Goal: Task Accomplishment & Management: Use online tool/utility

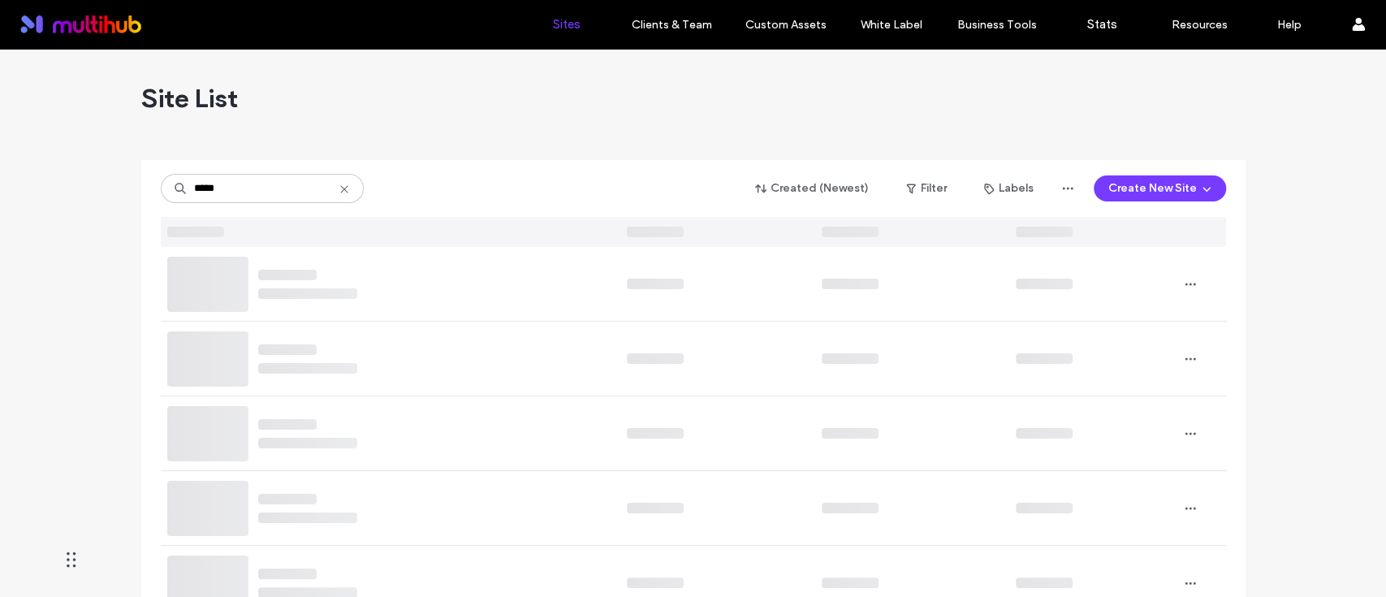
type input "*****"
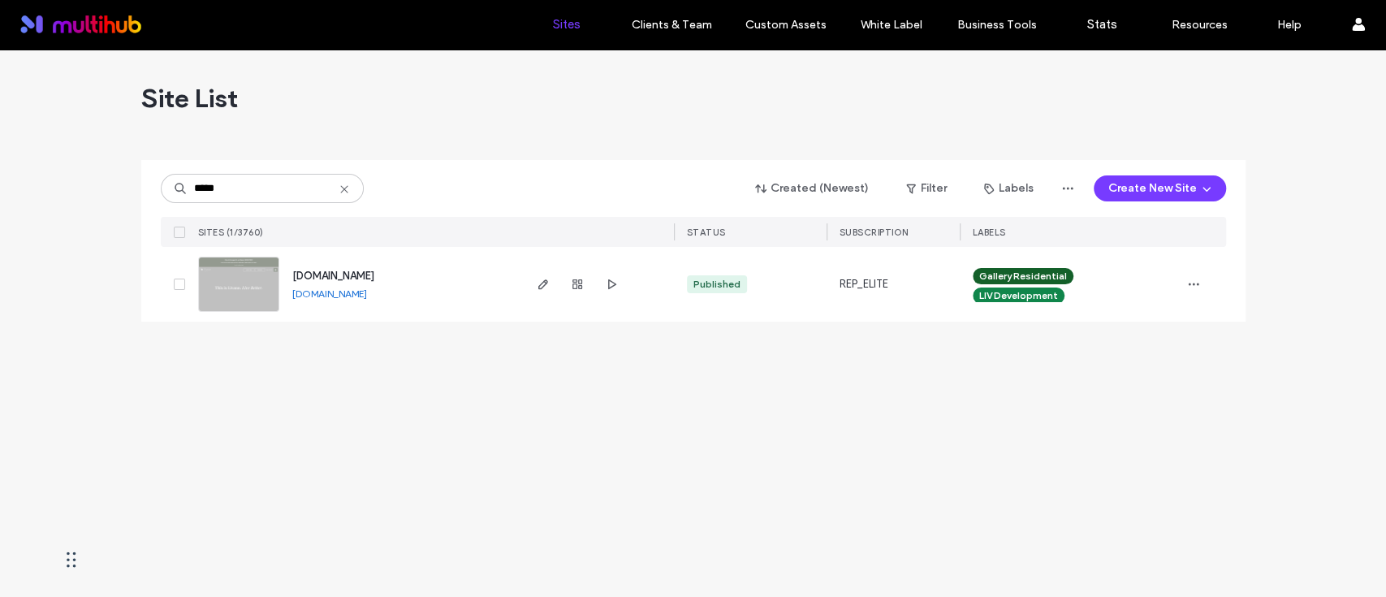
click at [433, 121] on div "Site List" at bounding box center [693, 98] width 1104 height 97
click at [481, 391] on div "Site List ***** Created (Newest) Filter Labels Create New Site SITES (1/3760) S…" at bounding box center [693, 323] width 1386 height 547
click at [548, 276] on span "button" at bounding box center [543, 283] width 19 height 19
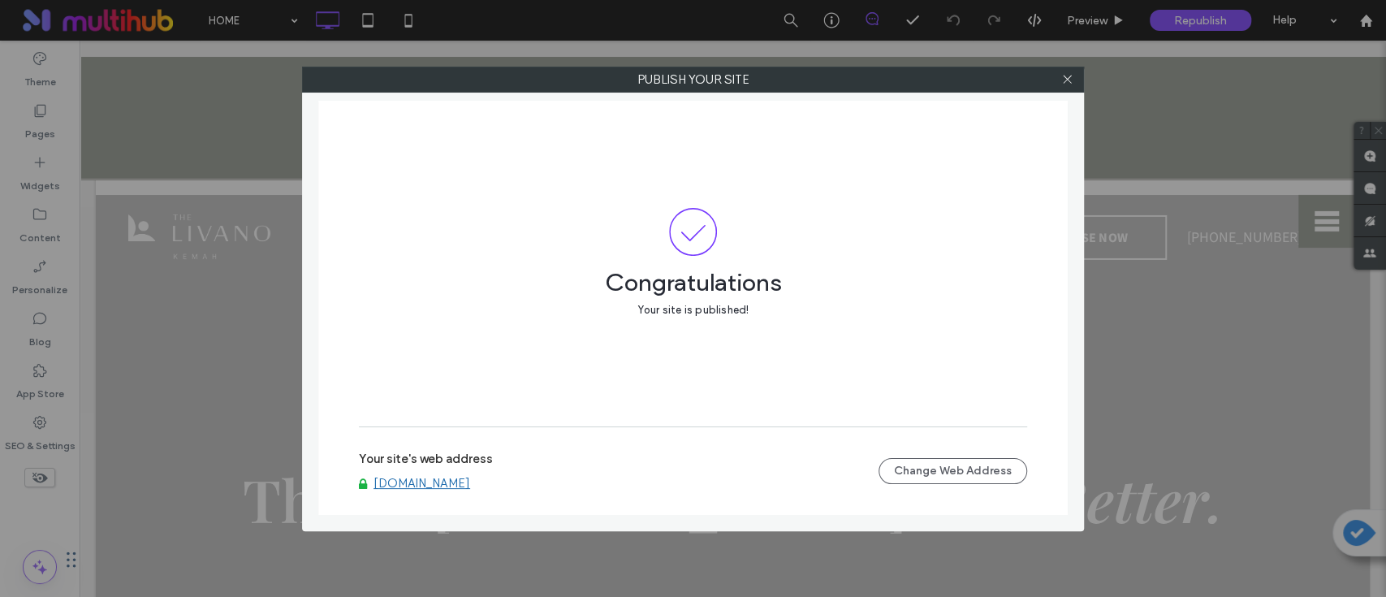
click at [470, 485] on link "[DOMAIN_NAME]" at bounding box center [422, 483] width 97 height 15
click at [1061, 84] on icon at bounding box center [1067, 79] width 12 height 12
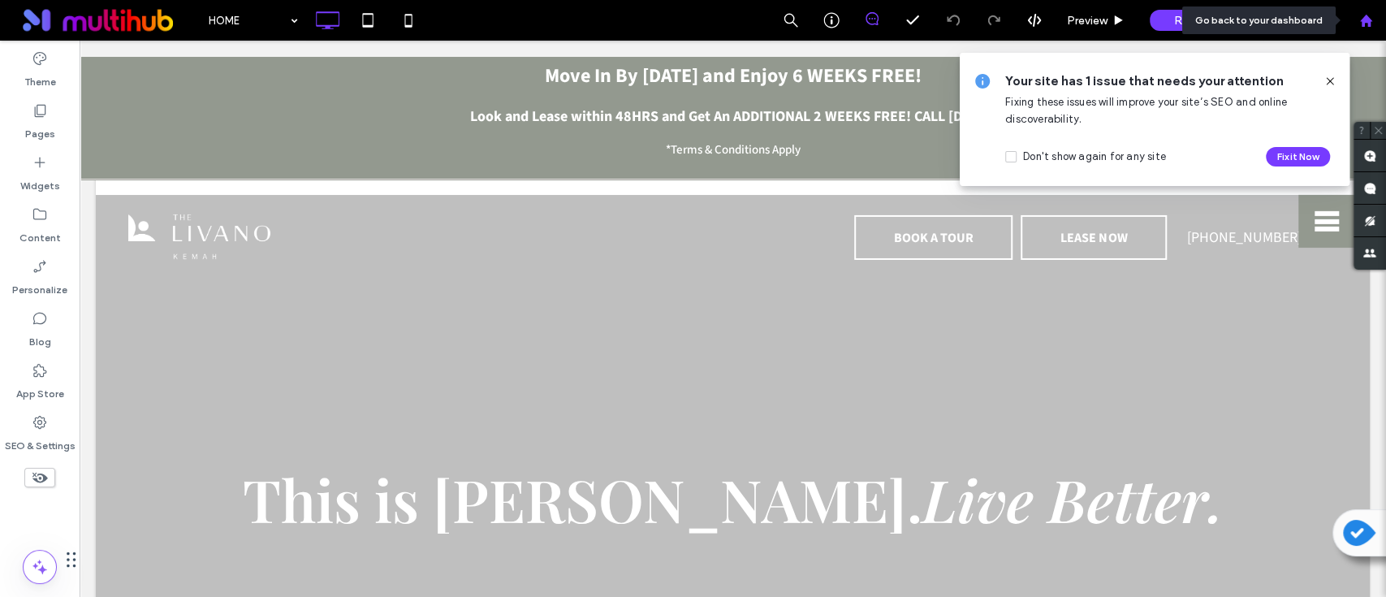
click at [1378, 20] on div at bounding box center [1365, 21] width 39 height 14
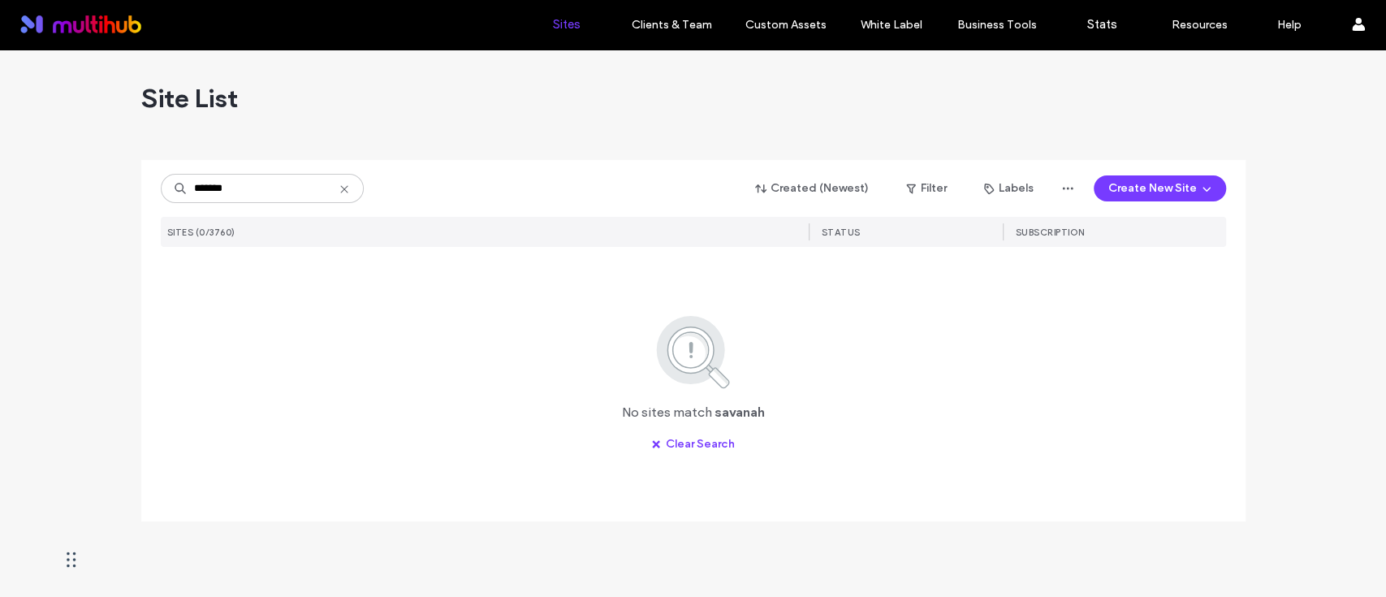
click at [268, 187] on input "*******" at bounding box center [262, 188] width 203 height 29
type input "********"
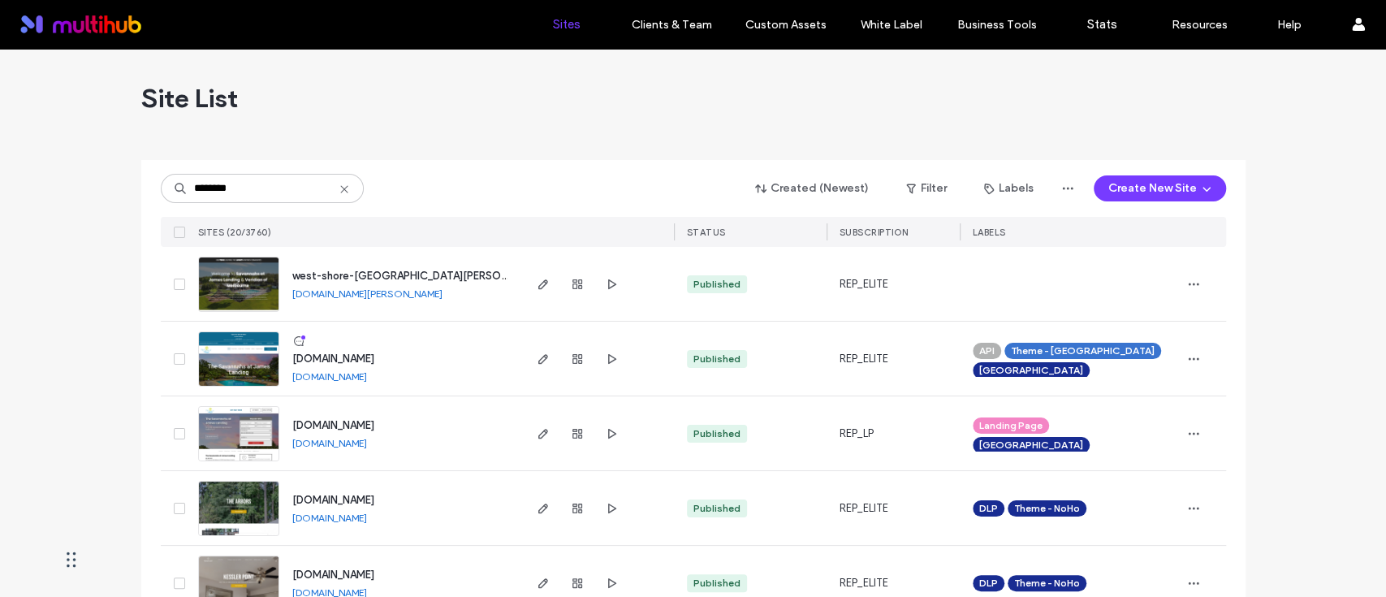
click at [473, 114] on div "Site List" at bounding box center [693, 98] width 1104 height 97
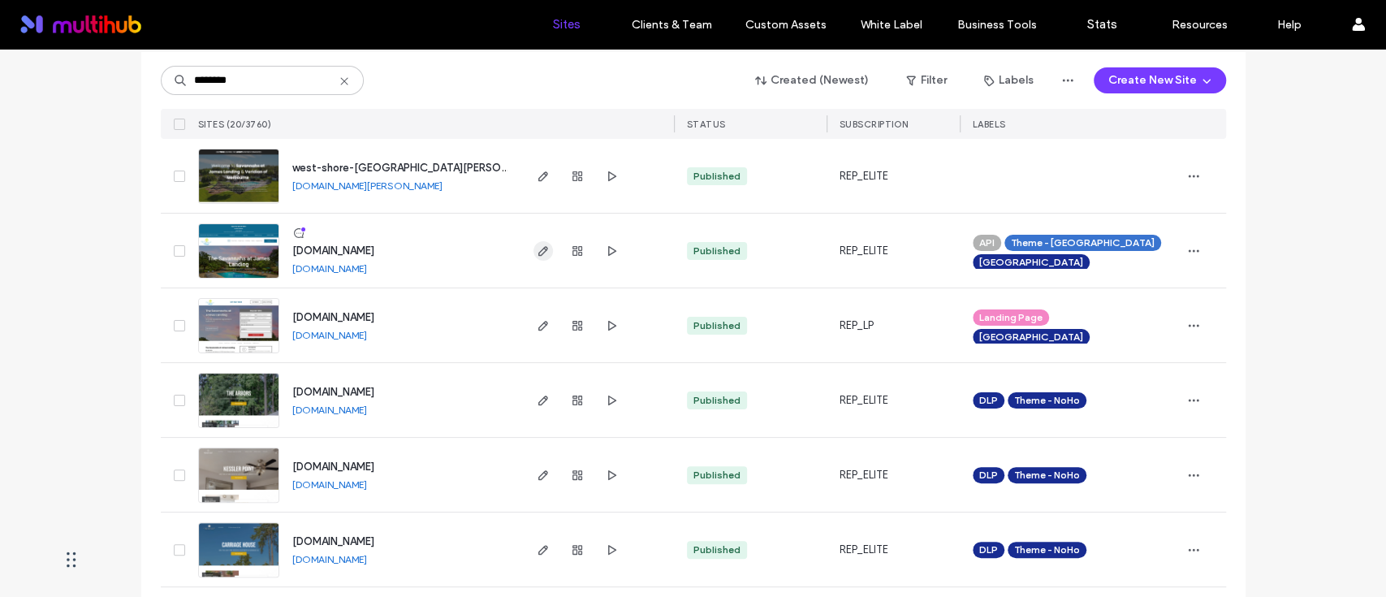
click at [537, 252] on icon "button" at bounding box center [543, 250] width 13 height 13
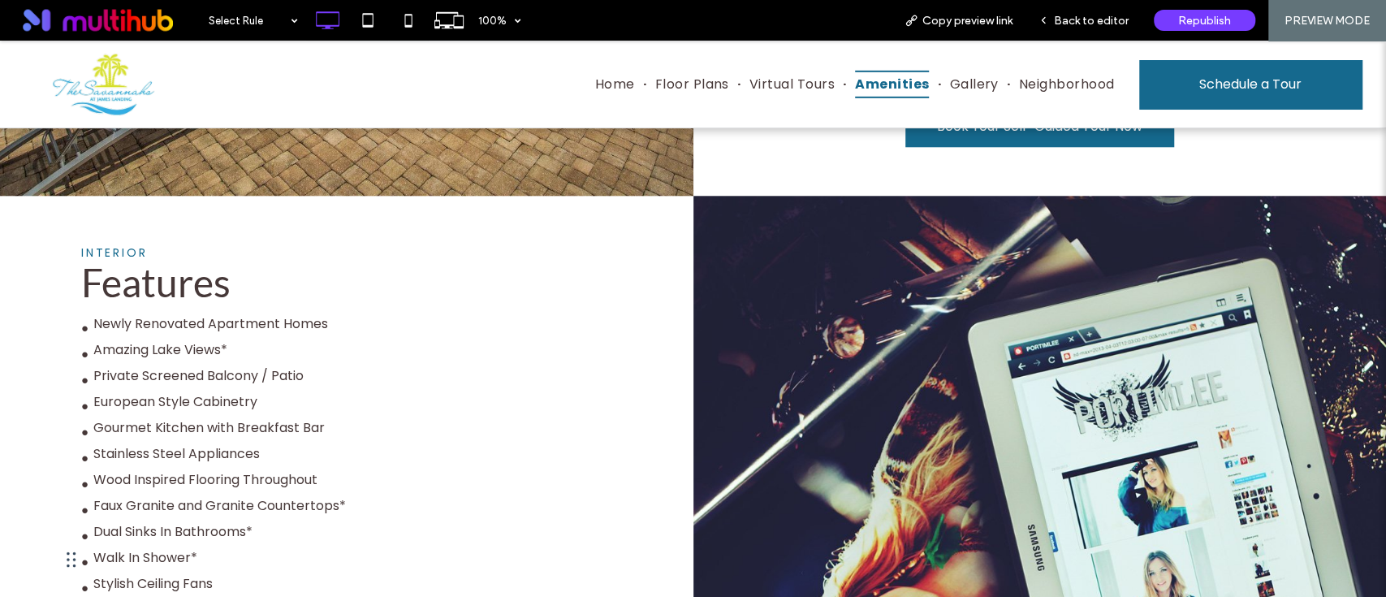
scroll to position [758, 0]
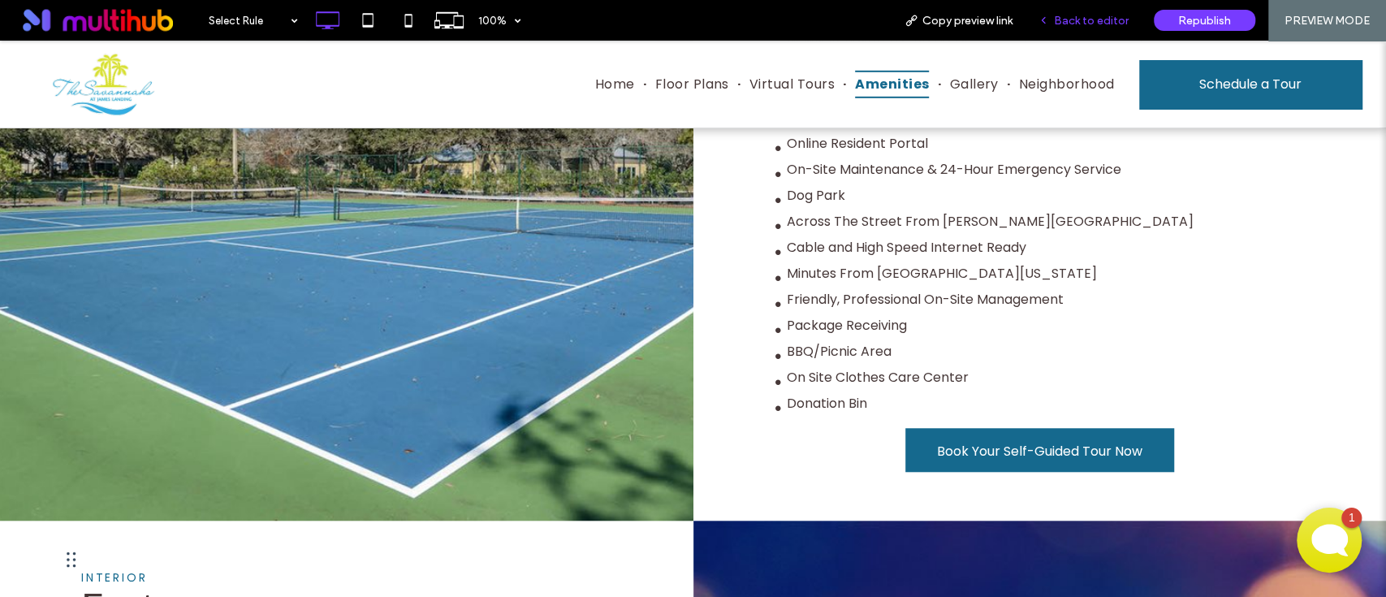
click at [1110, 11] on div "Back to editor" at bounding box center [1084, 20] width 116 height 41
click at [1102, 21] on span "Back to editor" at bounding box center [1091, 21] width 75 height 14
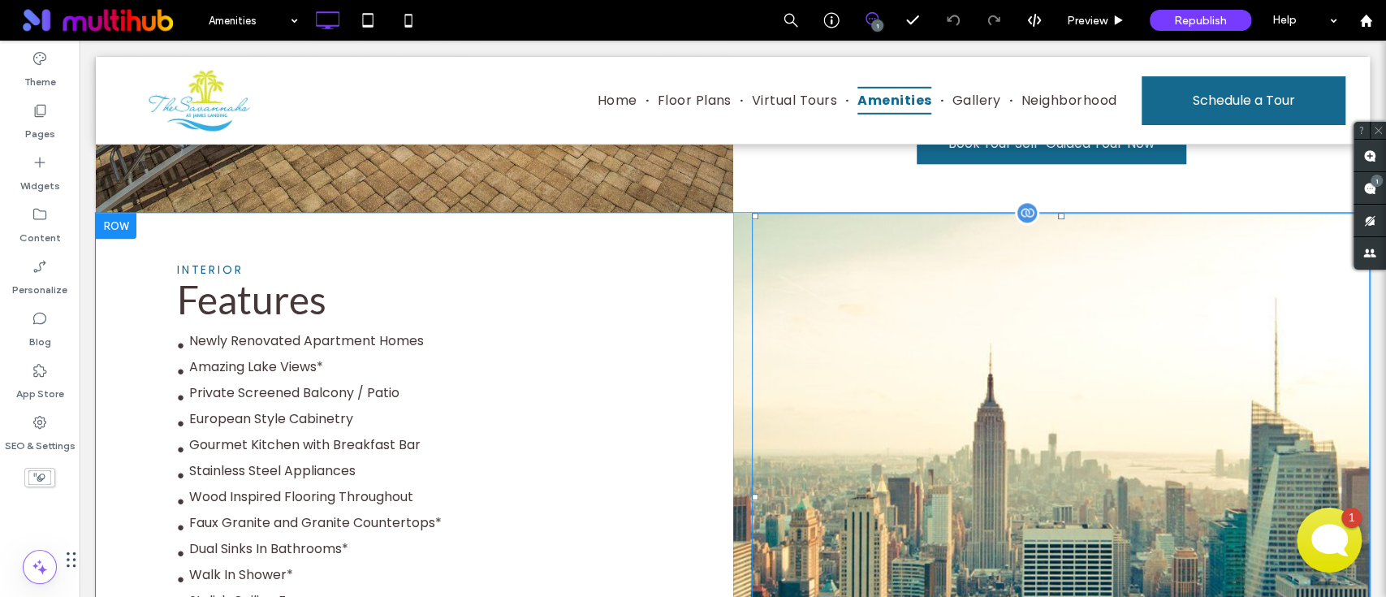
scroll to position [1082, 0]
click at [948, 360] on div at bounding box center [1061, 496] width 618 height 568
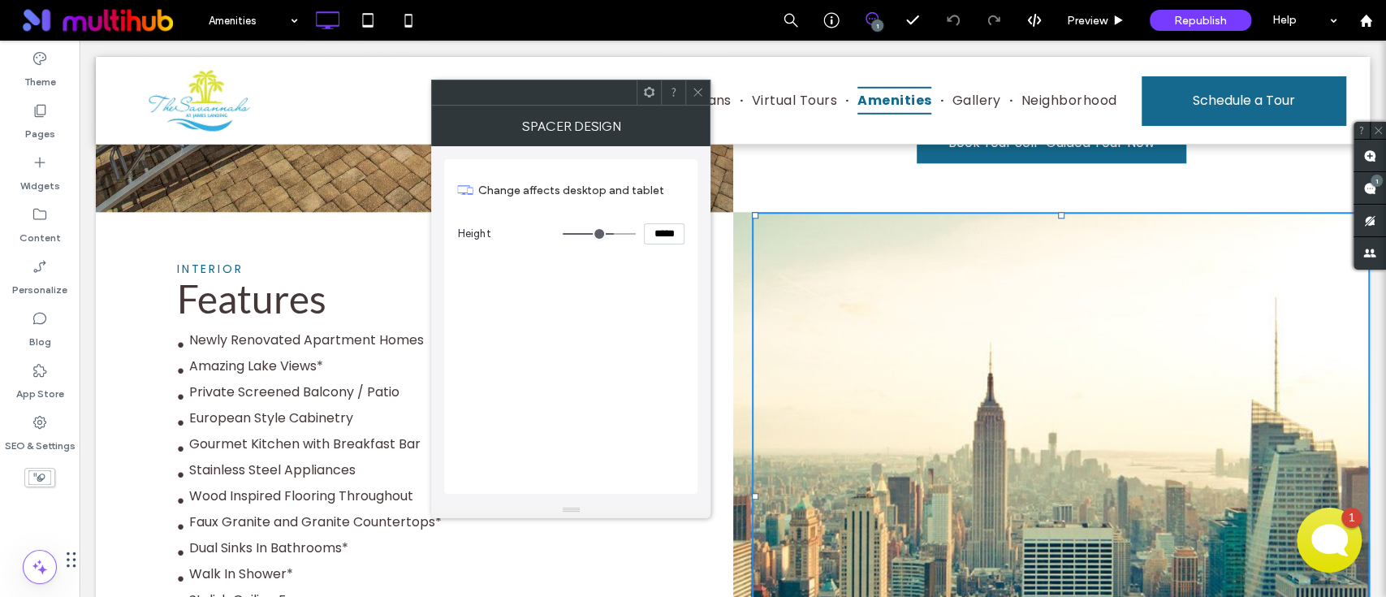
click at [656, 101] on div at bounding box center [649, 92] width 24 height 24
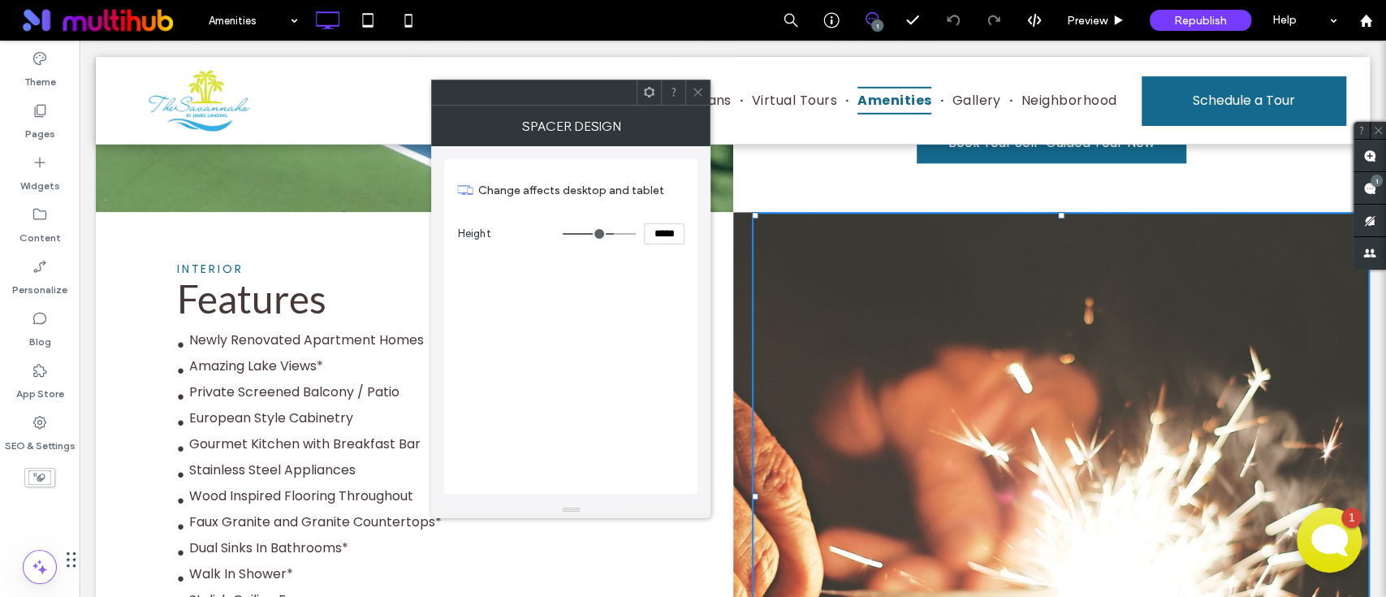
click at [701, 93] on icon at bounding box center [698, 92] width 12 height 12
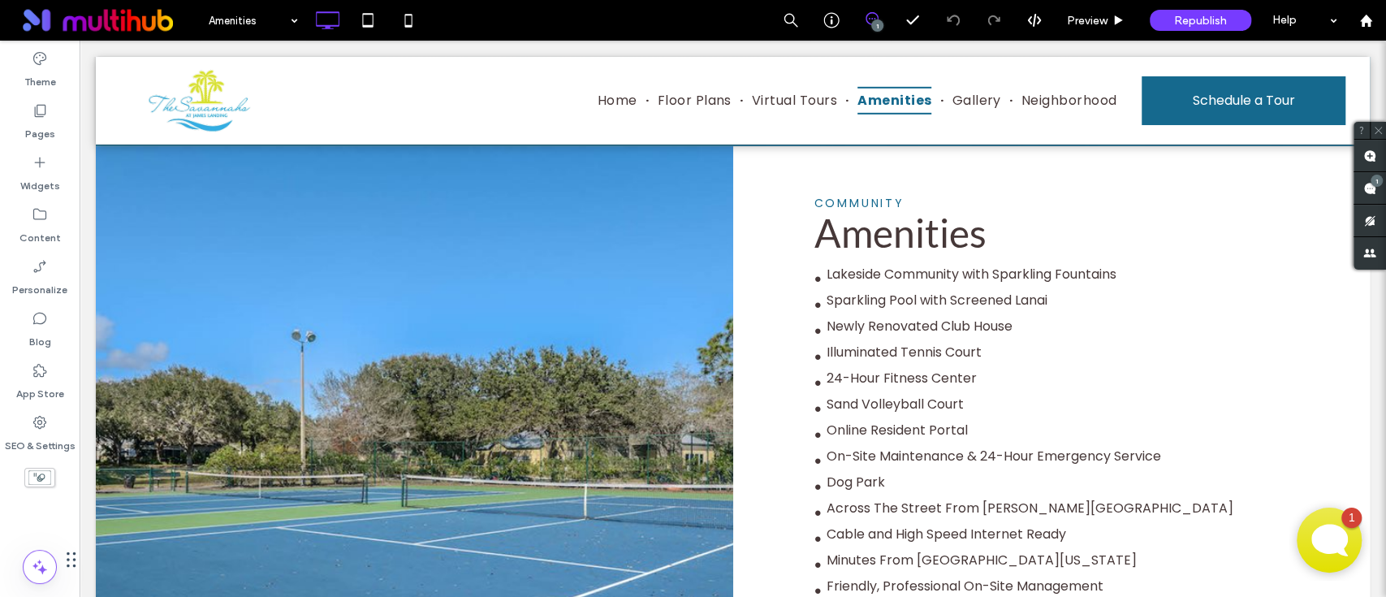
scroll to position [325, 0]
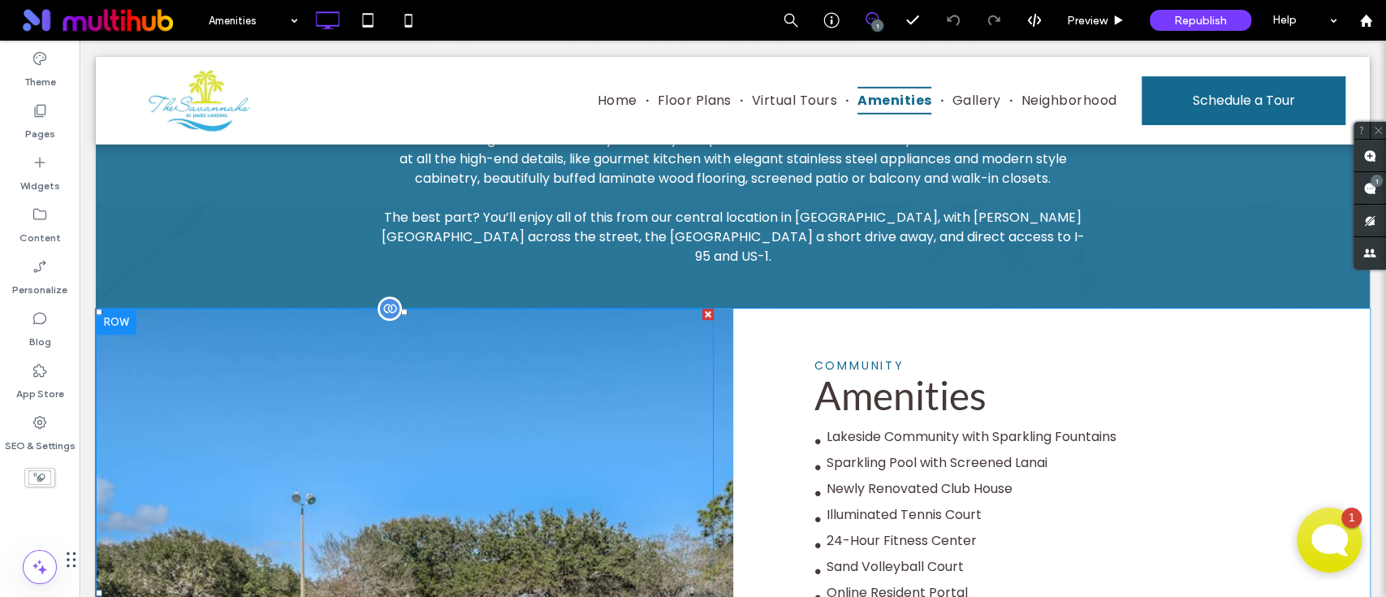
click at [538, 369] on div at bounding box center [405, 593] width 618 height 568
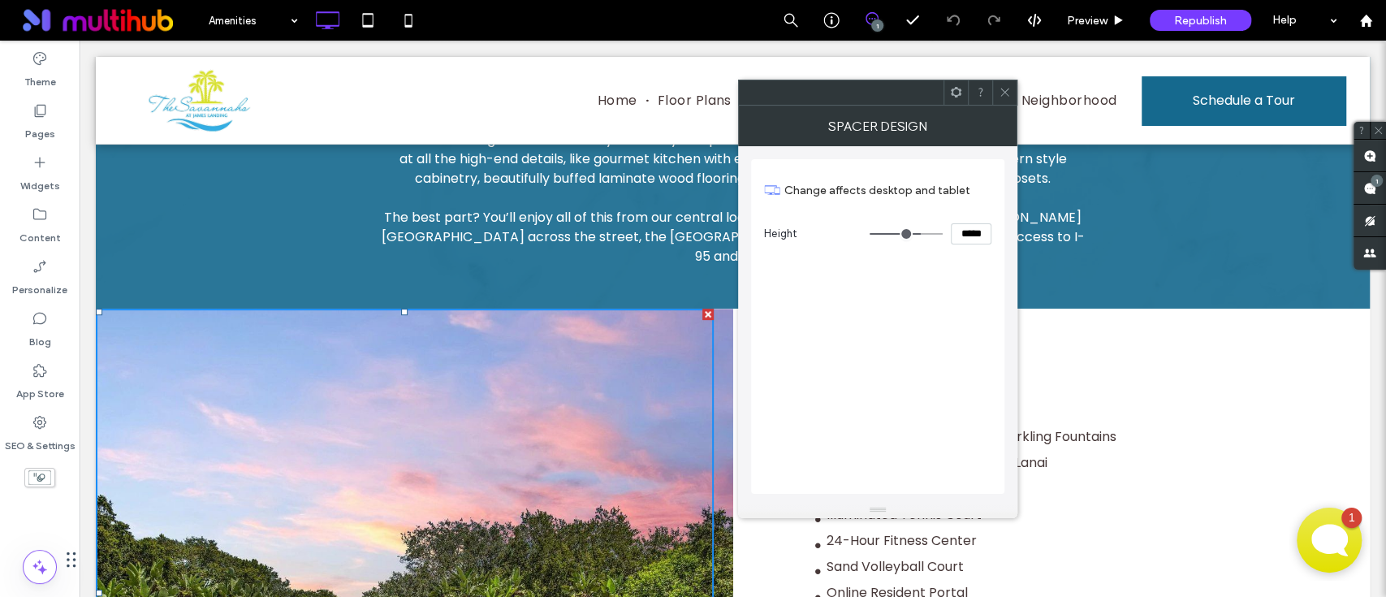
click at [958, 86] on icon at bounding box center [956, 92] width 12 height 12
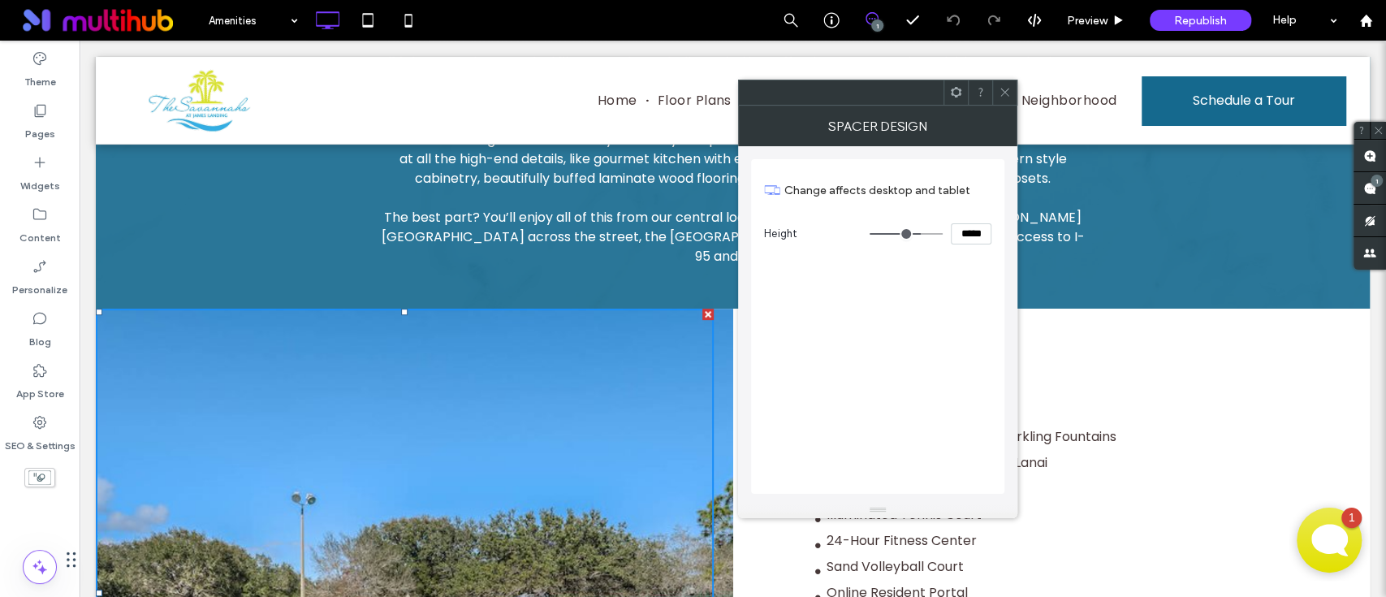
click at [1003, 95] on icon at bounding box center [1005, 92] width 12 height 12
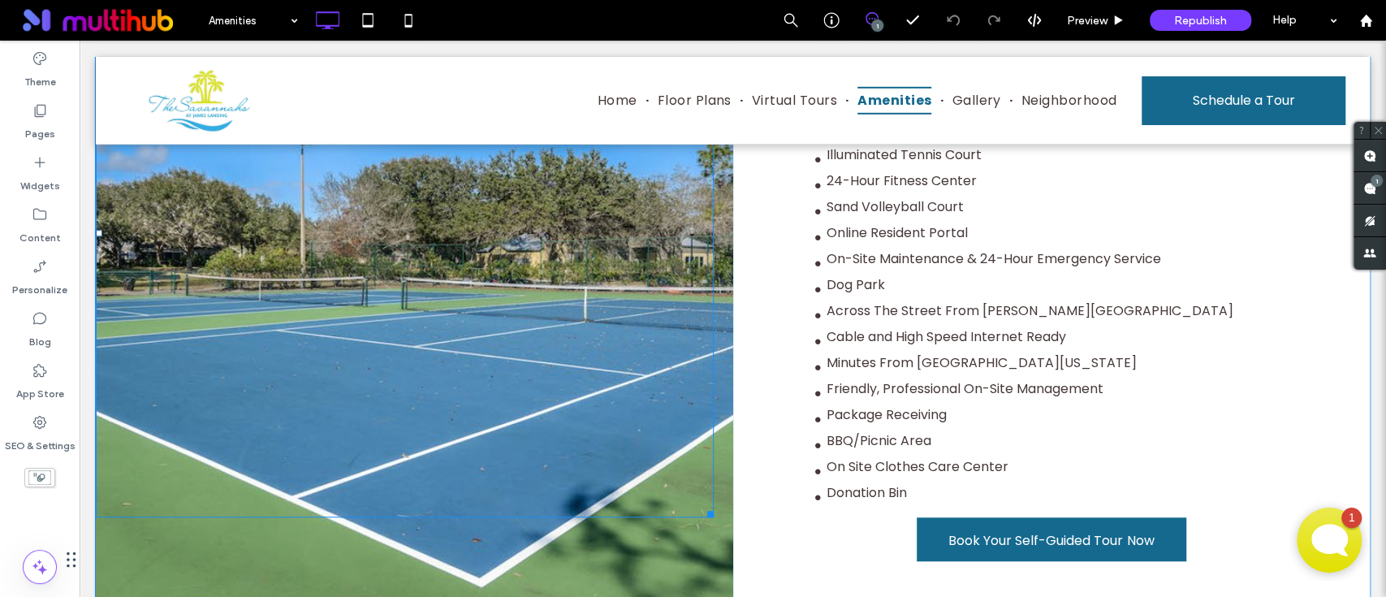
scroll to position [974, 0]
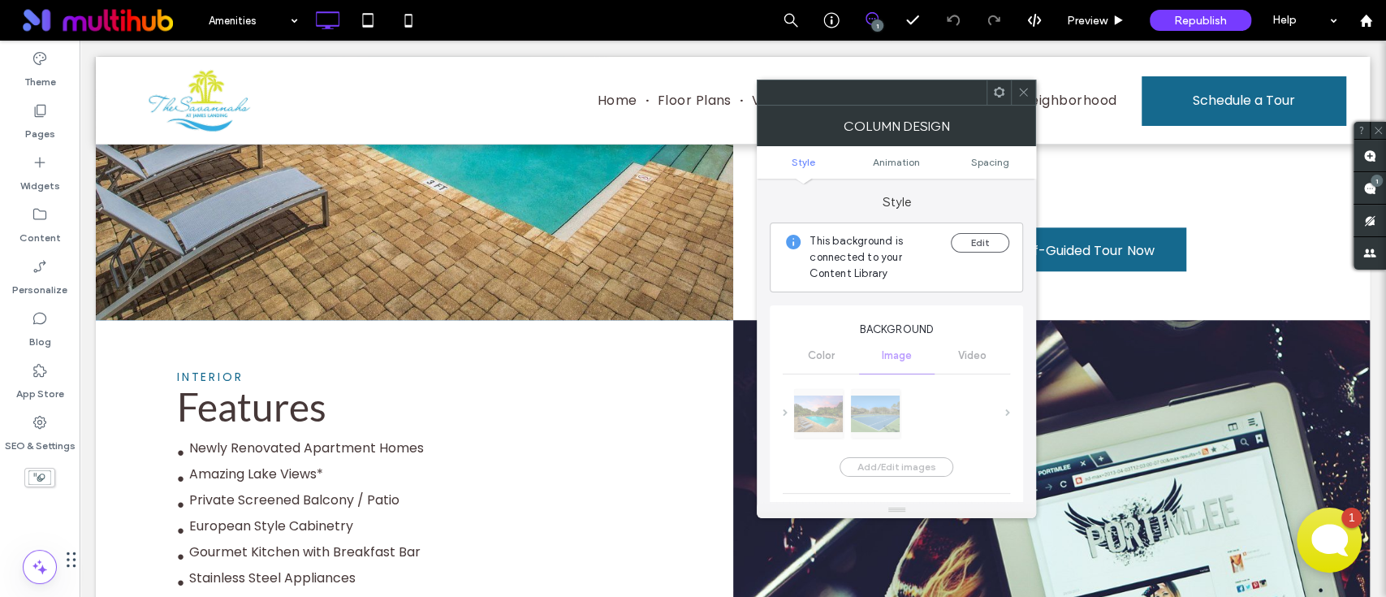
click at [1024, 95] on icon at bounding box center [1023, 92] width 12 height 12
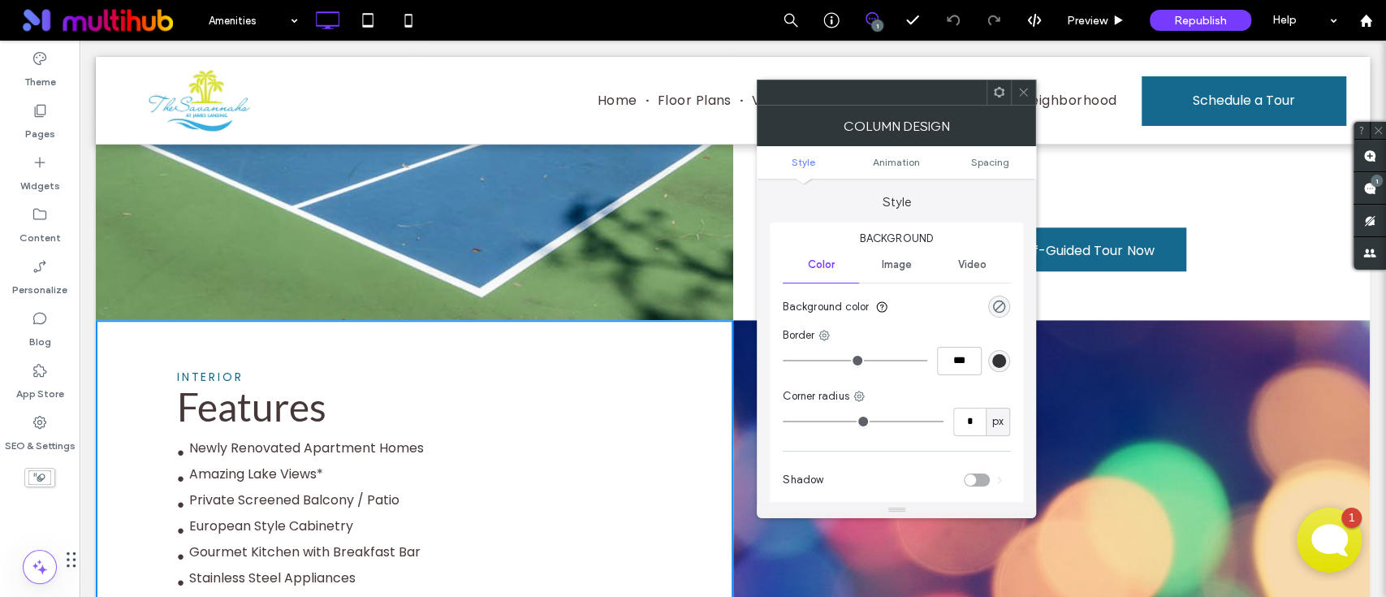
click at [1000, 95] on use at bounding box center [999, 92] width 11 height 11
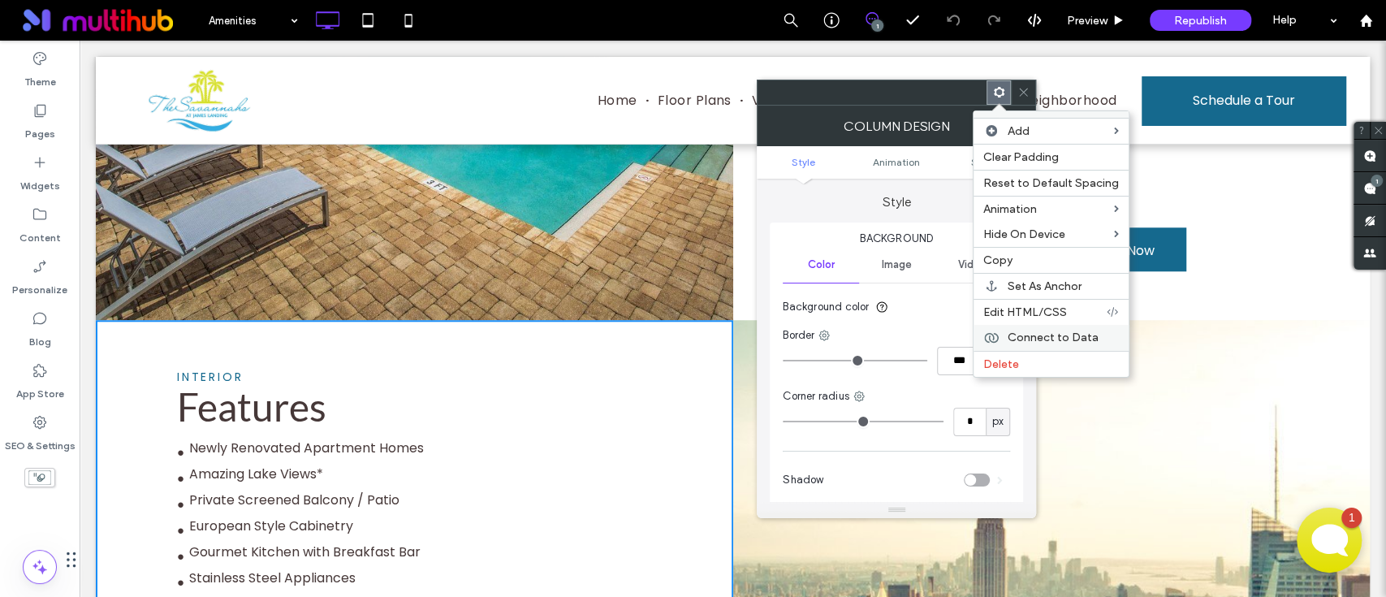
click at [1039, 333] on span "Connect to Data" at bounding box center [1053, 338] width 91 height 14
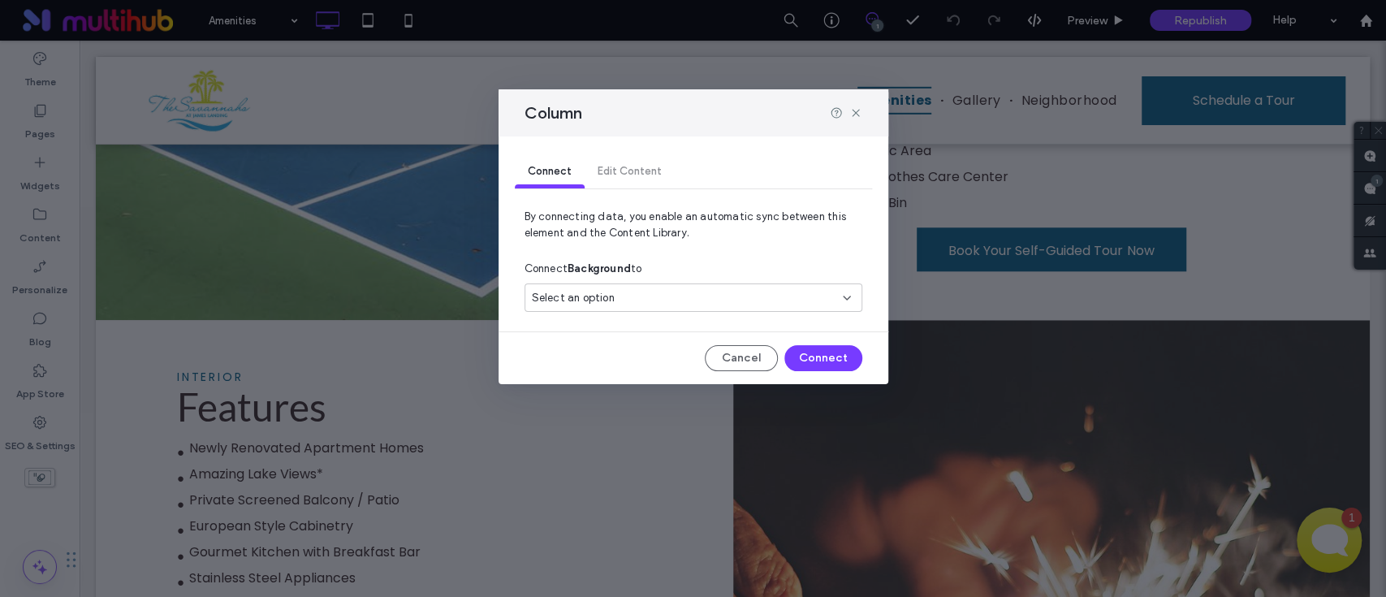
click at [651, 165] on div "Connect Edit Content" at bounding box center [693, 172] width 357 height 32
click at [644, 165] on div "Connect Edit Content" at bounding box center [693, 172] width 357 height 32
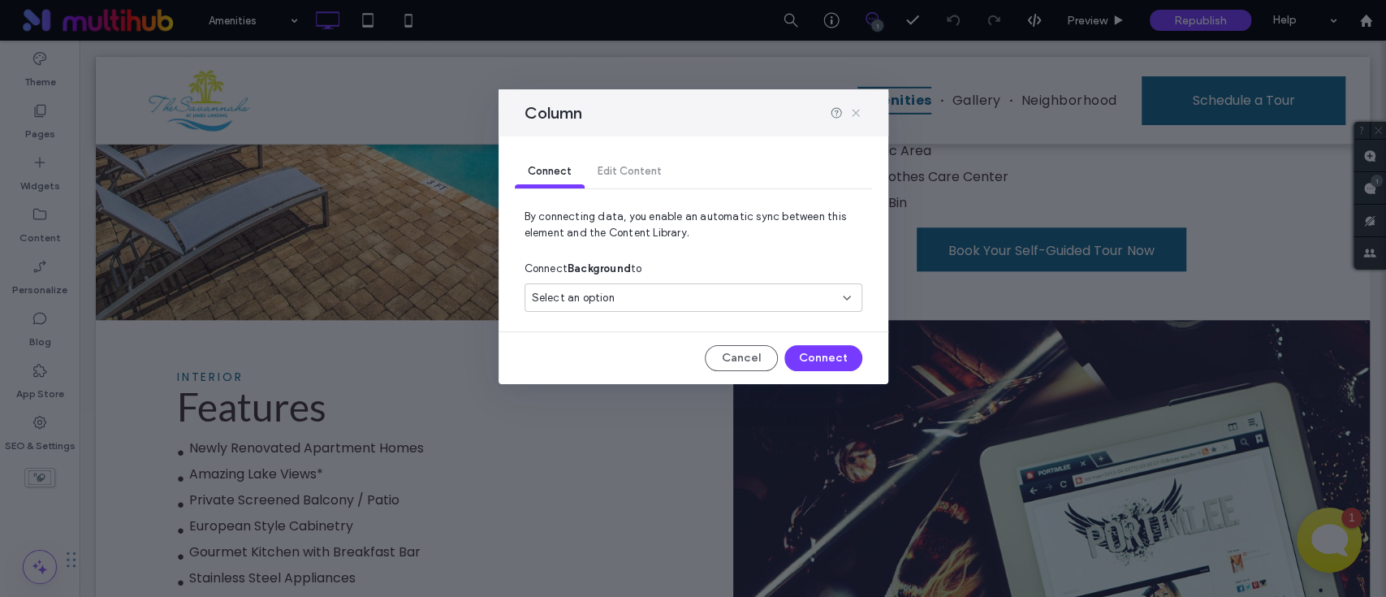
click at [856, 111] on icon at bounding box center [855, 112] width 13 height 13
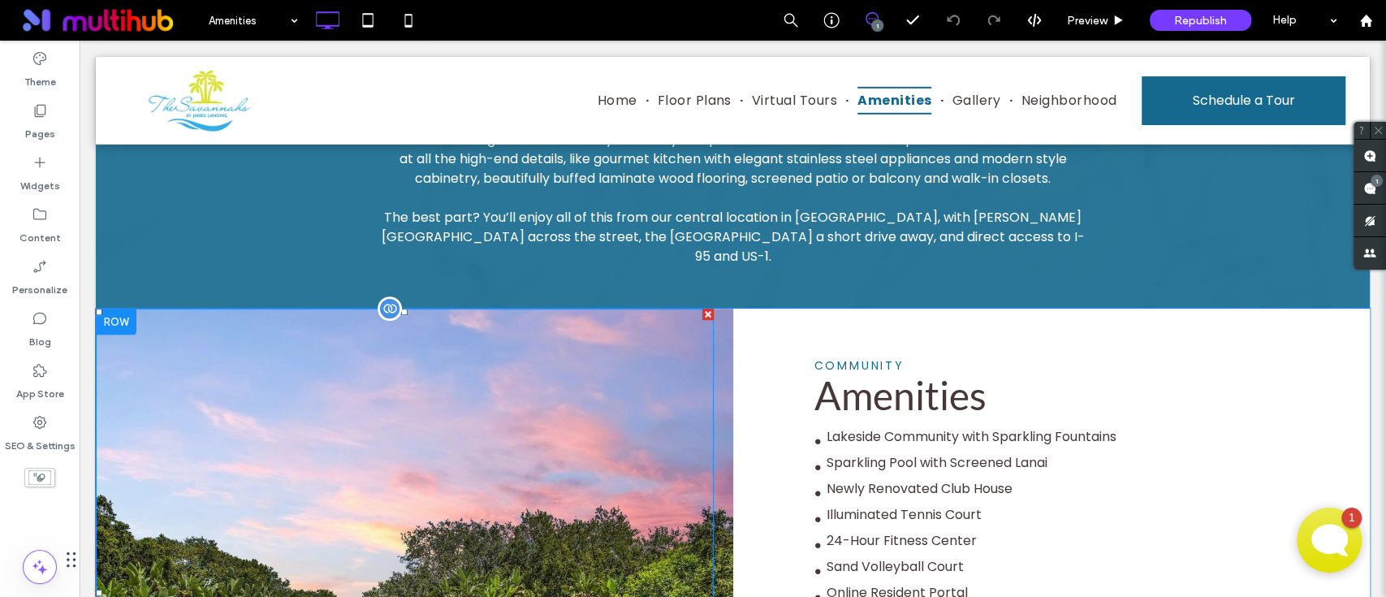
scroll to position [433, 0]
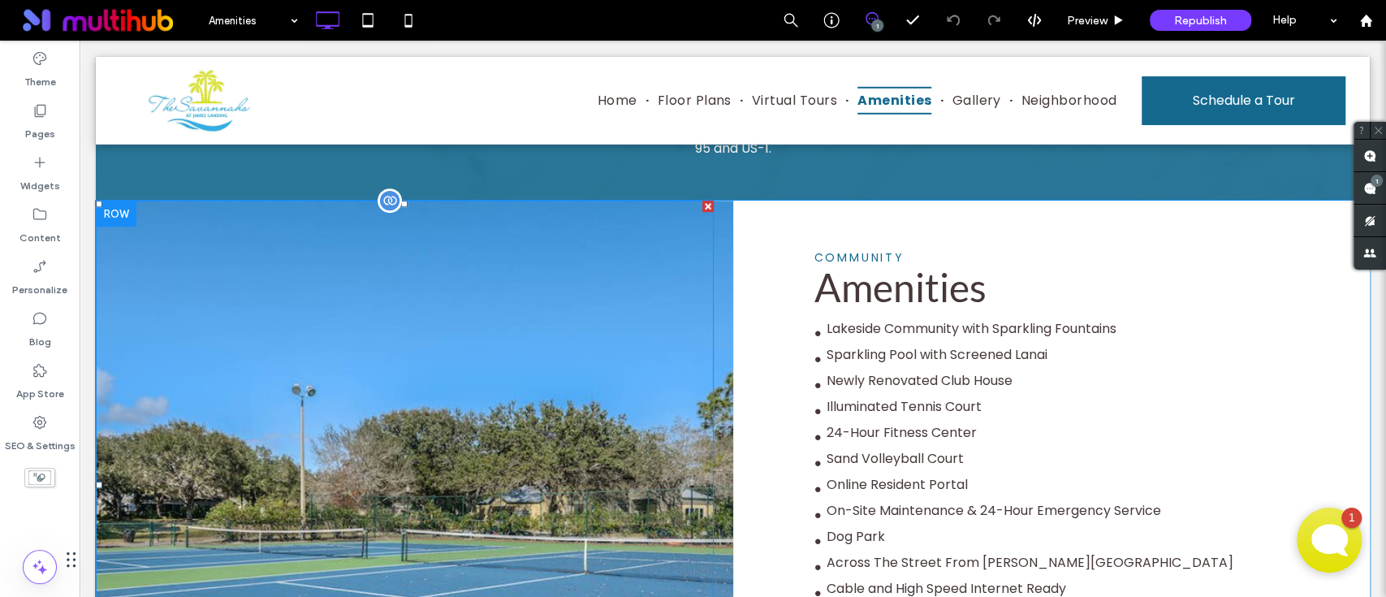
click at [577, 365] on div at bounding box center [405, 485] width 618 height 568
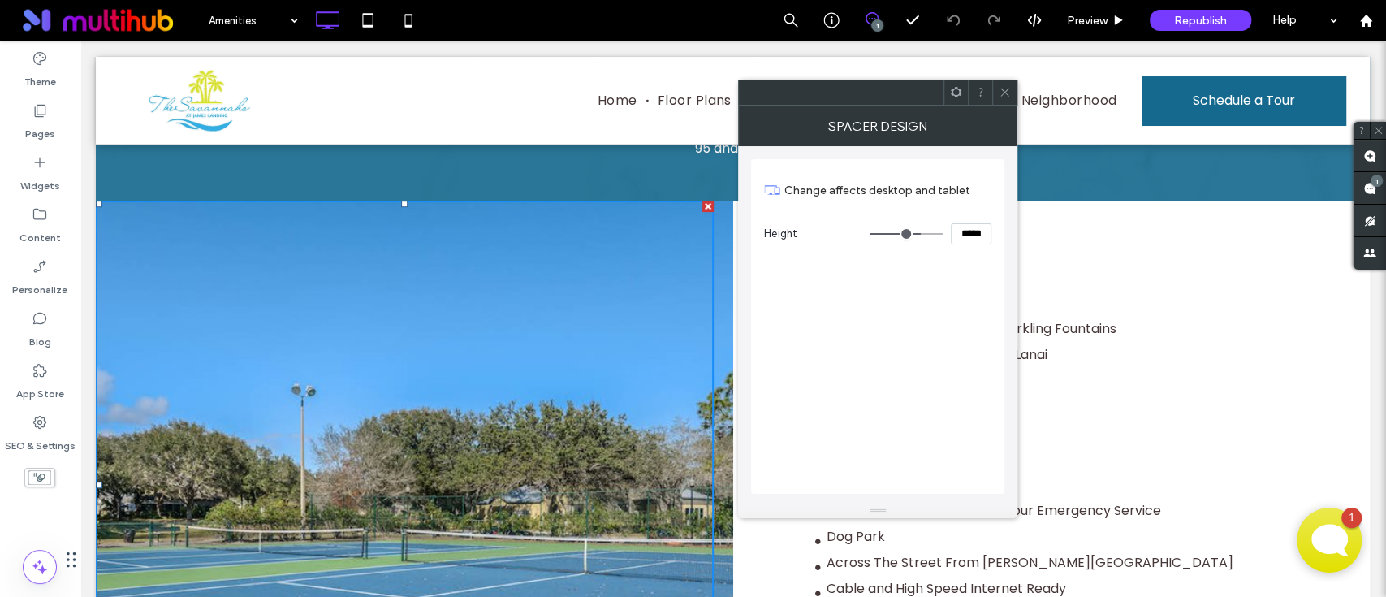
click at [967, 93] on div at bounding box center [956, 92] width 24 height 24
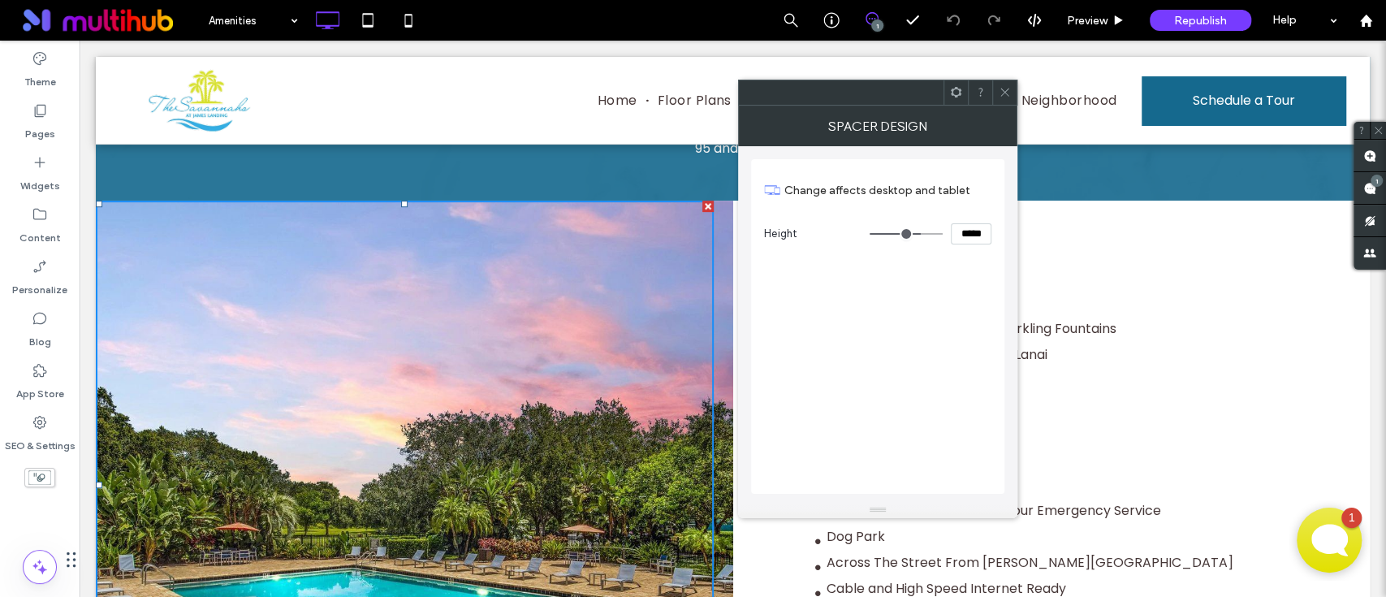
click at [1003, 94] on use at bounding box center [1004, 93] width 8 height 8
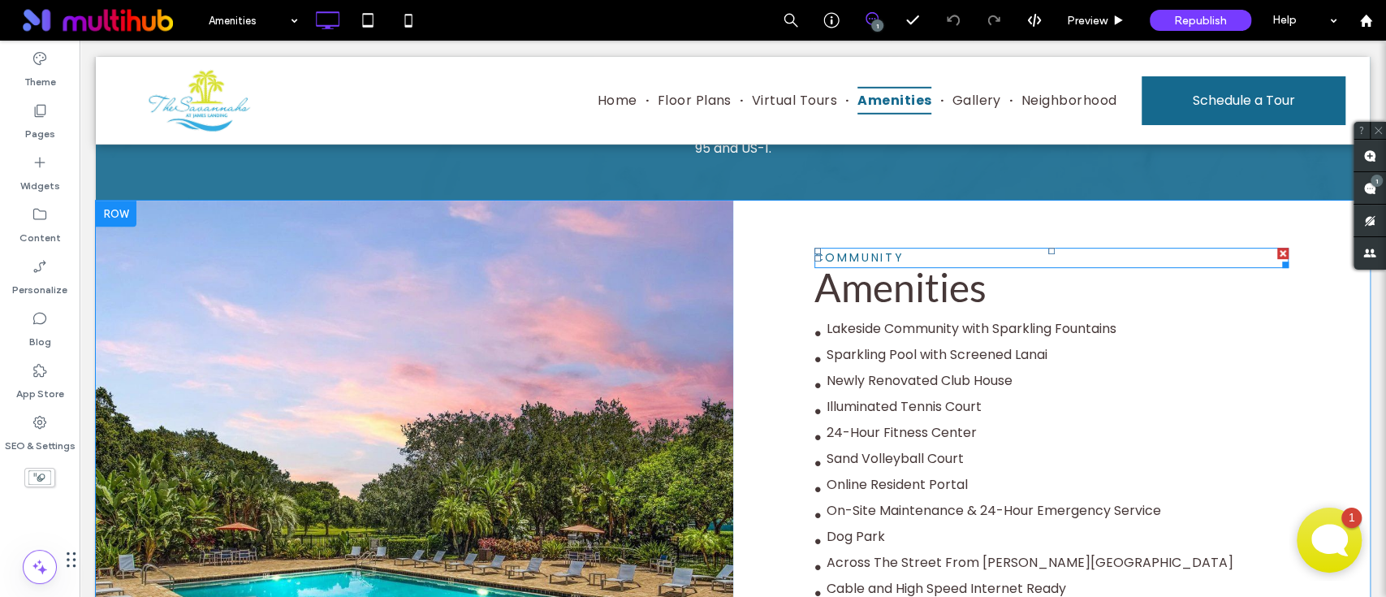
click at [1145, 249] on p "community" at bounding box center [1051, 257] width 475 height 17
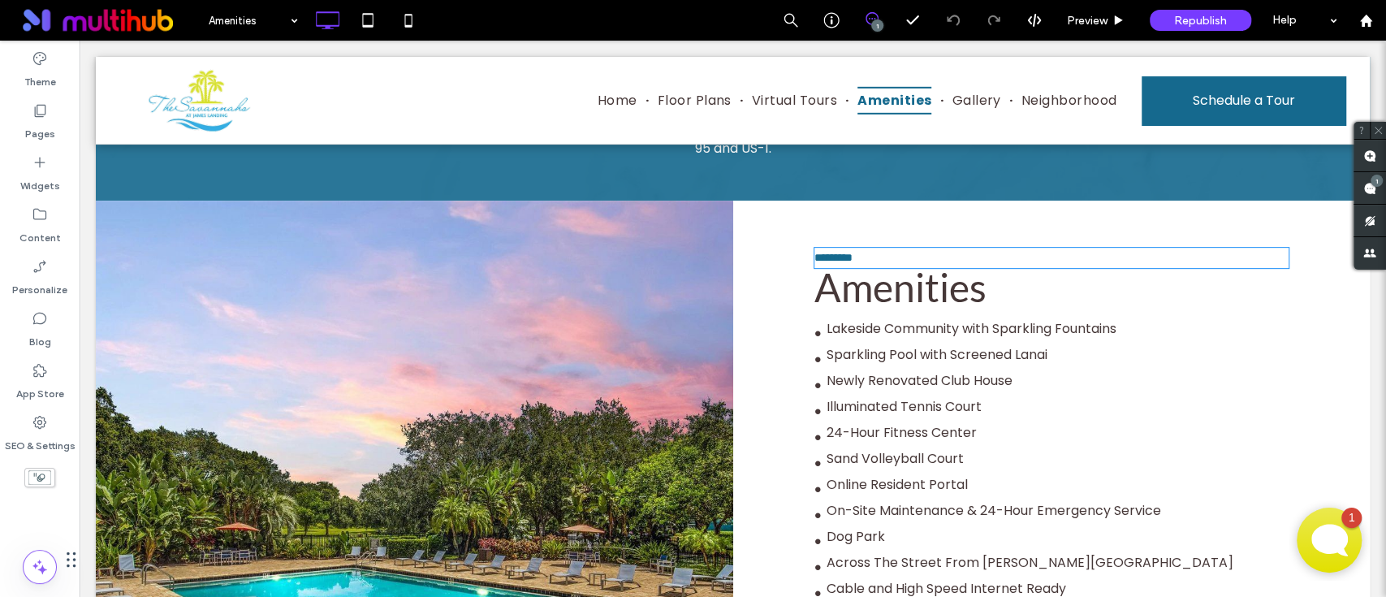
type input "*******"
type input "**"
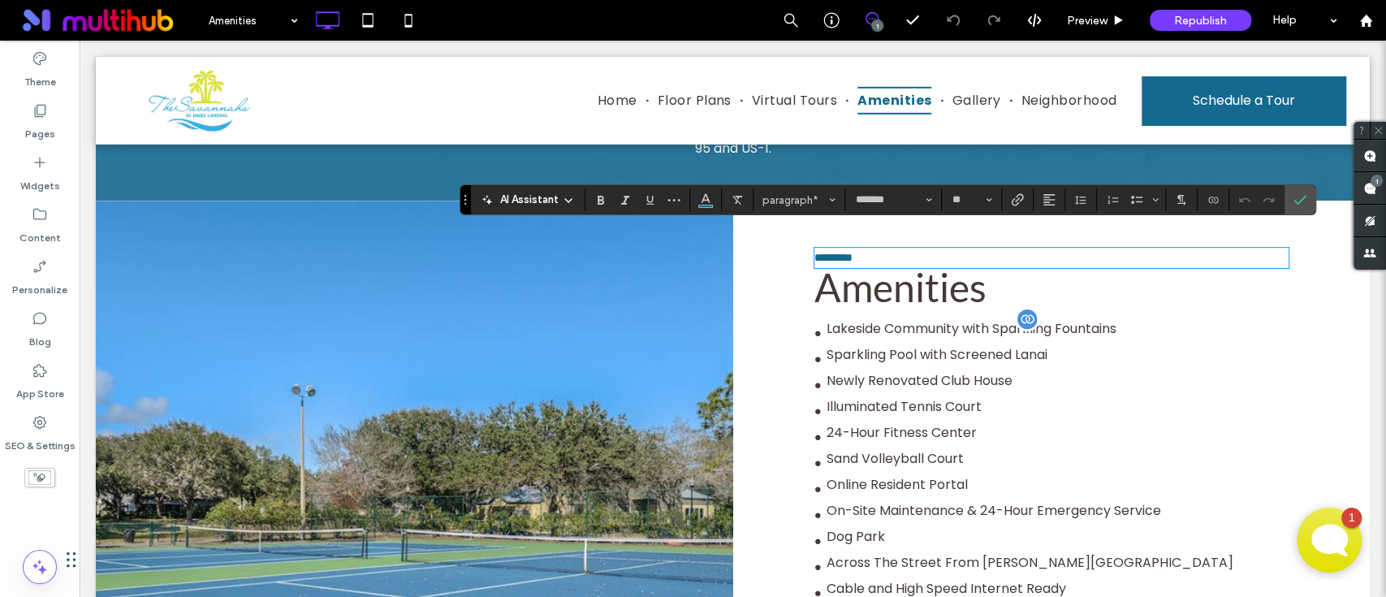
click at [1208, 343] on div "● Lakeside Community with Sparkling Fountains ● Sparkling Pool with Screened La…" at bounding box center [1051, 540] width 475 height 442
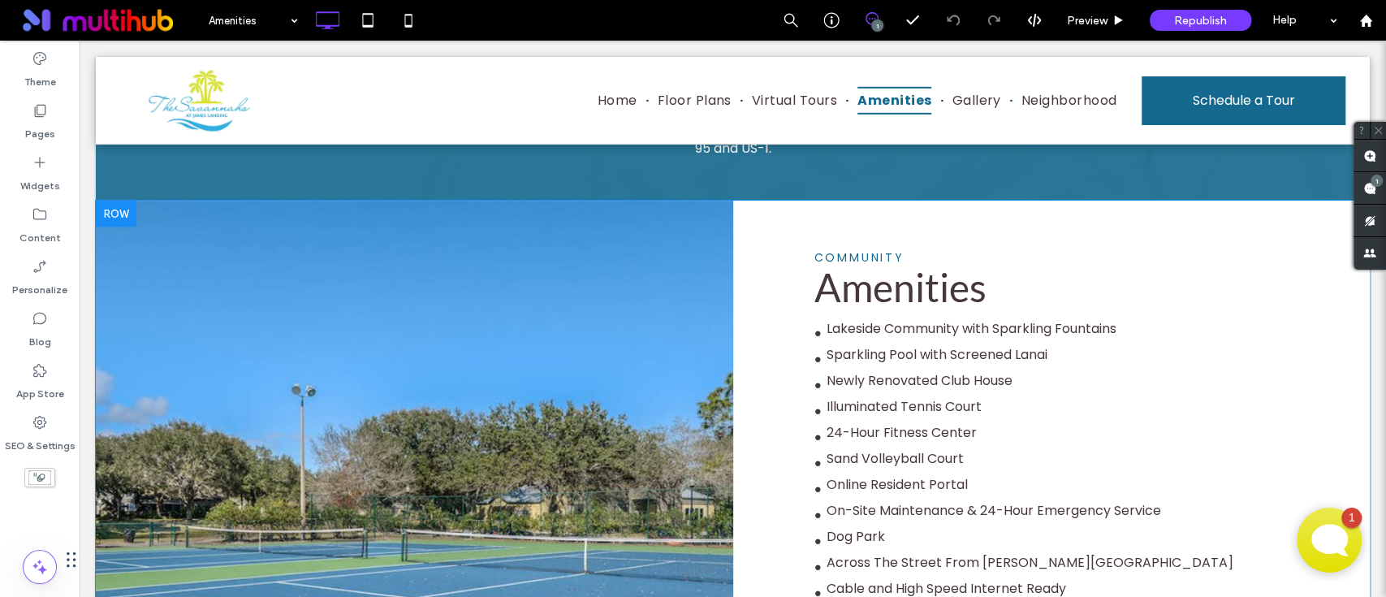
click at [778, 356] on div "community Amenities ● Lakeside Community with Sparkling Fountains ● Sparkling P…" at bounding box center [1051, 531] width 637 height 661
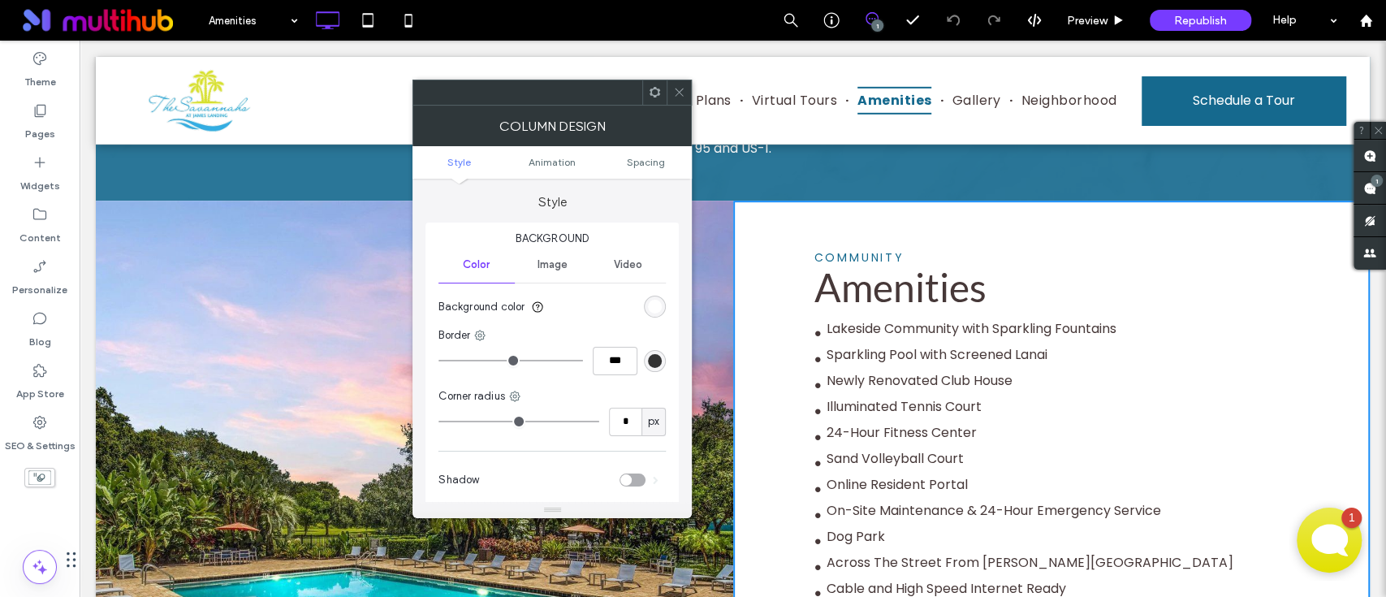
click at [654, 90] on icon at bounding box center [655, 92] width 12 height 12
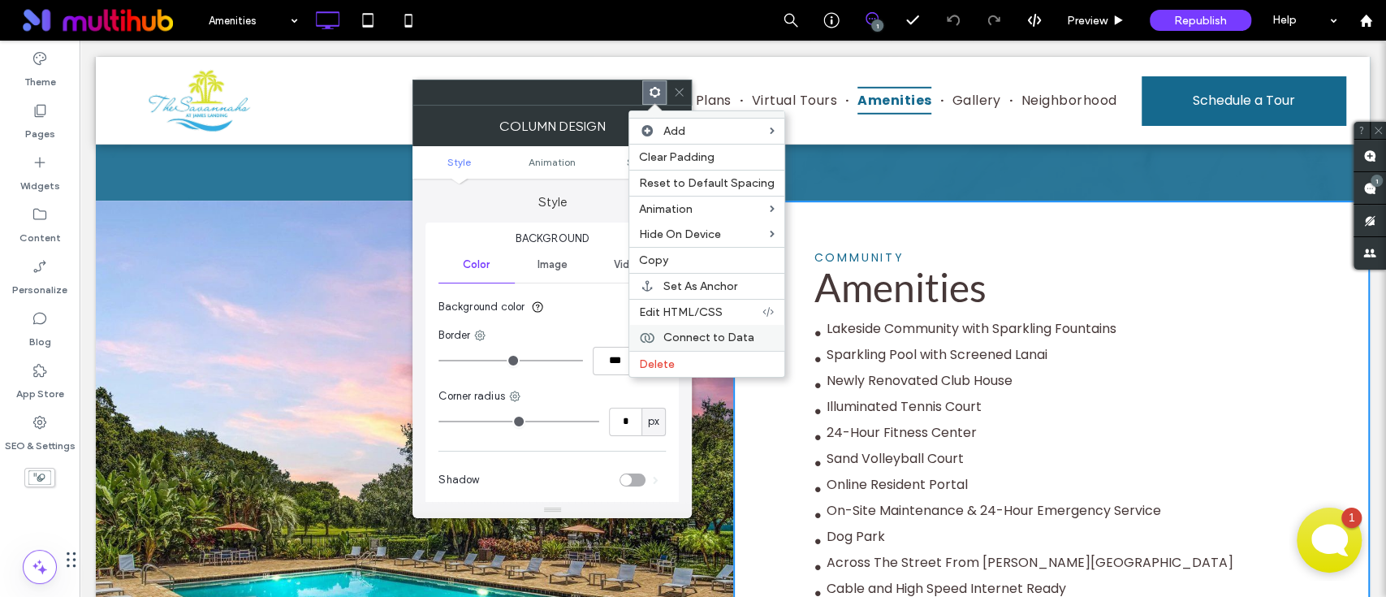
click at [679, 332] on span "Connect to Data" at bounding box center [708, 338] width 91 height 14
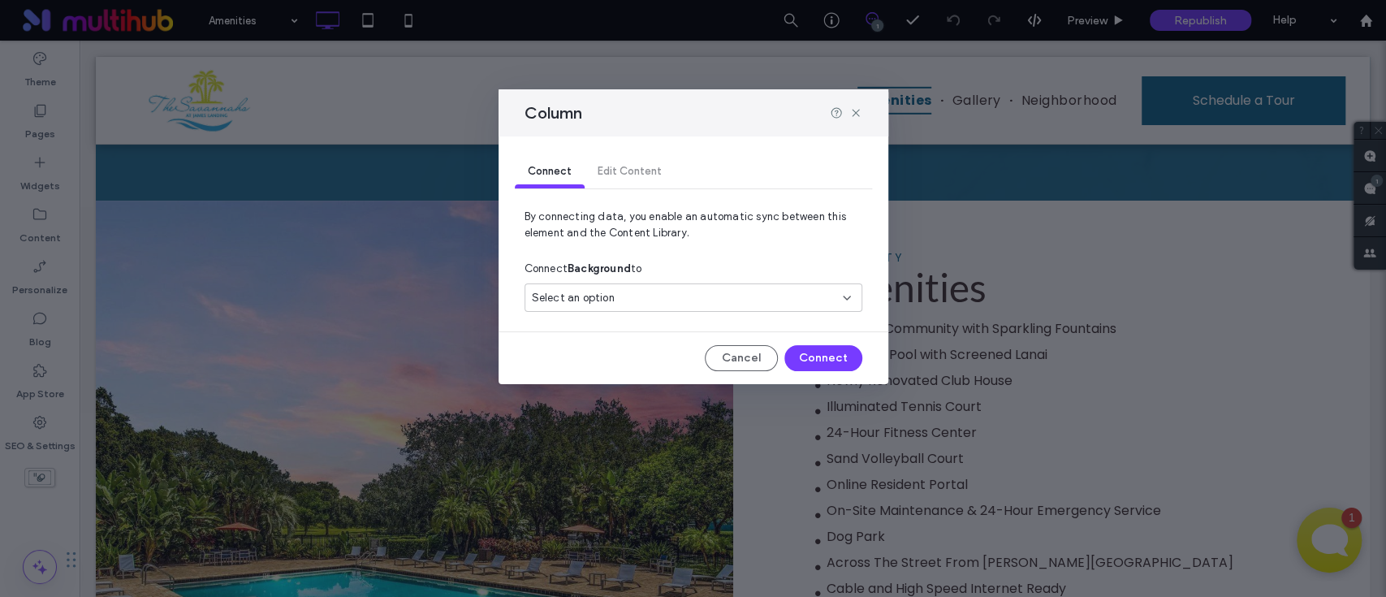
click at [722, 298] on div "Select an option" at bounding box center [684, 298] width 304 height 16
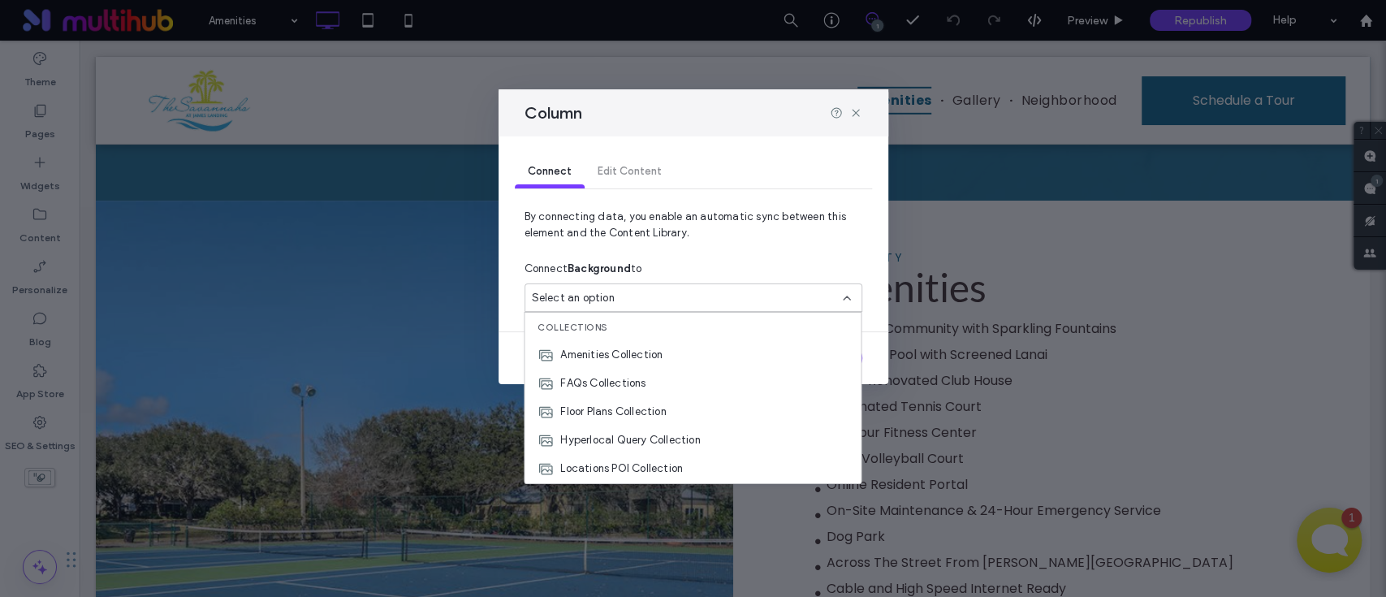
scroll to position [341, 0]
click at [672, 470] on span "Photo Gallery Collection" at bounding box center [620, 469] width 121 height 16
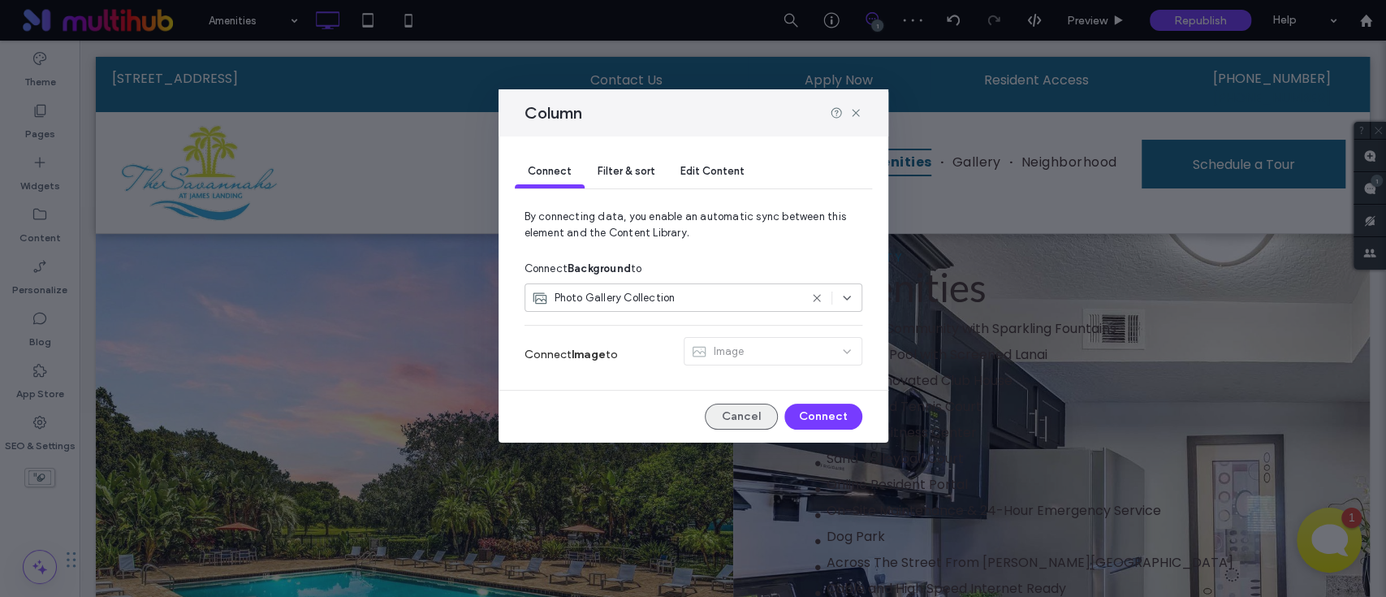
click at [758, 415] on button "Cancel" at bounding box center [741, 417] width 73 height 26
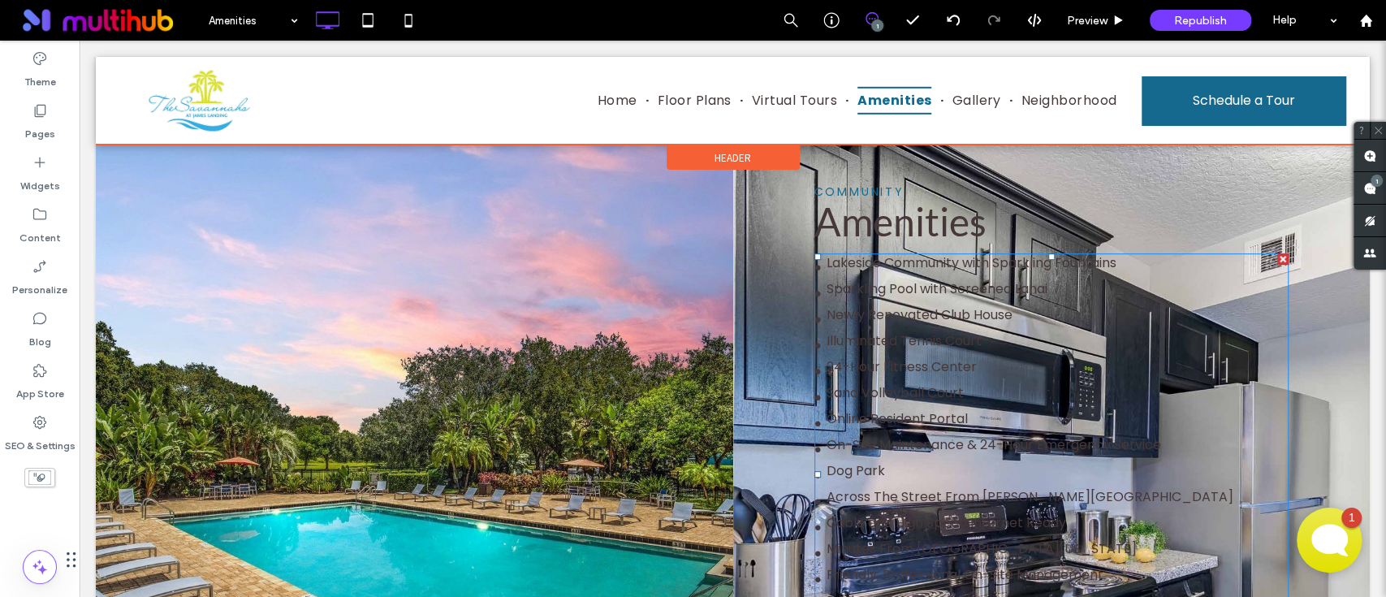
scroll to position [433, 0]
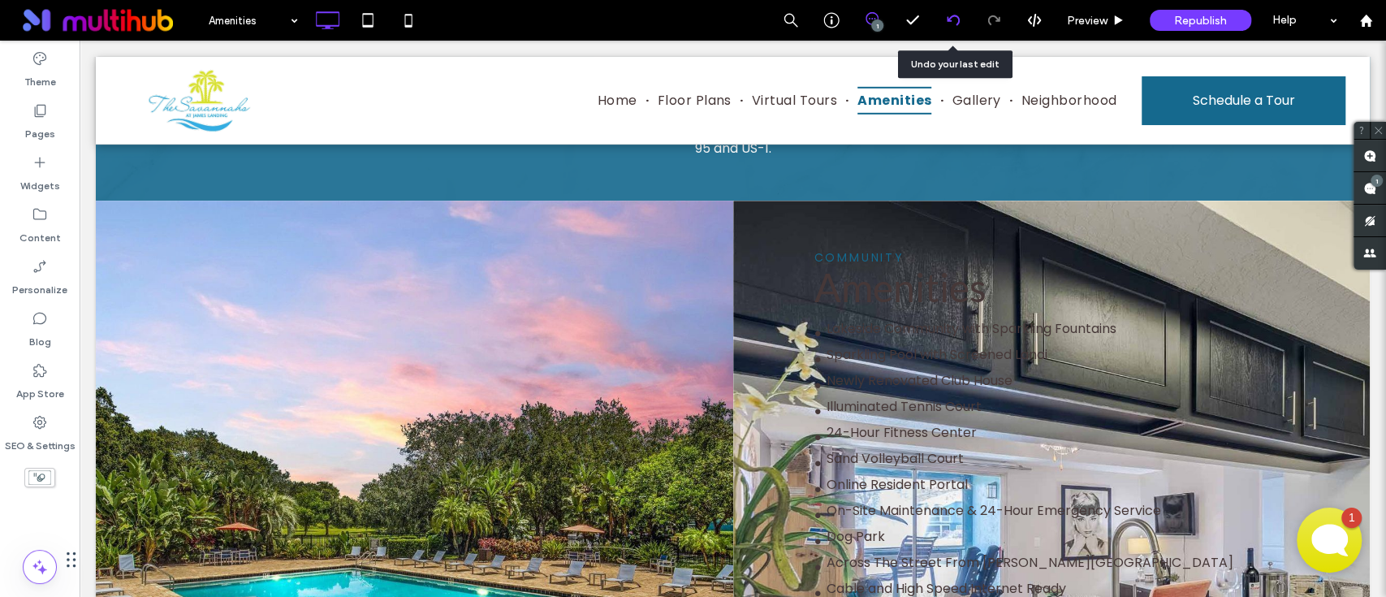
click at [961, 23] on div at bounding box center [953, 20] width 40 height 13
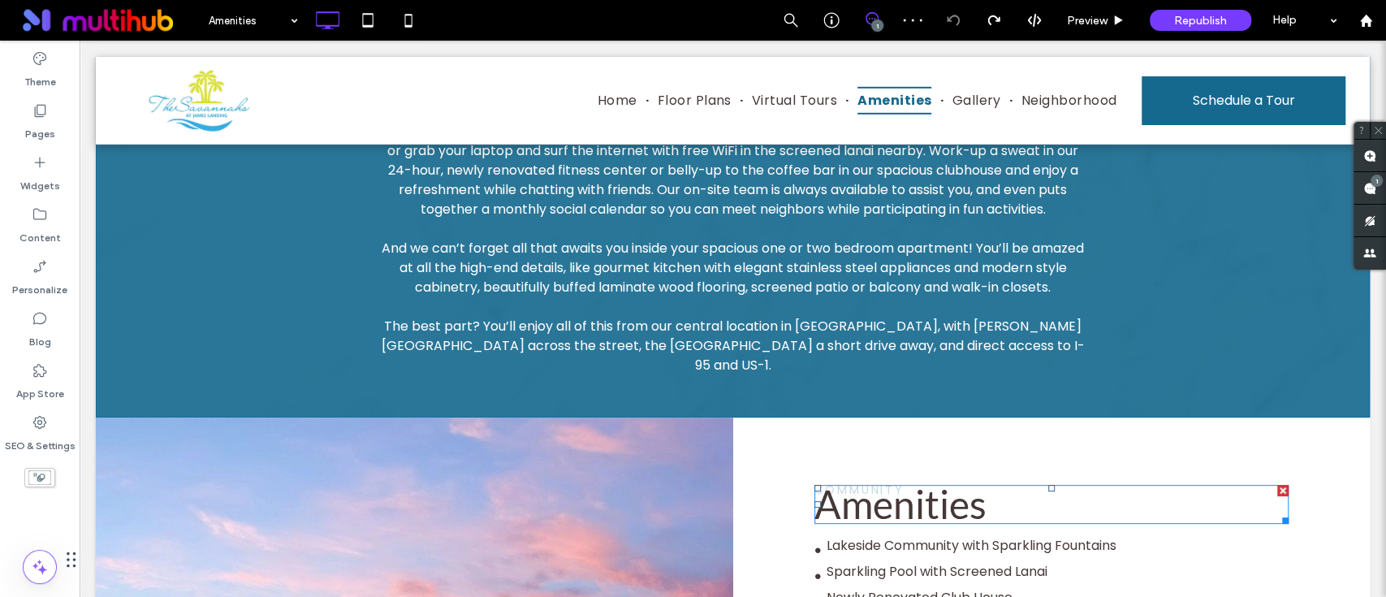
scroll to position [650, 0]
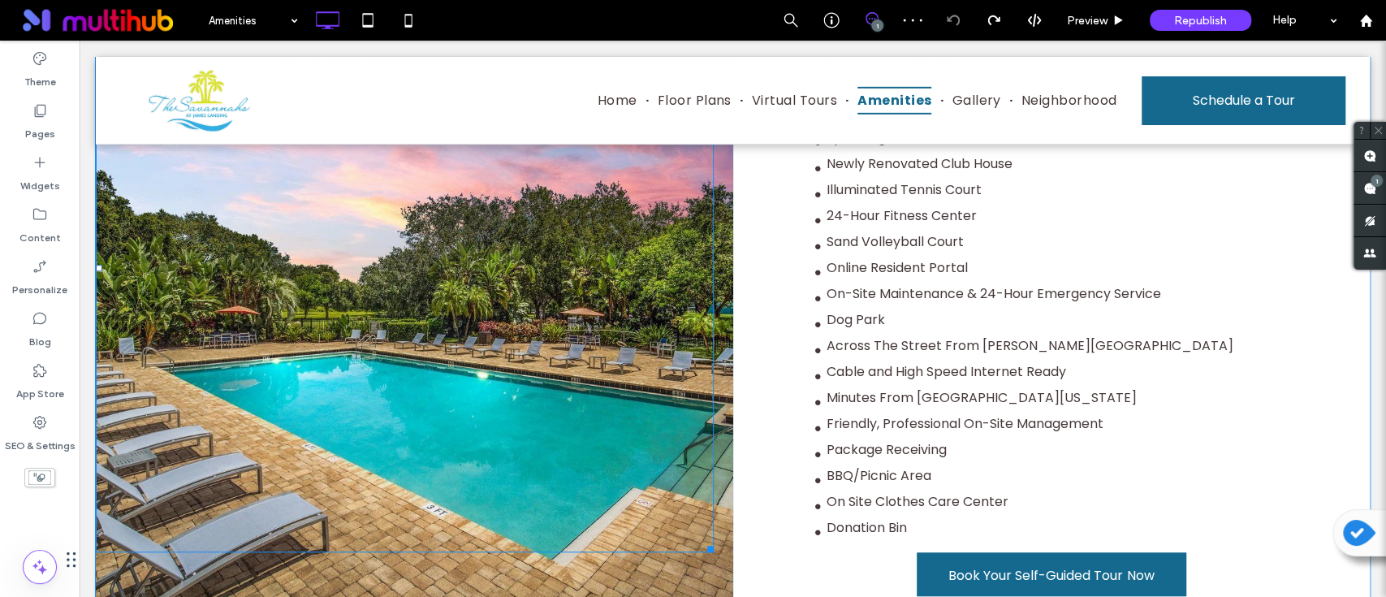
click at [559, 406] on div at bounding box center [405, 268] width 618 height 568
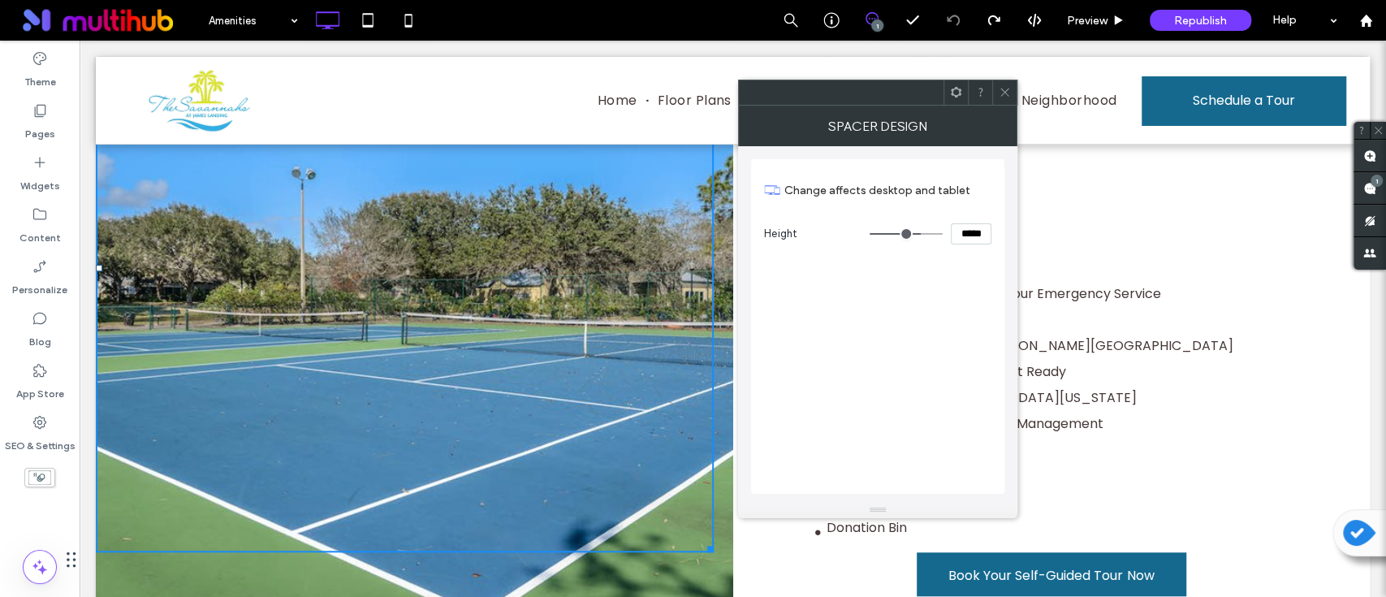
click at [1004, 89] on icon at bounding box center [1005, 92] width 12 height 12
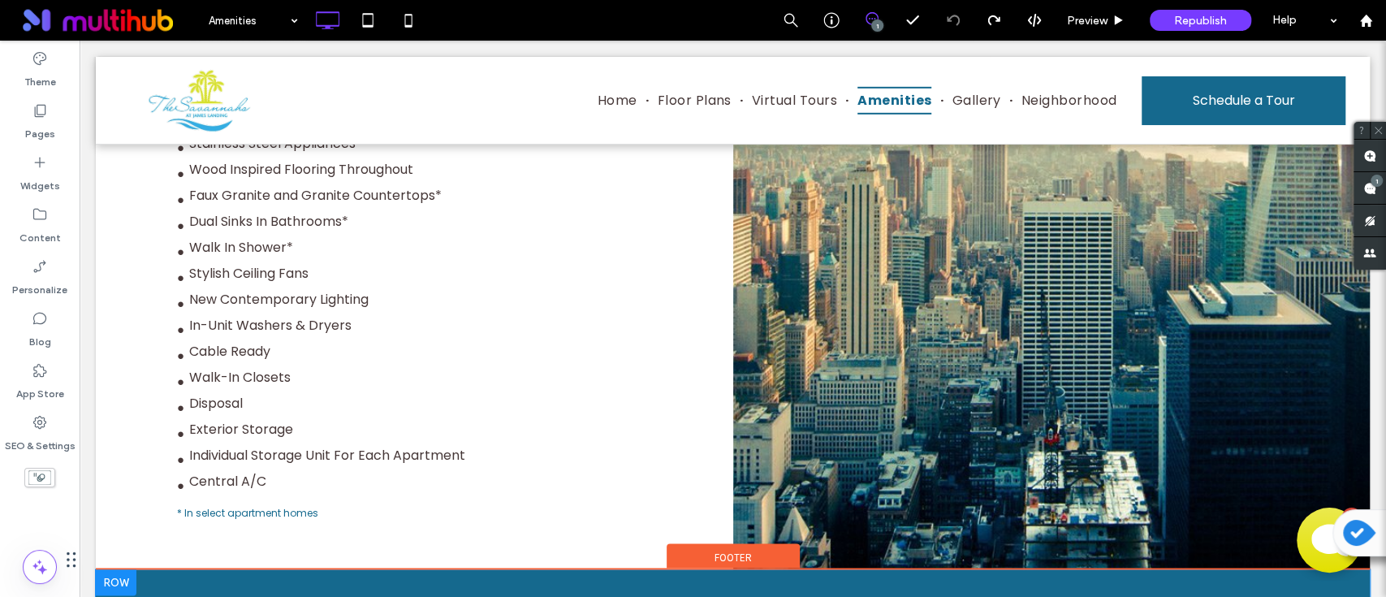
scroll to position [1515, 0]
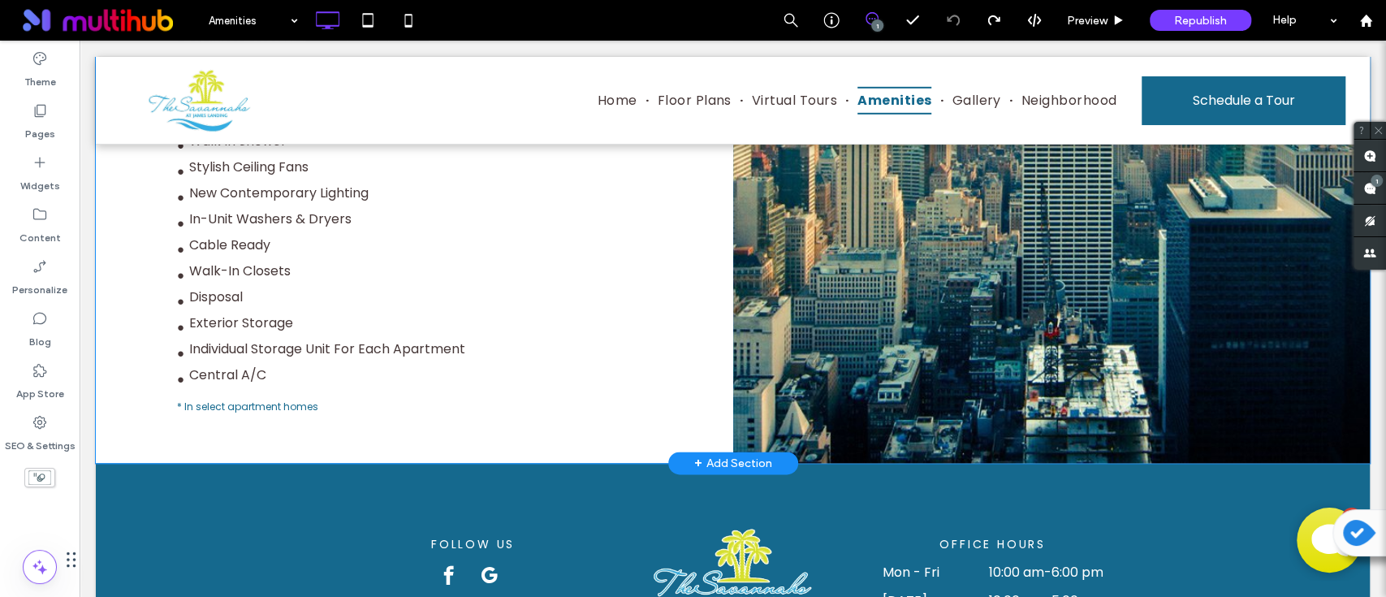
click at [986, 380] on div at bounding box center [1051, 121] width 637 height 684
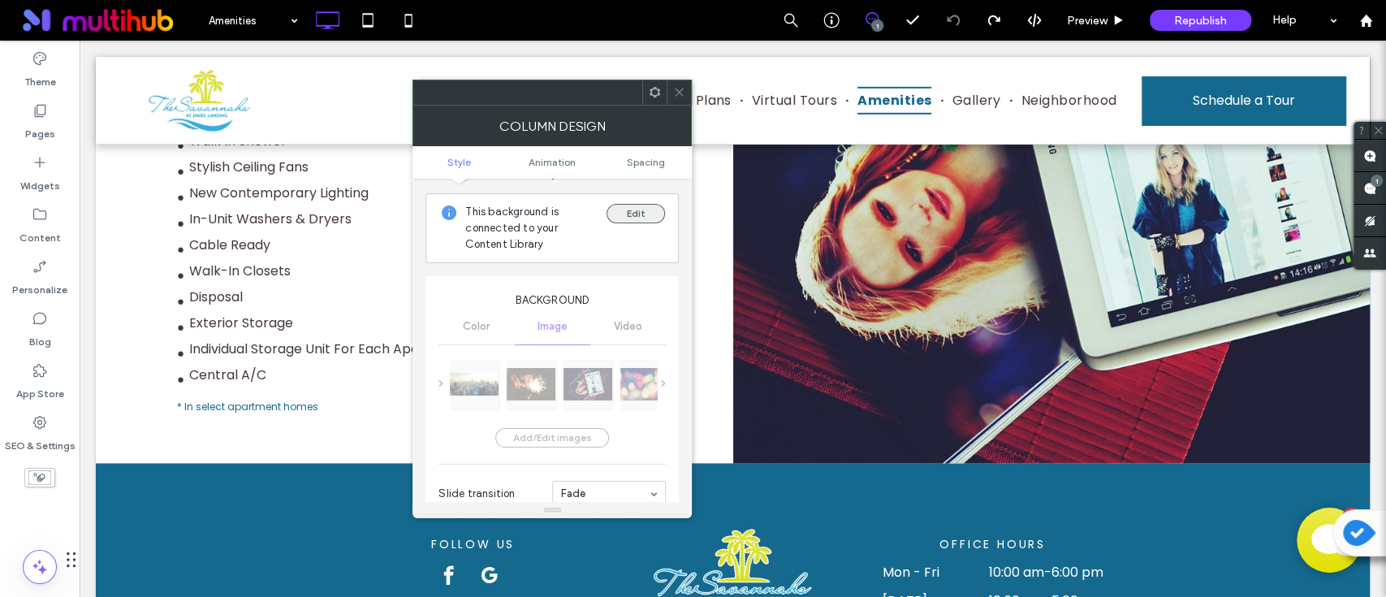
scroll to position [0, 0]
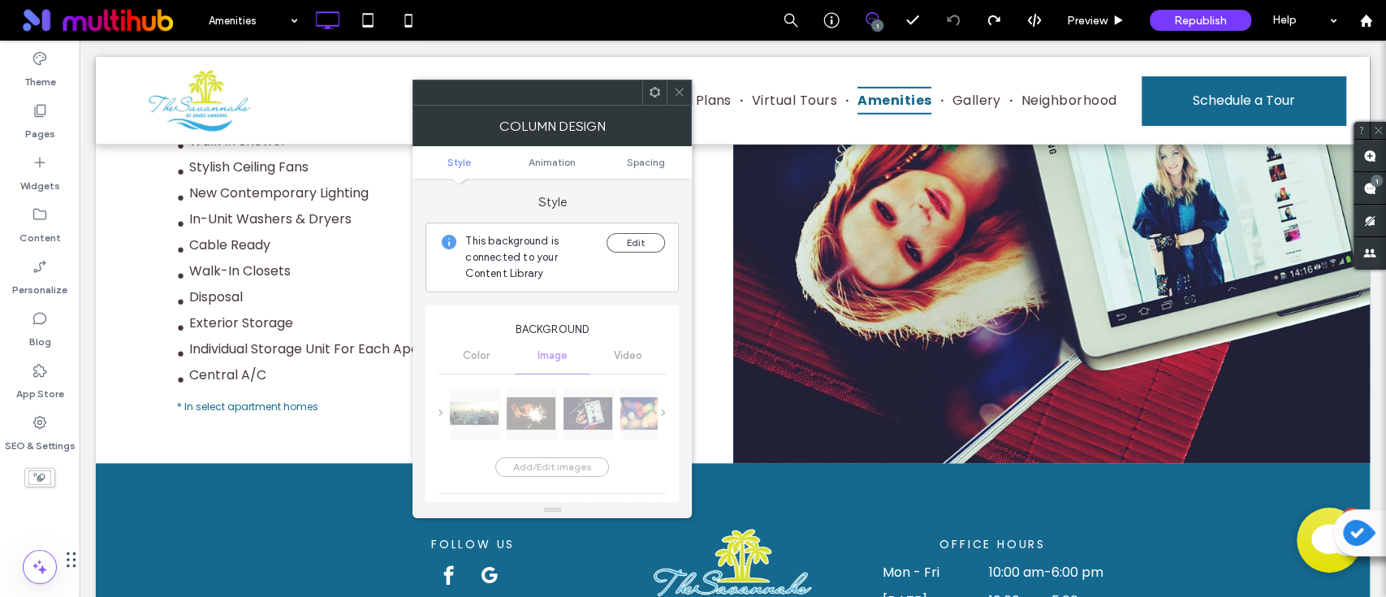
click at [657, 96] on icon at bounding box center [655, 92] width 12 height 12
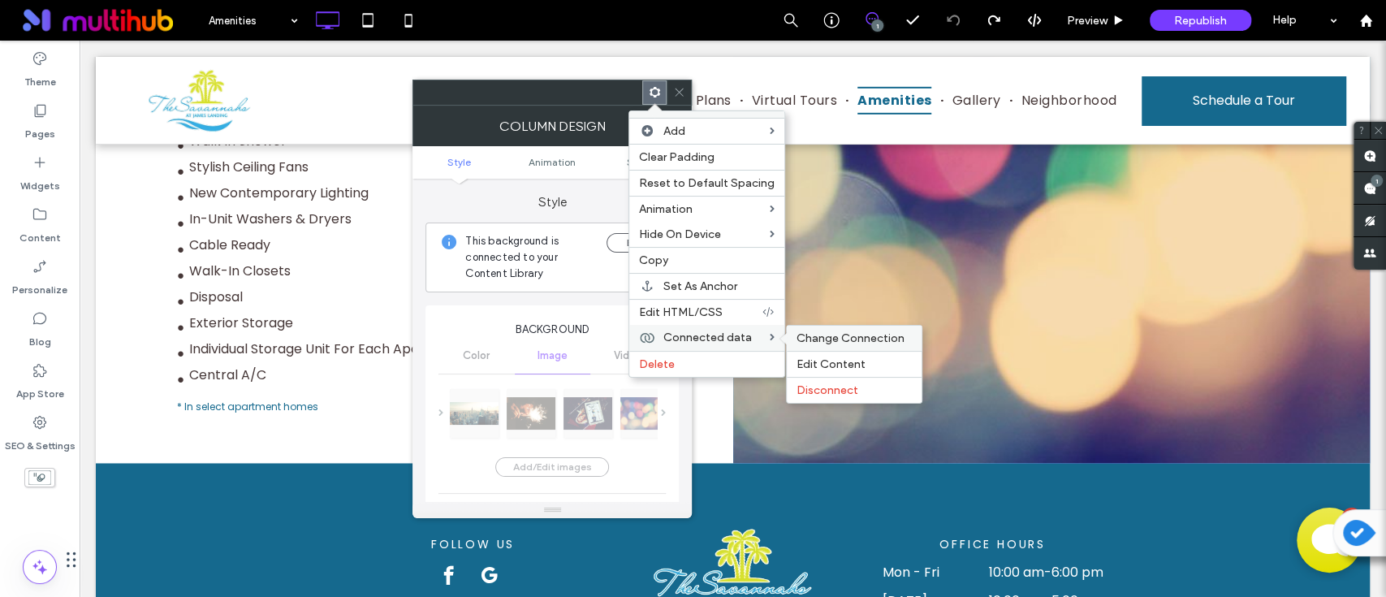
click at [840, 337] on span "Change Connection" at bounding box center [851, 338] width 108 height 14
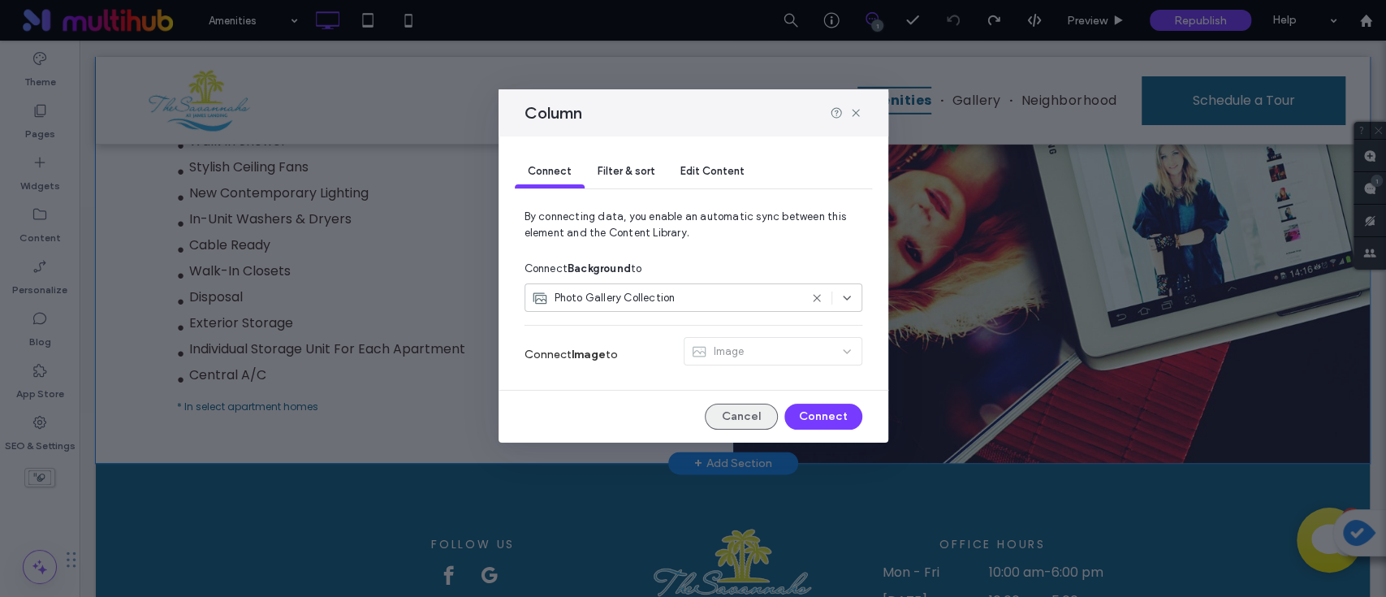
click at [728, 416] on button "Cancel" at bounding box center [741, 417] width 73 height 26
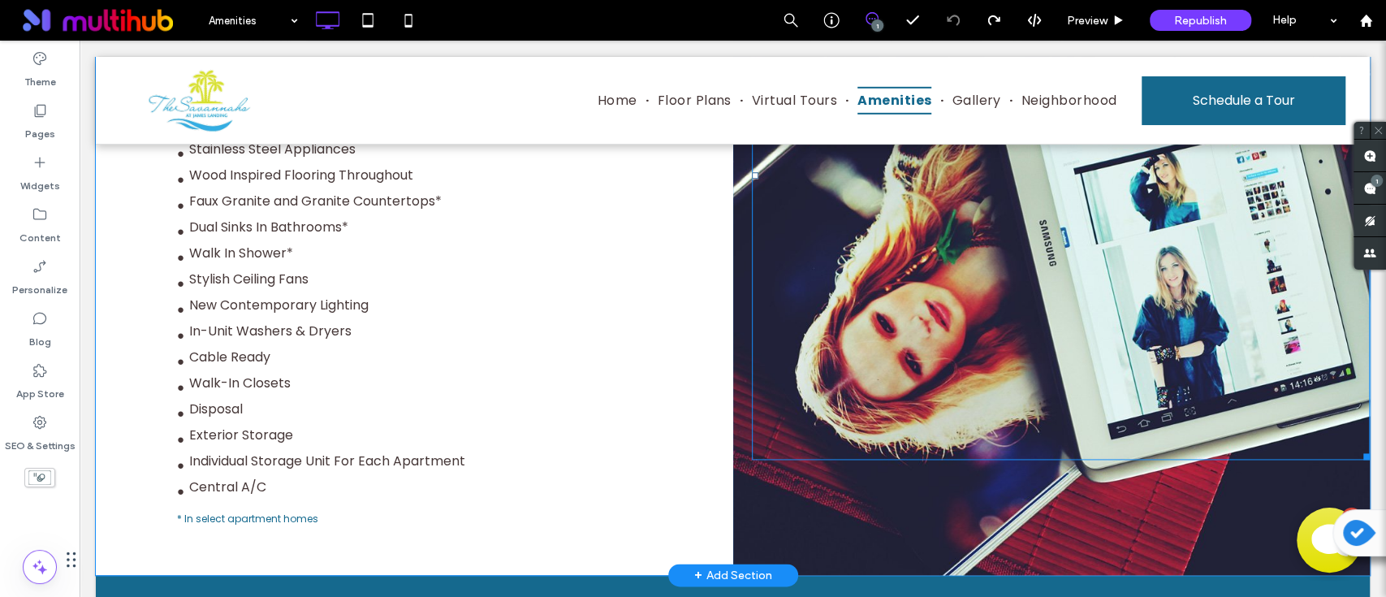
scroll to position [1299, 0]
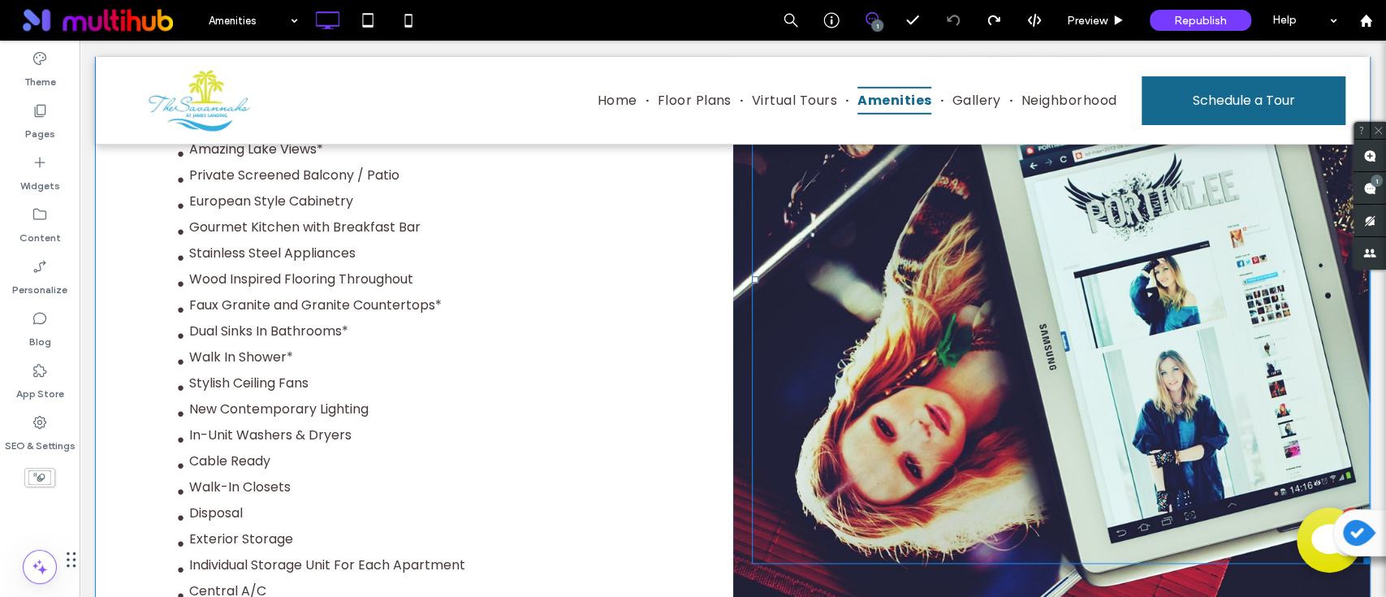
click at [901, 413] on div at bounding box center [1061, 279] width 618 height 568
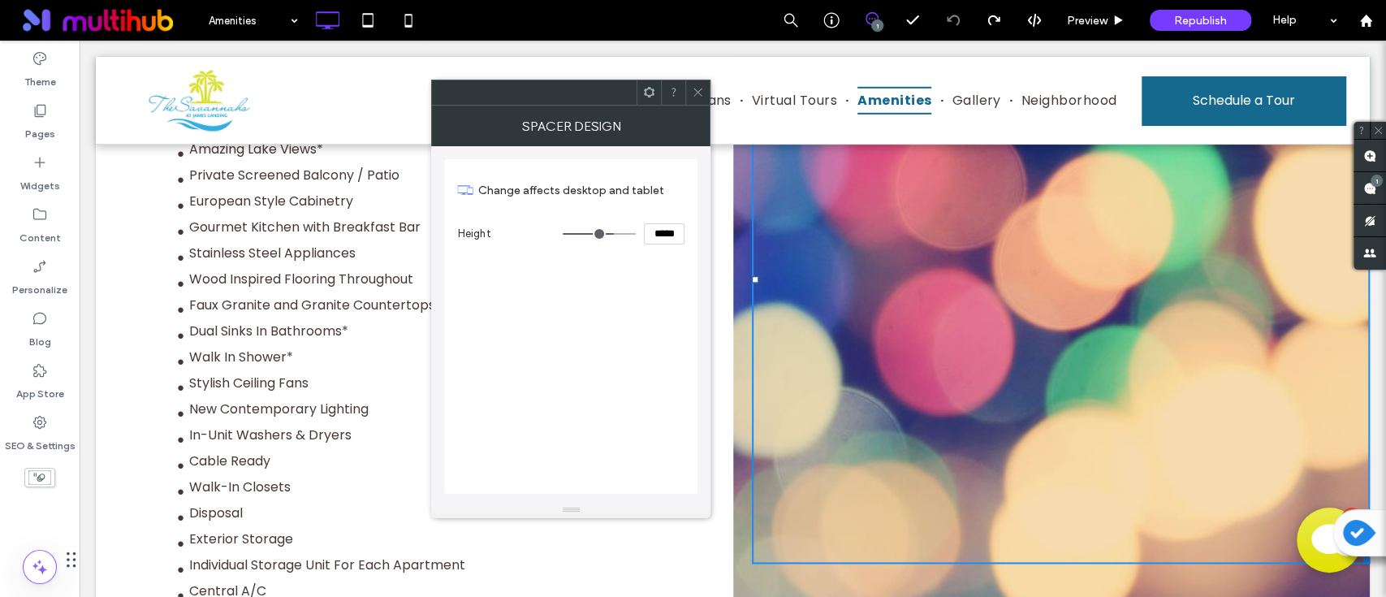
click at [701, 88] on icon at bounding box center [698, 92] width 12 height 12
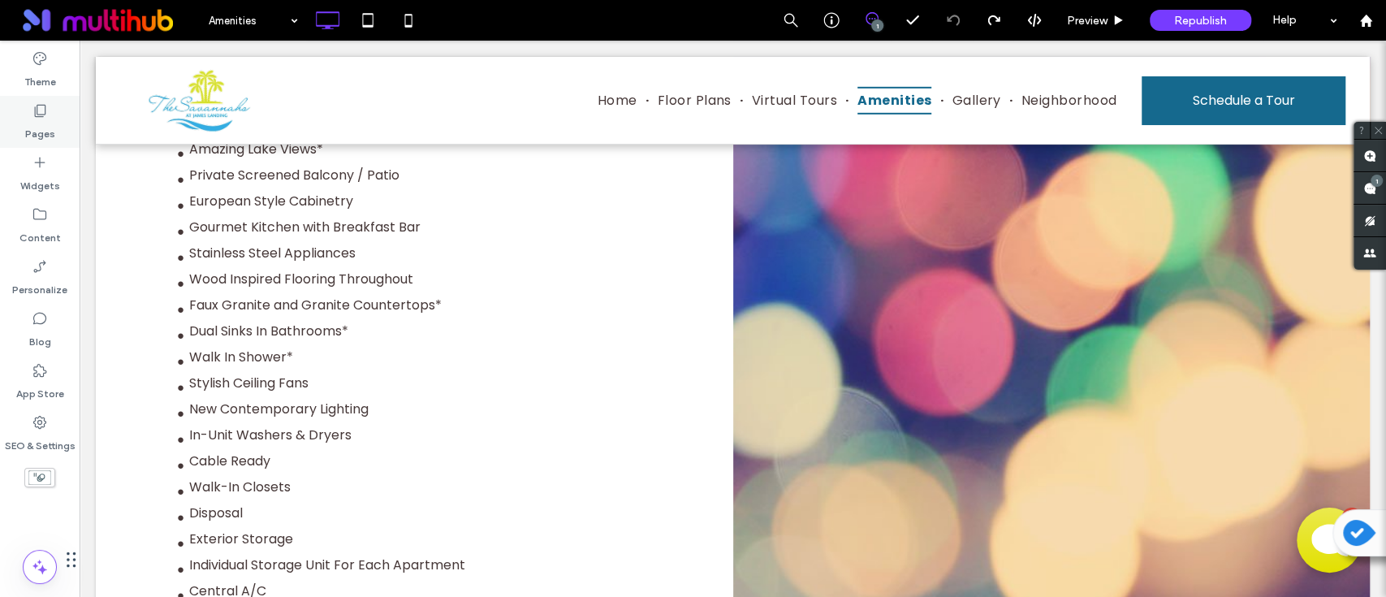
click at [45, 107] on use at bounding box center [40, 111] width 11 height 12
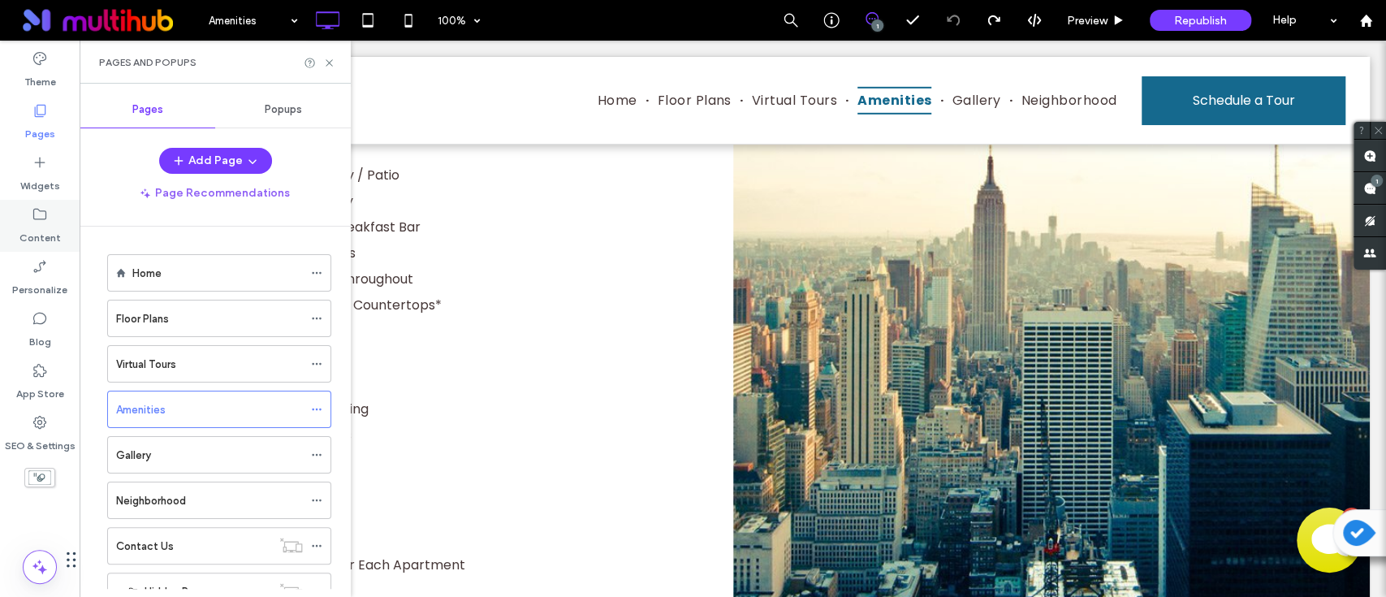
click at [37, 219] on icon at bounding box center [40, 214] width 16 height 16
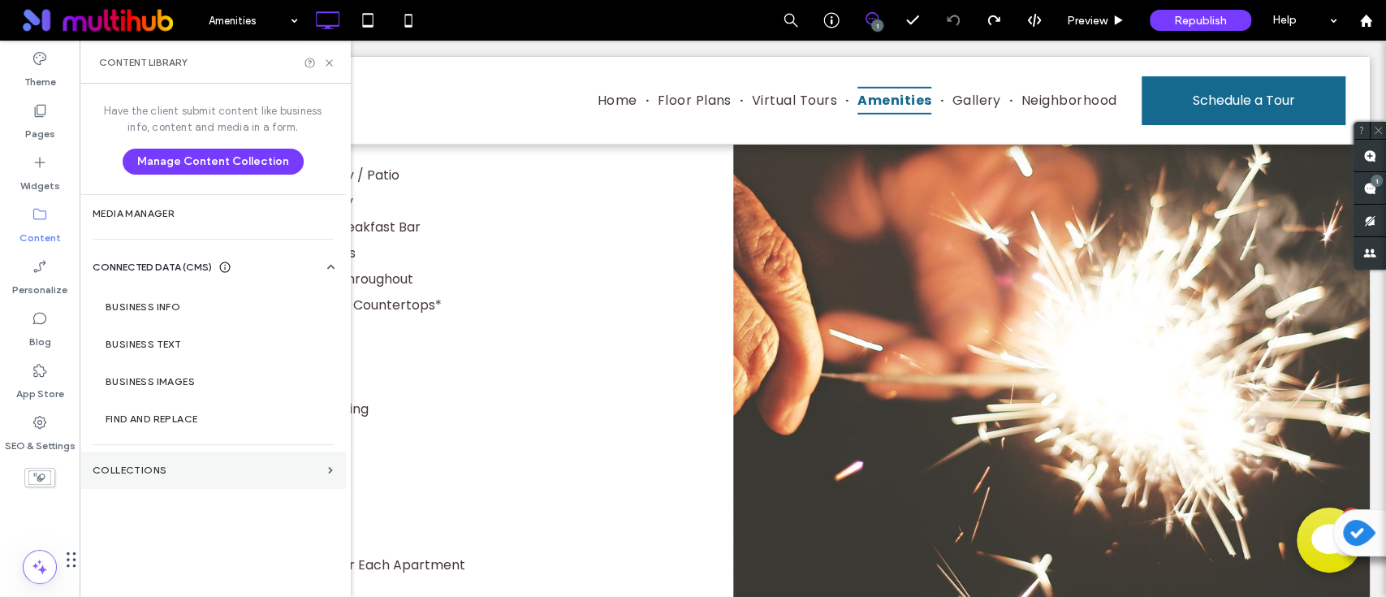
click at [143, 465] on label "Collections" at bounding box center [207, 469] width 229 height 11
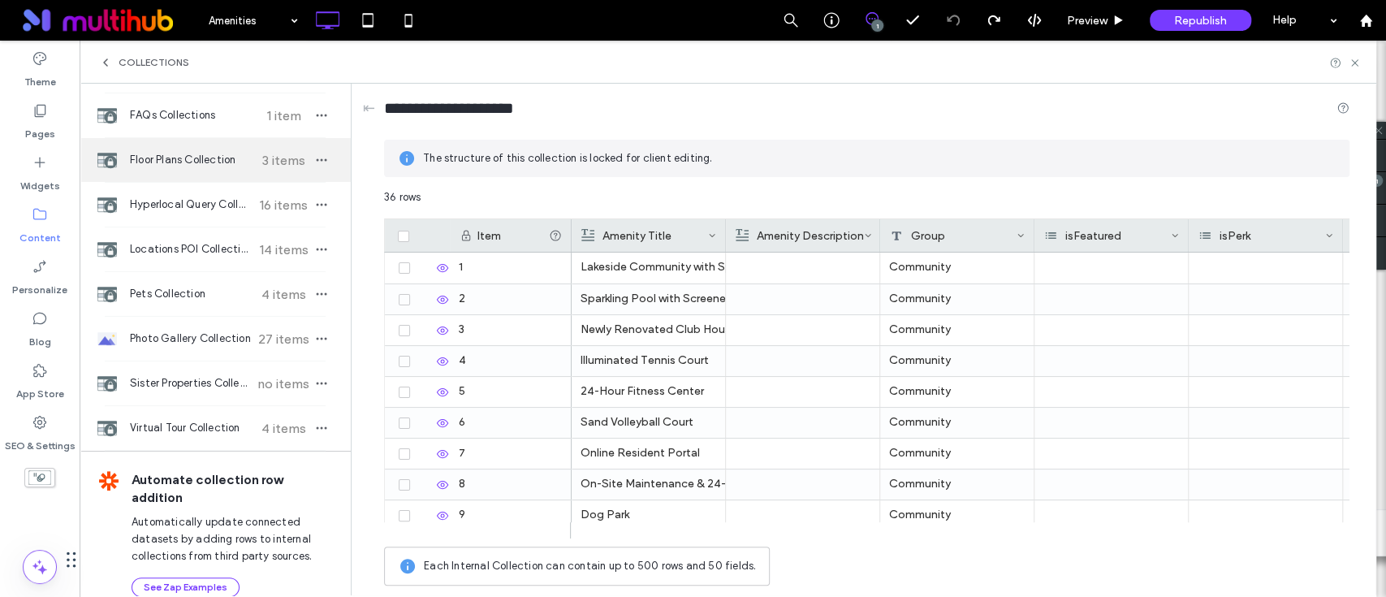
scroll to position [176, 0]
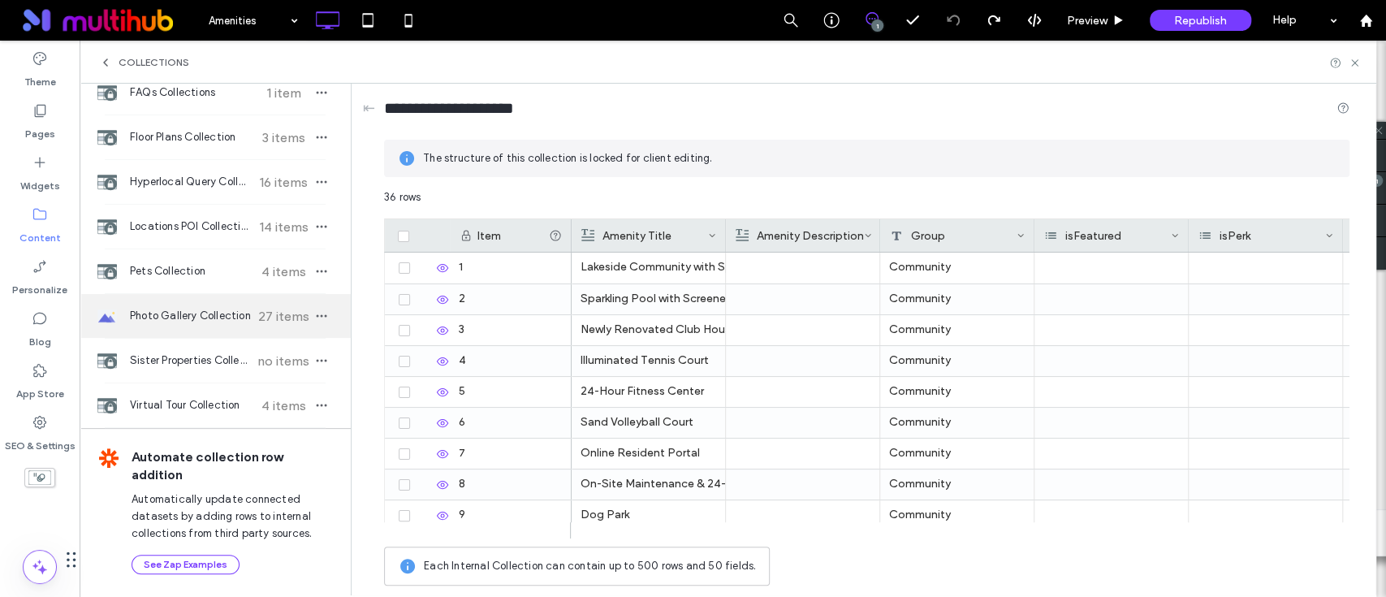
click at [185, 318] on span "Photo Gallery Collection" at bounding box center [190, 316] width 121 height 16
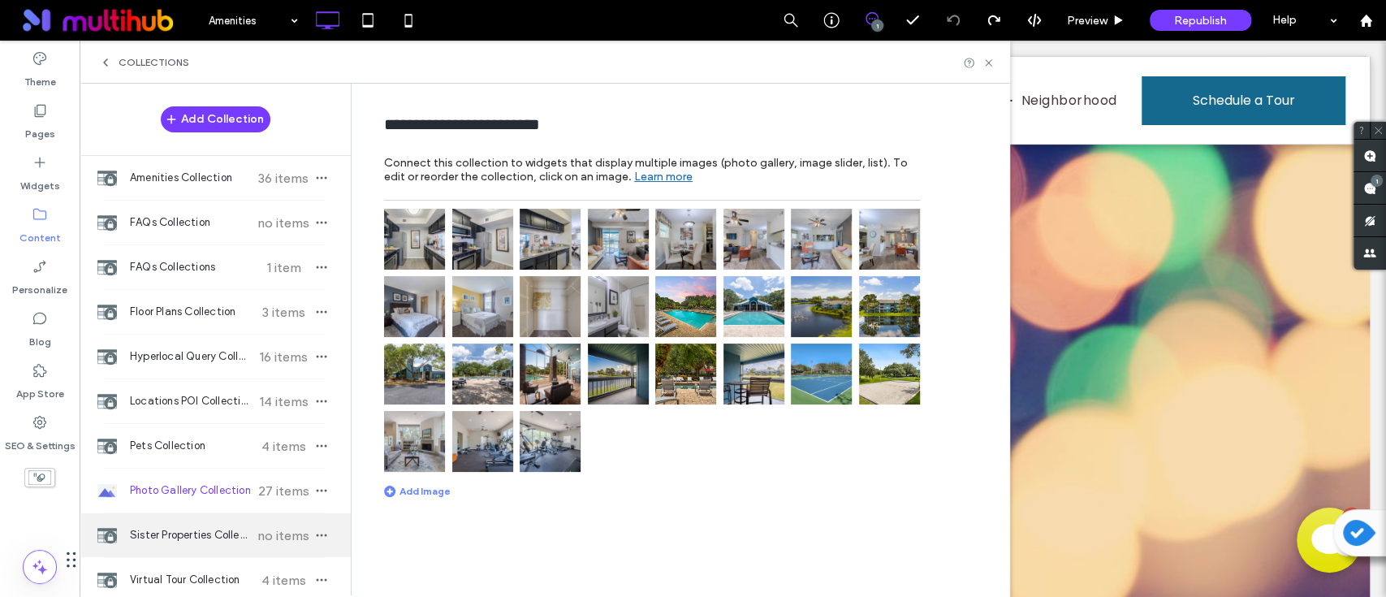
scroll to position [0, 0]
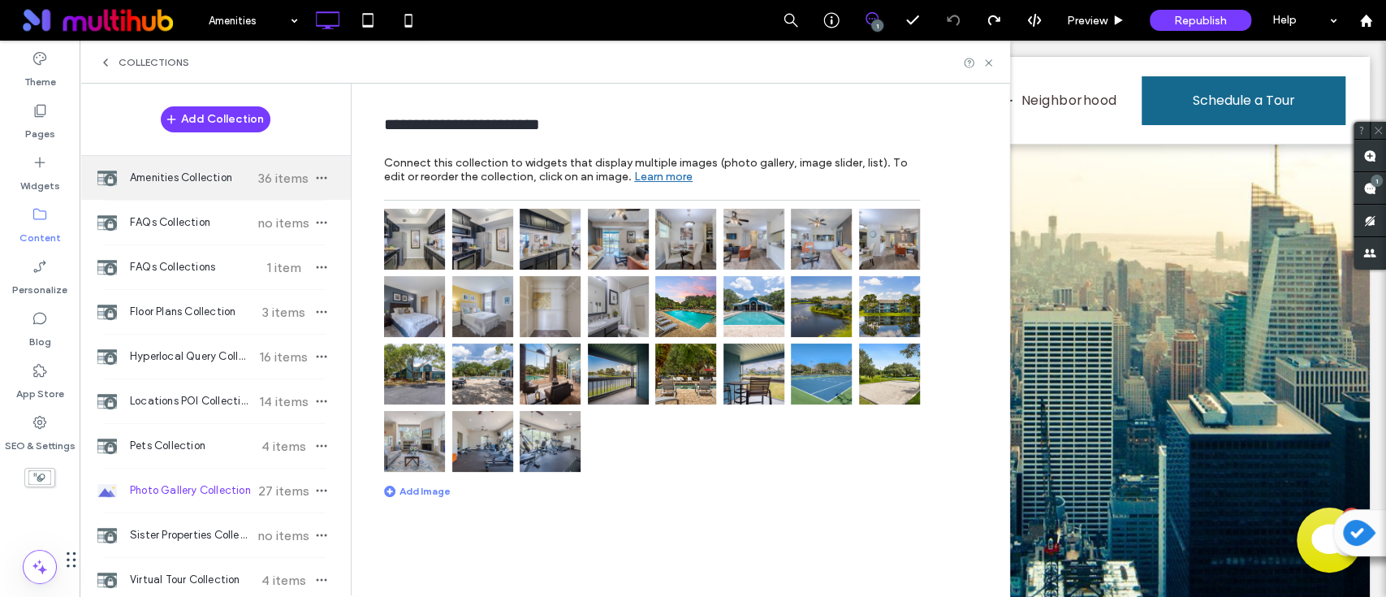
click at [227, 179] on span "Amenities Collection" at bounding box center [190, 178] width 121 height 16
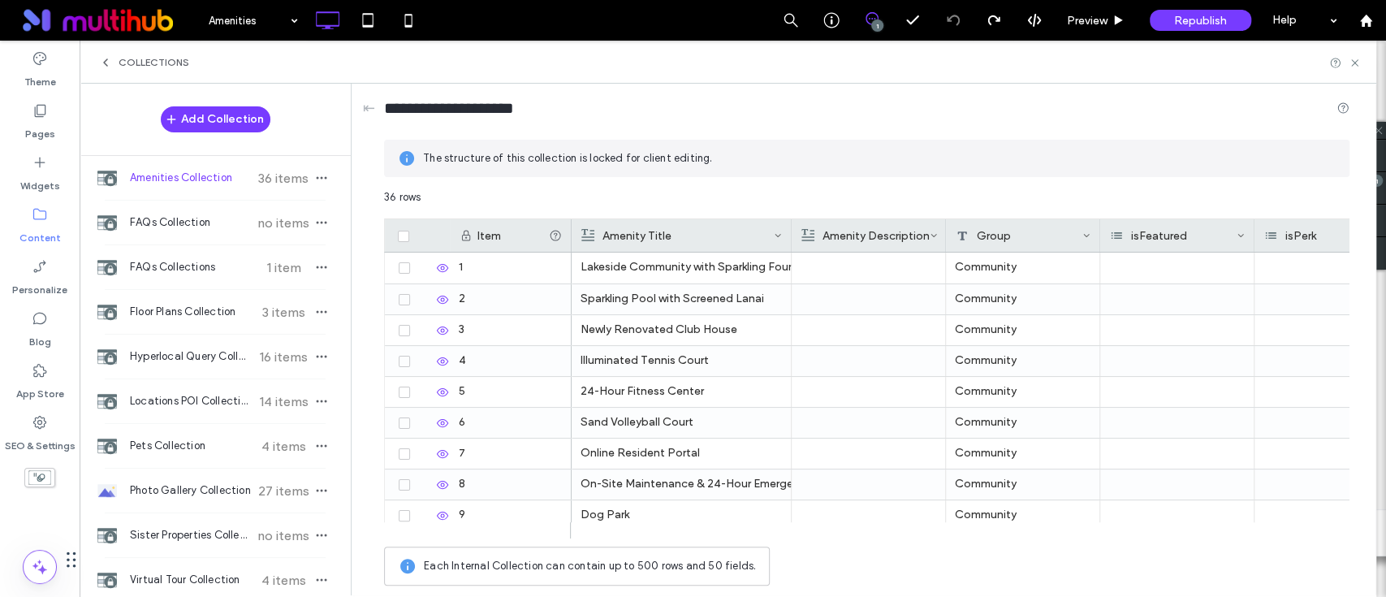
drag, startPoint x: 724, startPoint y: 230, endPoint x: 789, endPoint y: 228, distance: 65.8
click at [789, 228] on div at bounding box center [791, 235] width 6 height 32
click at [954, 192] on div "36 rows" at bounding box center [867, 203] width 966 height 29
click at [1351, 68] on icon at bounding box center [1355, 63] width 12 height 12
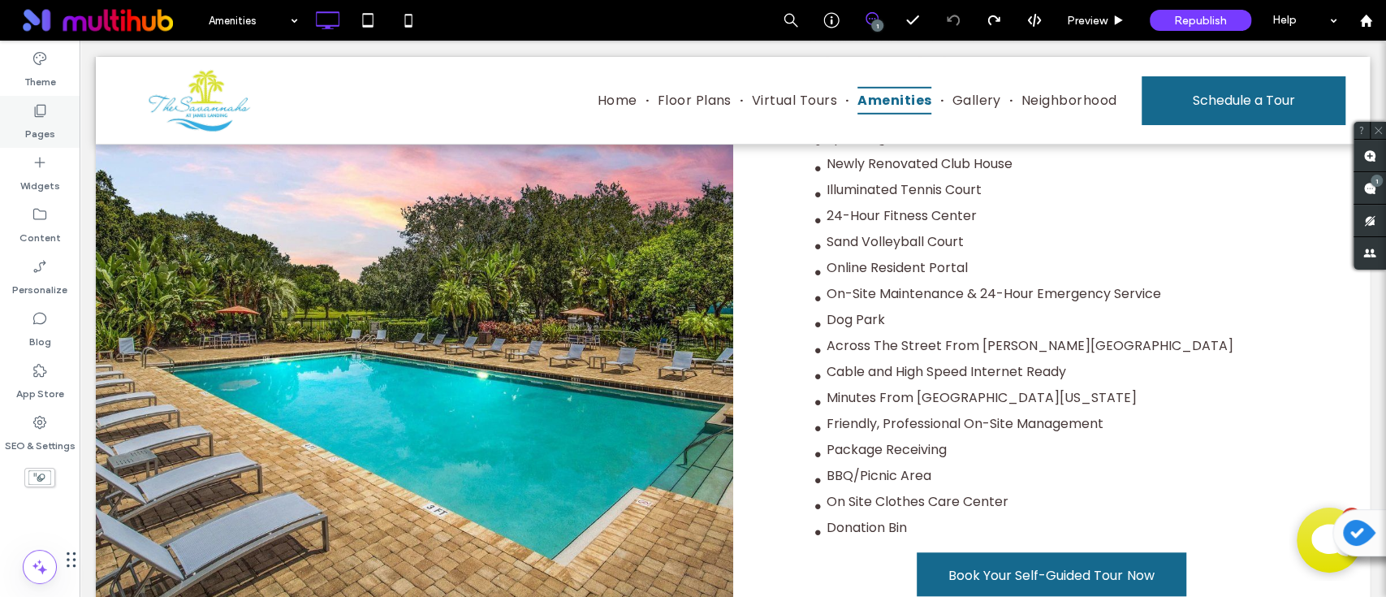
click at [54, 124] on div "Pages" at bounding box center [40, 122] width 80 height 52
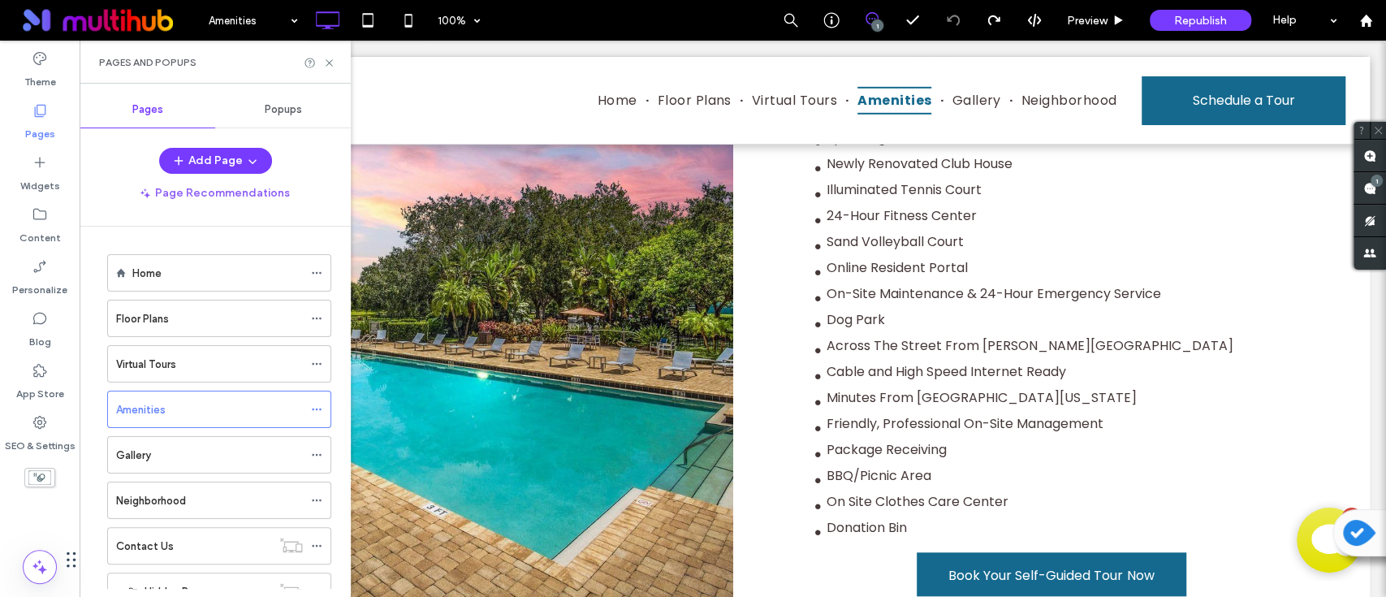
click at [292, 114] on span "Popups" at bounding box center [283, 109] width 37 height 13
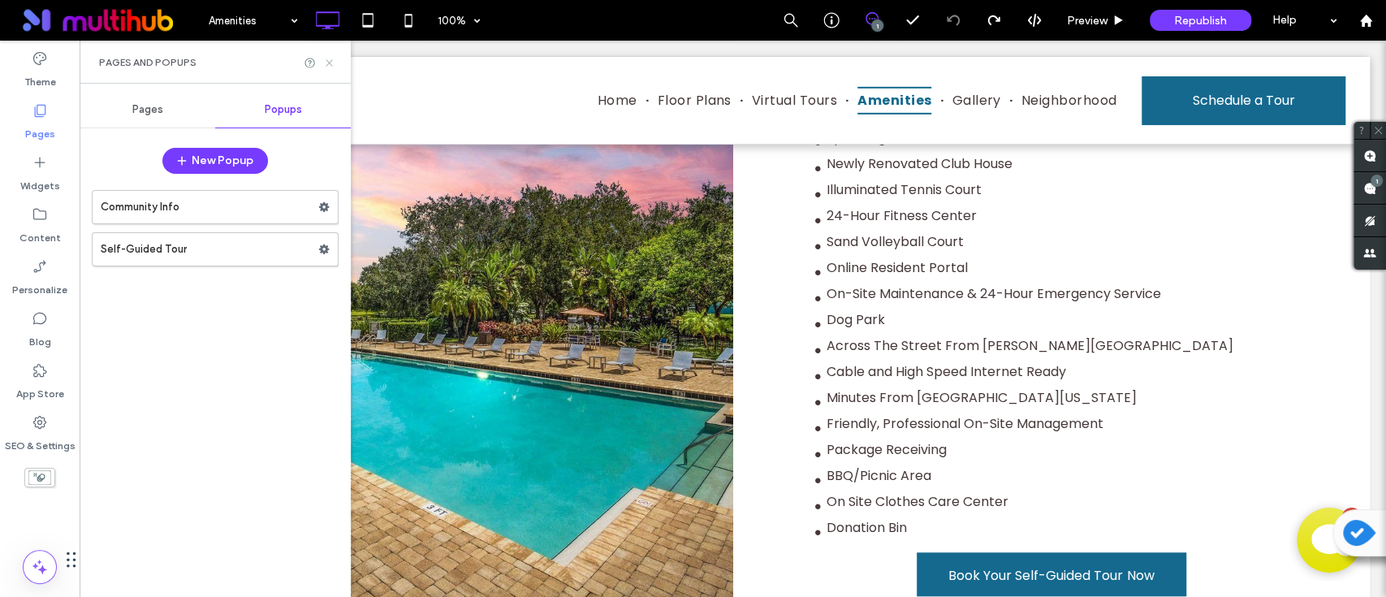
click at [325, 63] on icon at bounding box center [329, 63] width 12 height 12
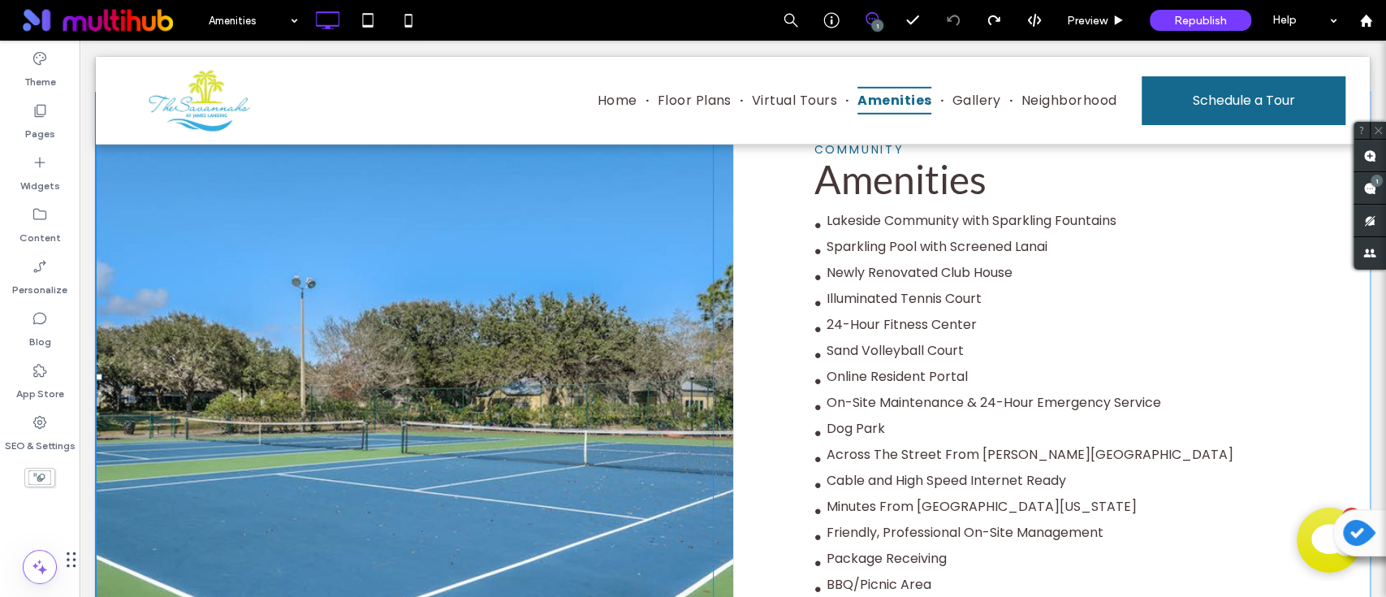
scroll to position [650, 0]
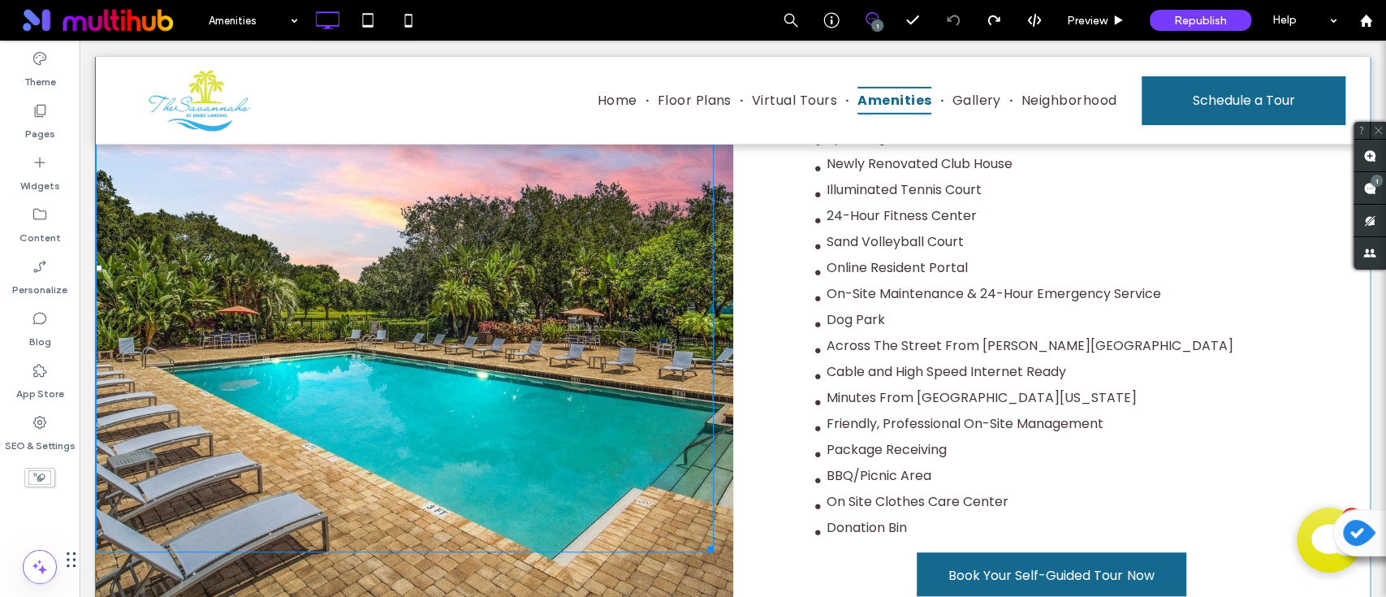
click at [533, 374] on div at bounding box center [405, 268] width 618 height 568
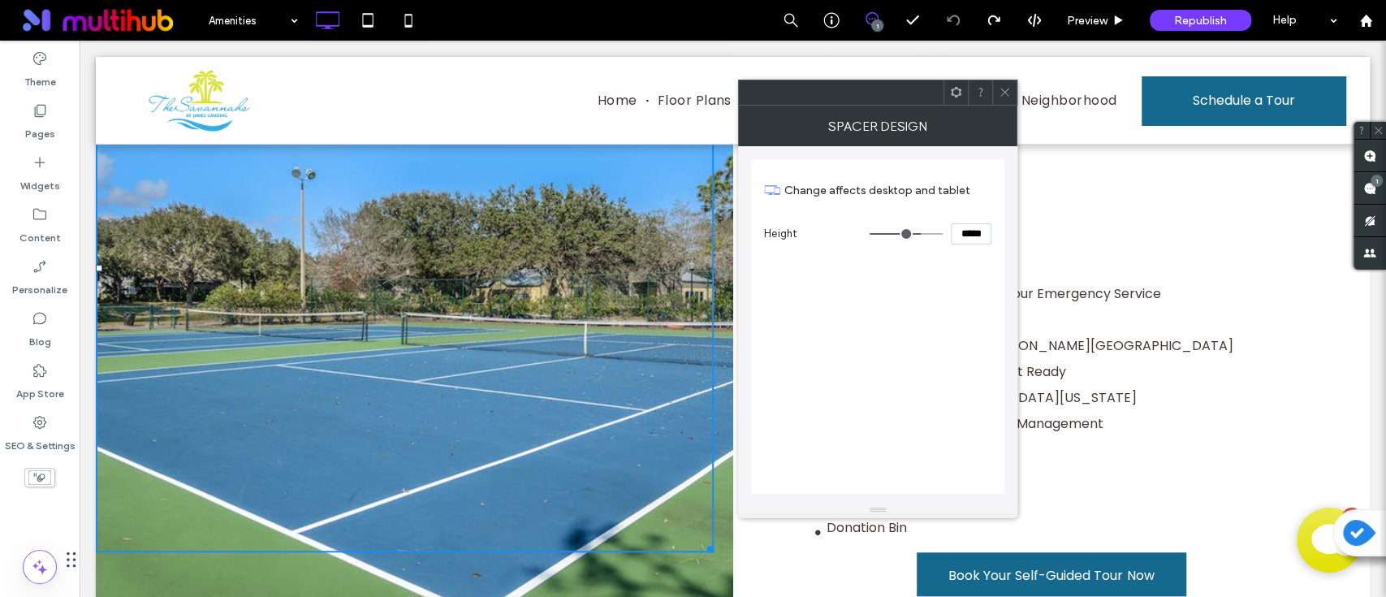
click at [952, 97] on icon at bounding box center [956, 92] width 12 height 12
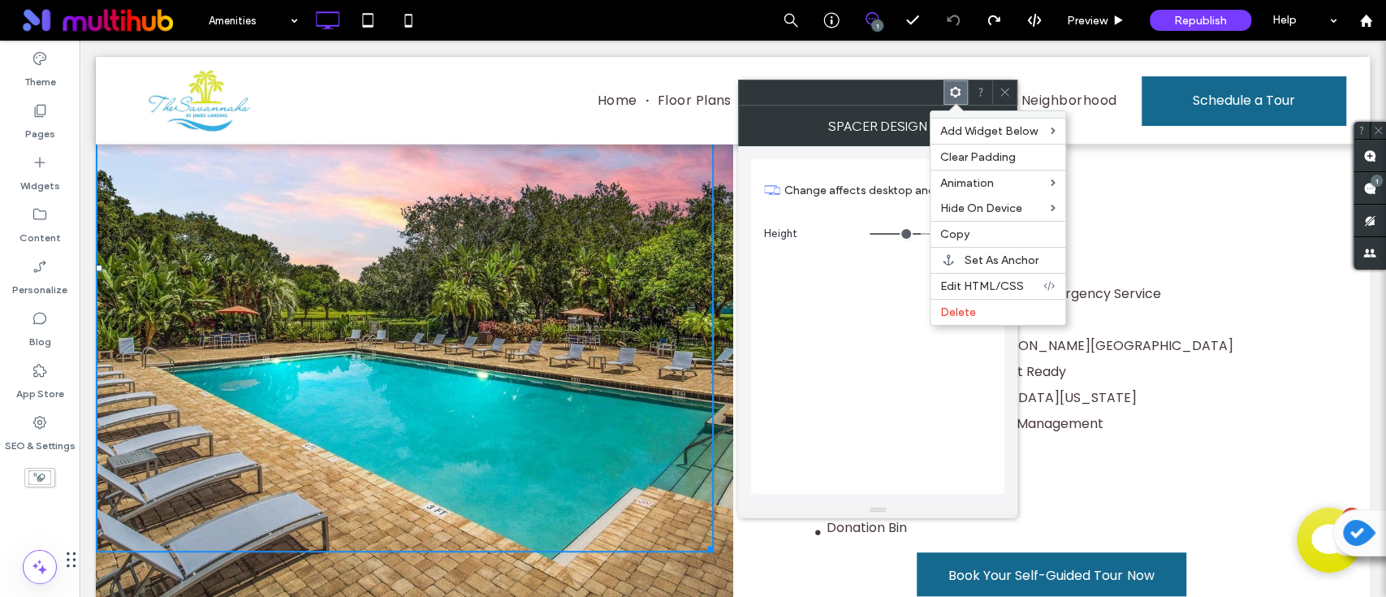
click at [1002, 93] on icon at bounding box center [1005, 92] width 12 height 12
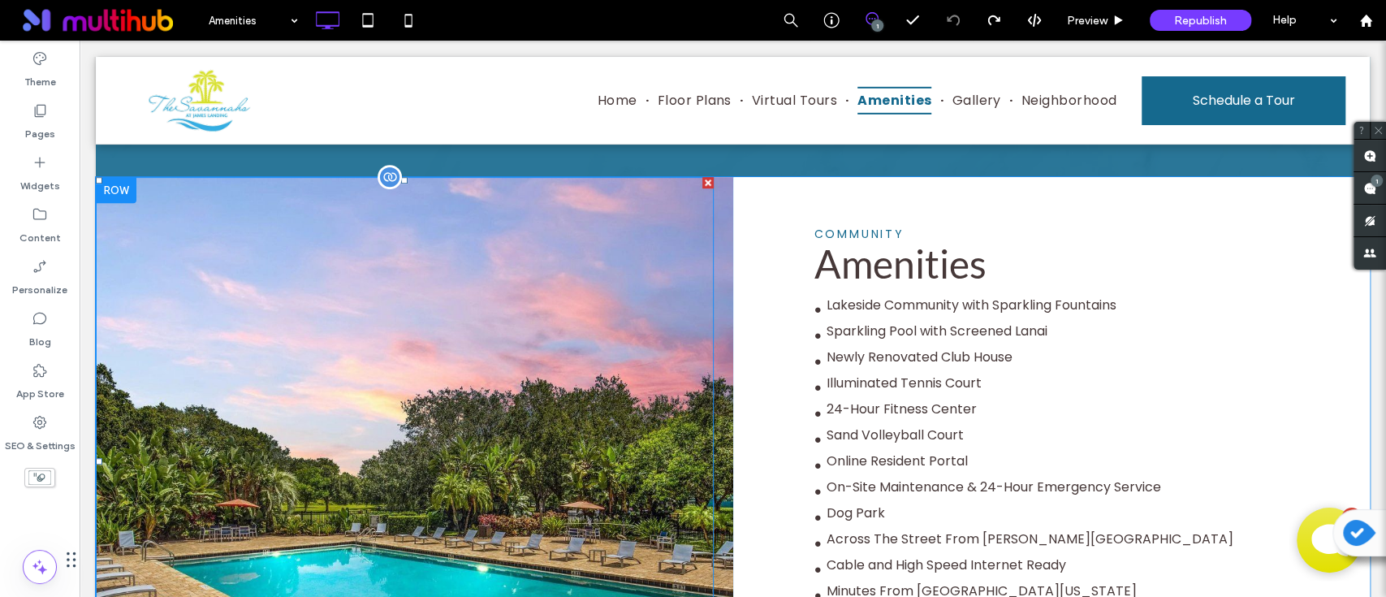
scroll to position [325, 0]
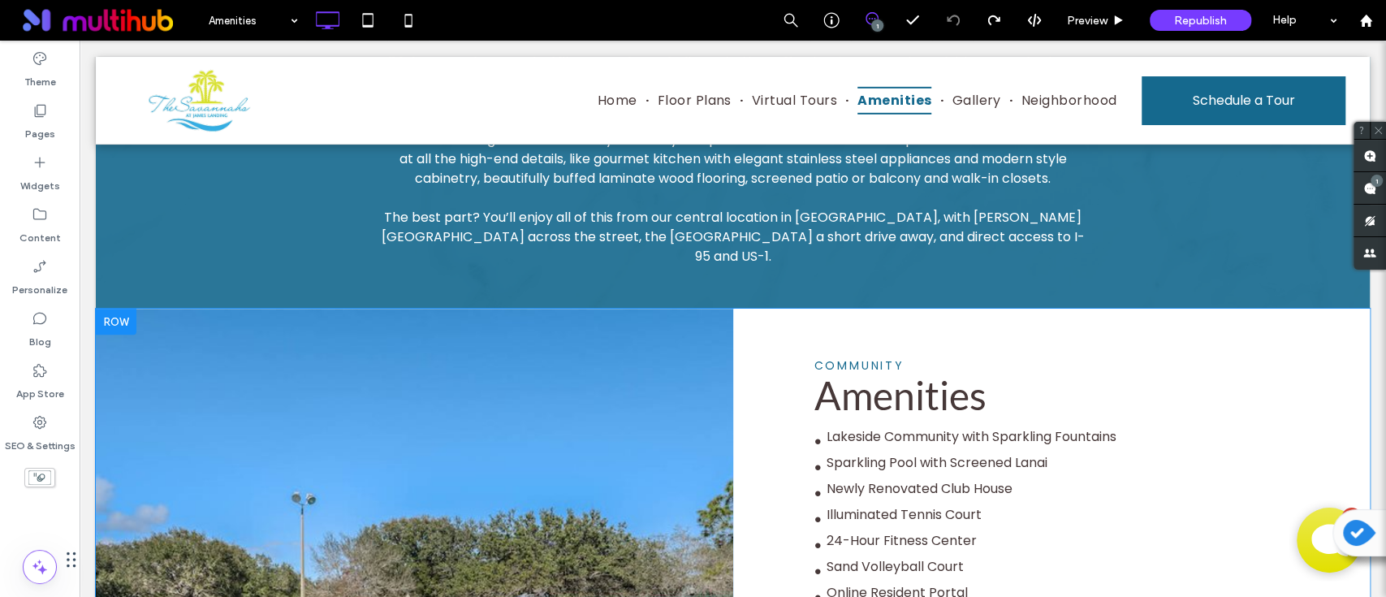
click at [115, 309] on div at bounding box center [116, 322] width 41 height 26
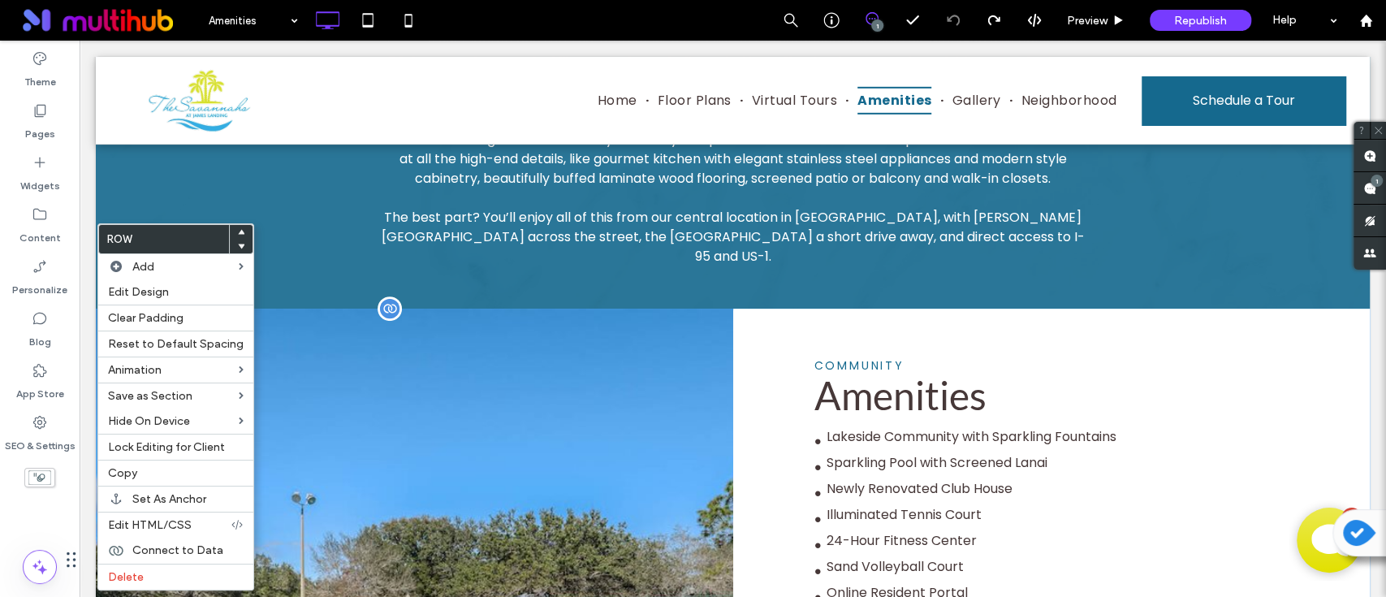
click at [413, 348] on div at bounding box center [405, 593] width 618 height 568
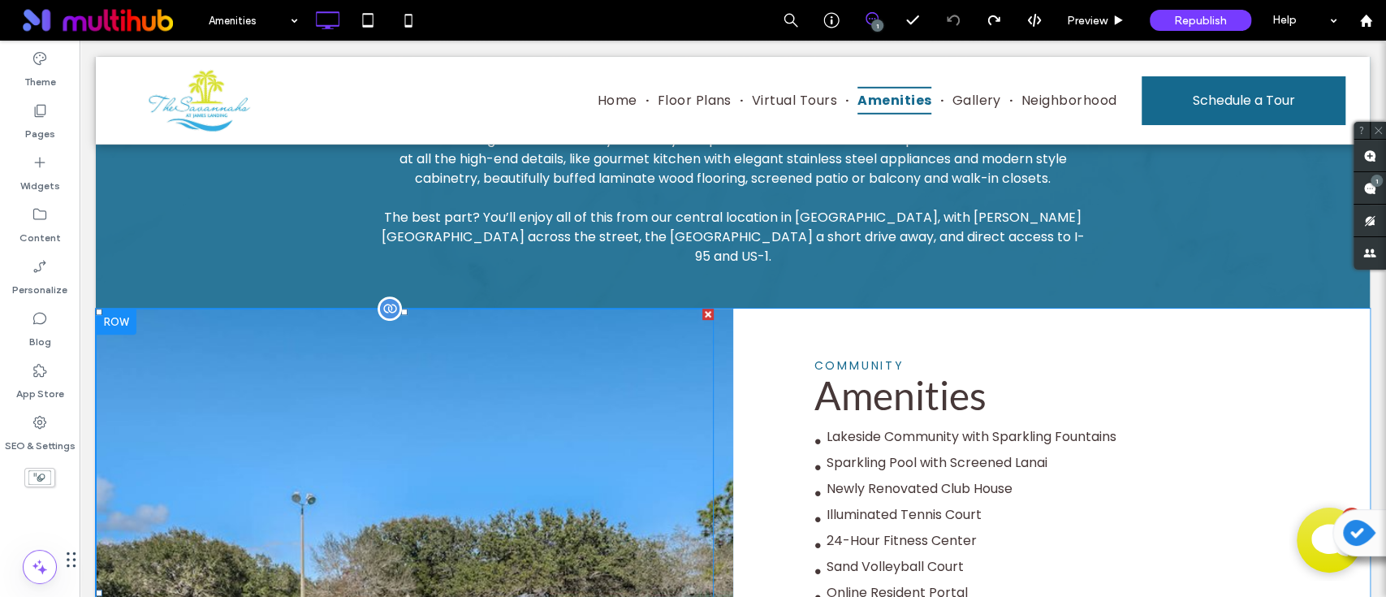
click at [413, 350] on div at bounding box center [405, 593] width 618 height 568
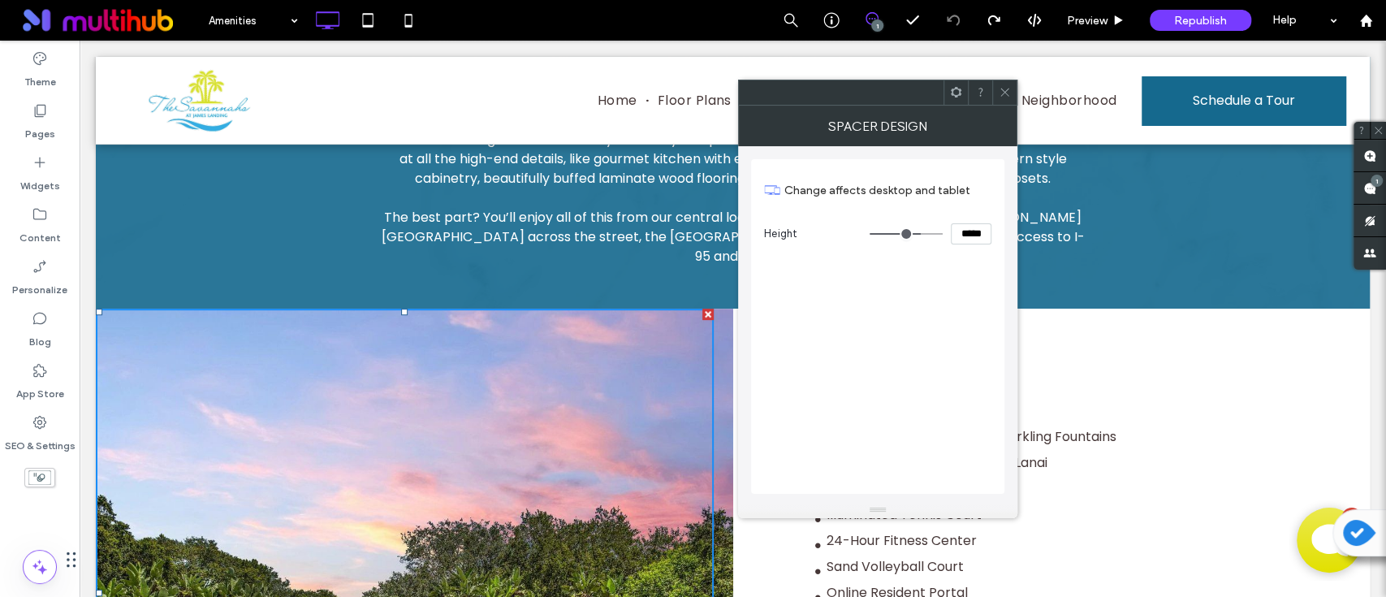
click at [1011, 94] on div at bounding box center [1004, 92] width 24 height 24
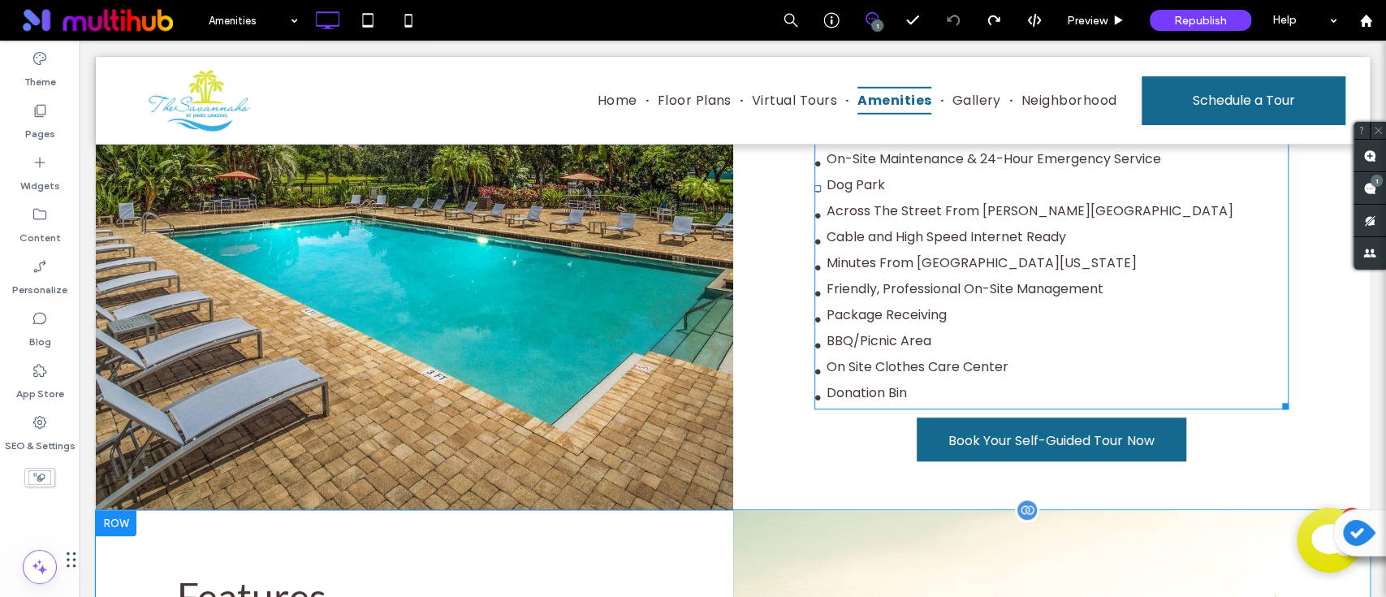
scroll to position [866, 0]
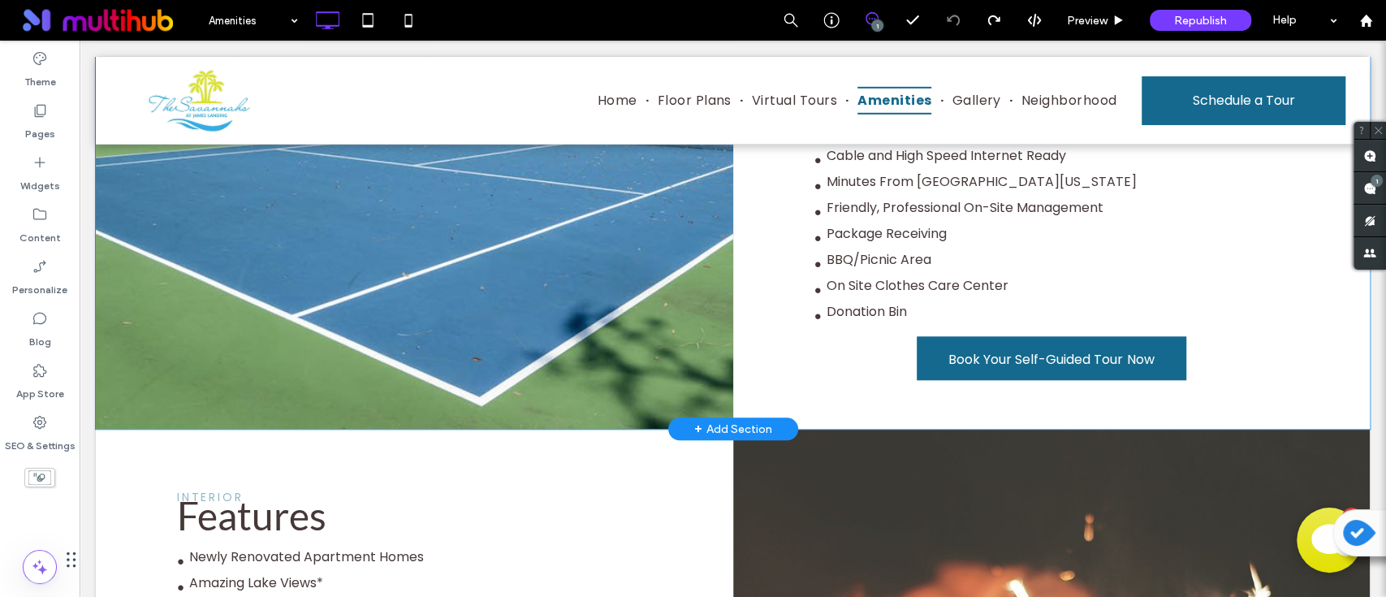
click at [809, 364] on div "community Amenities ● Lakeside Community with Sparkling Fountains ● Sparkling P…" at bounding box center [1051, 98] width 637 height 661
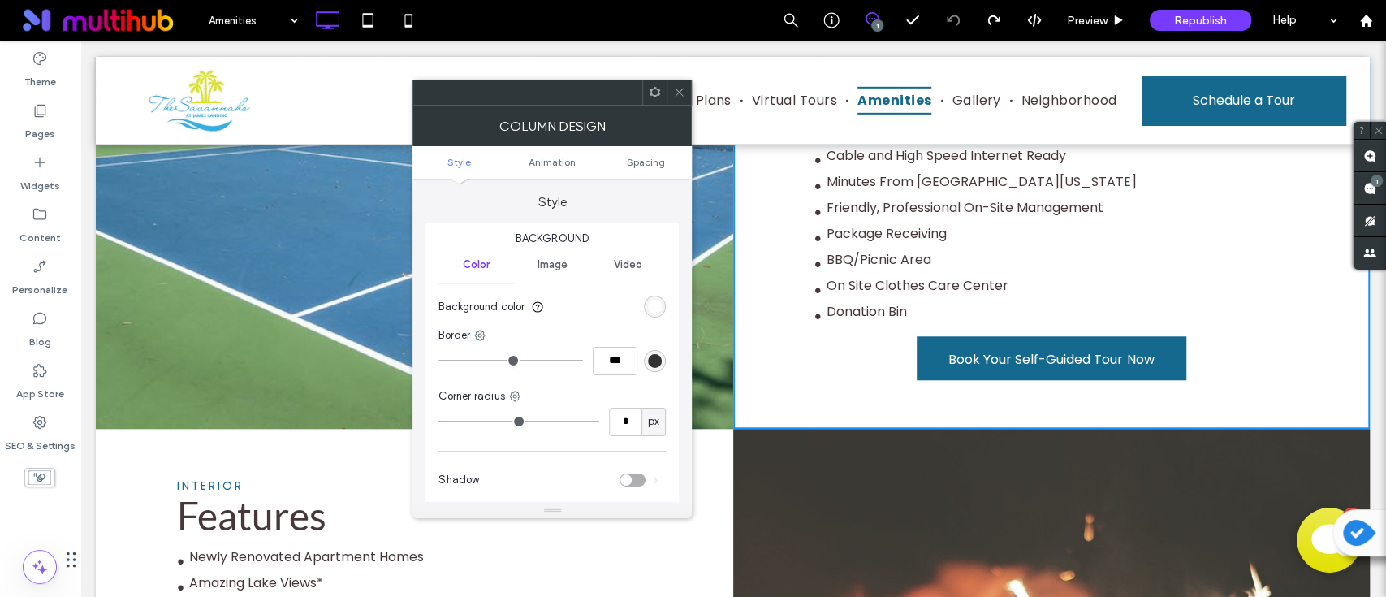
click at [655, 89] on icon at bounding box center [655, 92] width 12 height 12
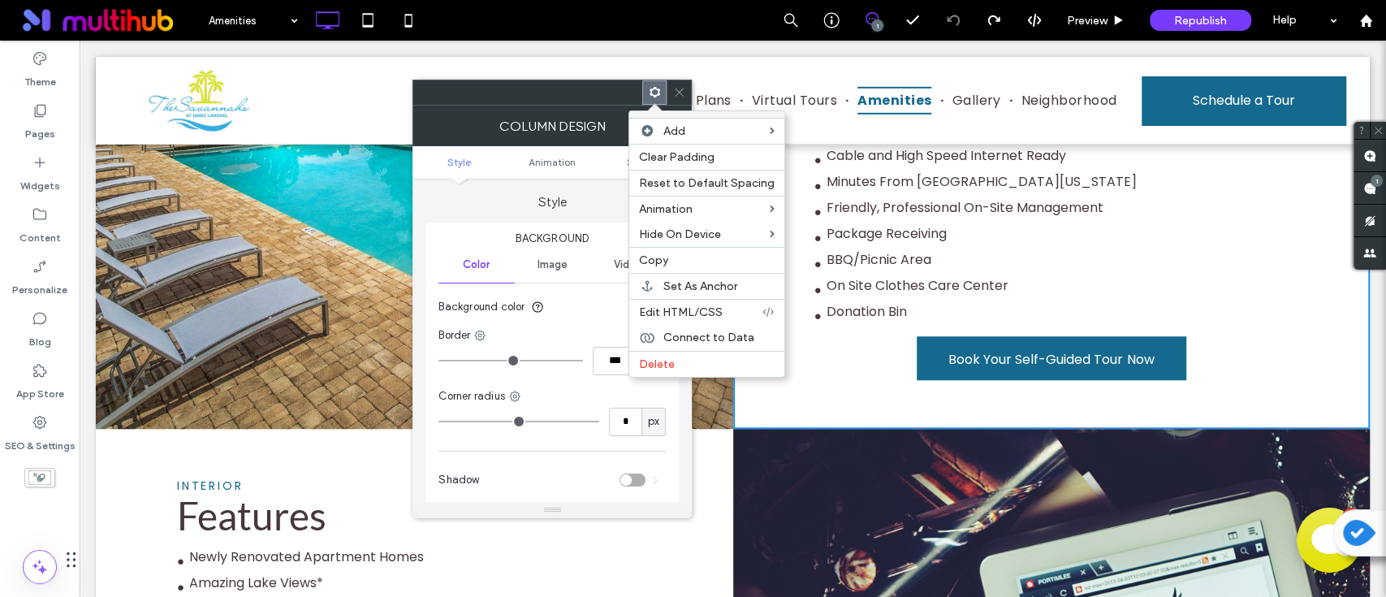
click at [687, 88] on div at bounding box center [679, 92] width 24 height 24
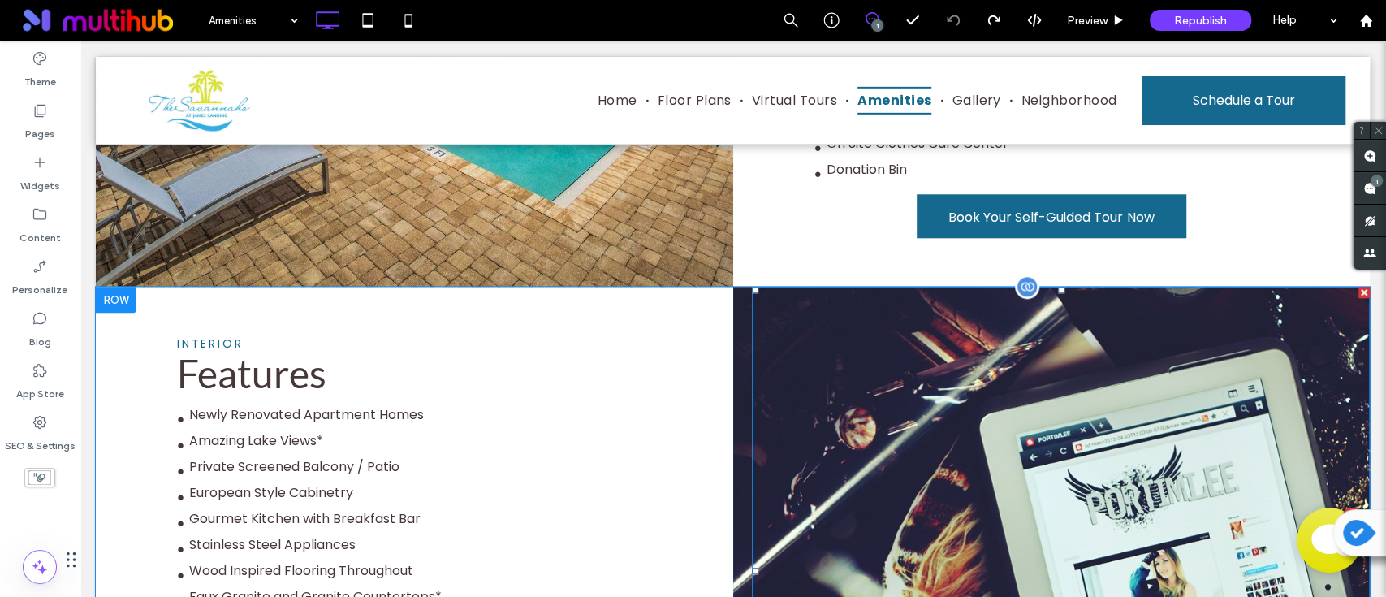
scroll to position [1082, 0]
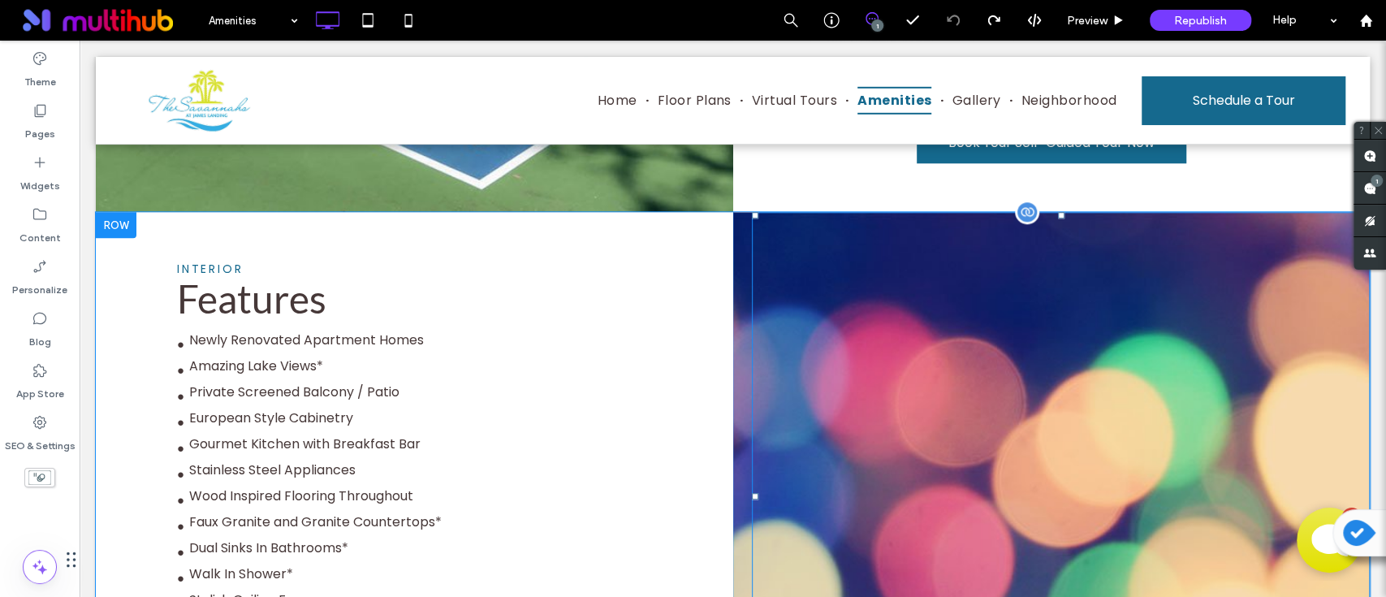
click at [810, 368] on div at bounding box center [1061, 496] width 618 height 568
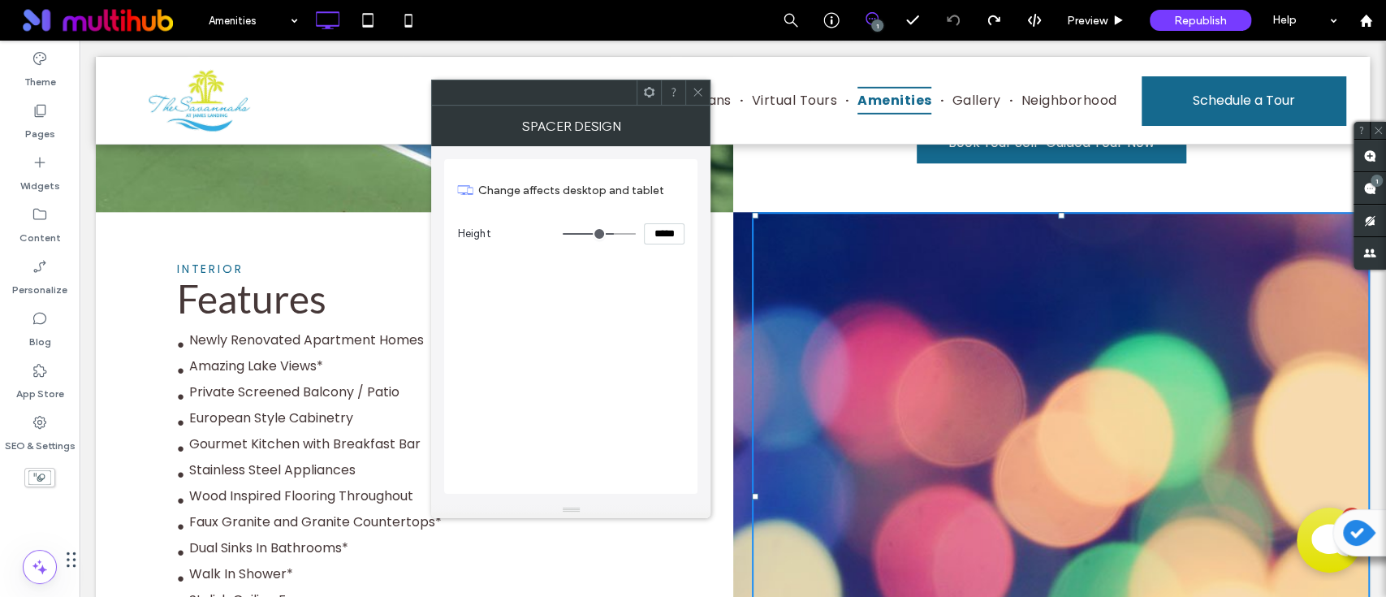
click at [695, 90] on icon at bounding box center [698, 92] width 12 height 12
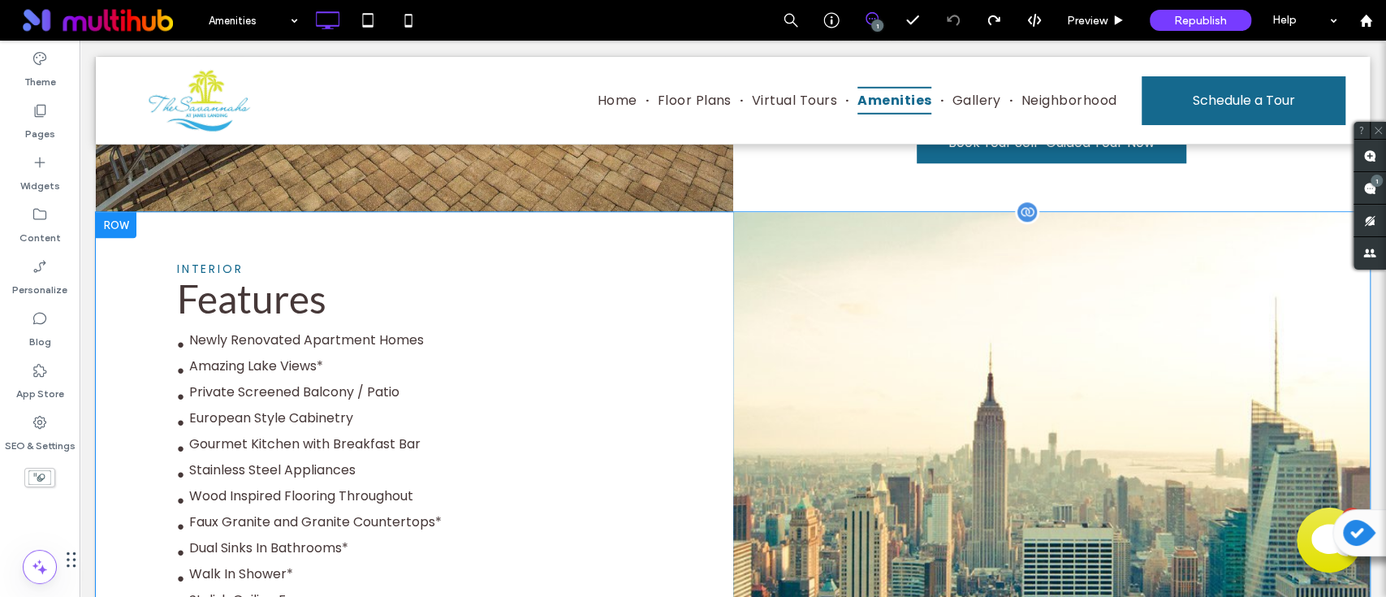
click at [733, 374] on div at bounding box center [1051, 554] width 637 height 684
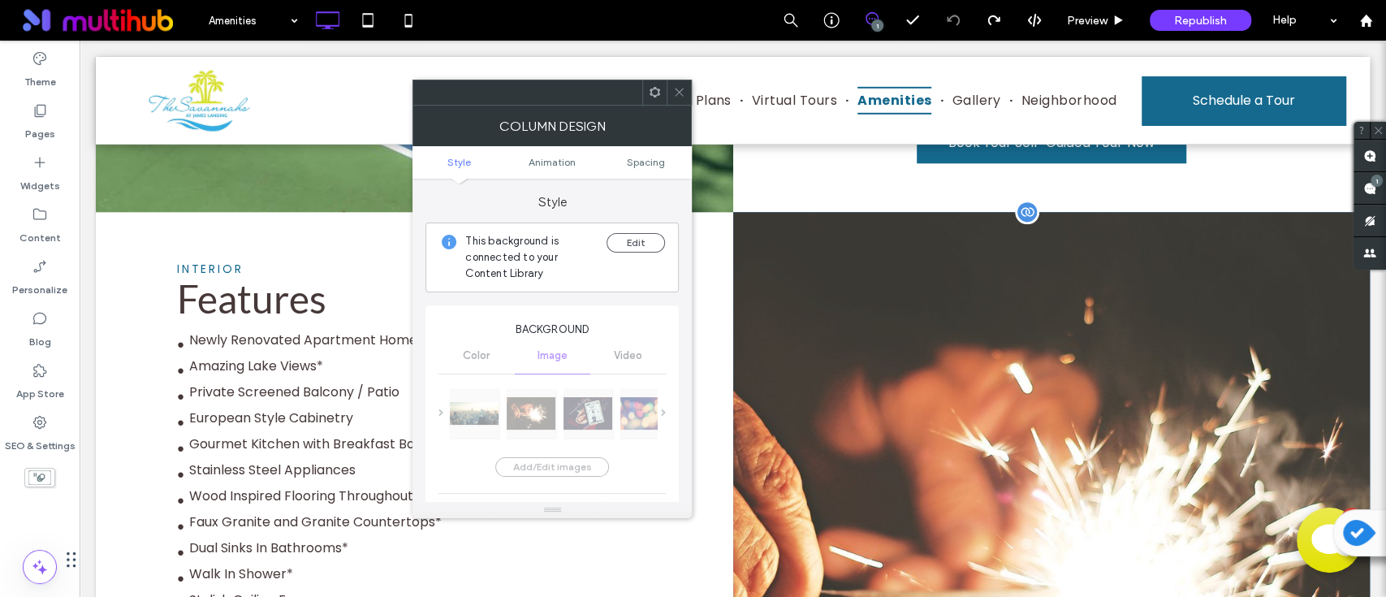
click at [656, 91] on icon at bounding box center [655, 92] width 12 height 12
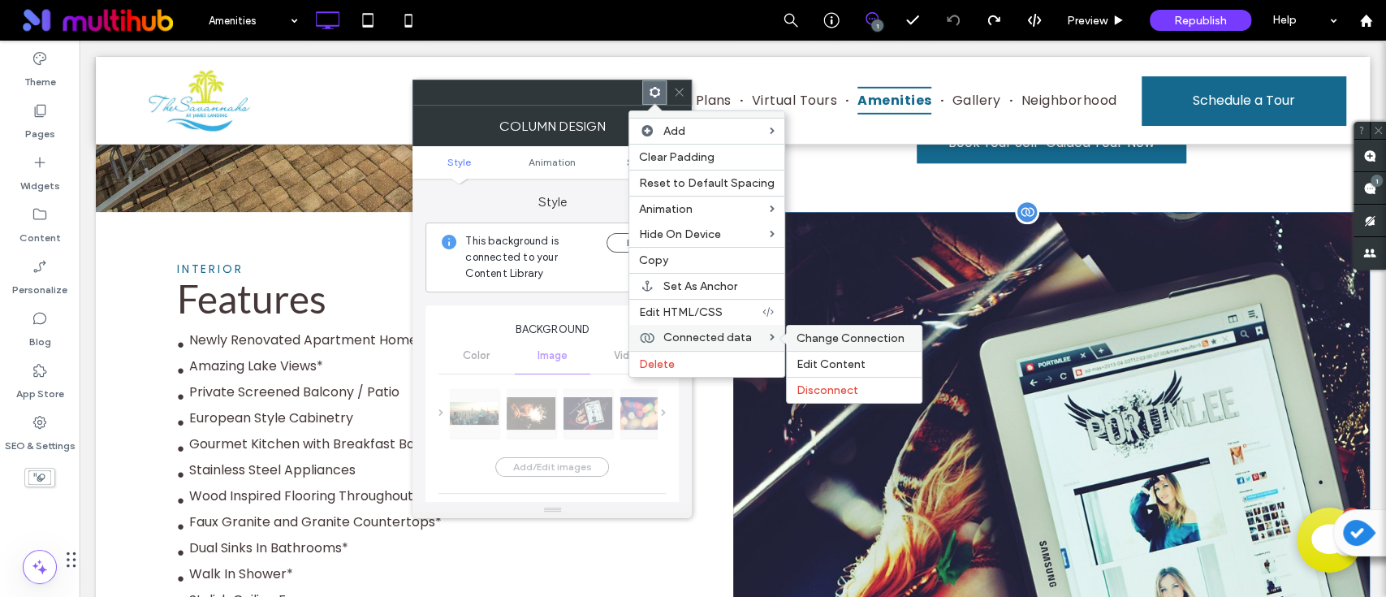
click at [841, 335] on span "Change Connection" at bounding box center [851, 338] width 108 height 14
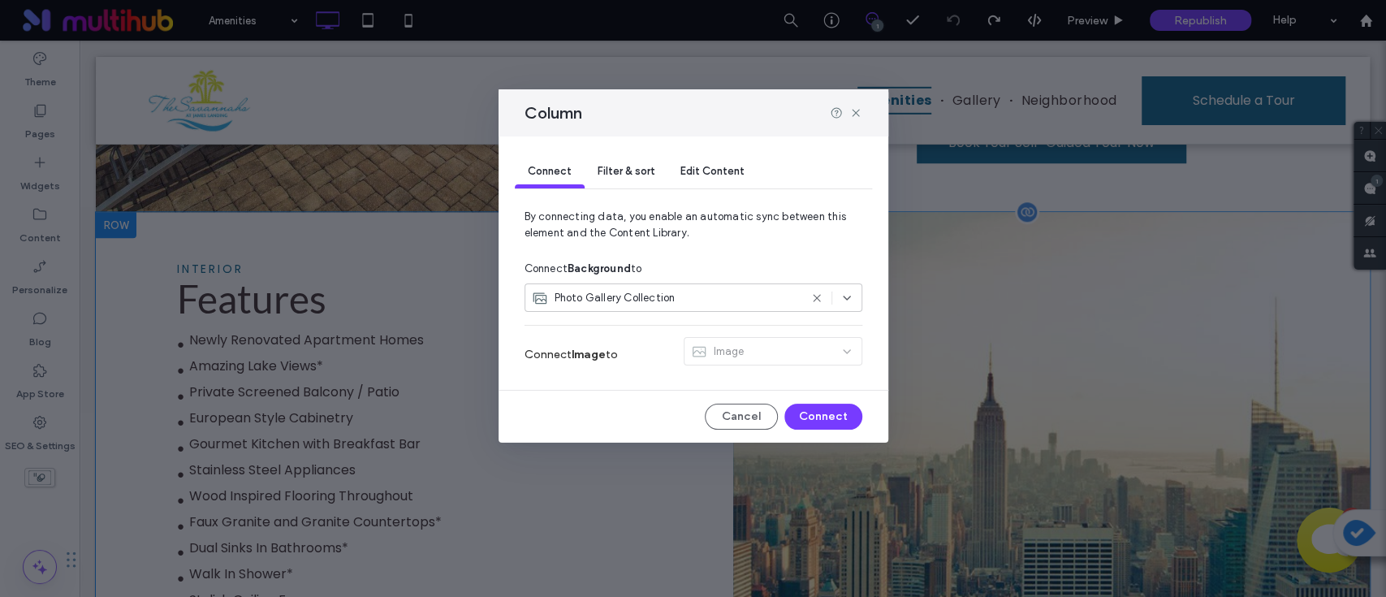
click at [712, 296] on div "Photo Gallery Collection" at bounding box center [665, 298] width 267 height 16
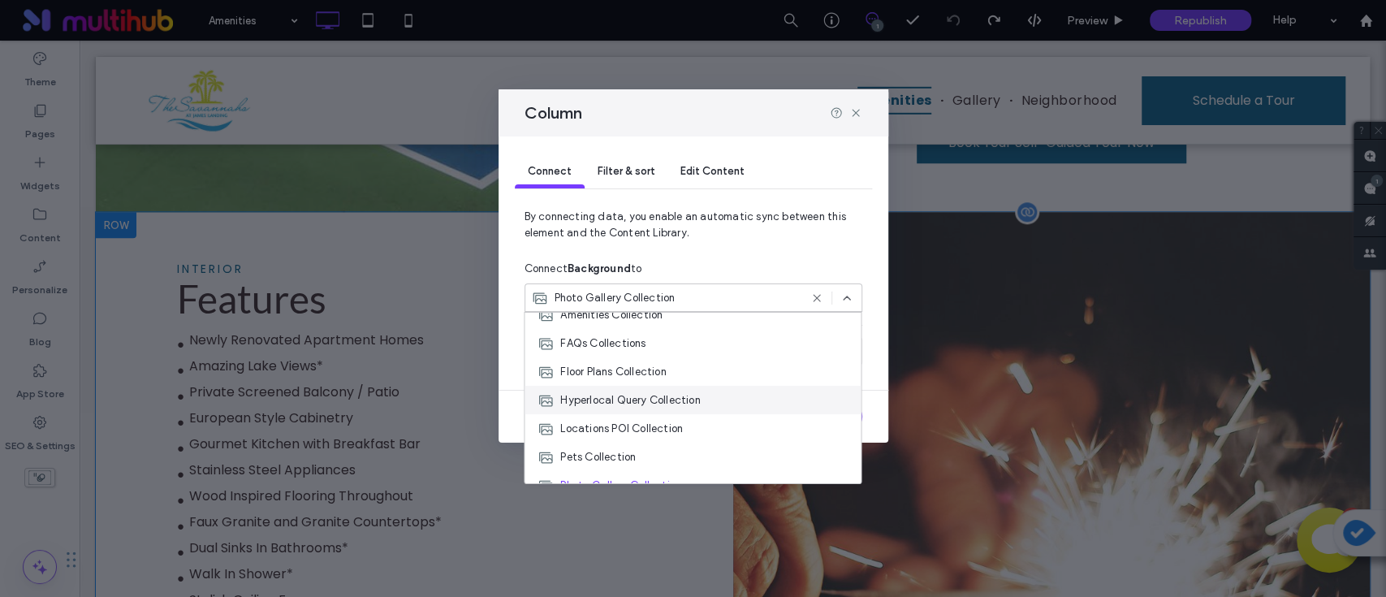
scroll to position [341, 0]
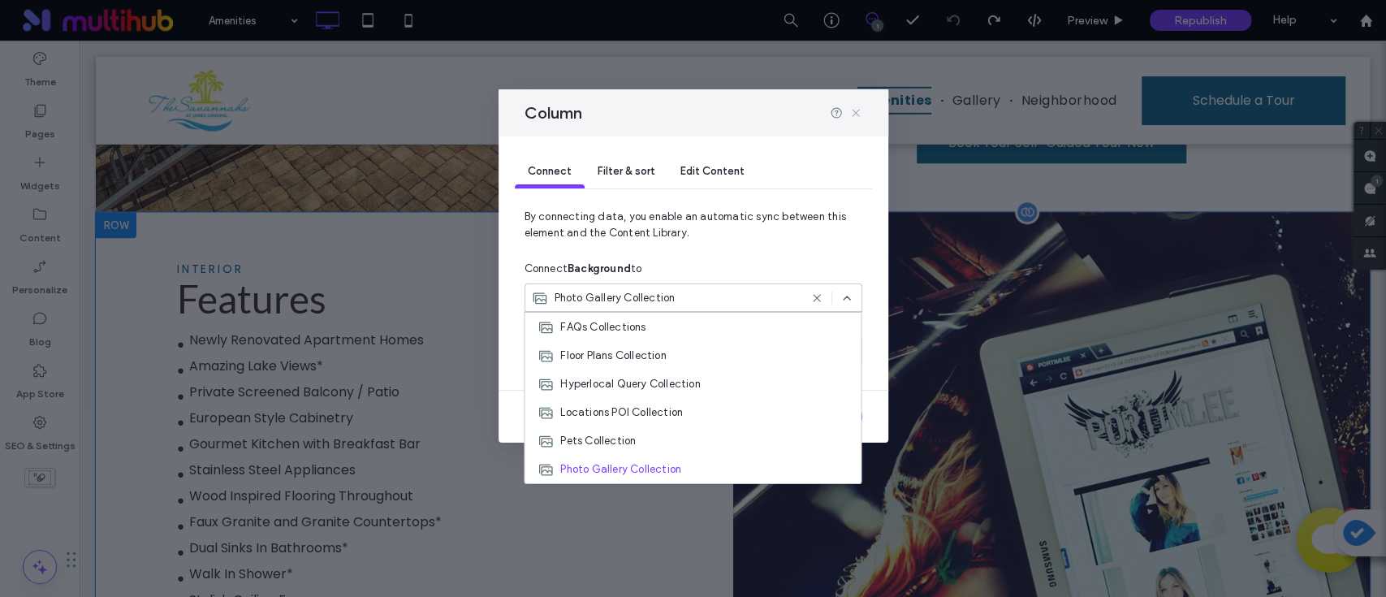
click at [854, 114] on icon at bounding box center [855, 112] width 13 height 13
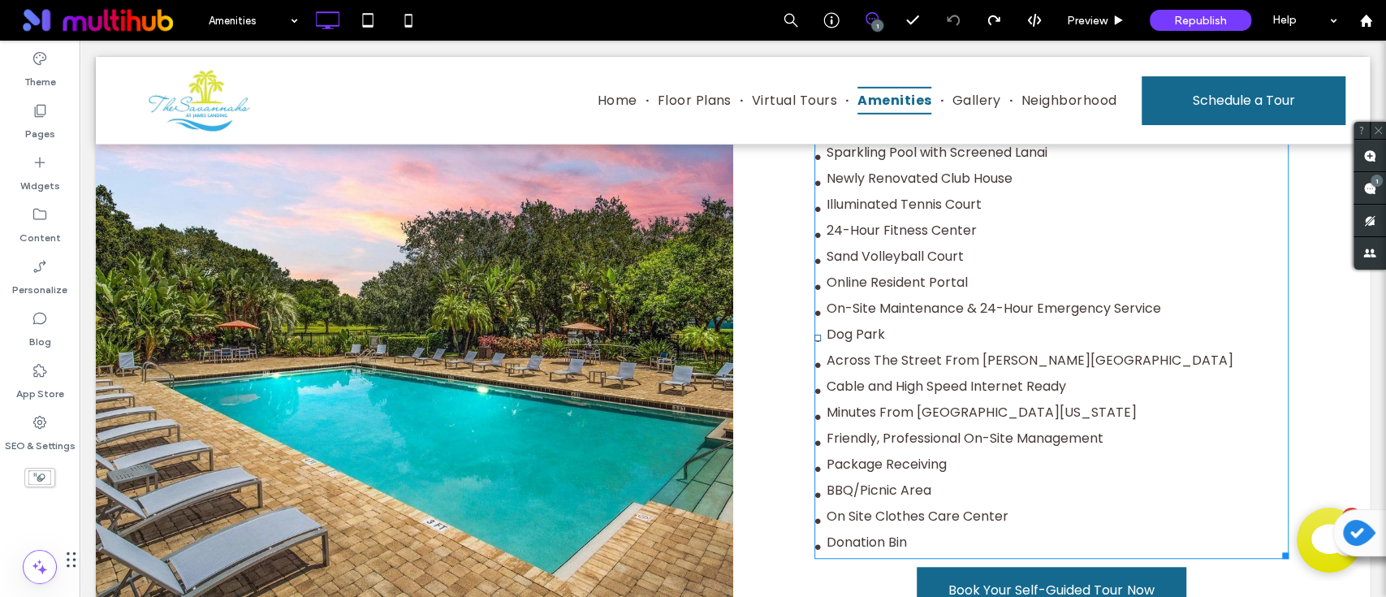
scroll to position [418, 0]
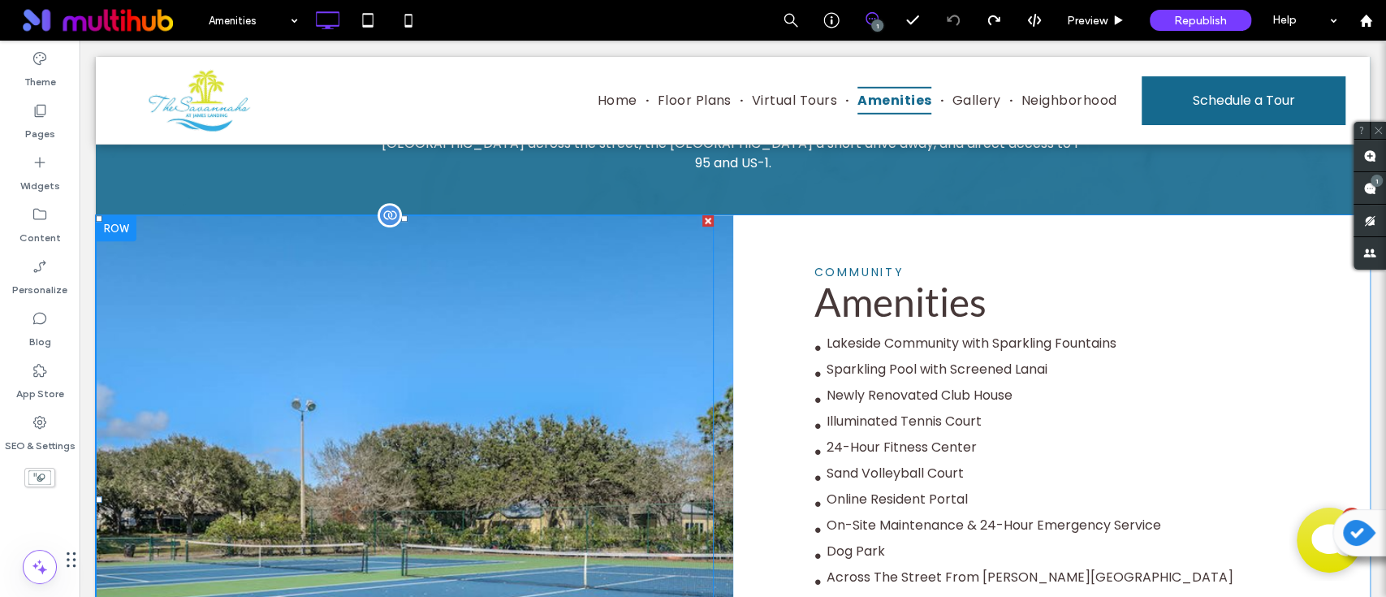
click at [451, 380] on div at bounding box center [405, 499] width 618 height 568
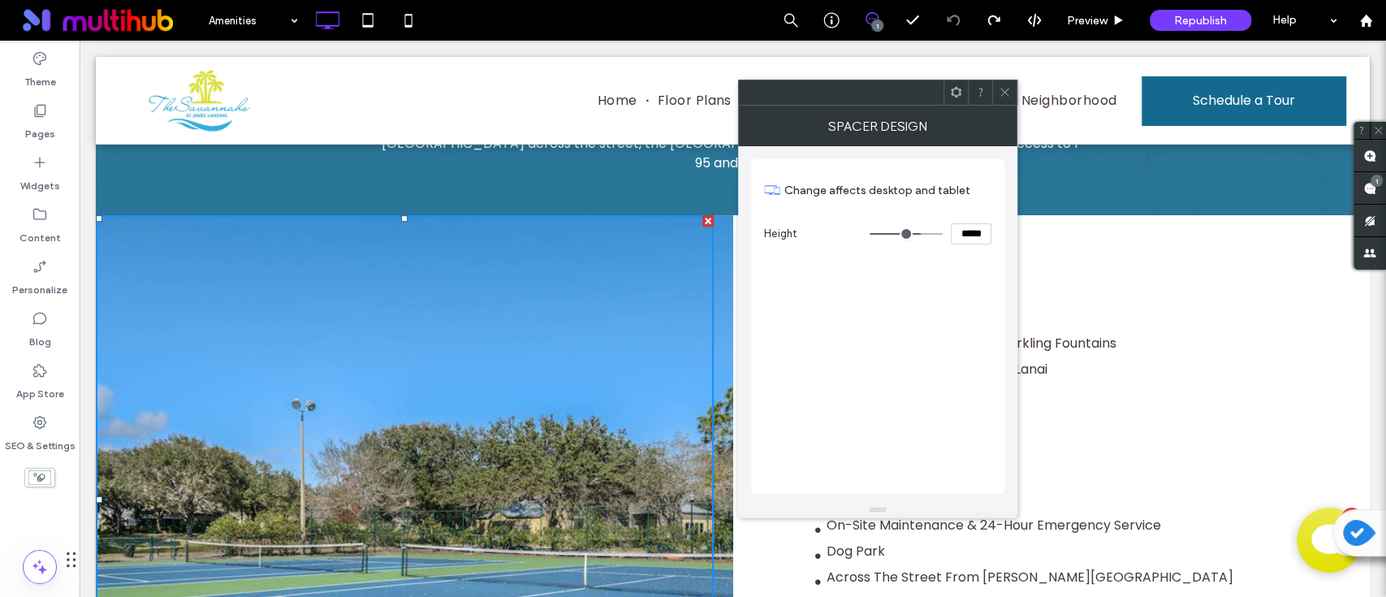
click at [951, 102] on span at bounding box center [956, 92] width 12 height 24
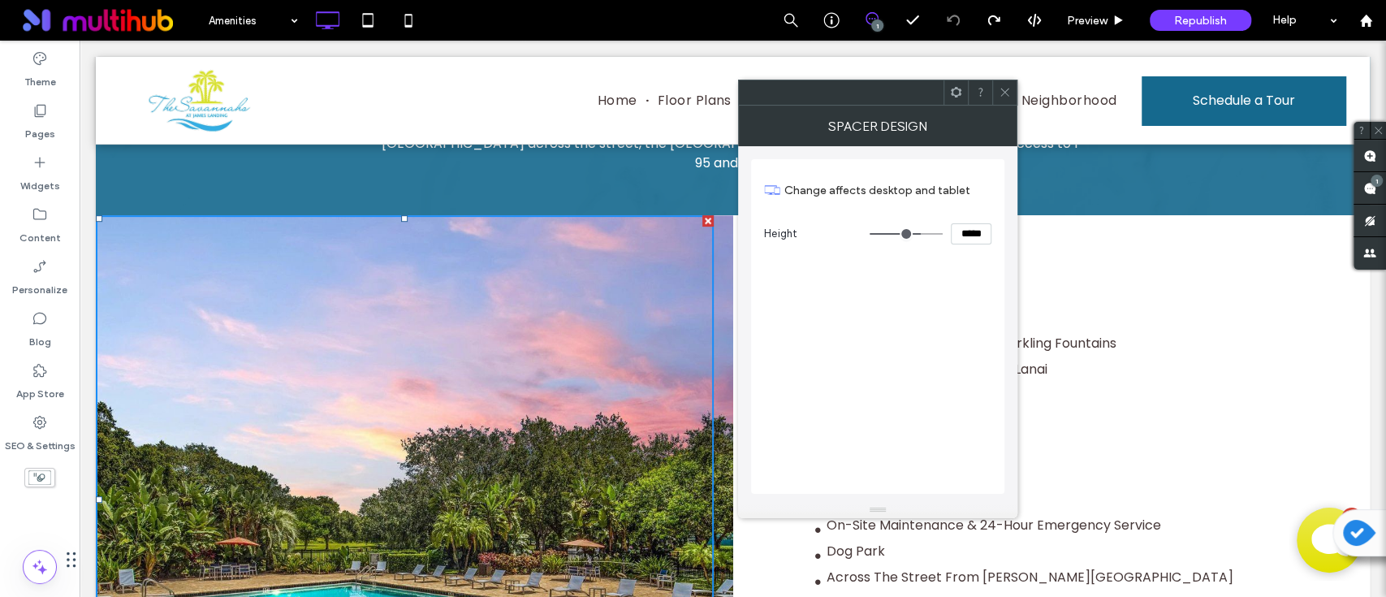
click at [1001, 93] on icon at bounding box center [1005, 92] width 12 height 12
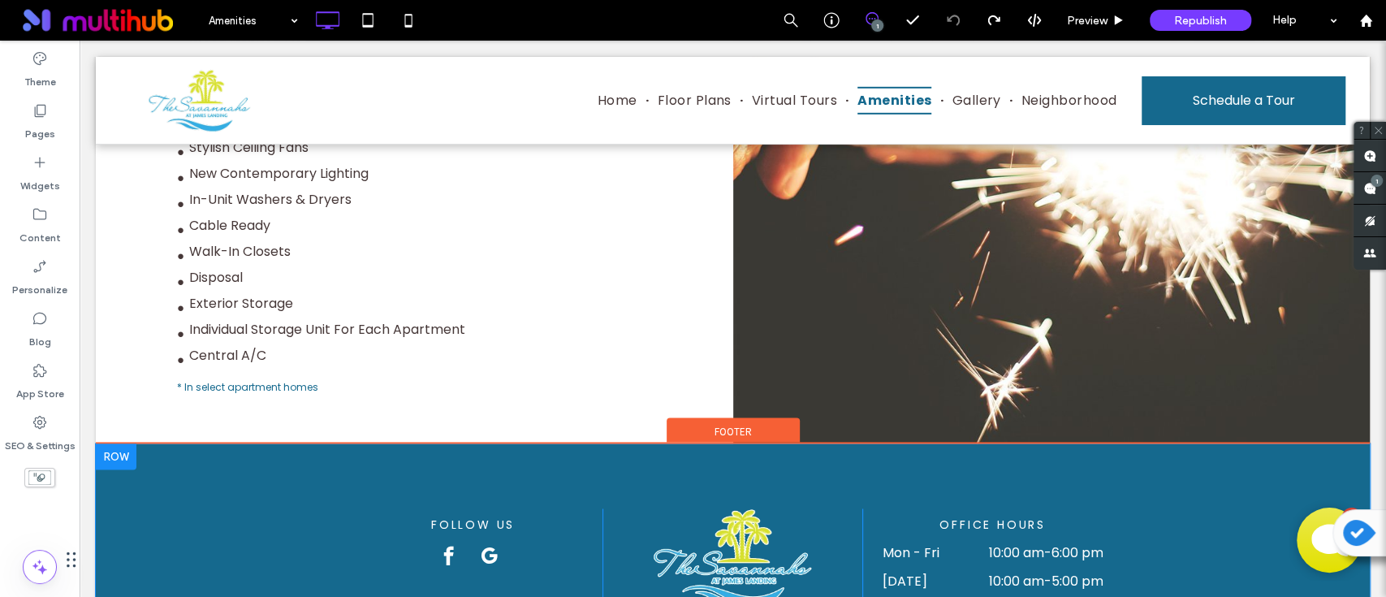
scroll to position [1501, 0]
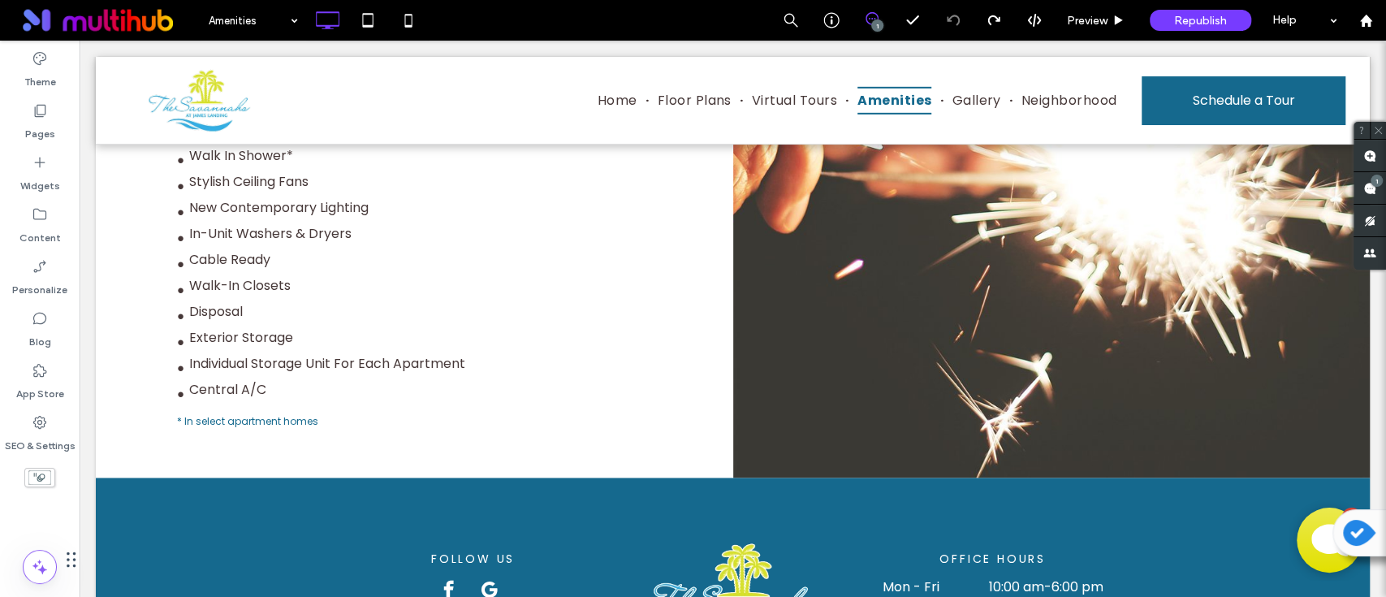
click at [1039, 395] on div at bounding box center [1051, 136] width 637 height 684
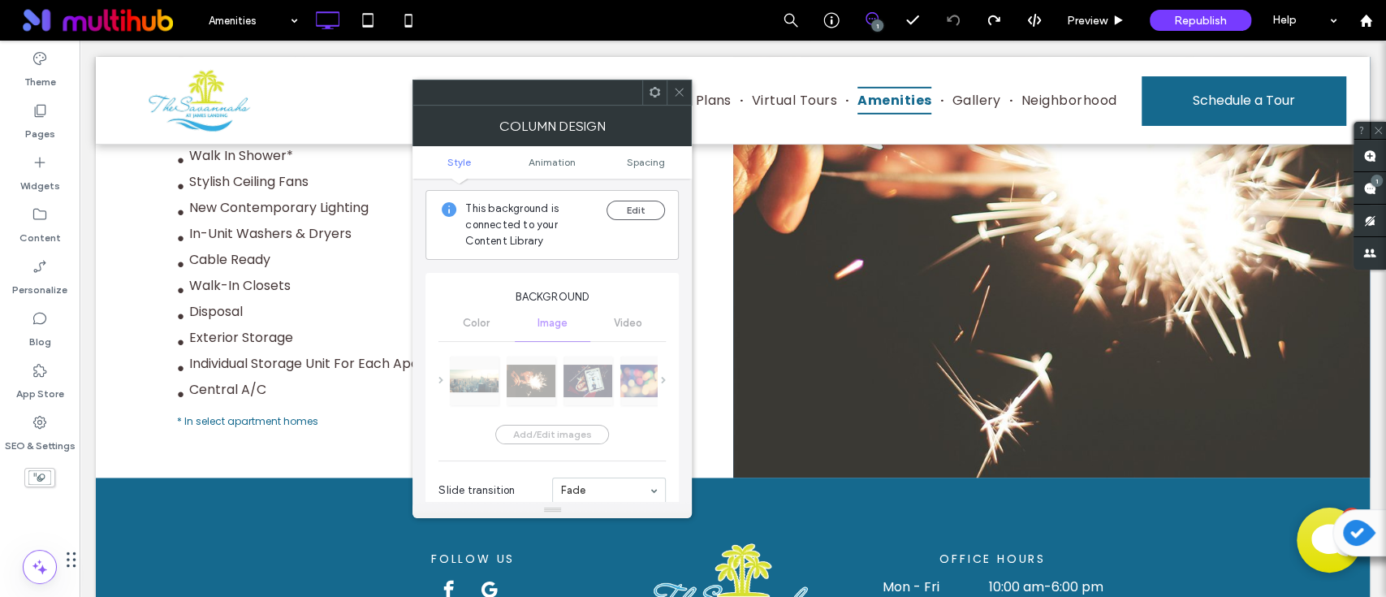
scroll to position [0, 0]
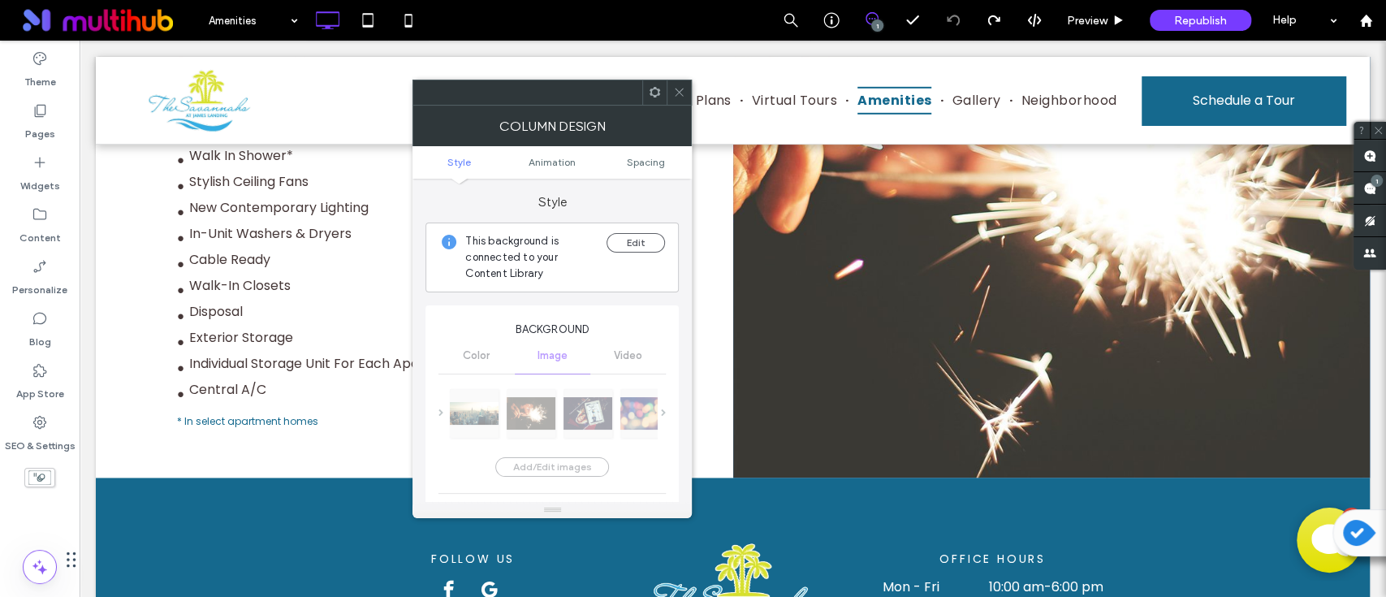
click at [592, 418] on div "Add/Edit images Slide transition Fade Slide speed (seconds) *" at bounding box center [552, 485] width 227 height 215
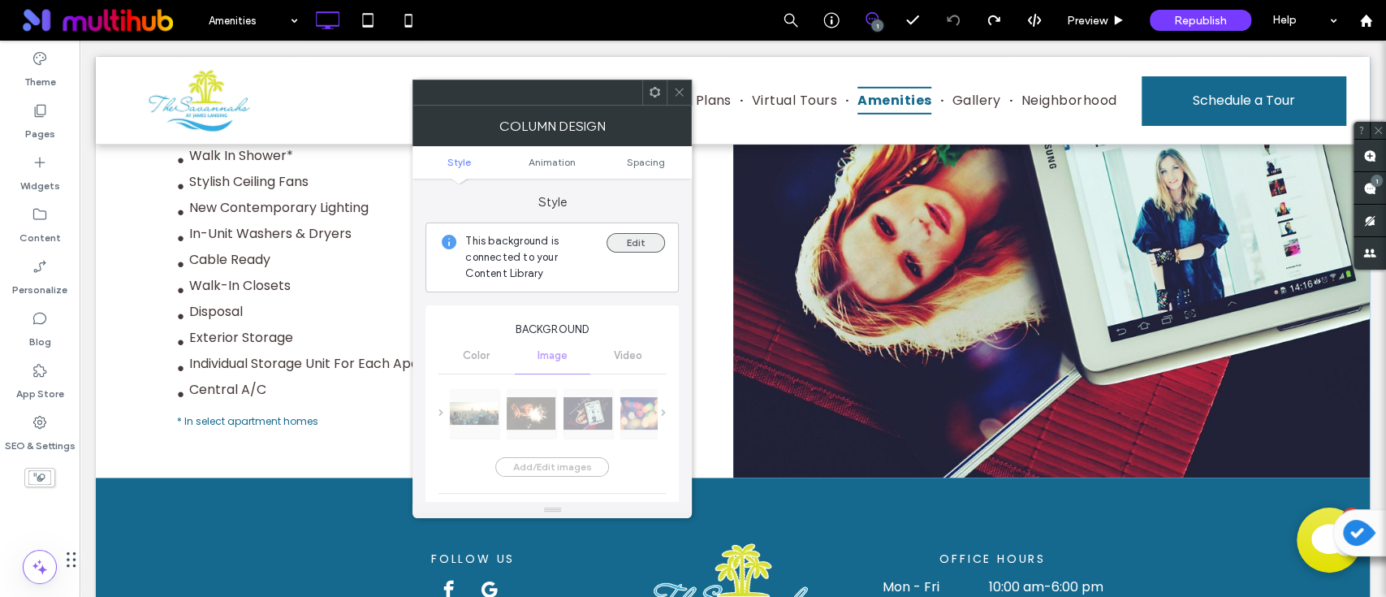
click at [622, 244] on button "Edit" at bounding box center [636, 242] width 58 height 19
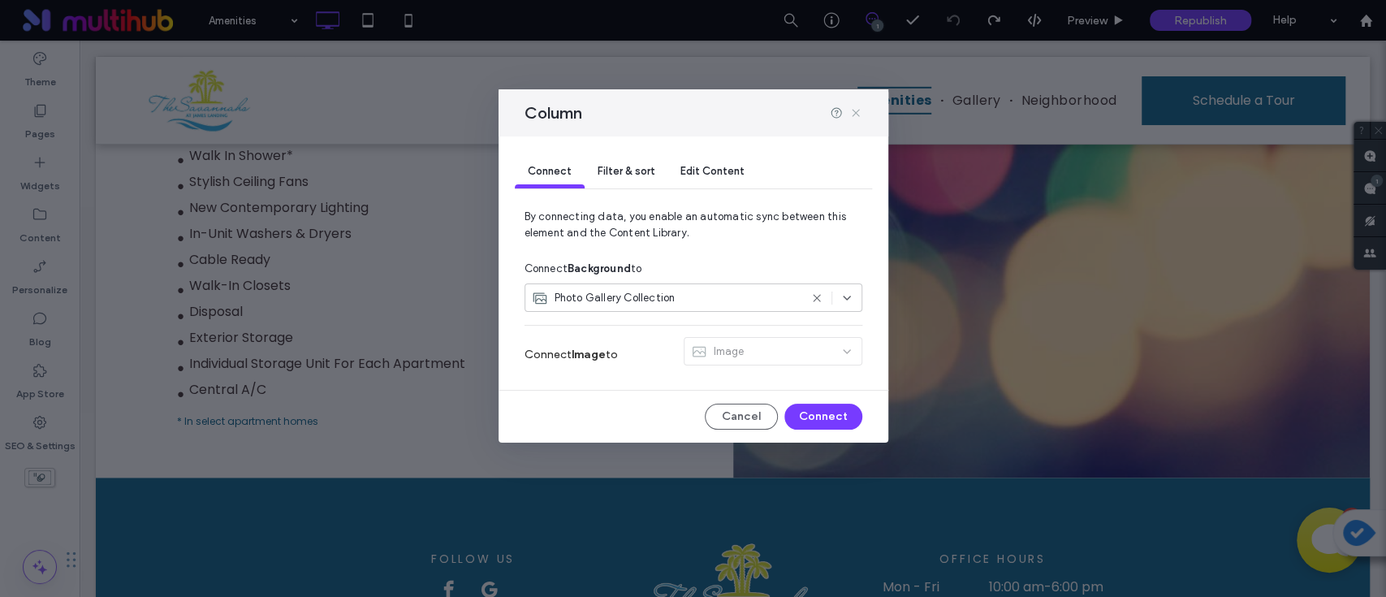
click at [858, 114] on icon at bounding box center [855, 112] width 13 height 13
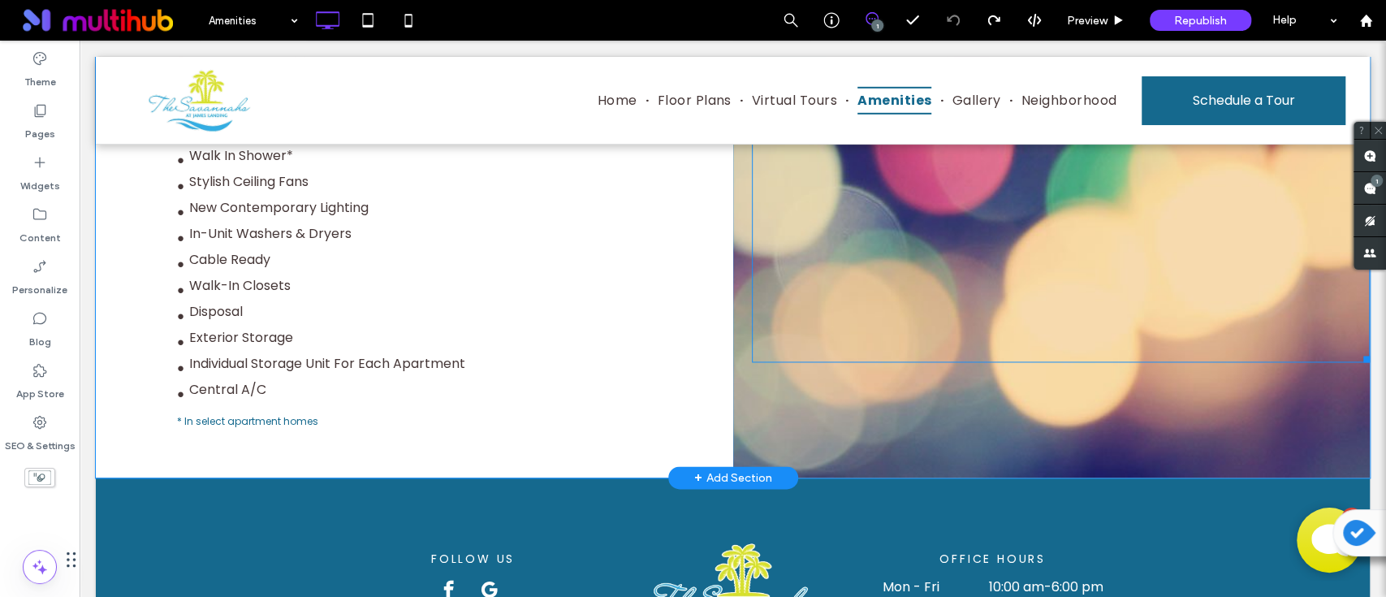
click at [971, 254] on div at bounding box center [1061, 78] width 618 height 568
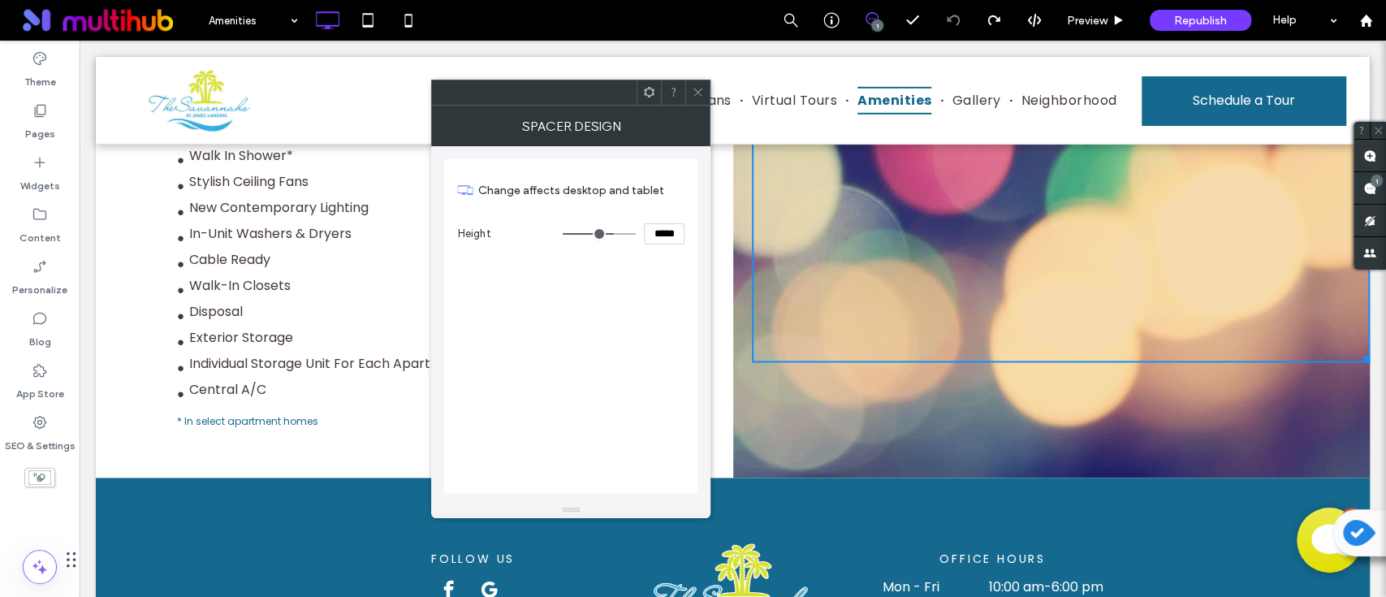
click at [700, 83] on span at bounding box center [698, 92] width 12 height 24
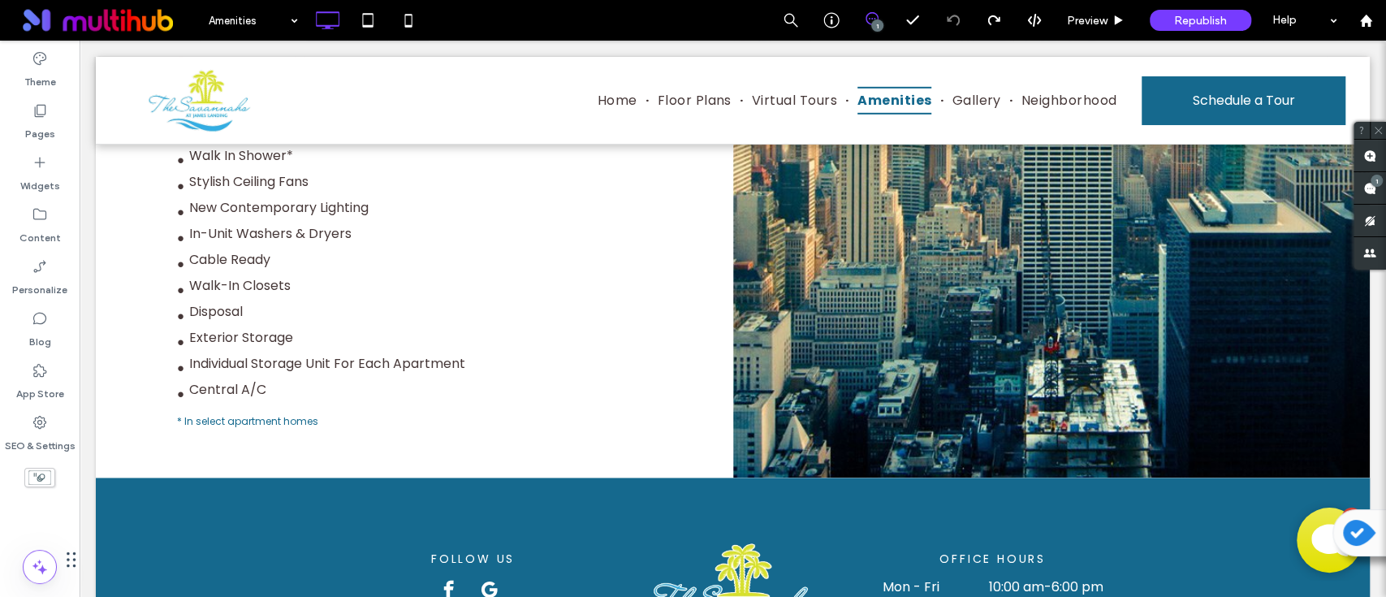
click at [967, 407] on div at bounding box center [1051, 136] width 637 height 684
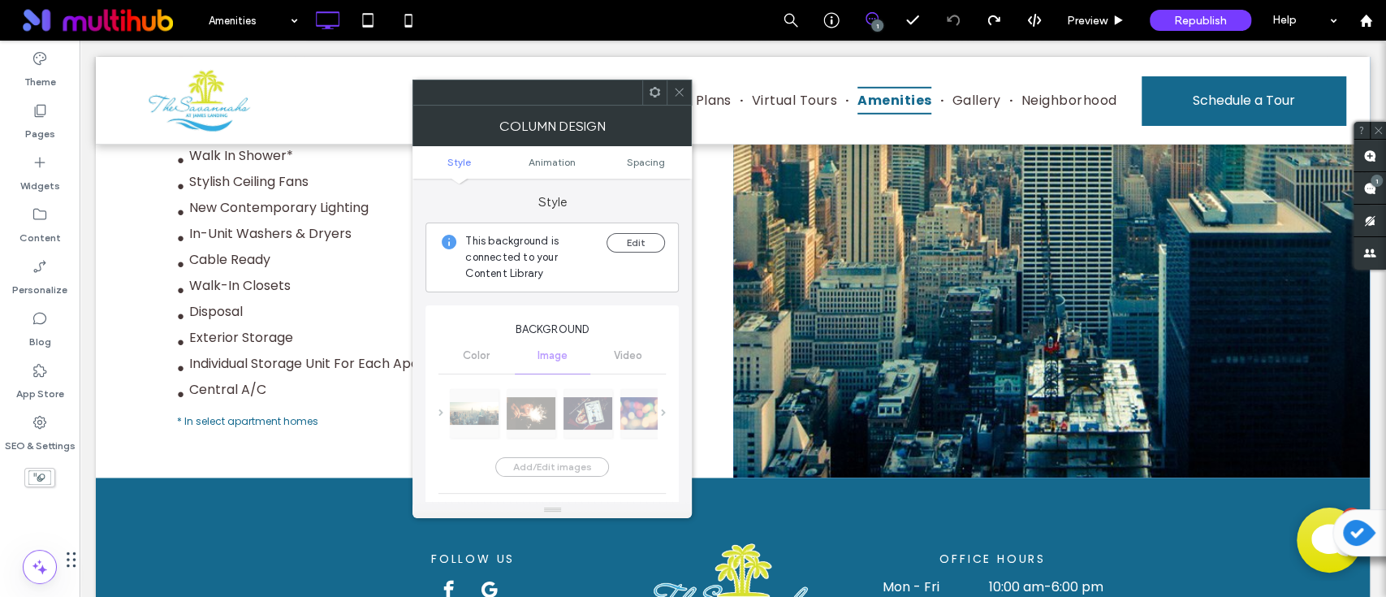
click at [655, 88] on use at bounding box center [655, 92] width 11 height 11
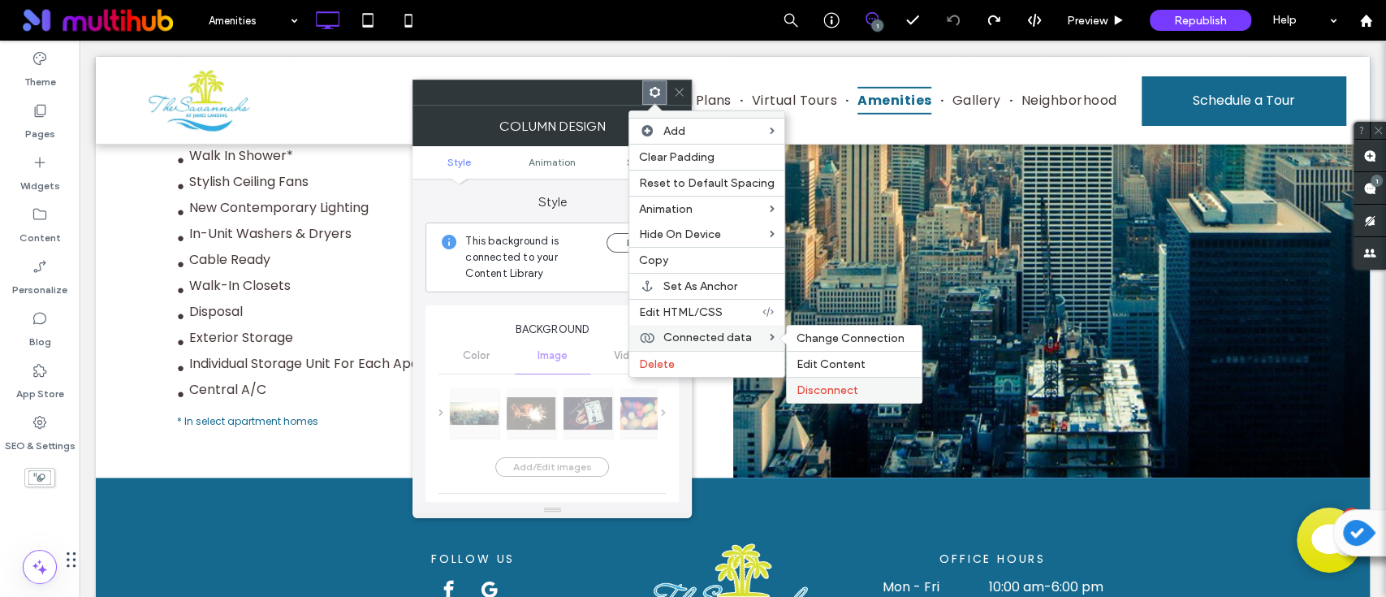
click at [839, 386] on span "Disconnect" at bounding box center [828, 390] width 62 height 14
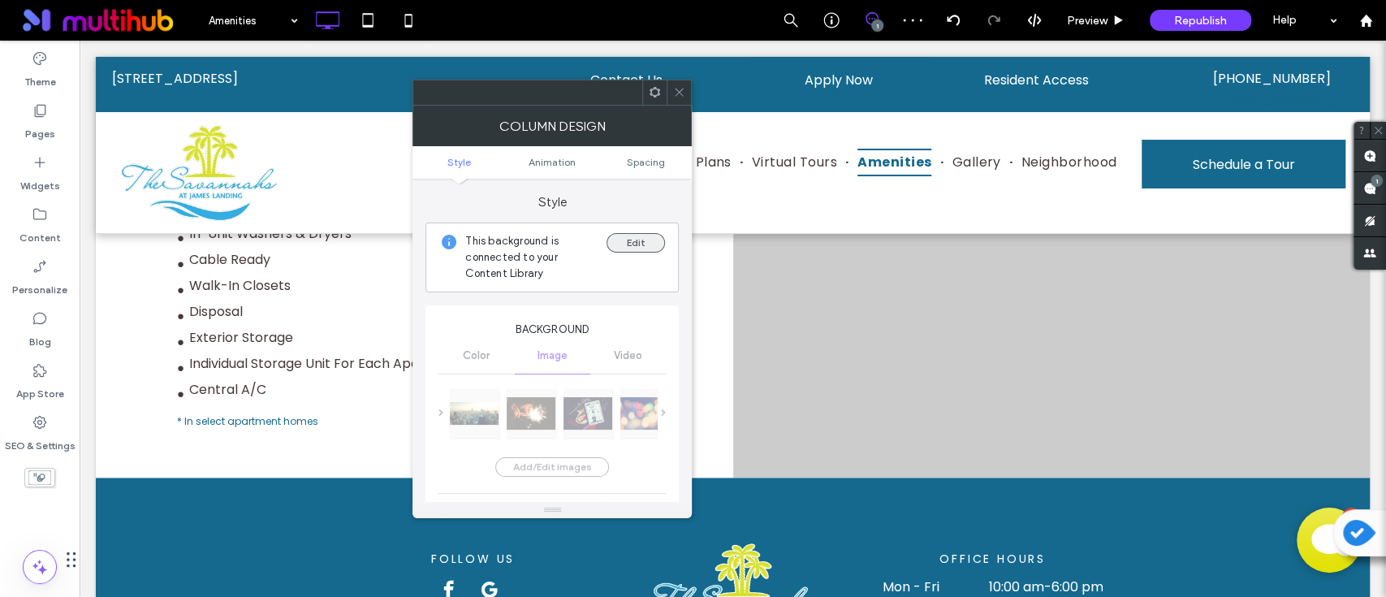
click at [640, 244] on button "Edit" at bounding box center [636, 242] width 58 height 19
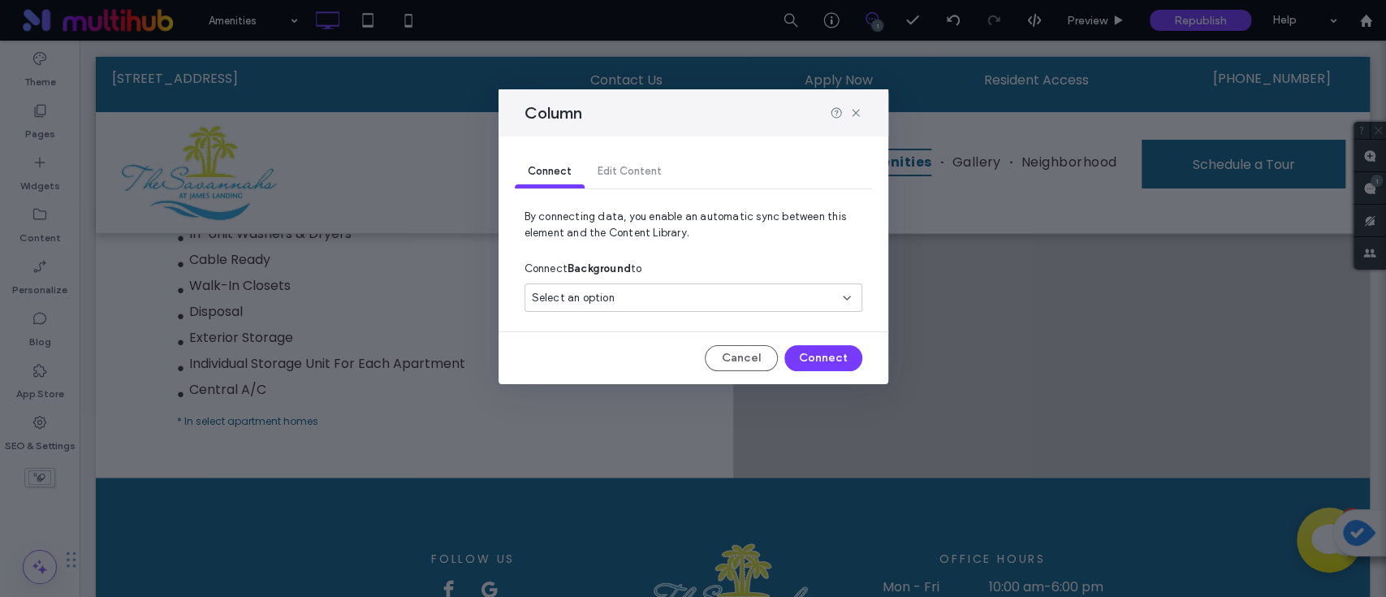
click at [689, 296] on div "Select an option" at bounding box center [684, 298] width 304 height 16
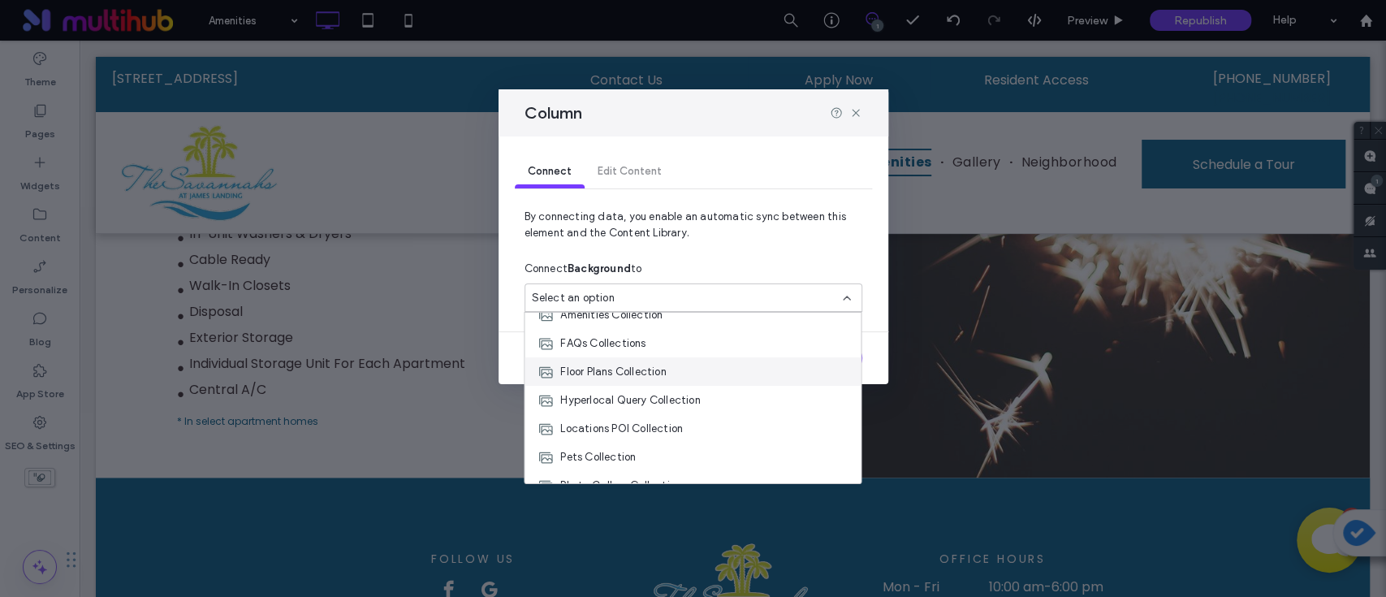
scroll to position [341, 0]
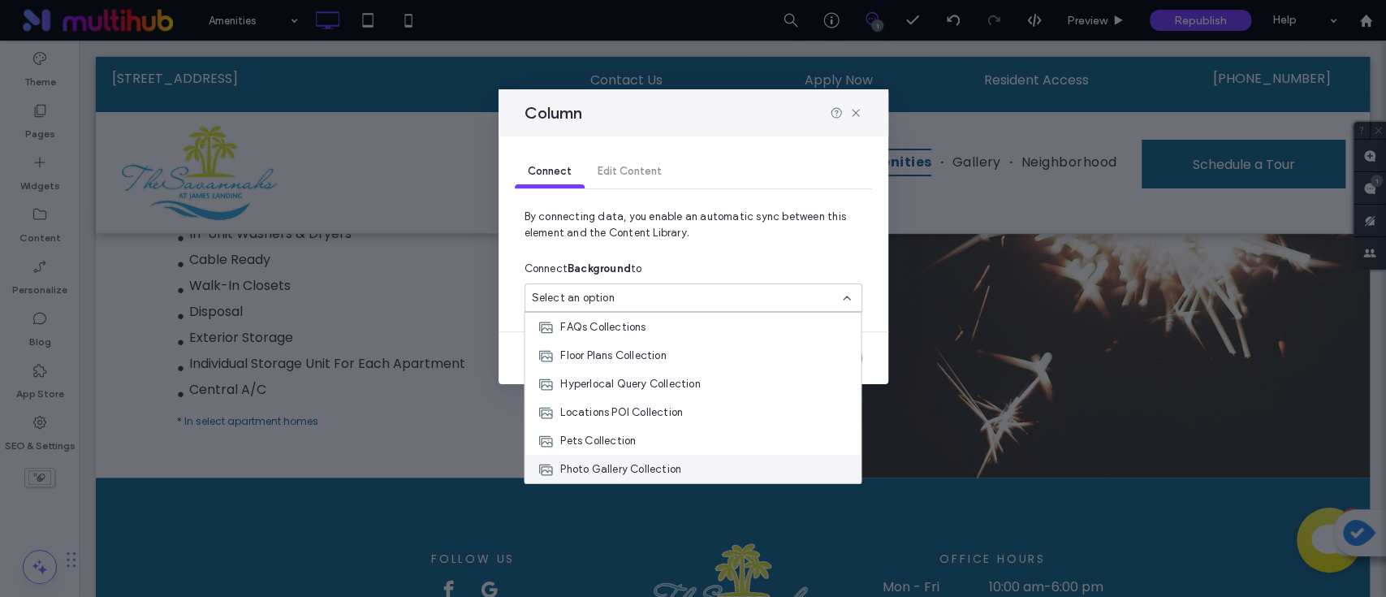
click at [648, 461] on span "Photo Gallery Collection" at bounding box center [620, 469] width 121 height 16
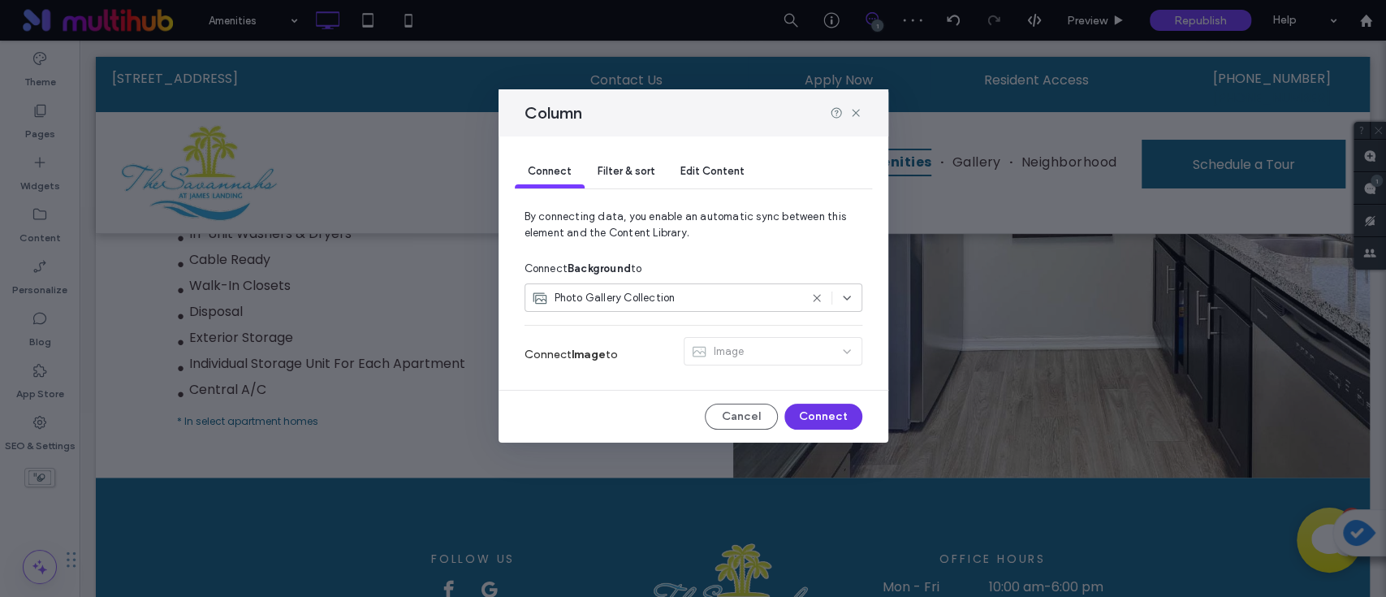
click at [814, 415] on button "Connect" at bounding box center [823, 417] width 78 height 26
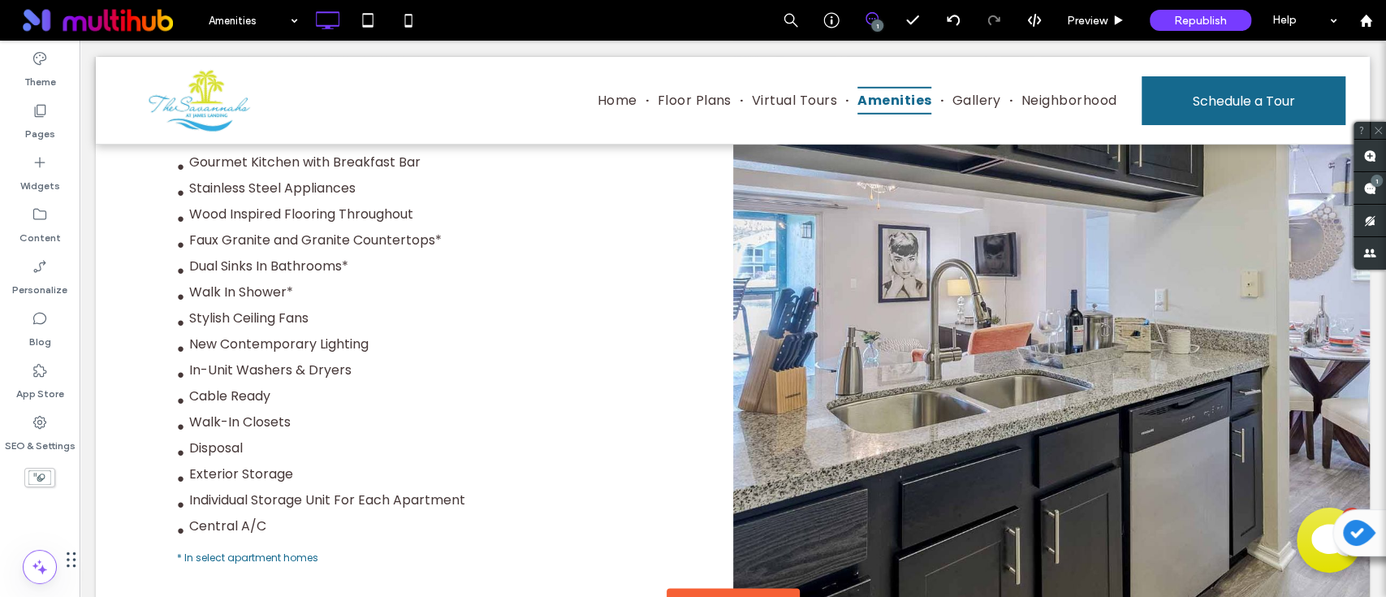
scroll to position [1285, 0]
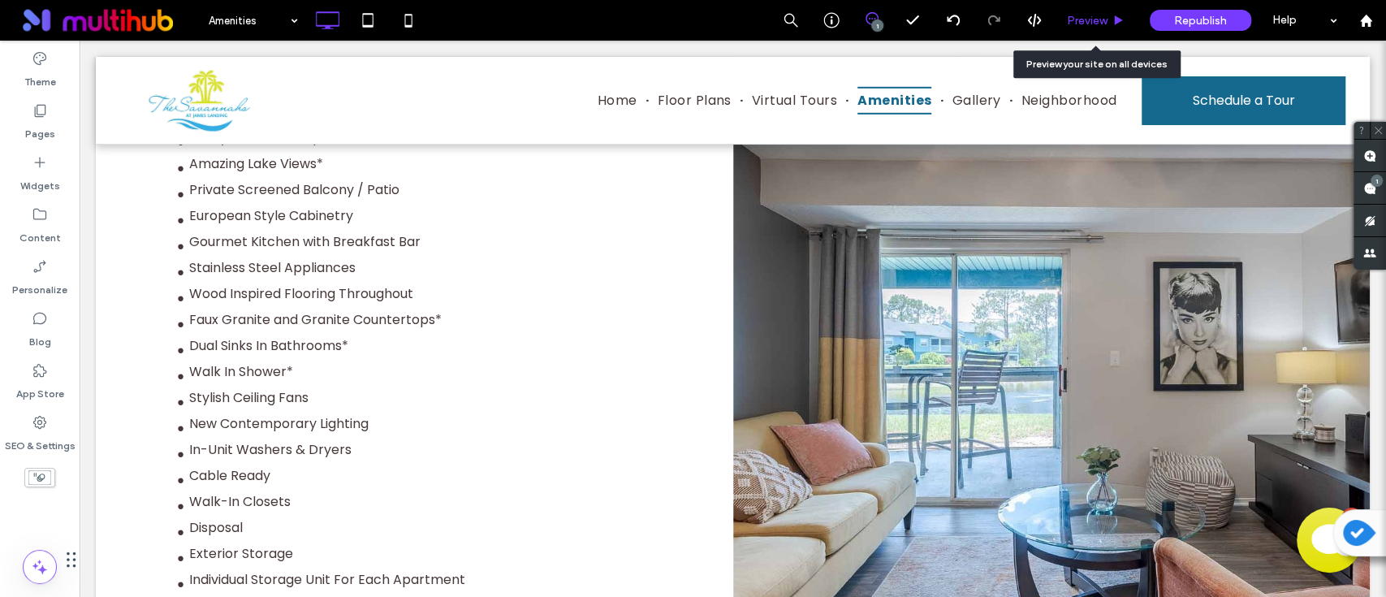
click at [1106, 26] on span "Preview" at bounding box center [1087, 21] width 41 height 14
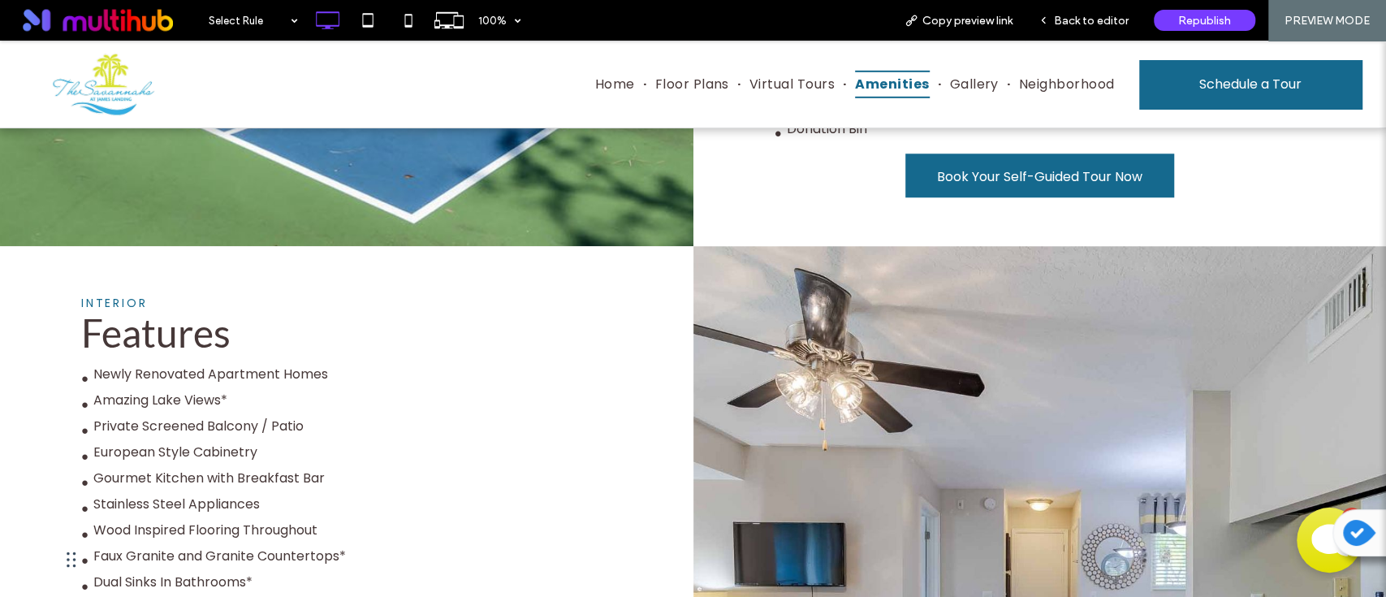
scroll to position [851, 0]
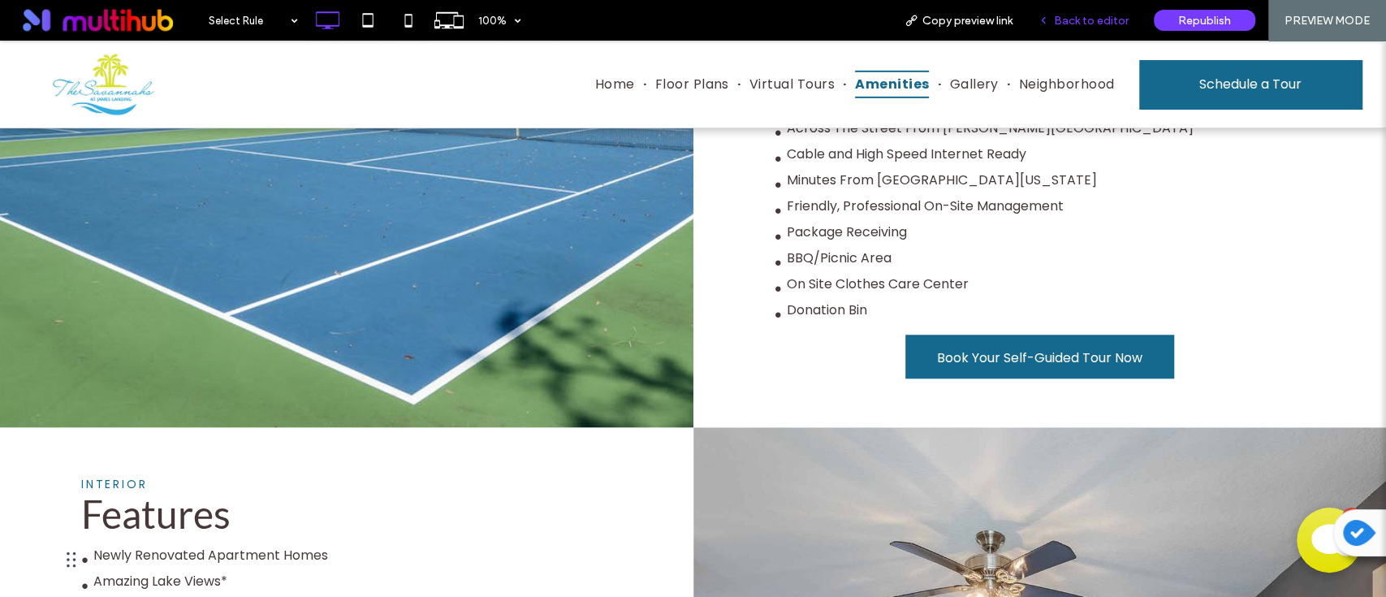
click at [1090, 26] on span "Back to editor" at bounding box center [1091, 21] width 75 height 14
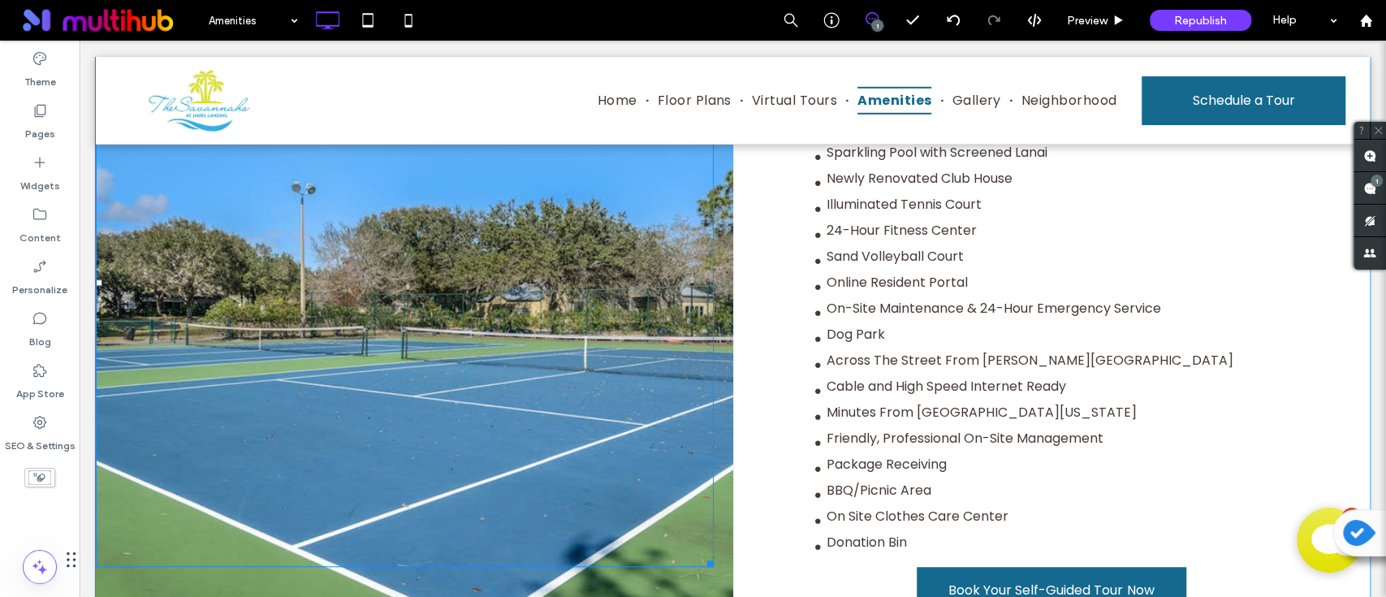
scroll to position [851, 0]
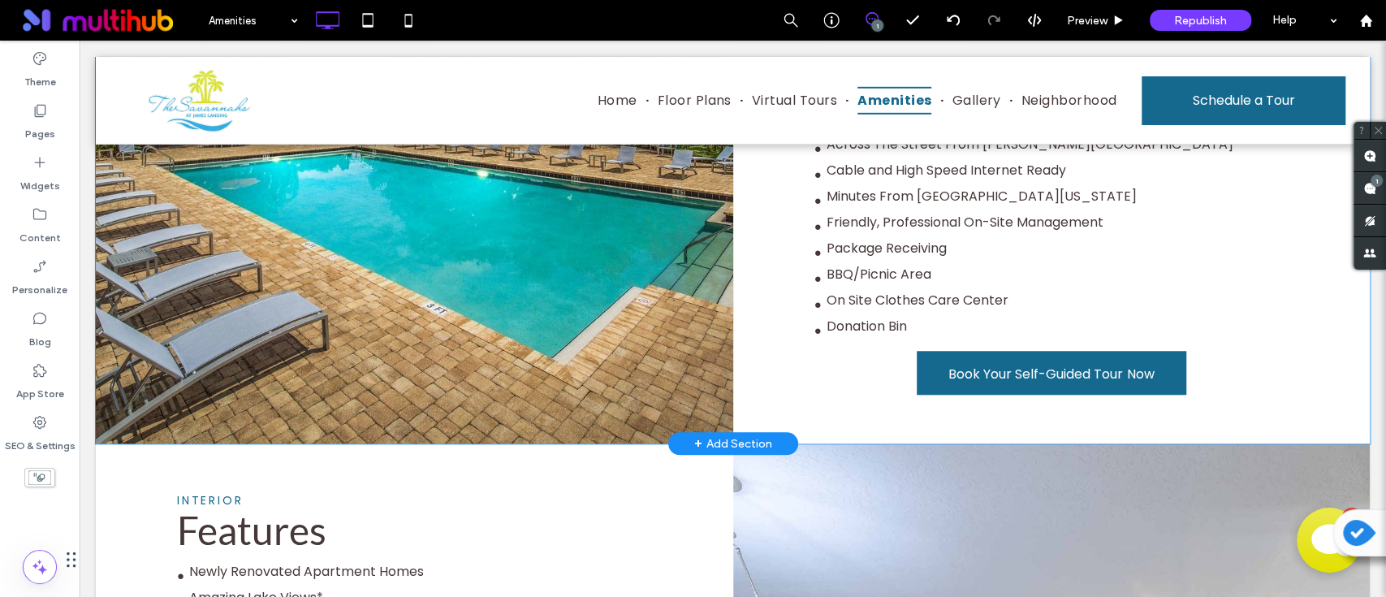
click at [249, 408] on div at bounding box center [414, 112] width 637 height 661
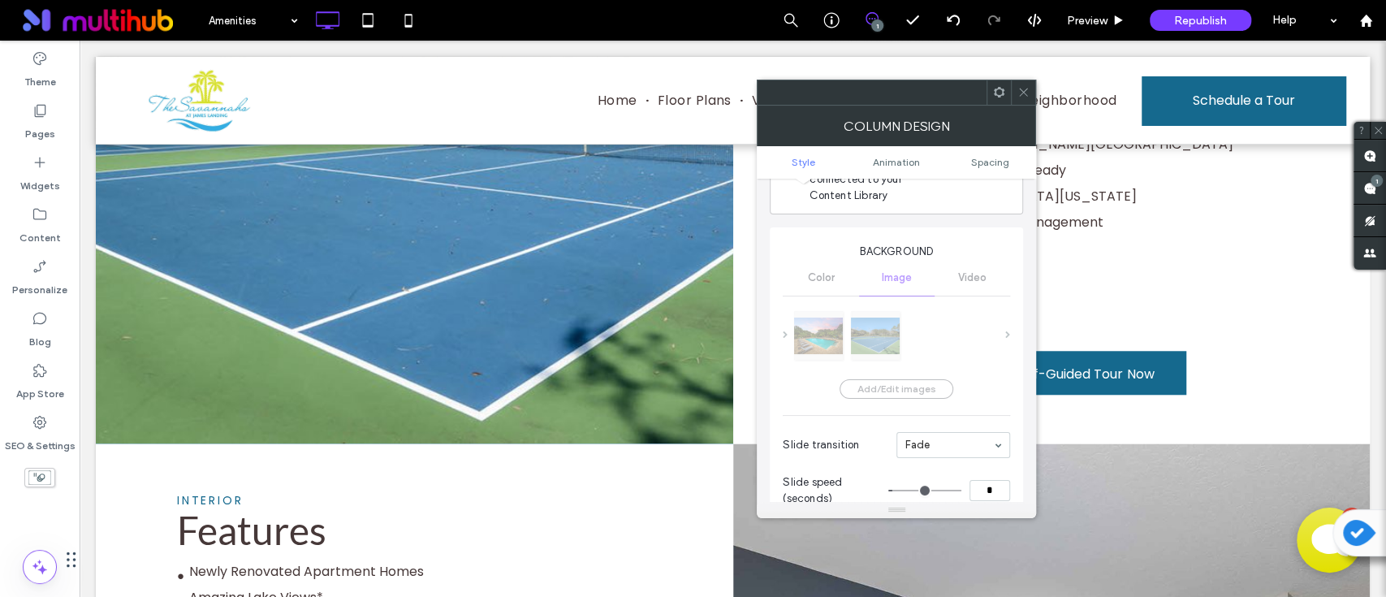
scroll to position [0, 0]
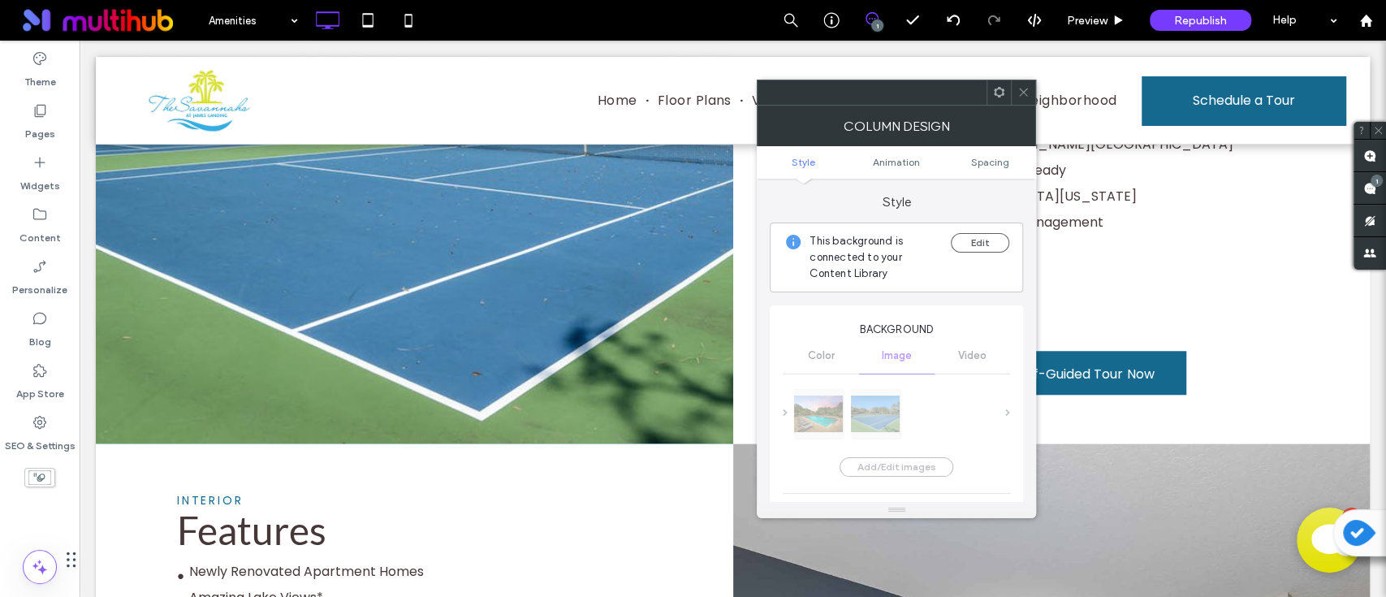
click at [1000, 88] on icon at bounding box center [999, 92] width 12 height 12
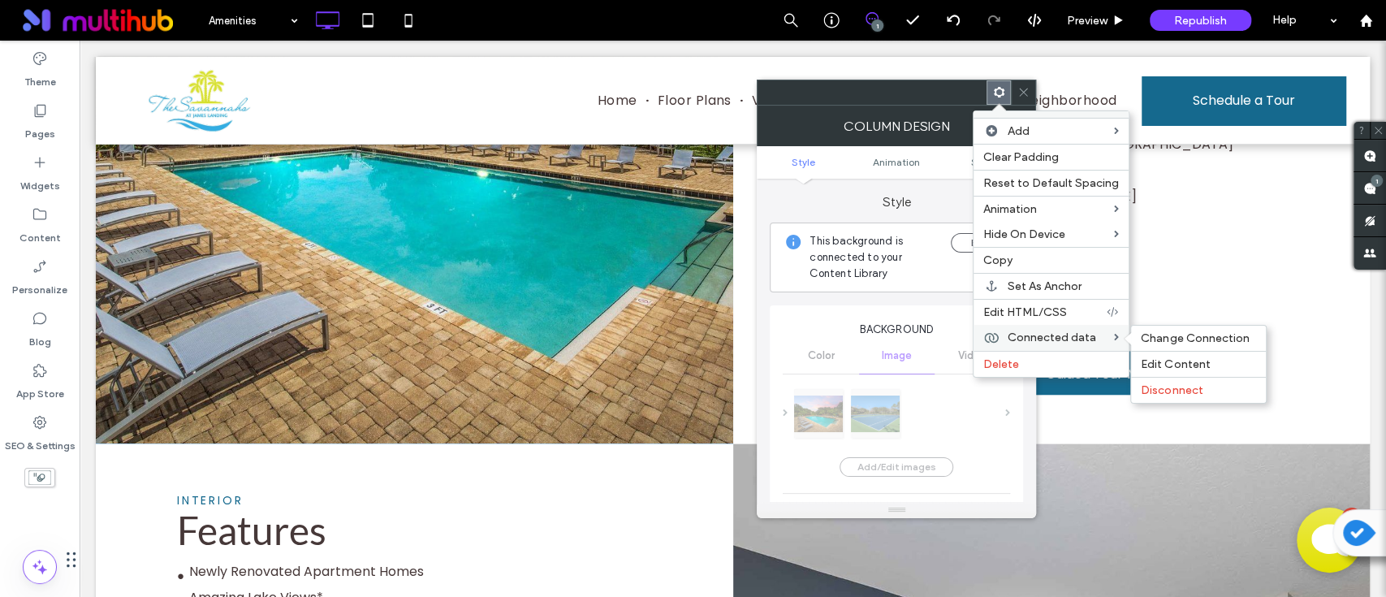
click at [1075, 343] on div "Connected data Change Connection Edit Content Disconnect" at bounding box center [1051, 338] width 155 height 26
click at [1185, 341] on span "Change Connection" at bounding box center [1195, 338] width 108 height 14
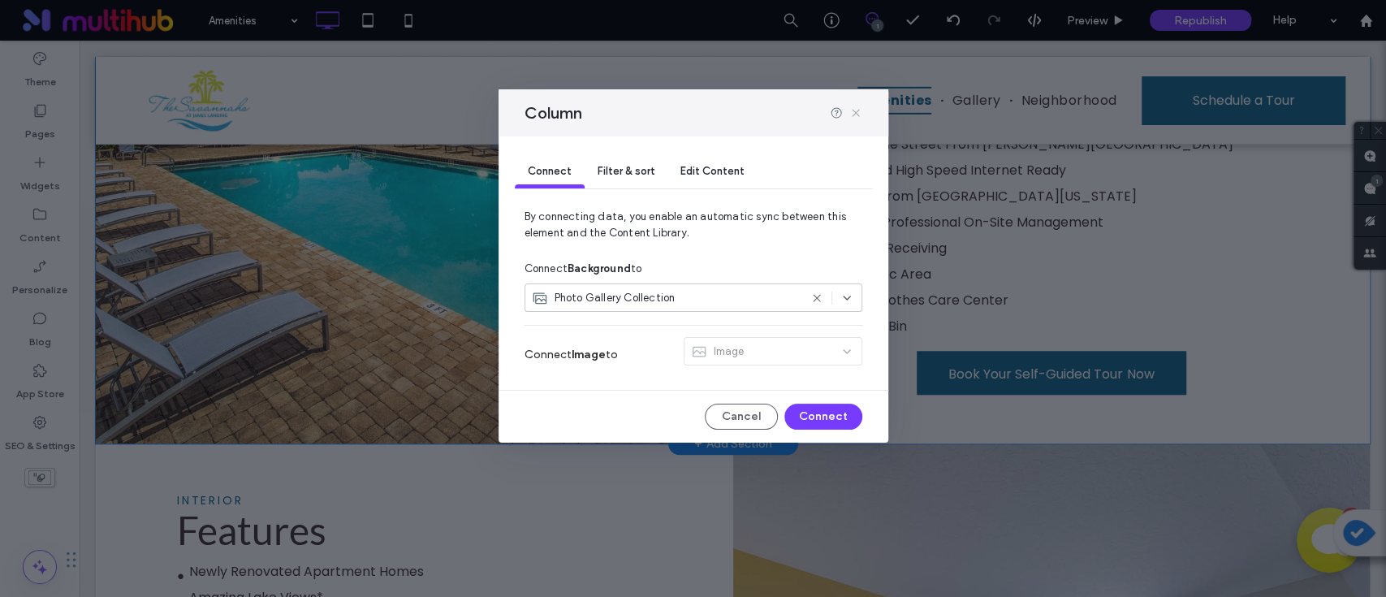
click at [859, 113] on icon at bounding box center [855, 112] width 13 height 13
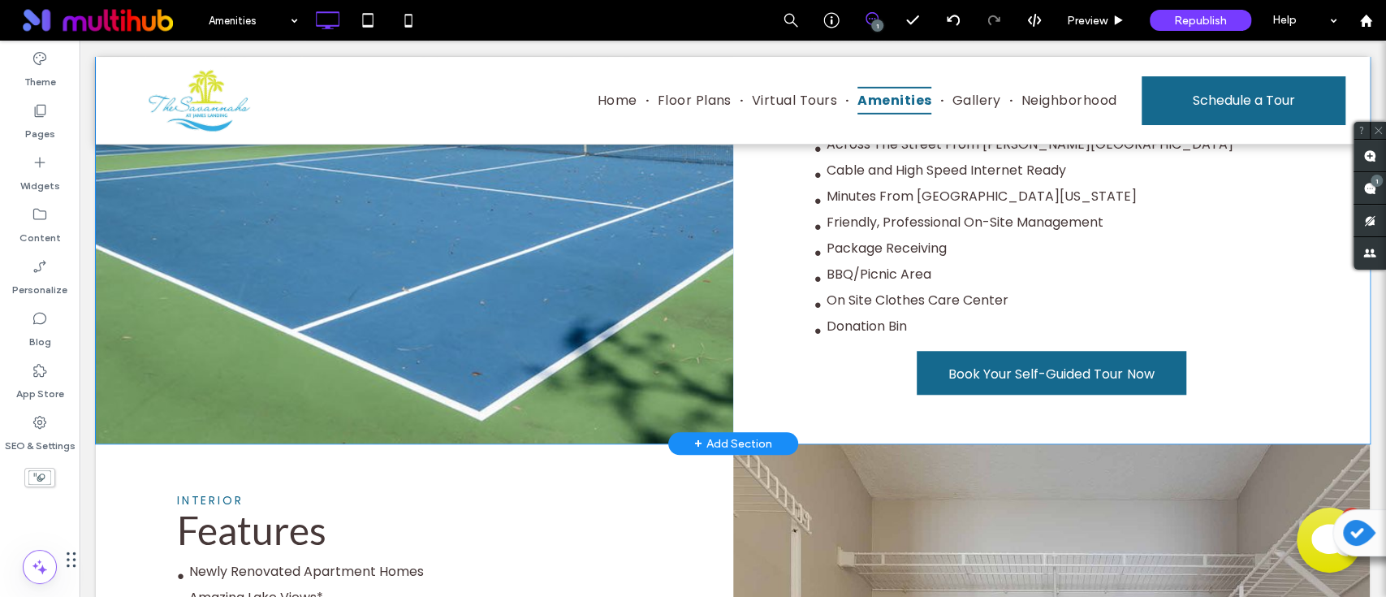
click at [216, 392] on div at bounding box center [414, 112] width 637 height 661
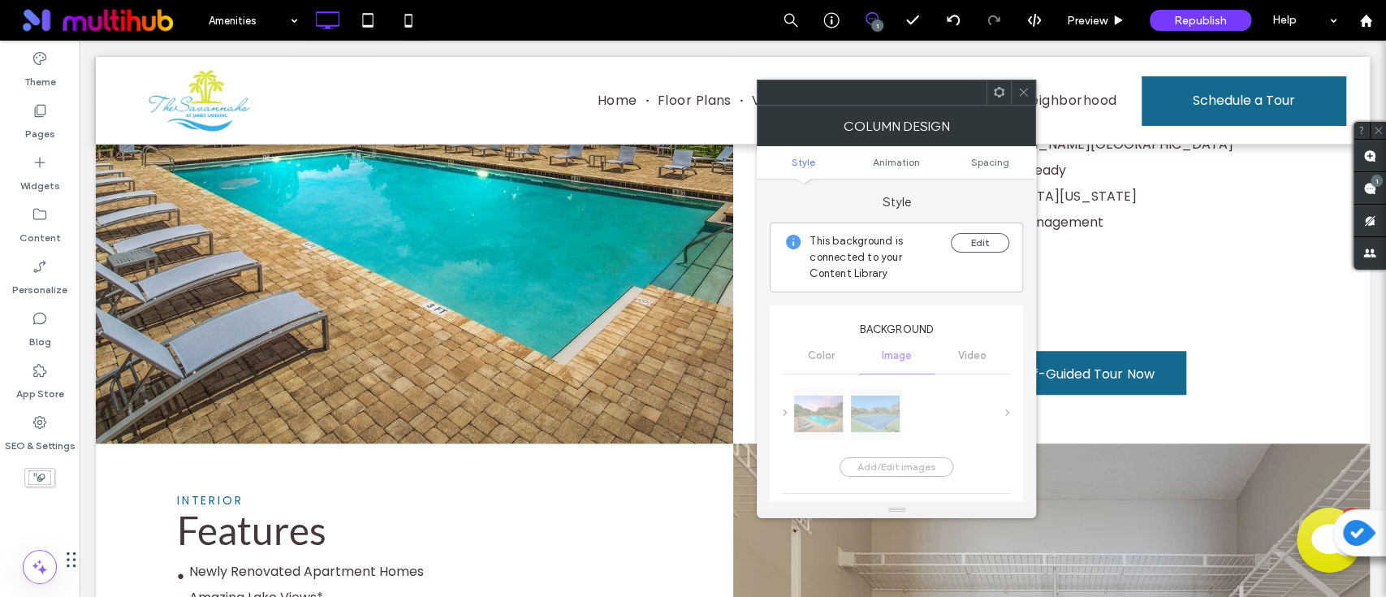
click at [996, 94] on use at bounding box center [999, 92] width 11 height 11
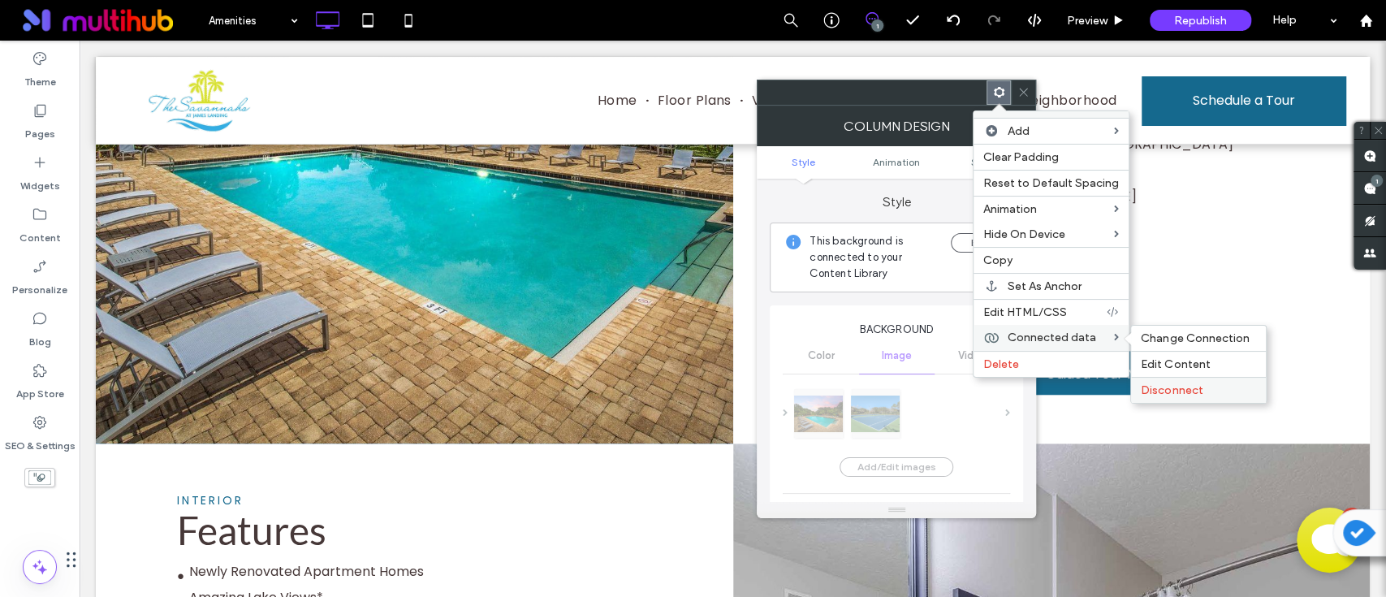
click at [1163, 393] on span "Disconnect" at bounding box center [1172, 390] width 62 height 14
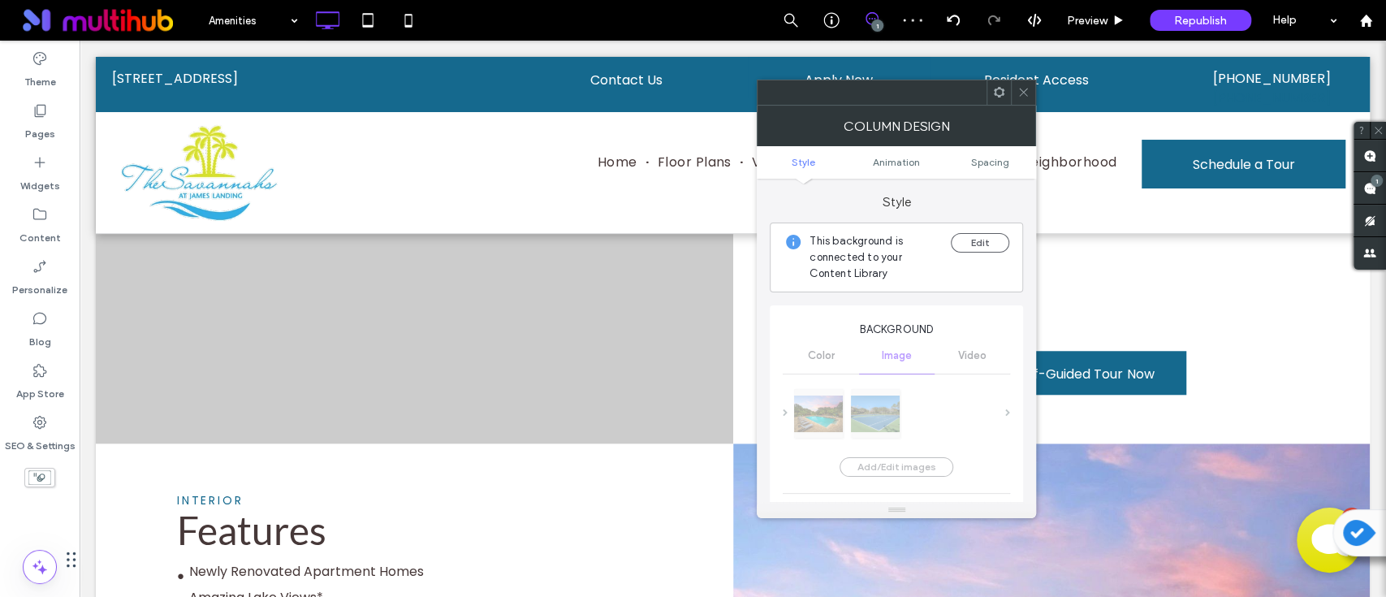
click at [1026, 94] on icon at bounding box center [1023, 92] width 12 height 12
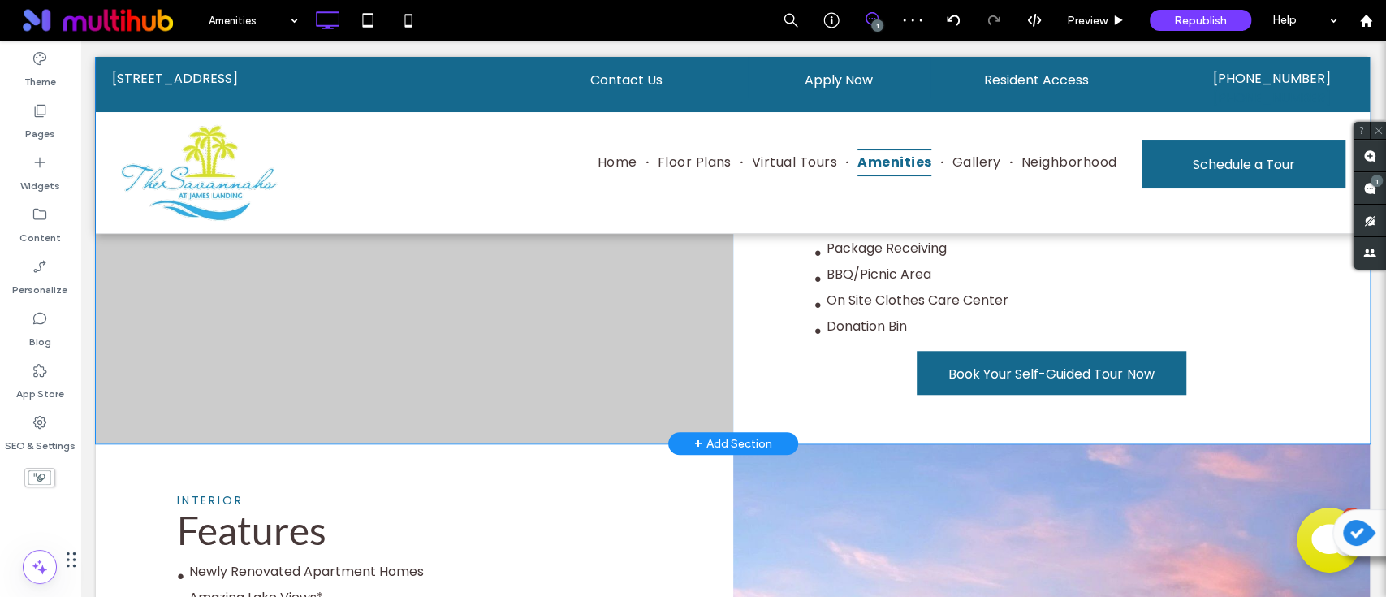
click at [257, 406] on div at bounding box center [414, 112] width 637 height 661
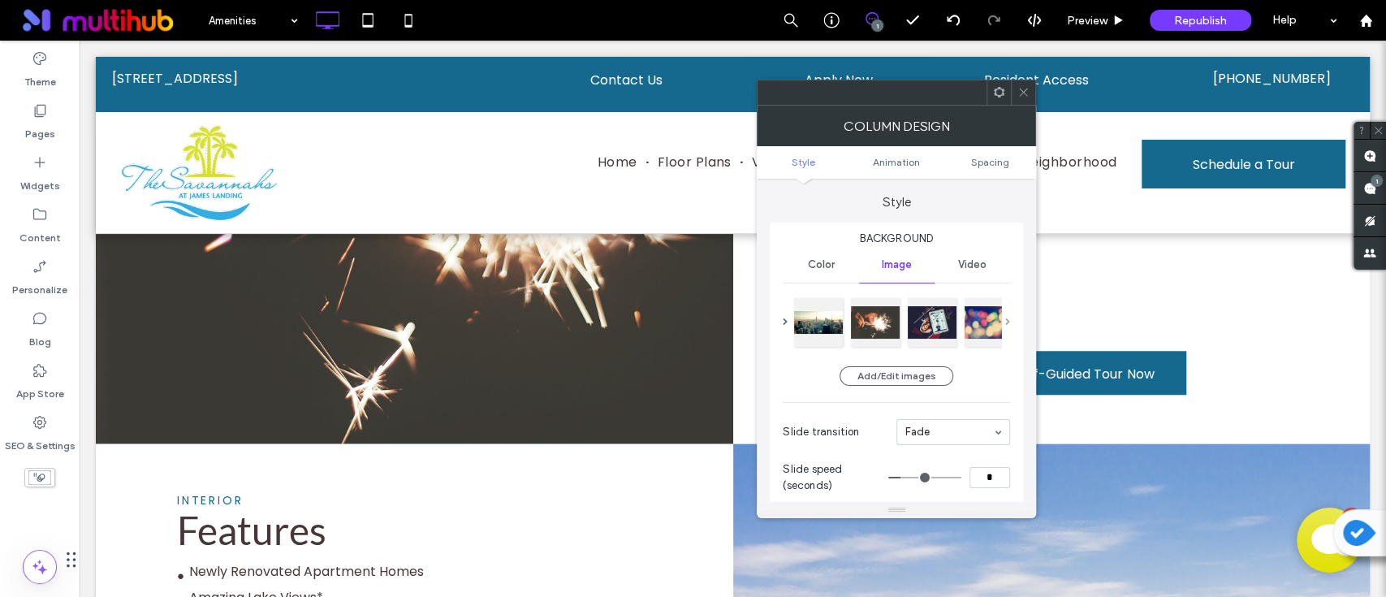
click at [1005, 319] on span at bounding box center [1007, 321] width 5 height 7
click at [1009, 322] on span at bounding box center [1007, 321] width 5 height 7
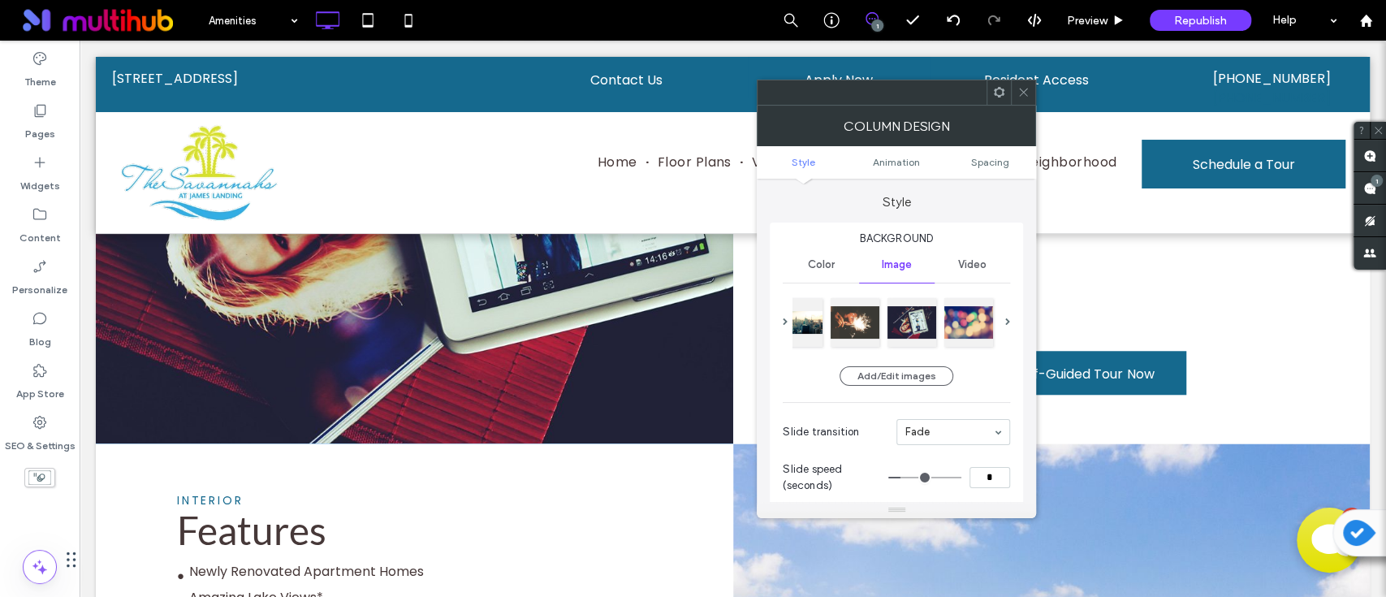
click at [999, 89] on use at bounding box center [999, 92] width 11 height 11
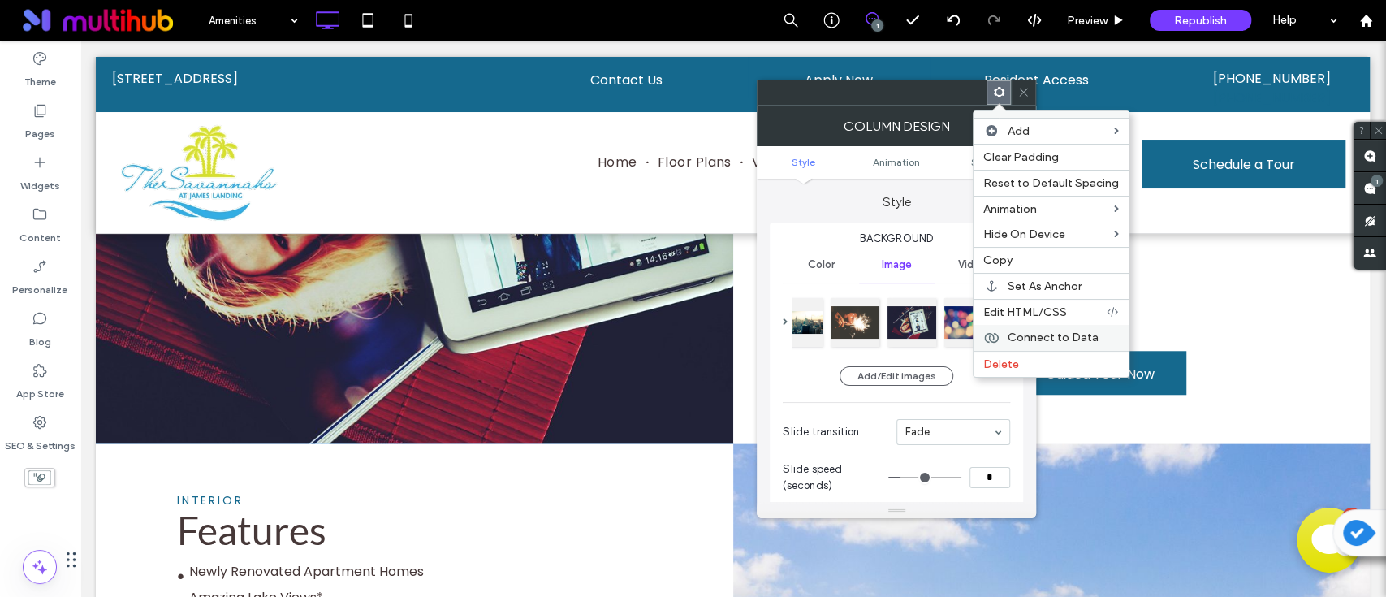
click at [1064, 340] on span "Connect to Data" at bounding box center [1053, 338] width 91 height 14
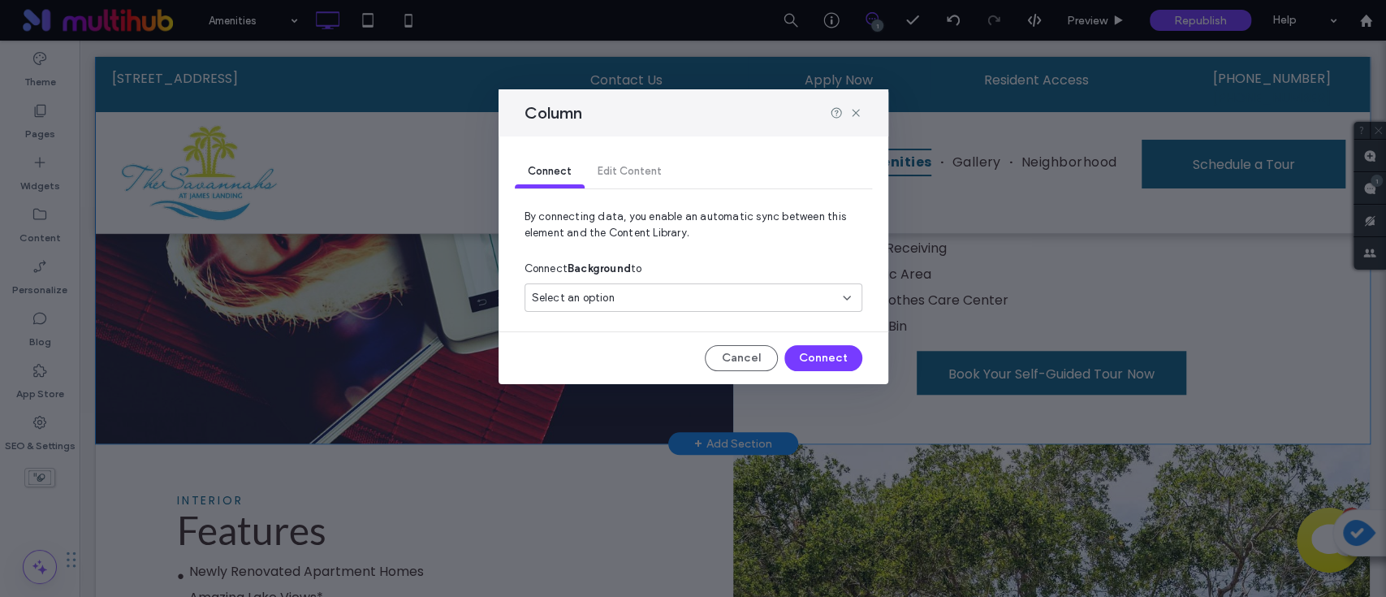
click at [639, 300] on div "Select an option" at bounding box center [684, 298] width 304 height 16
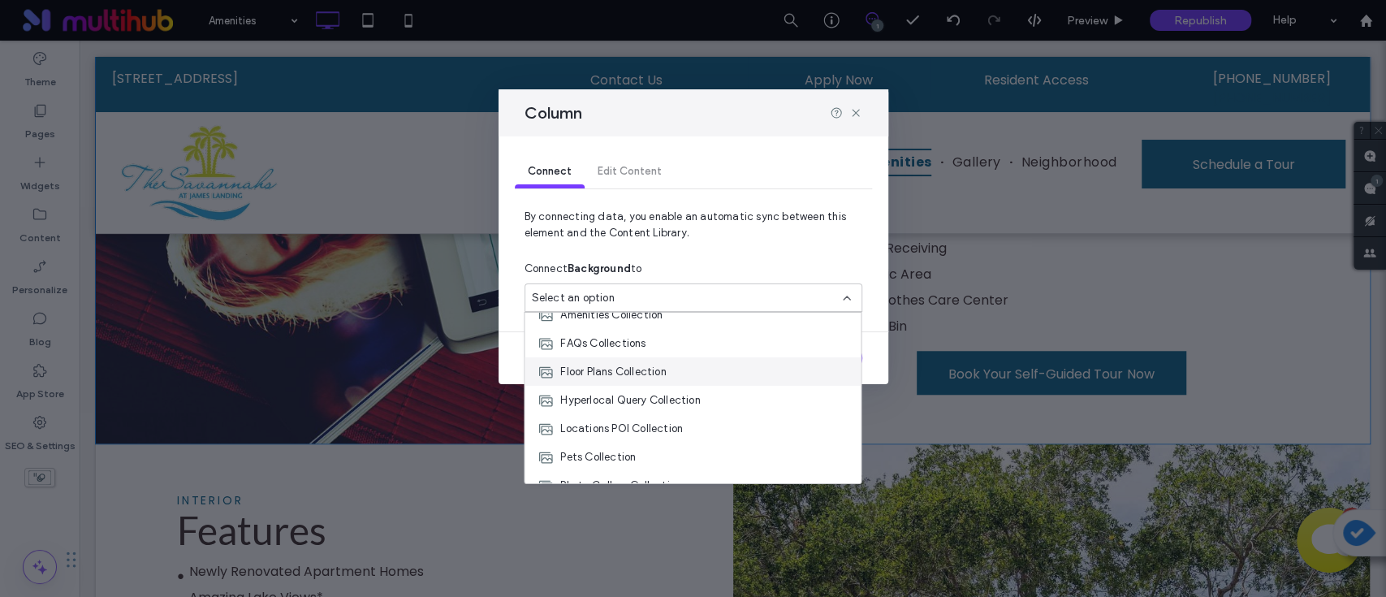
scroll to position [341, 0]
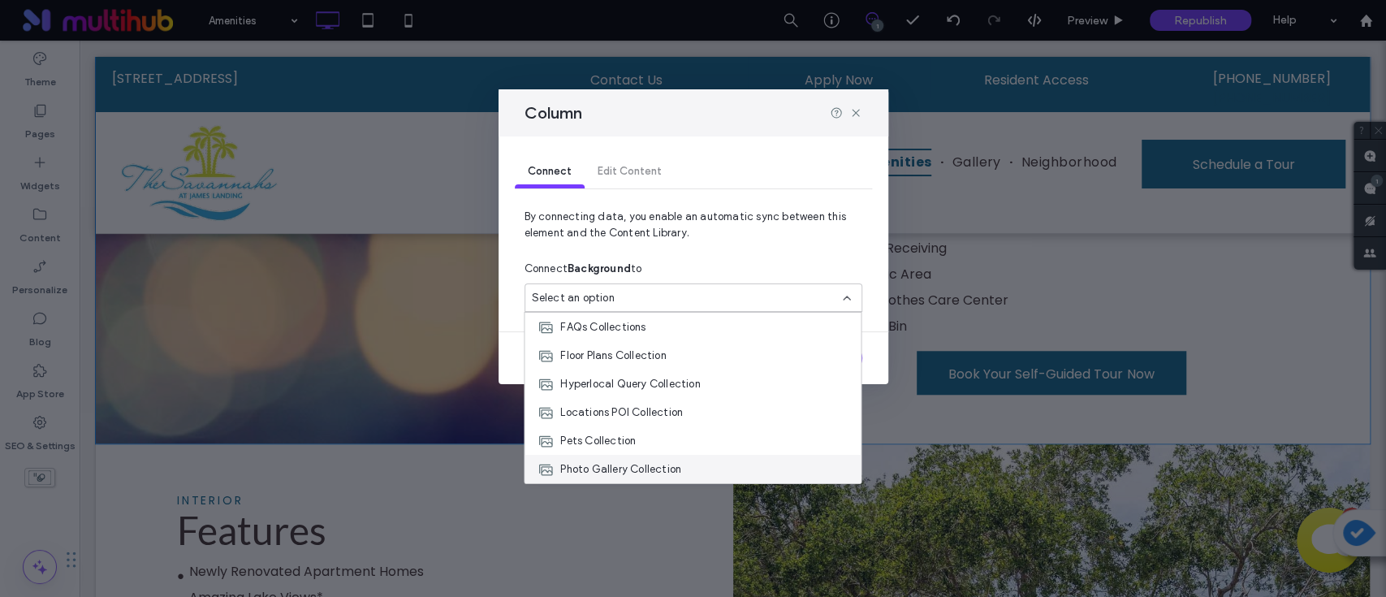
click at [646, 465] on span "Photo Gallery Collection" at bounding box center [620, 469] width 121 height 16
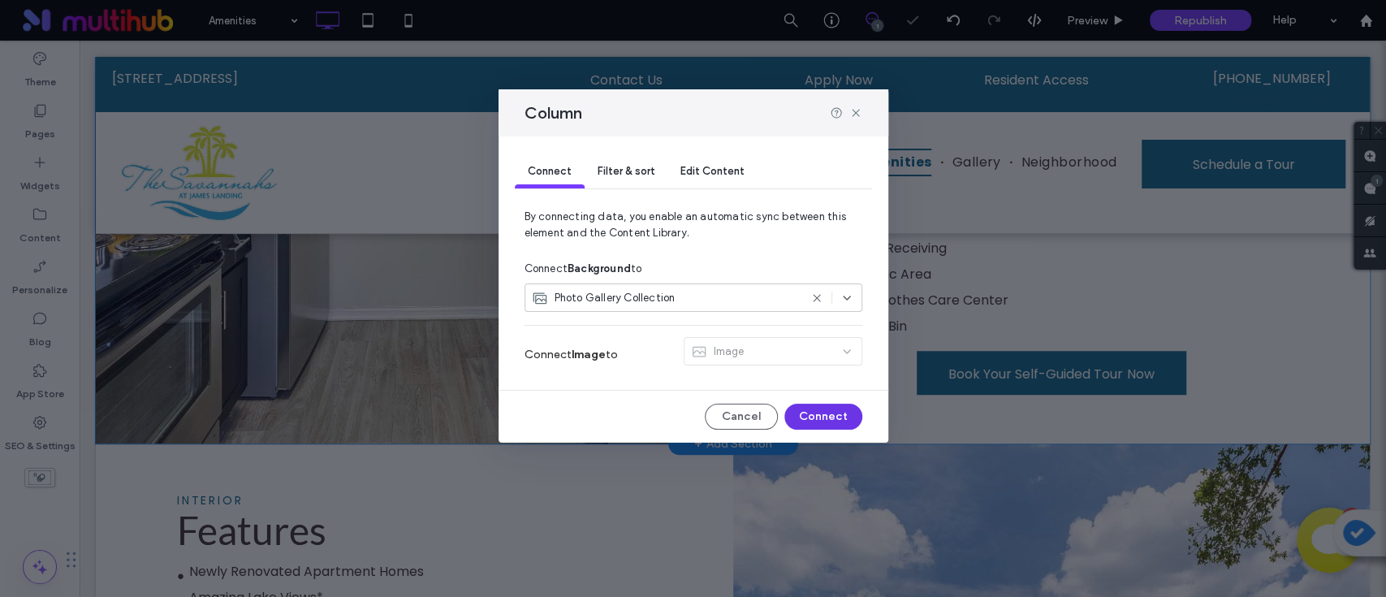
click at [832, 414] on button "Connect" at bounding box center [823, 417] width 78 height 26
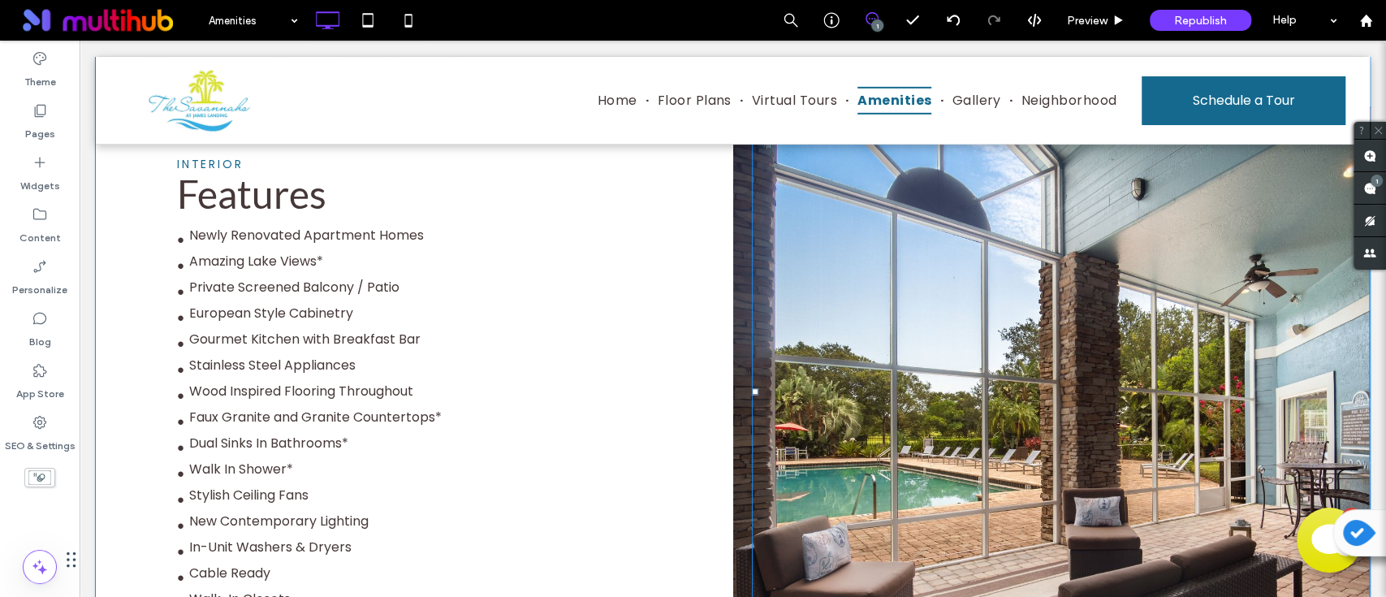
scroll to position [1285, 0]
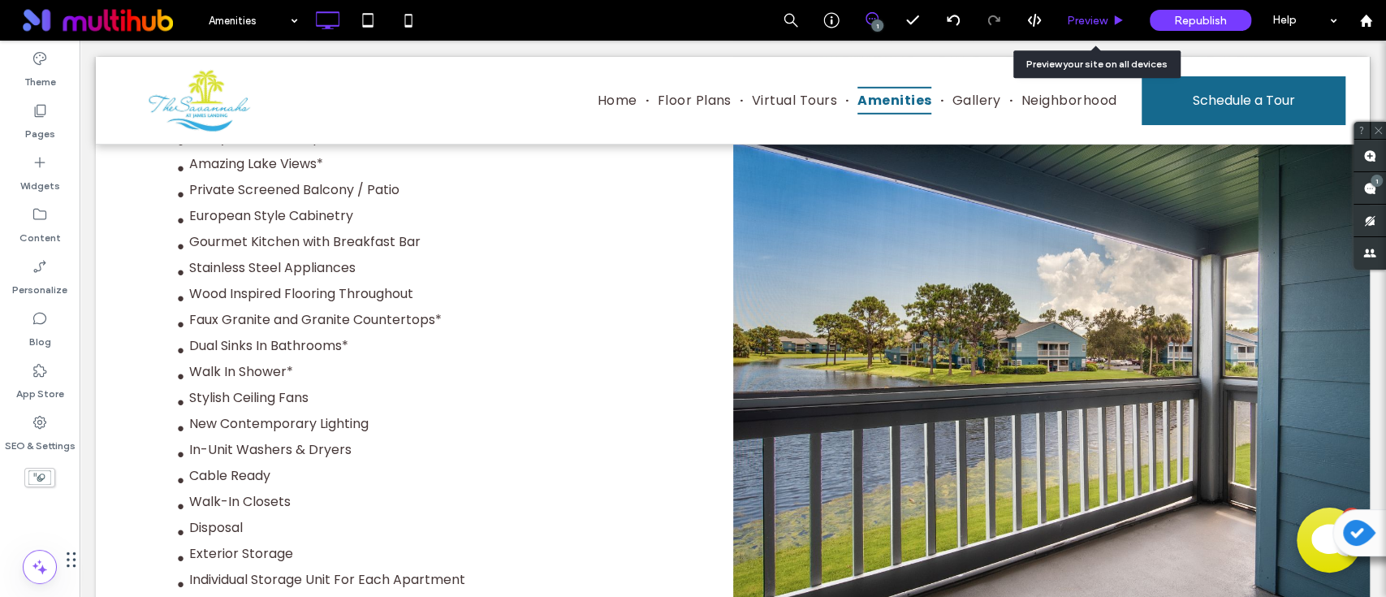
click at [1100, 26] on span "Preview" at bounding box center [1087, 21] width 41 height 14
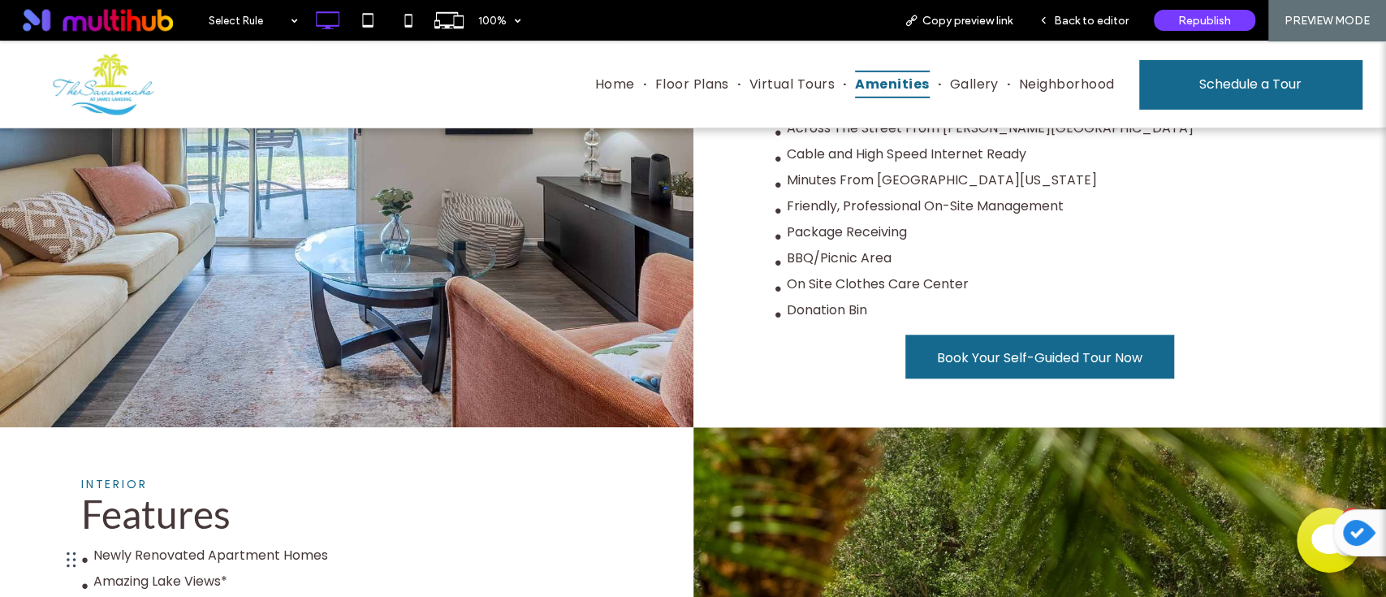
scroll to position [526, 0]
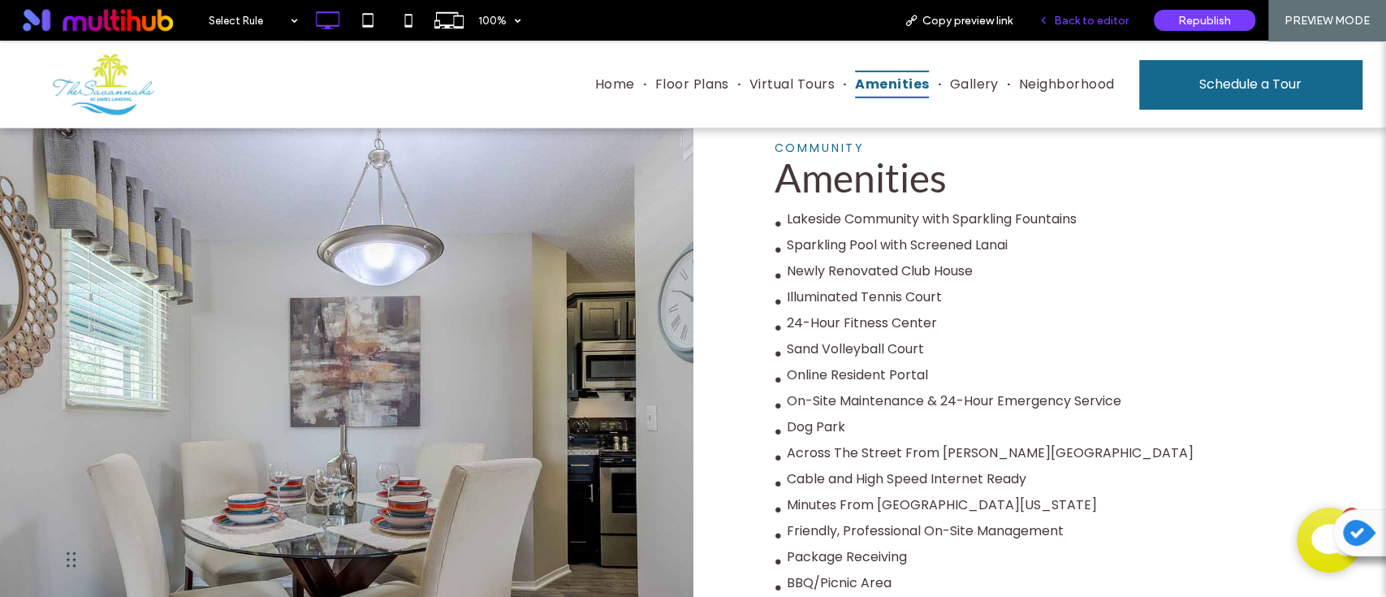
click at [1060, 23] on span "Back to editor" at bounding box center [1091, 21] width 75 height 14
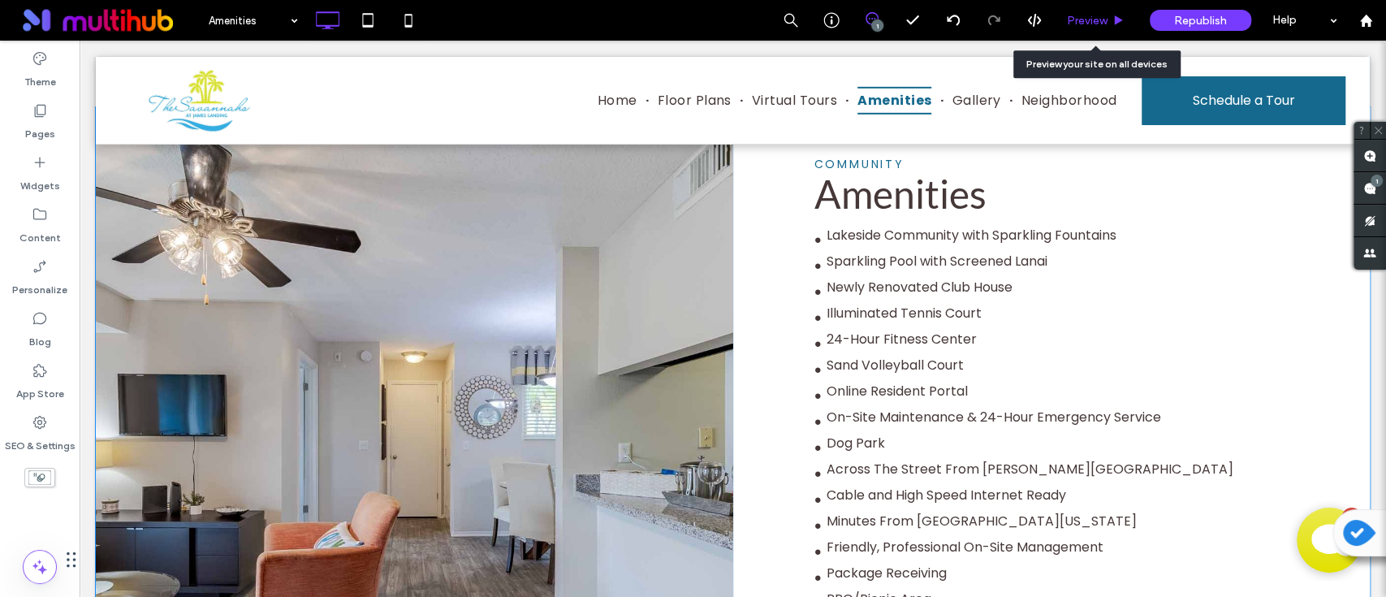
click at [1104, 19] on span "Preview" at bounding box center [1087, 21] width 41 height 14
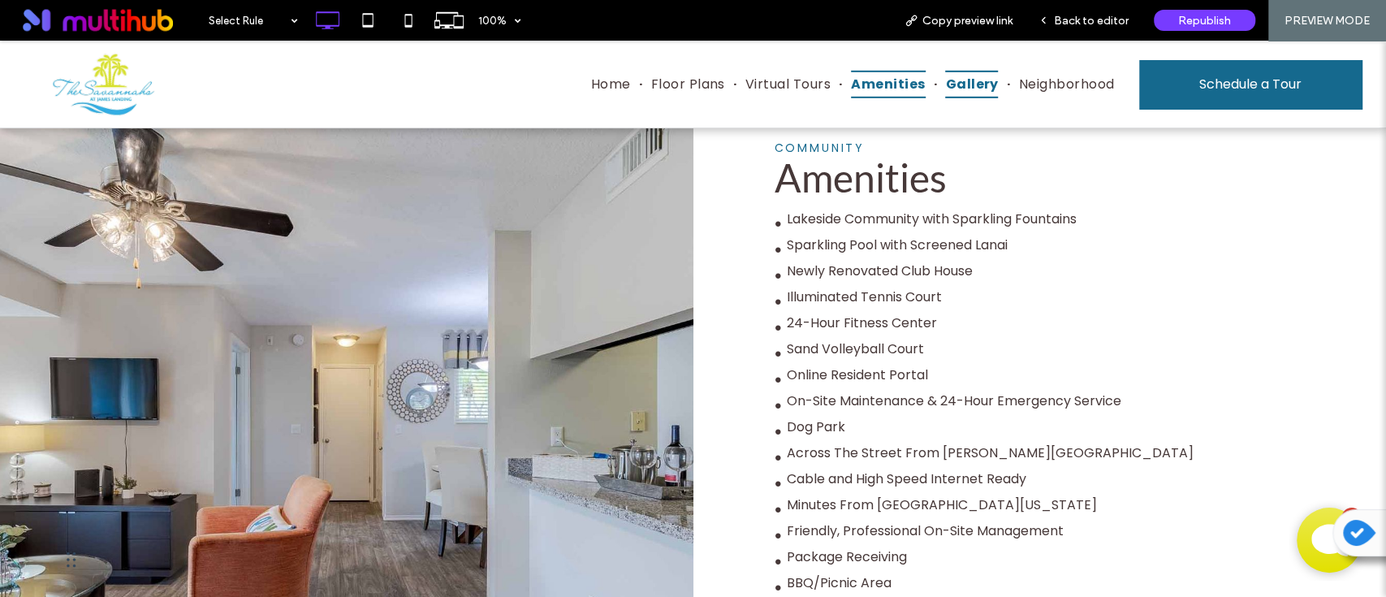
click at [946, 94] on span "Gallery" at bounding box center [971, 85] width 53 height 28
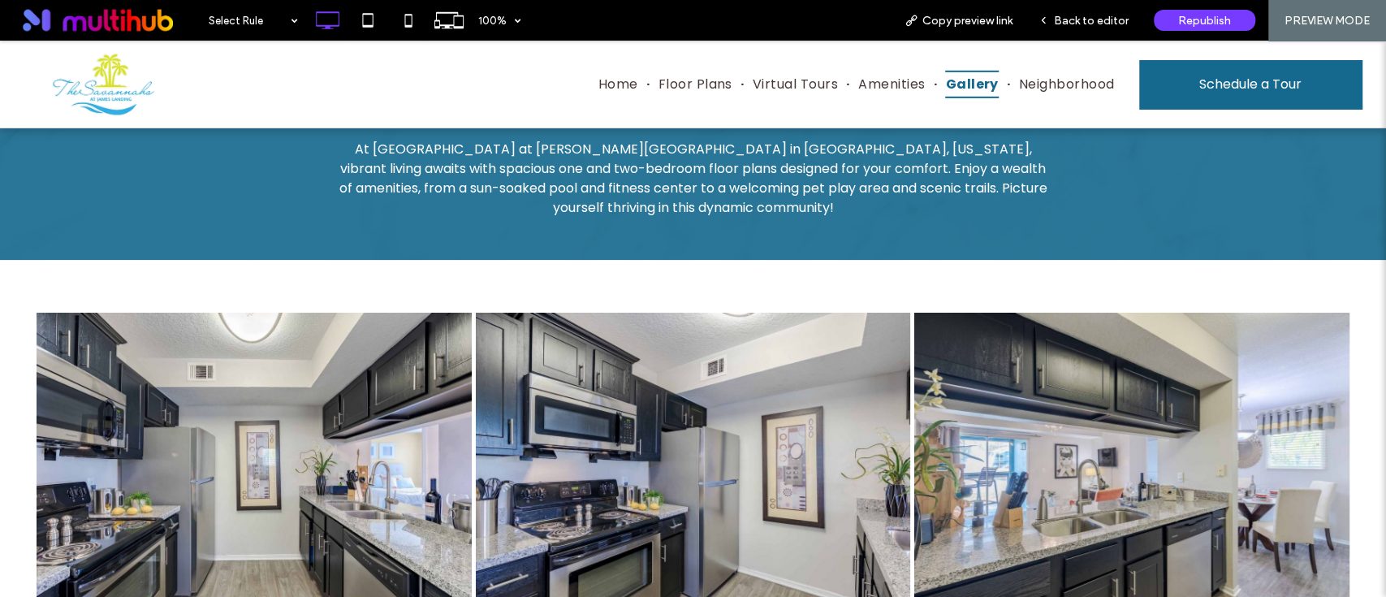
scroll to position [216, 0]
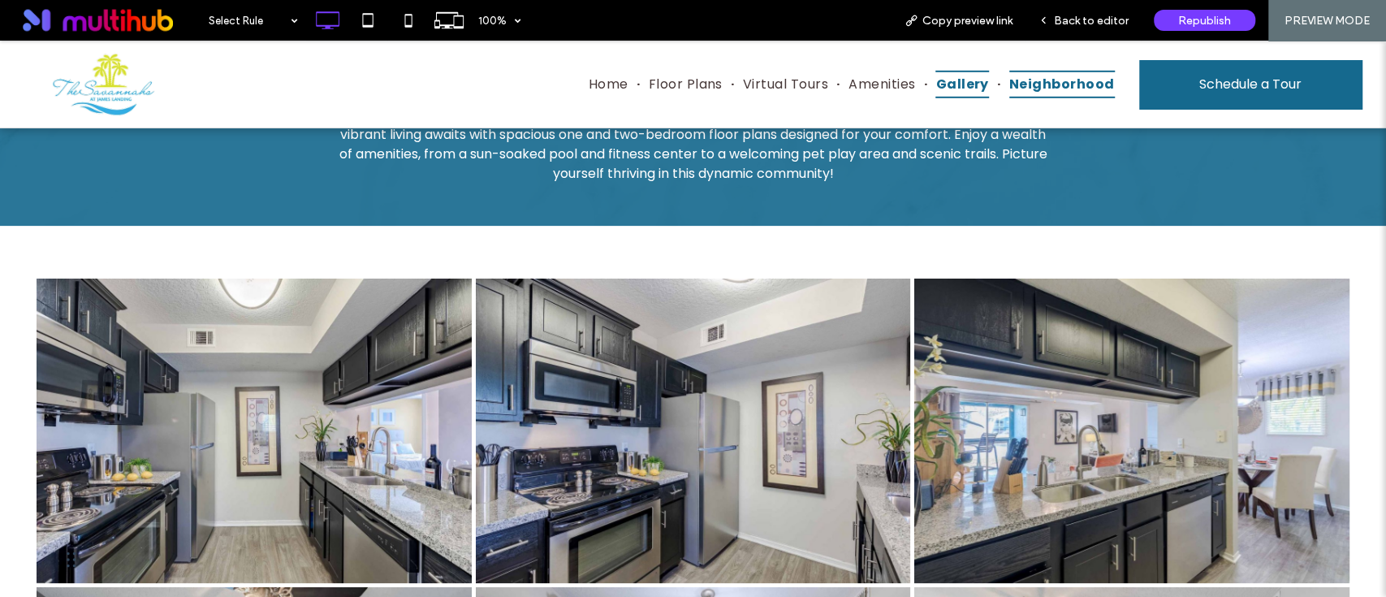
click at [1056, 88] on span "Neighborhood" at bounding box center [1062, 85] width 106 height 28
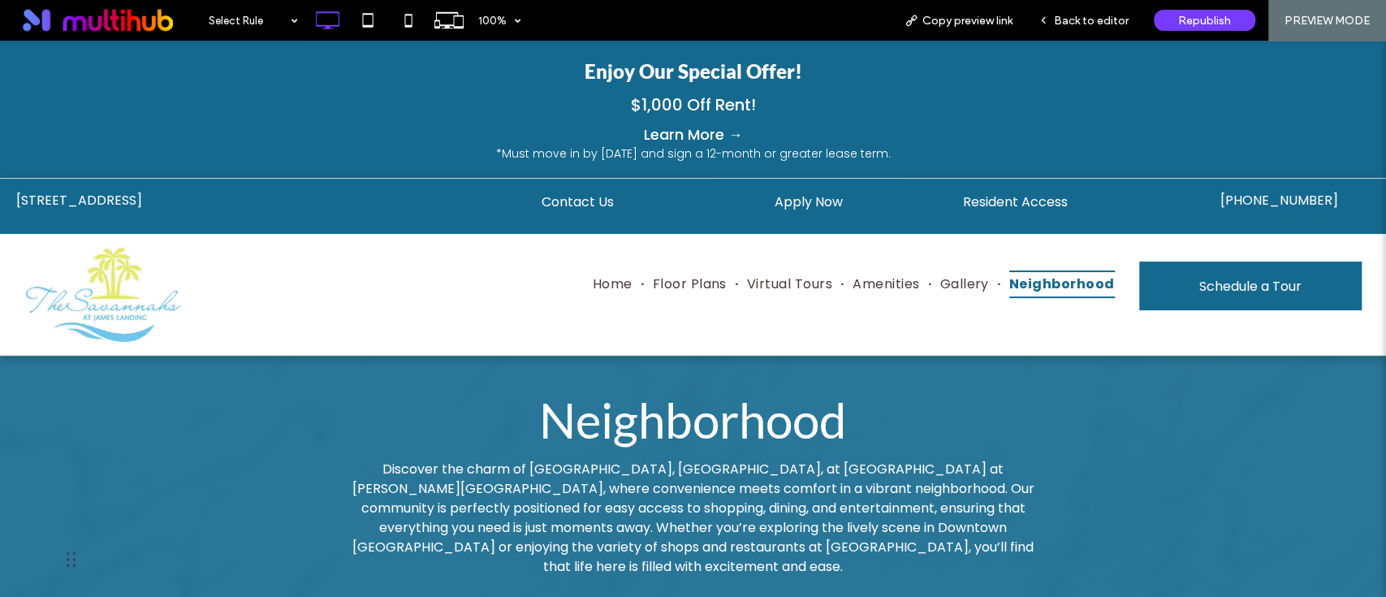
click at [137, 266] on img at bounding box center [103, 294] width 158 height 97
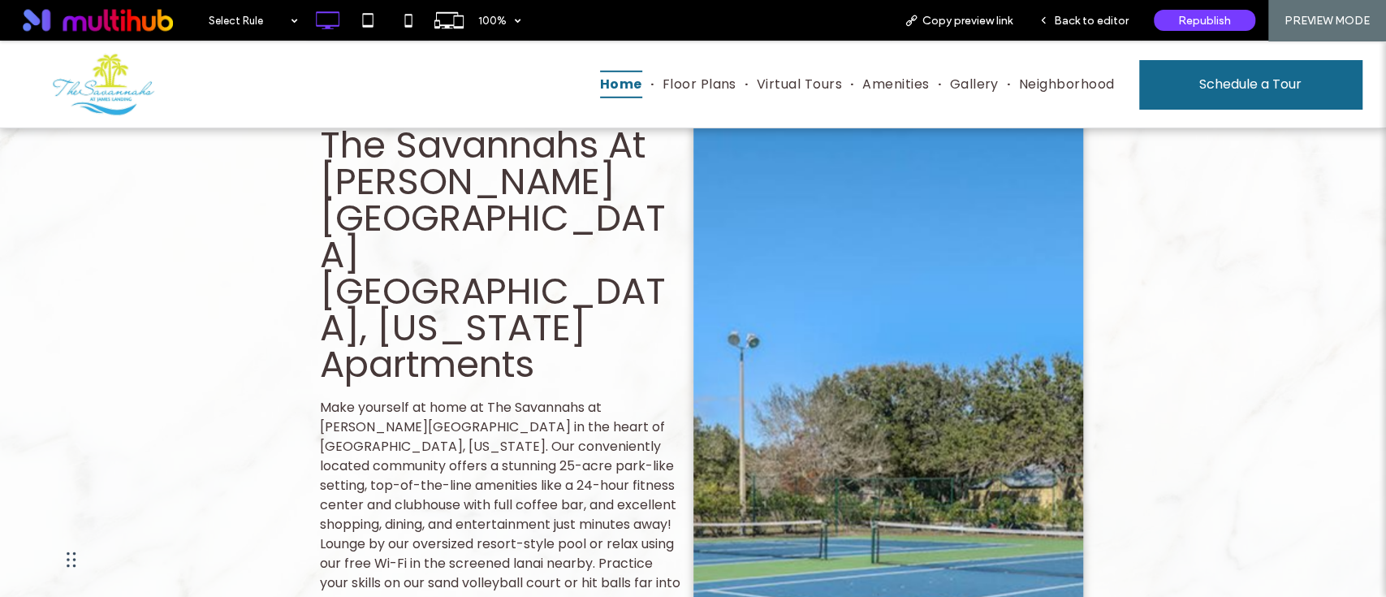
scroll to position [1299, 0]
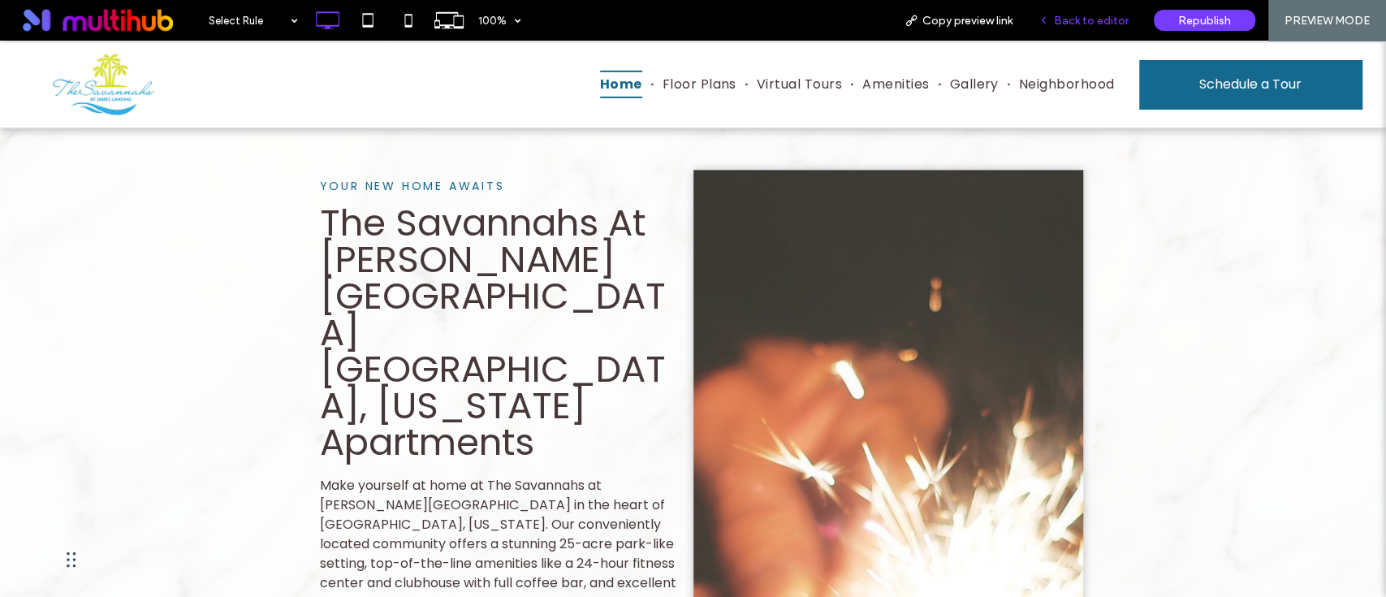
click at [1097, 22] on span "Back to editor" at bounding box center [1091, 21] width 75 height 14
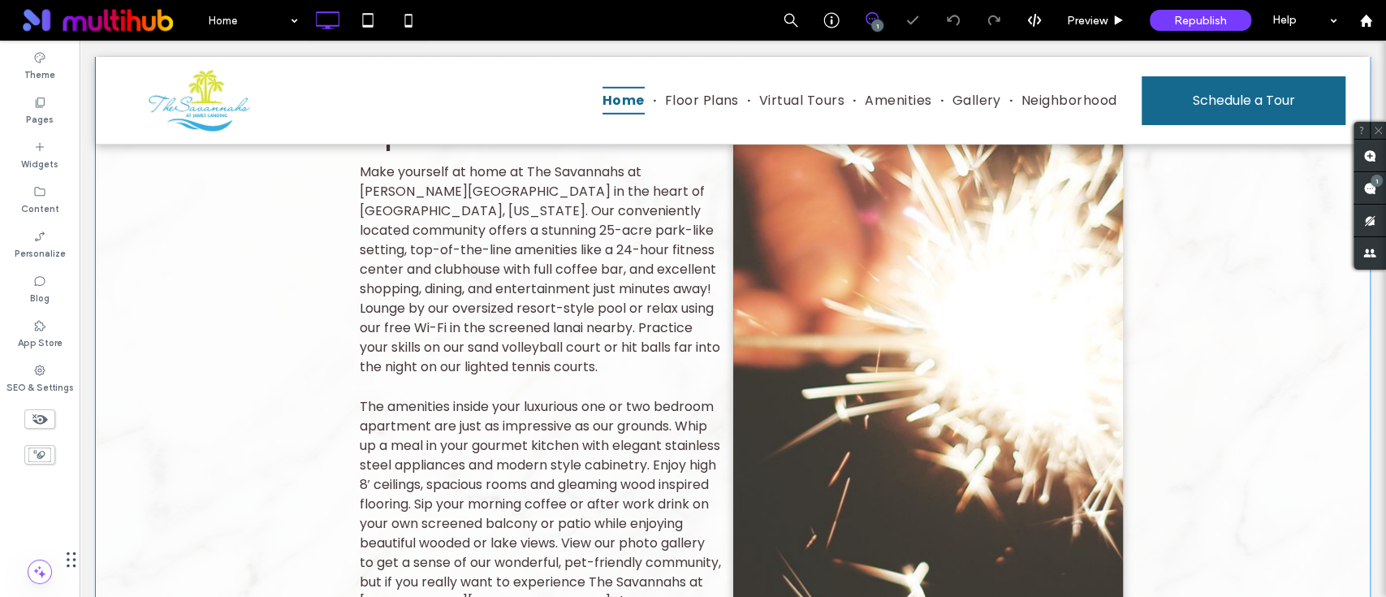
scroll to position [1855, 0]
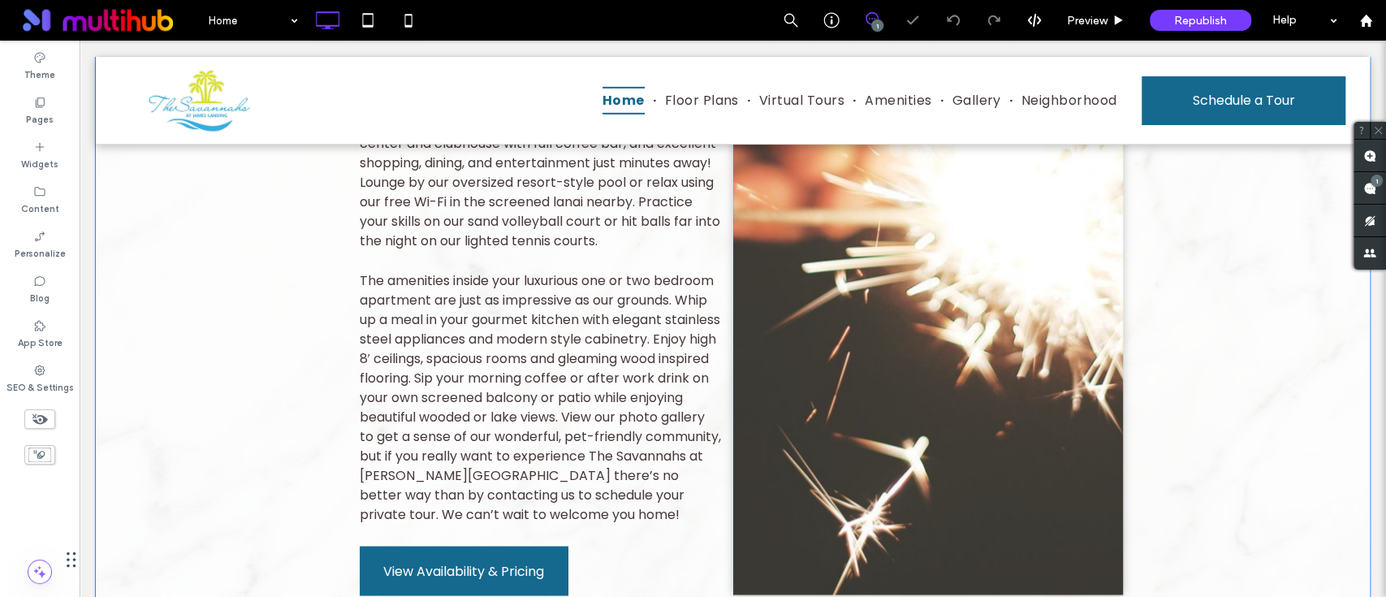
click at [843, 277] on div at bounding box center [928, 162] width 390 height 864
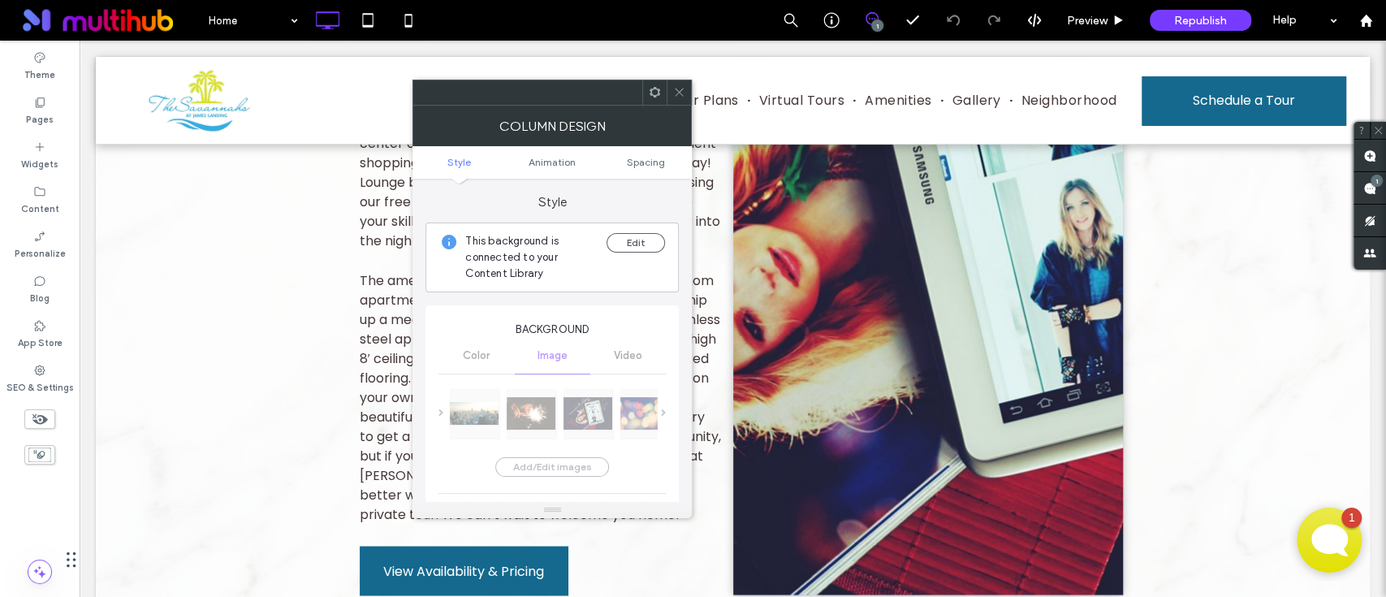
scroll to position [1638, 0]
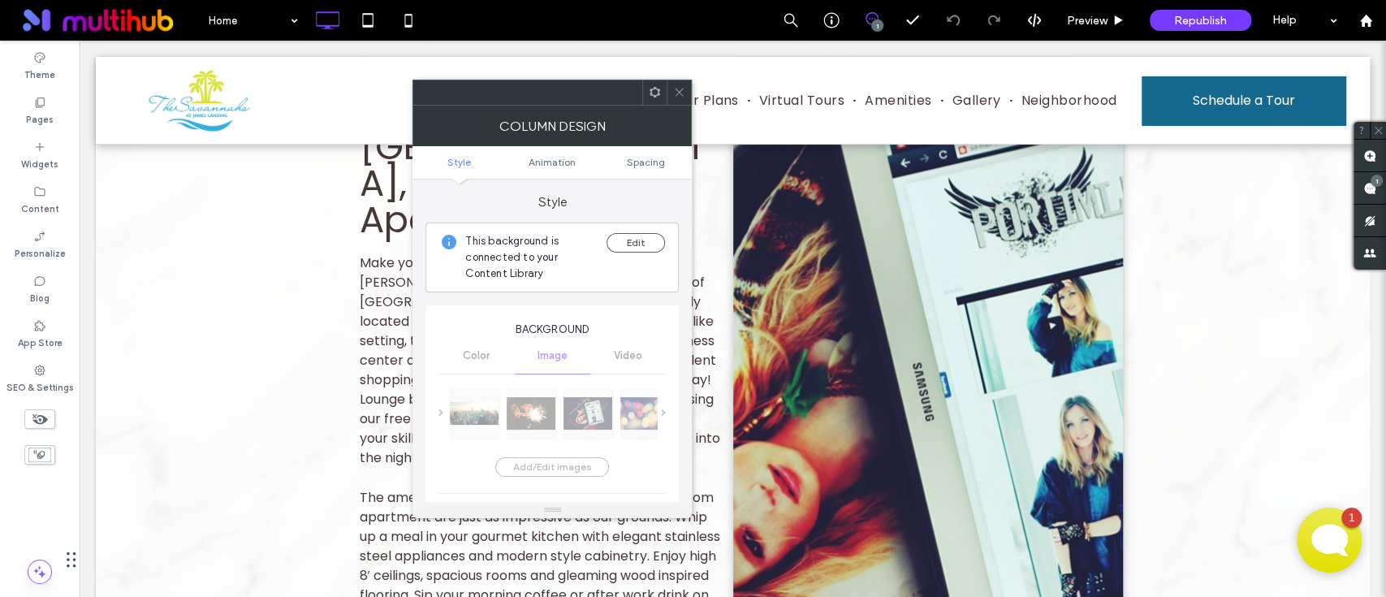
click at [639, 153] on ul "Style Animation Spacing" at bounding box center [552, 162] width 279 height 32
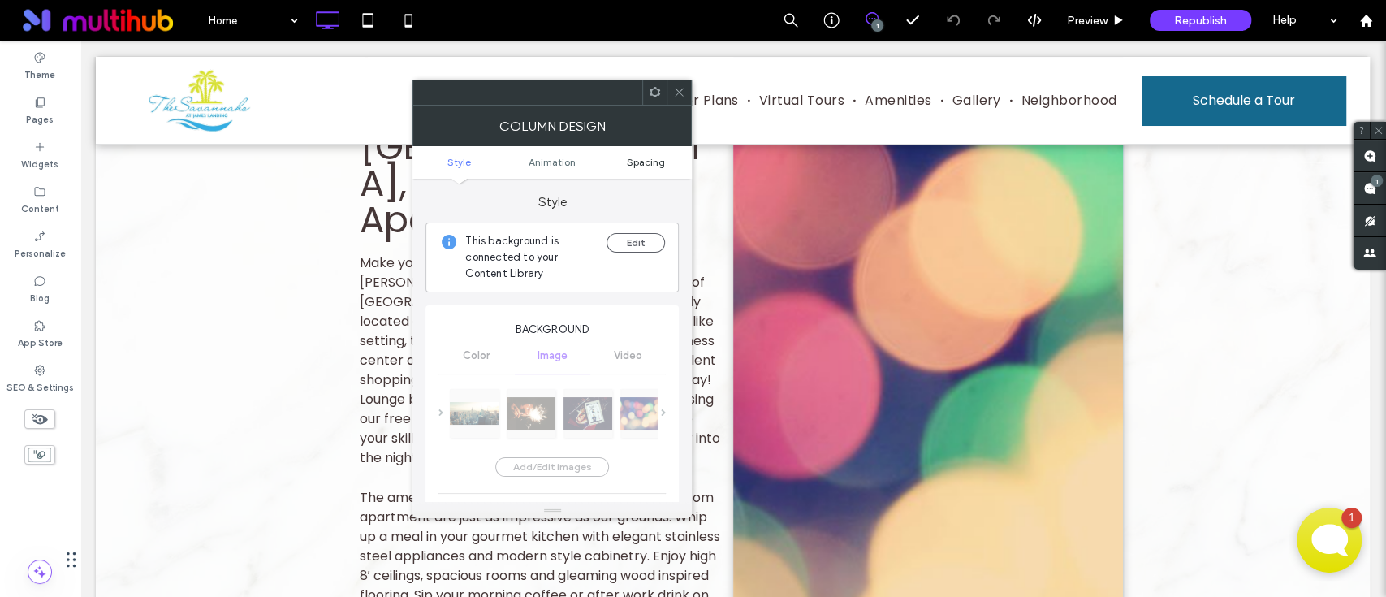
click at [637, 160] on span "Spacing" at bounding box center [645, 162] width 38 height 12
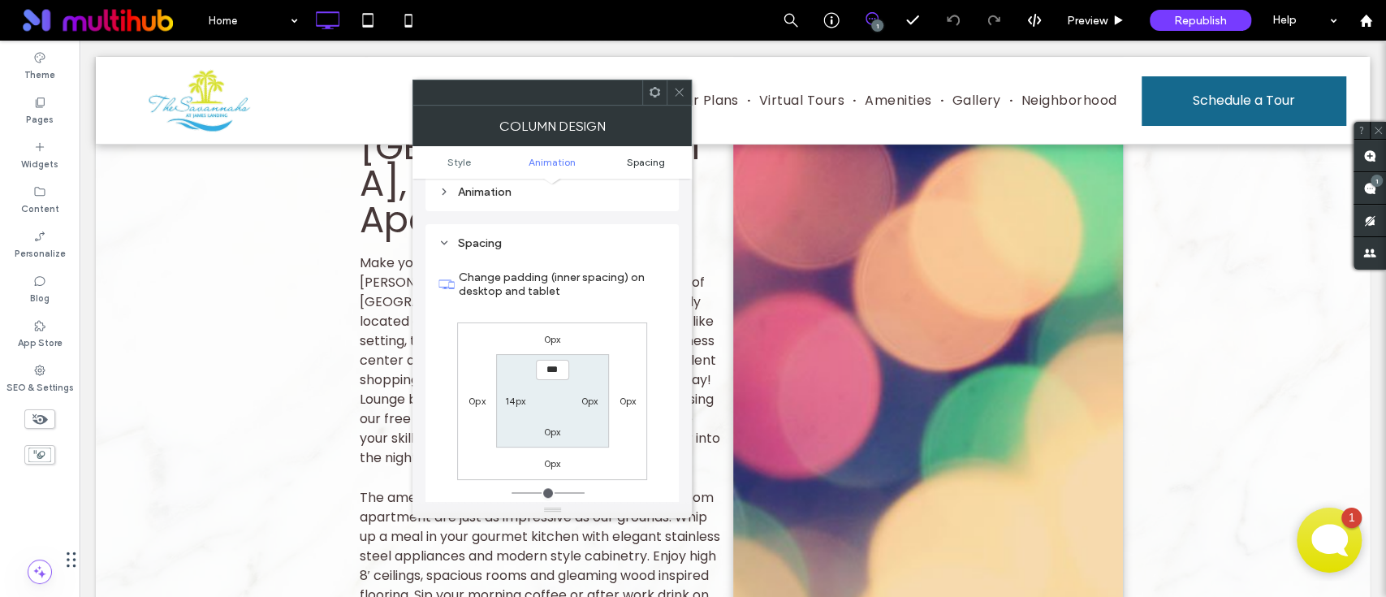
scroll to position [892, 0]
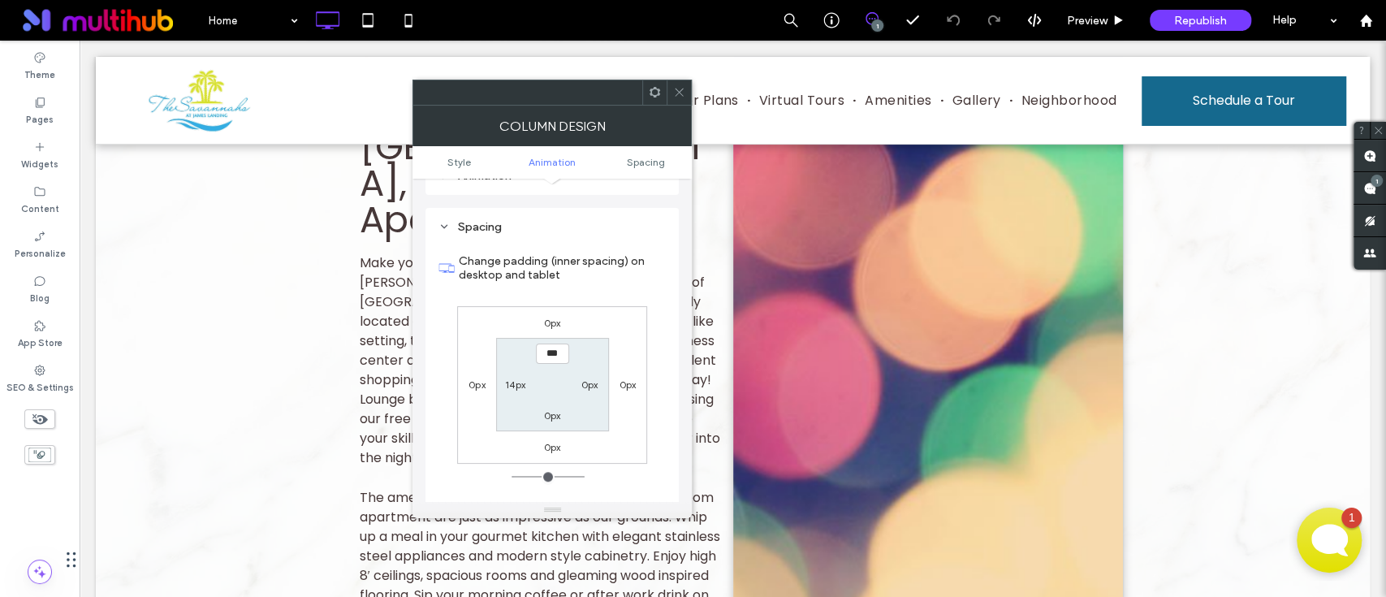
click at [658, 87] on icon at bounding box center [655, 92] width 12 height 12
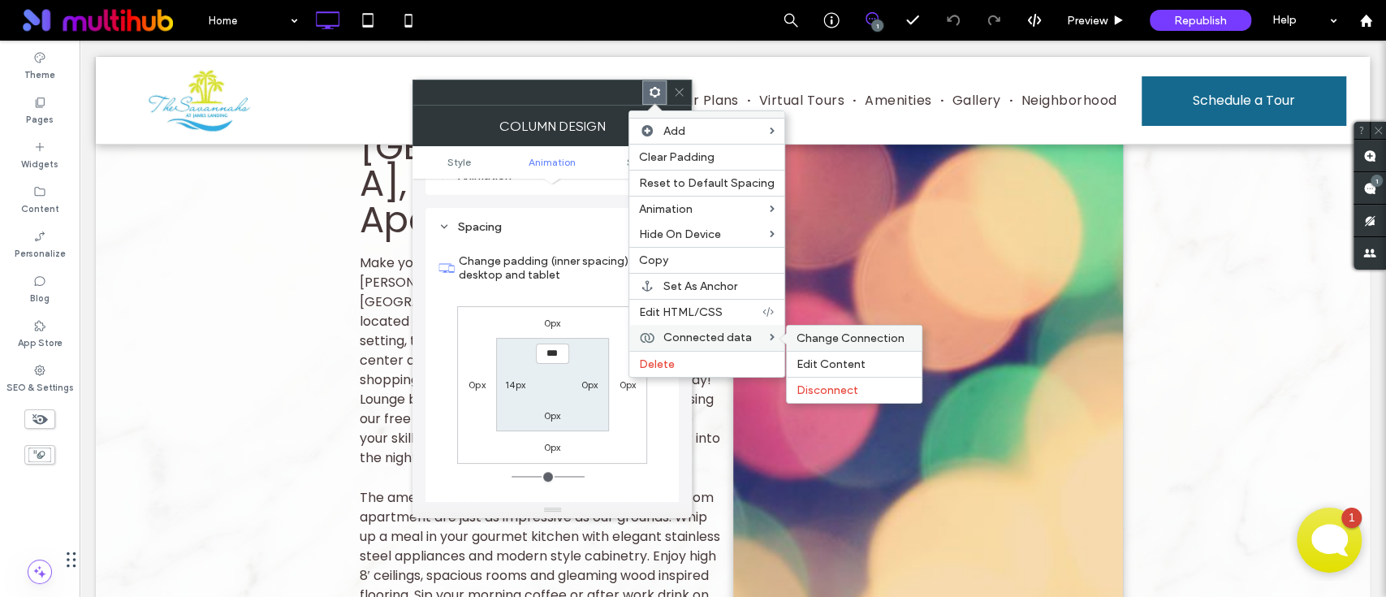
click at [828, 335] on span "Change Connection" at bounding box center [851, 338] width 108 height 14
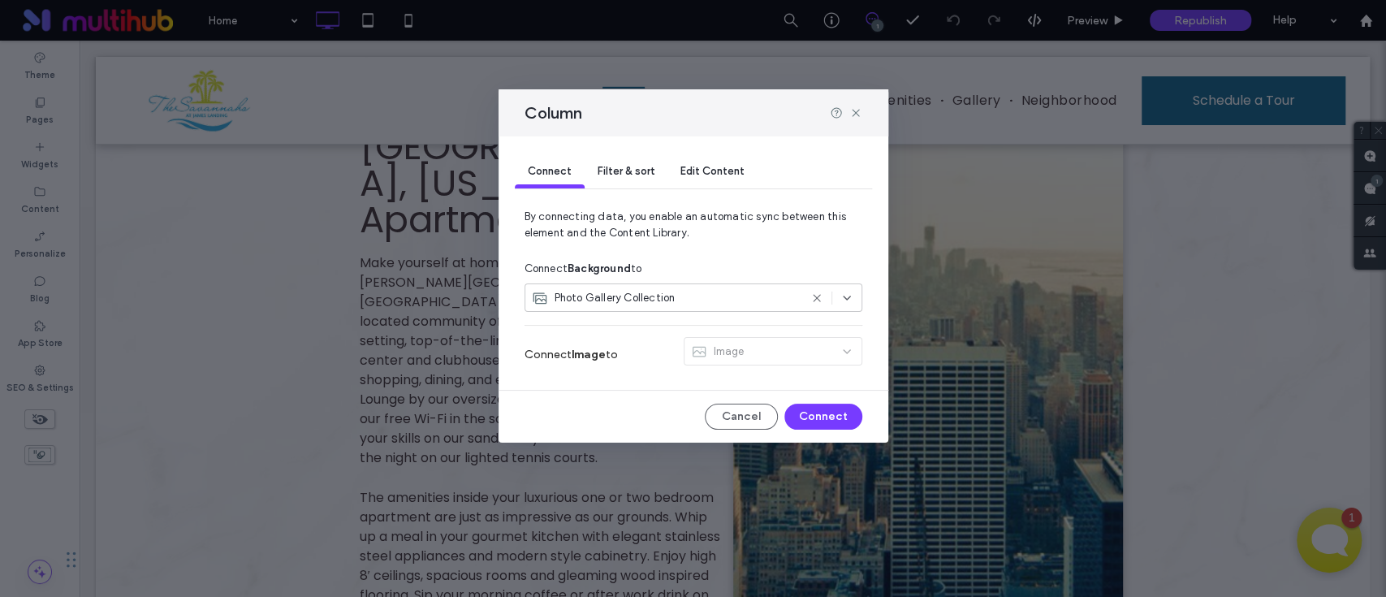
click at [745, 348] on div "Image" at bounding box center [773, 354] width 179 height 35
click at [754, 358] on div "Image" at bounding box center [773, 354] width 179 height 35
click at [849, 115] on icon at bounding box center [855, 112] width 13 height 13
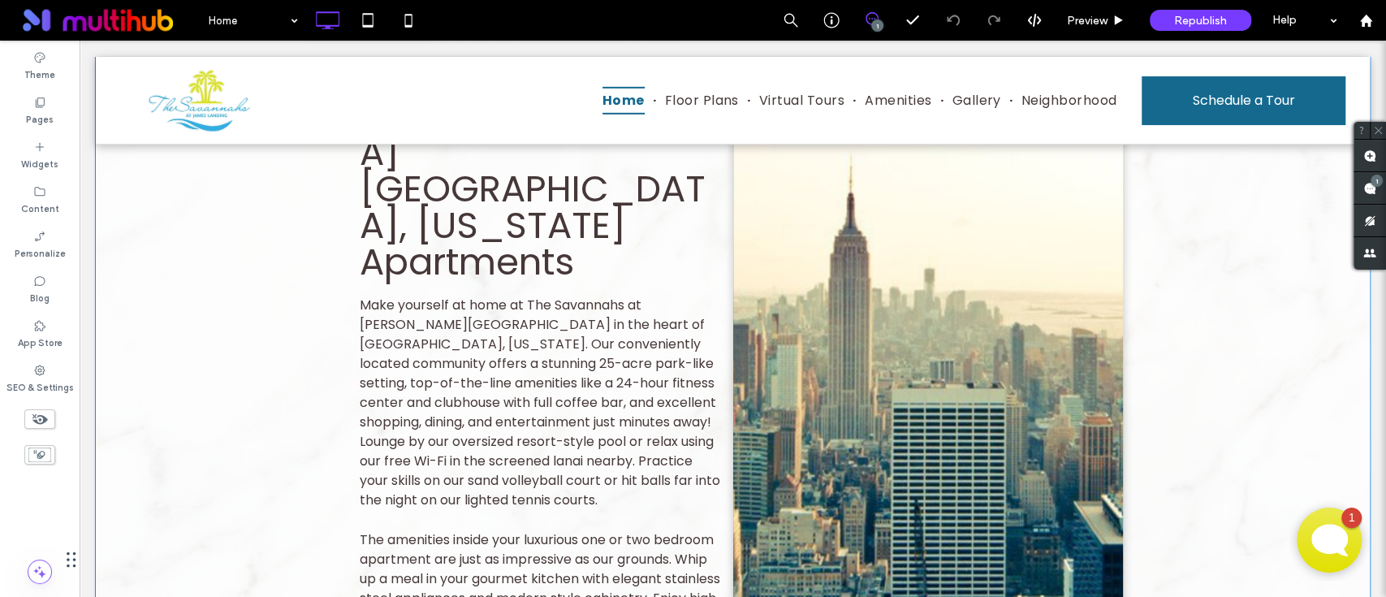
scroll to position [1638, 0]
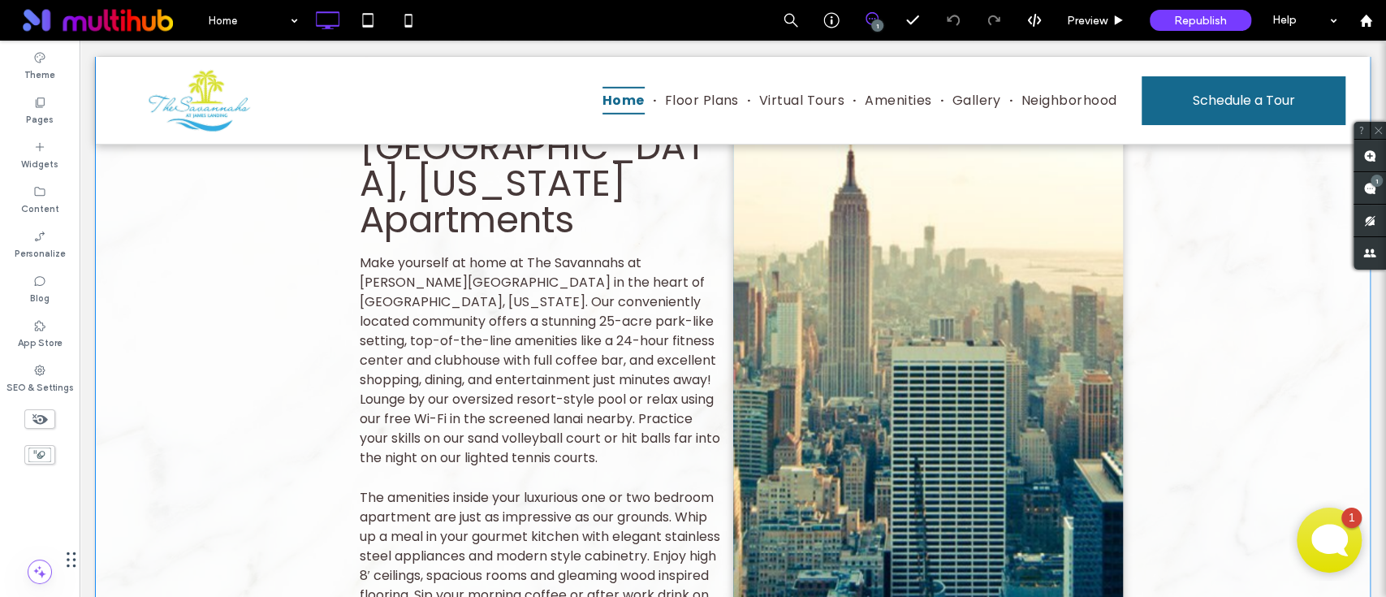
click at [769, 503] on div at bounding box center [928, 379] width 390 height 864
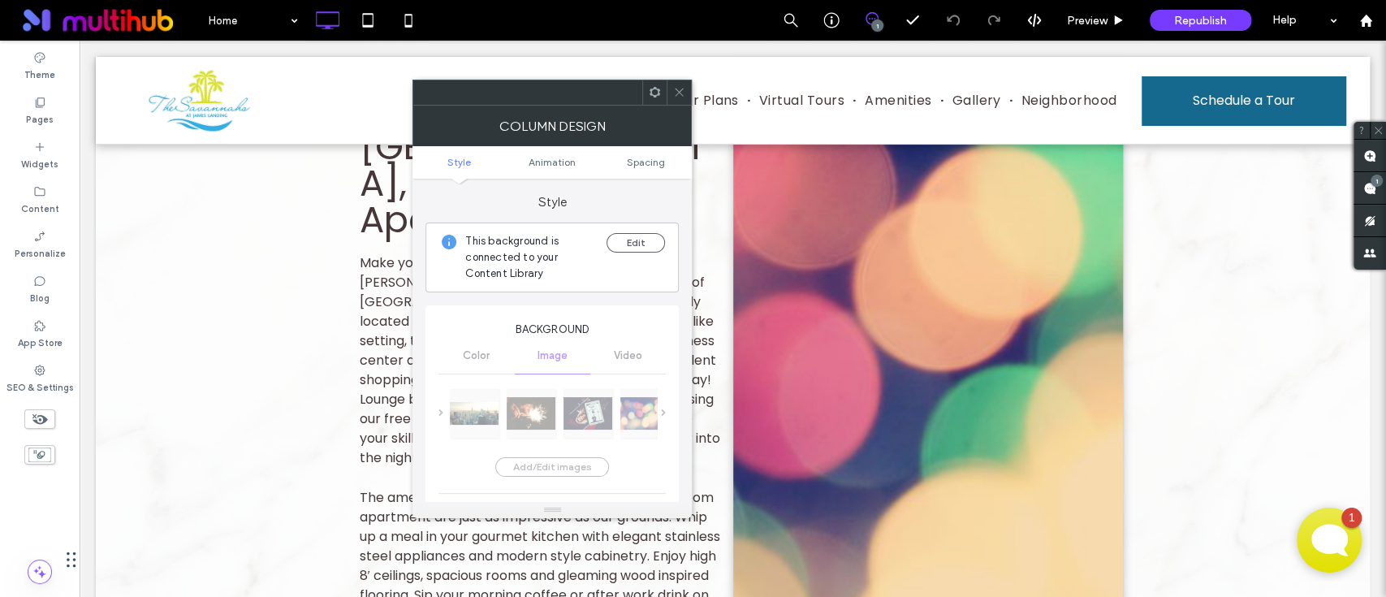
click at [651, 87] on icon at bounding box center [655, 92] width 12 height 12
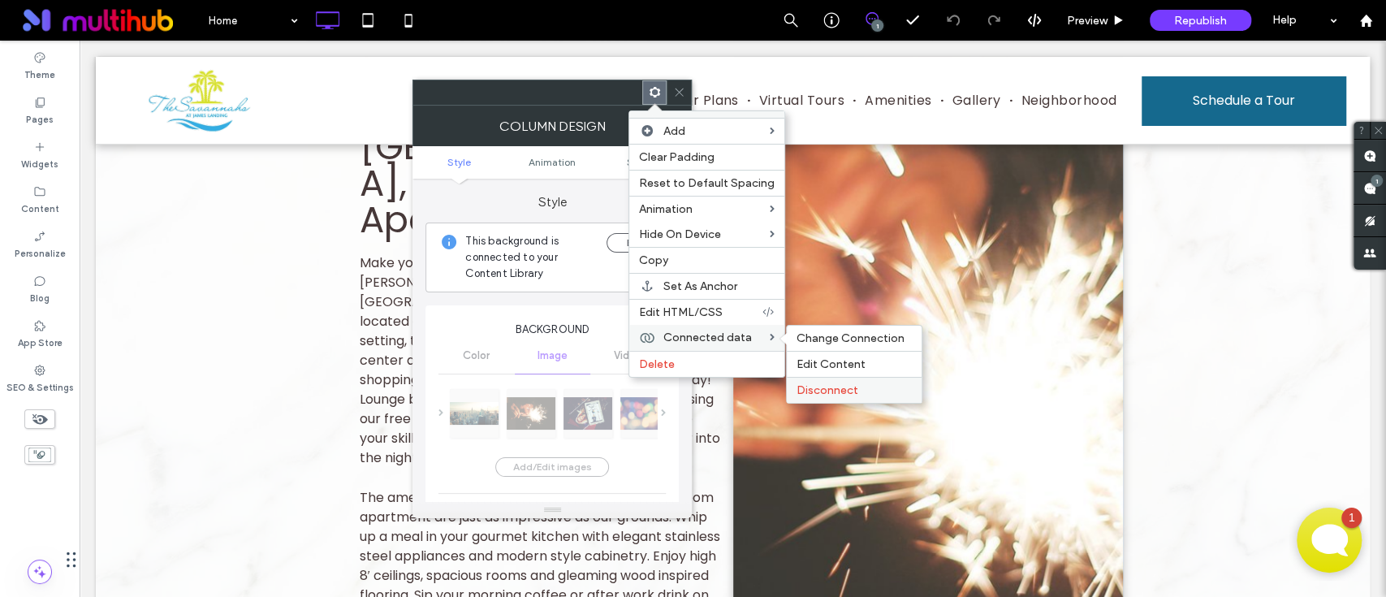
click at [845, 387] on span "Disconnect" at bounding box center [828, 390] width 62 height 14
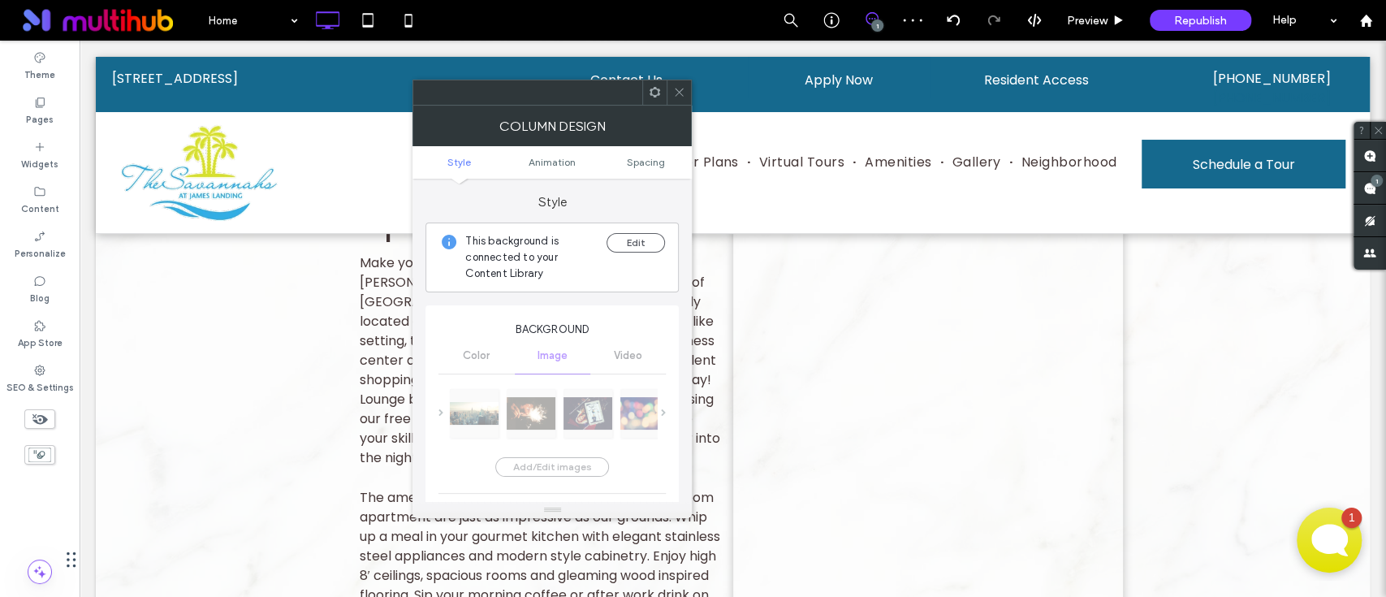
click at [650, 86] on icon at bounding box center [655, 92] width 12 height 12
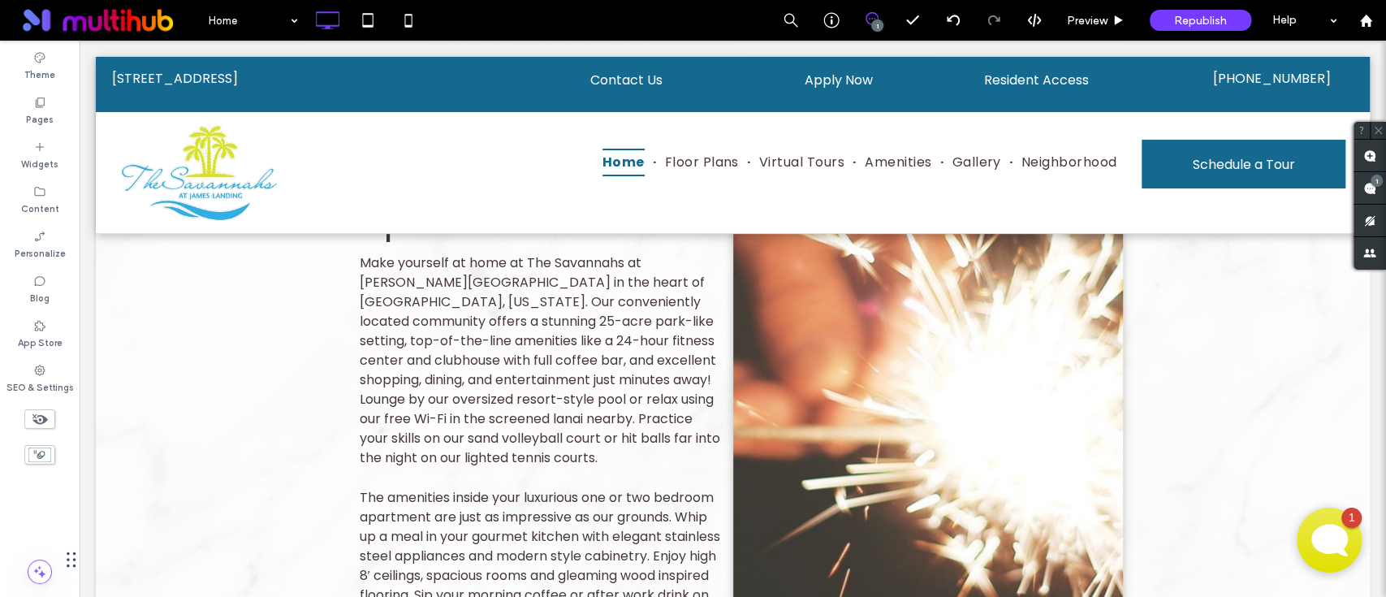
click at [817, 419] on div at bounding box center [928, 379] width 390 height 864
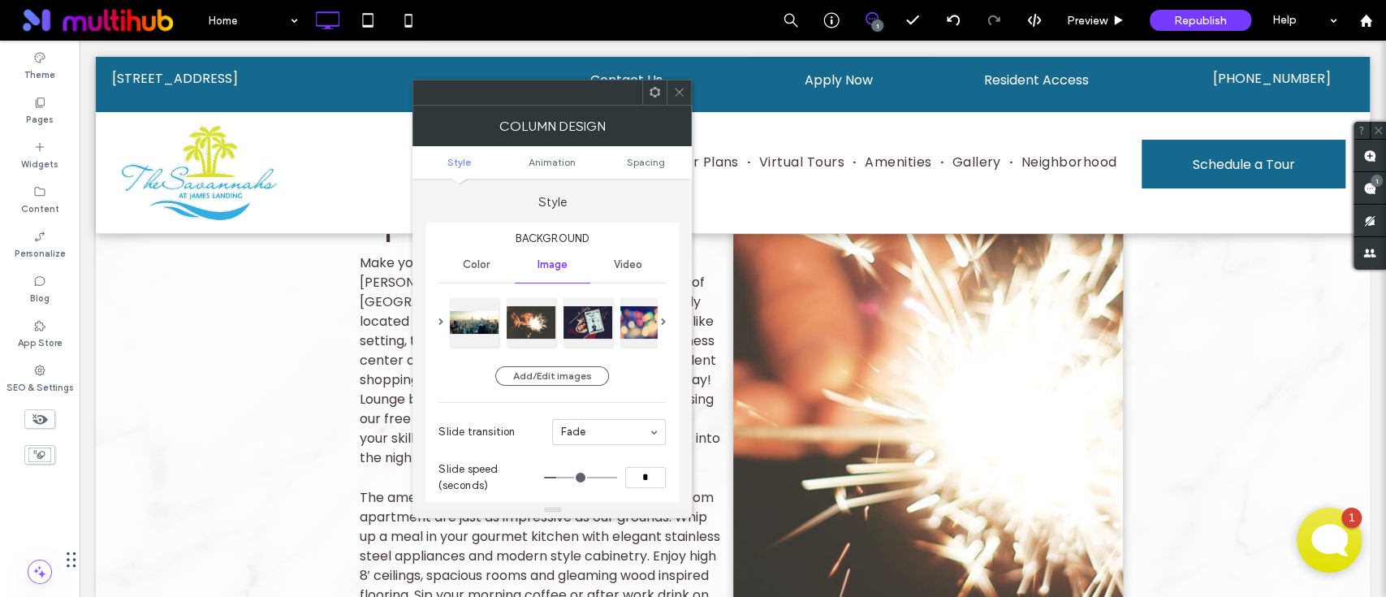
click at [647, 93] on div at bounding box center [654, 92] width 24 height 24
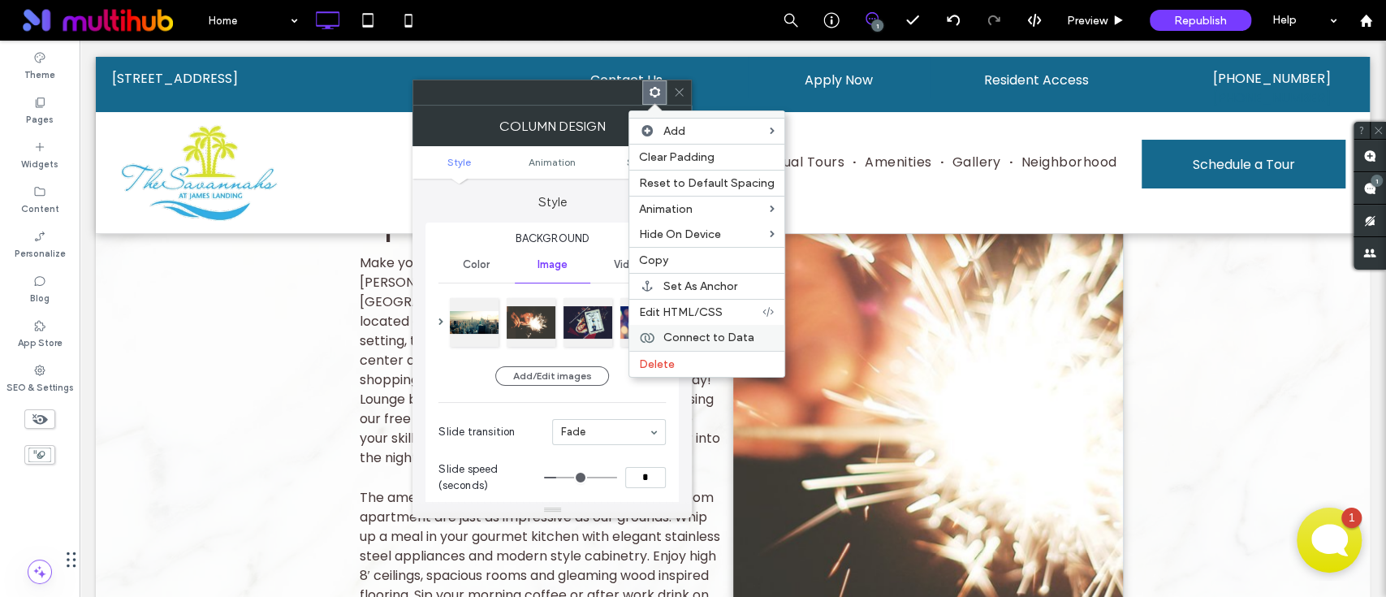
click at [736, 343] on div "Connect to Data" at bounding box center [706, 338] width 155 height 26
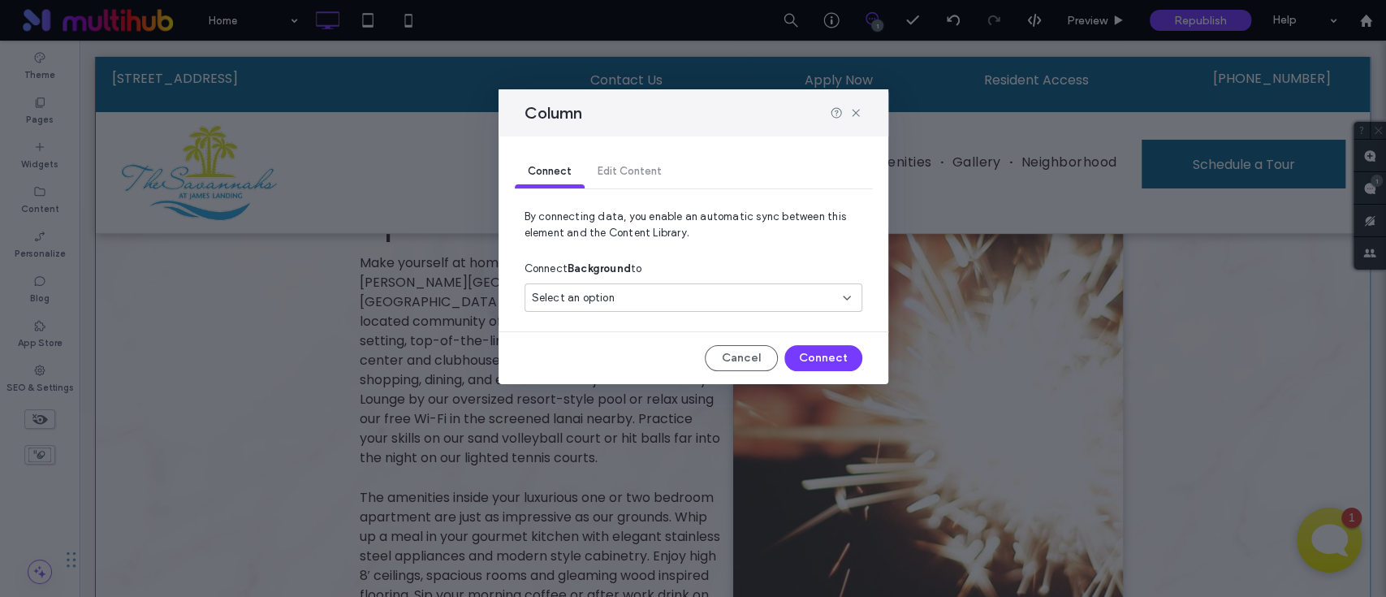
click at [716, 283] on div "Connect Background to" at bounding box center [694, 268] width 338 height 29
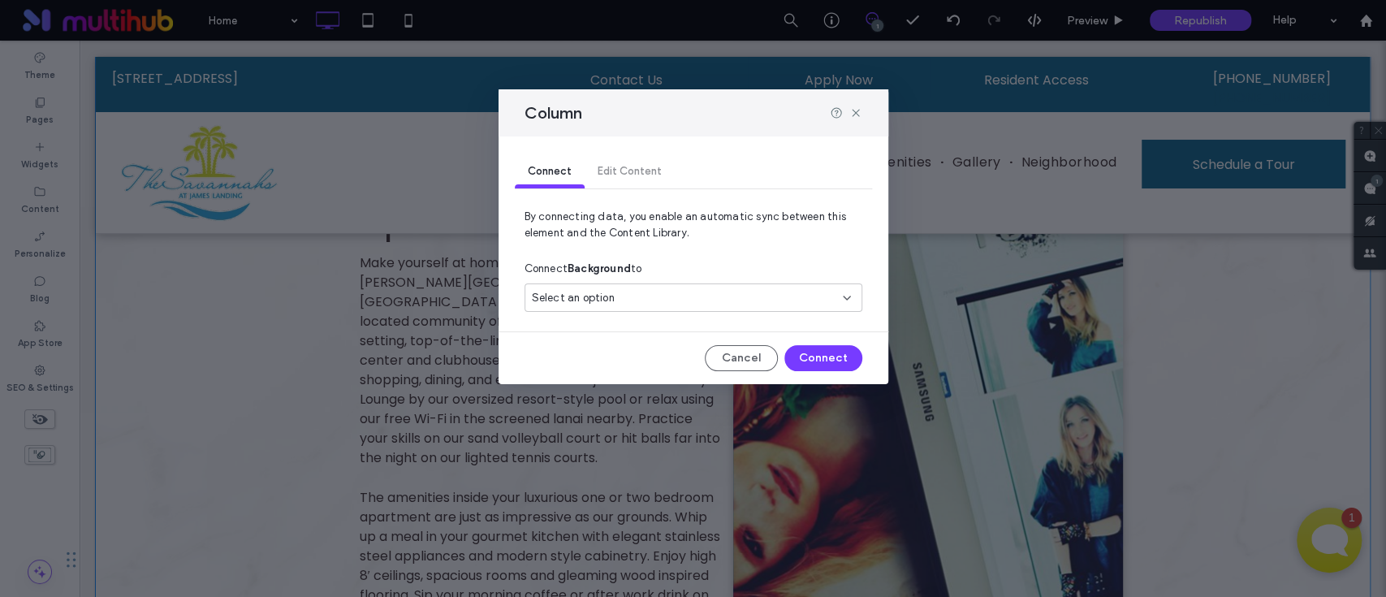
click at [713, 294] on div "Select an option" at bounding box center [684, 298] width 304 height 16
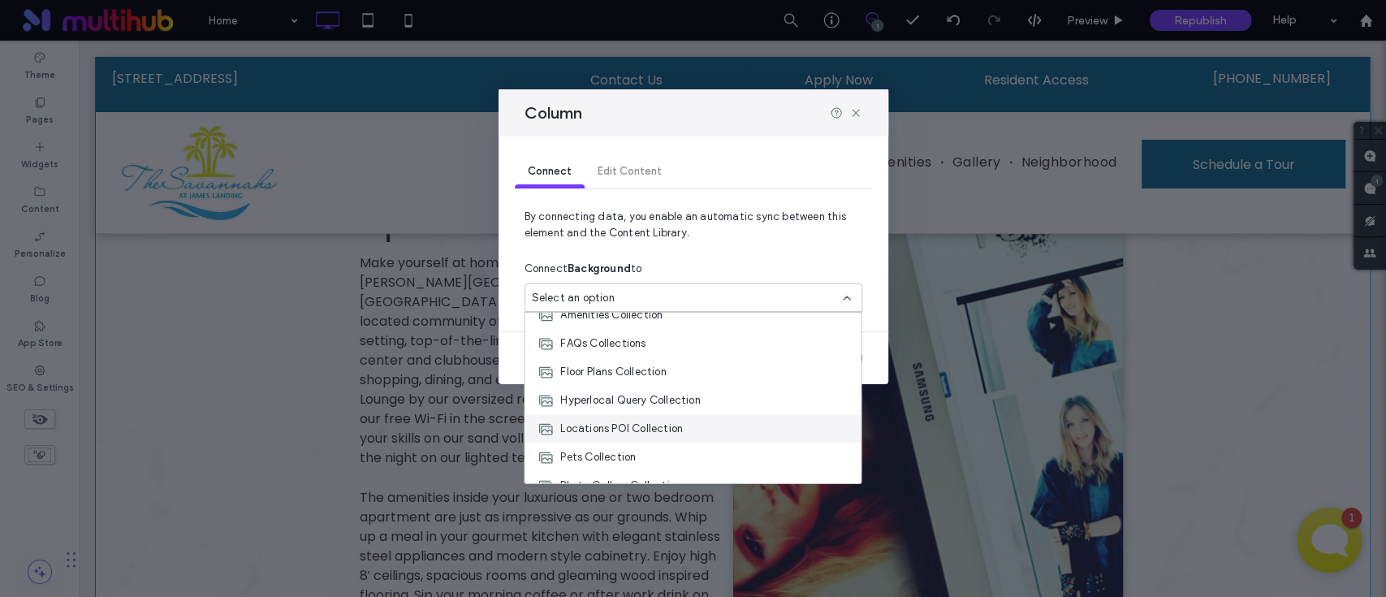
scroll to position [341, 0]
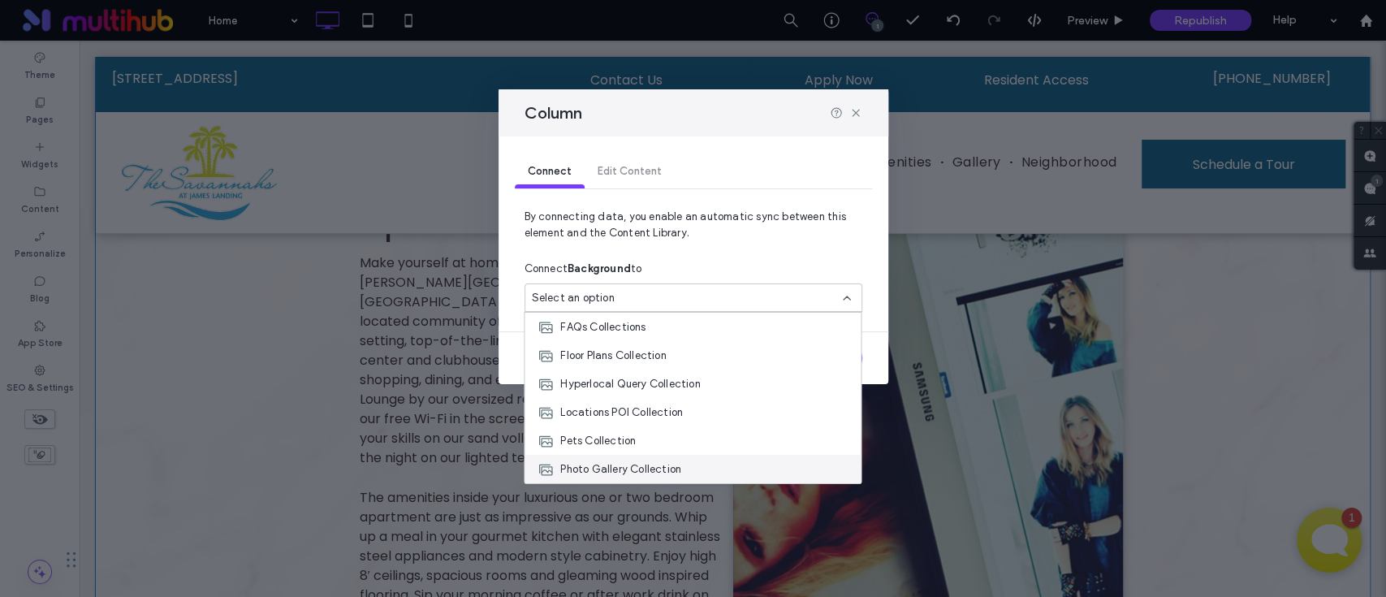
click at [637, 466] on span "Photo Gallery Collection" at bounding box center [620, 469] width 121 height 16
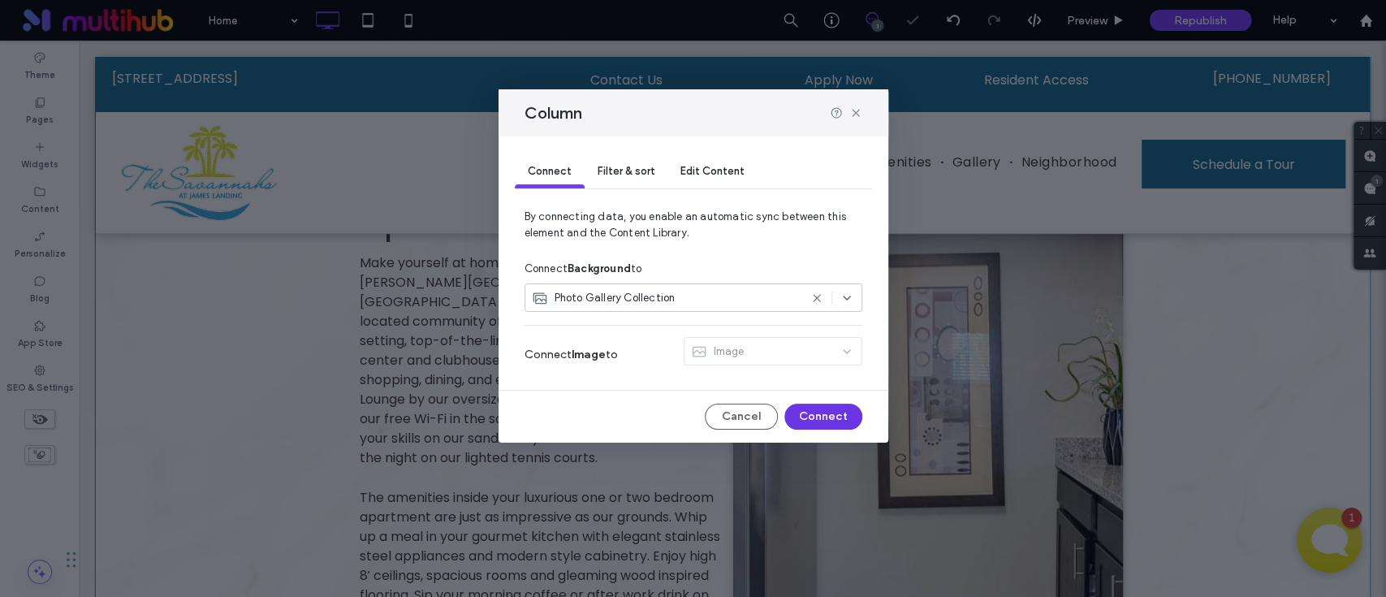
click at [805, 410] on button "Connect" at bounding box center [823, 417] width 78 height 26
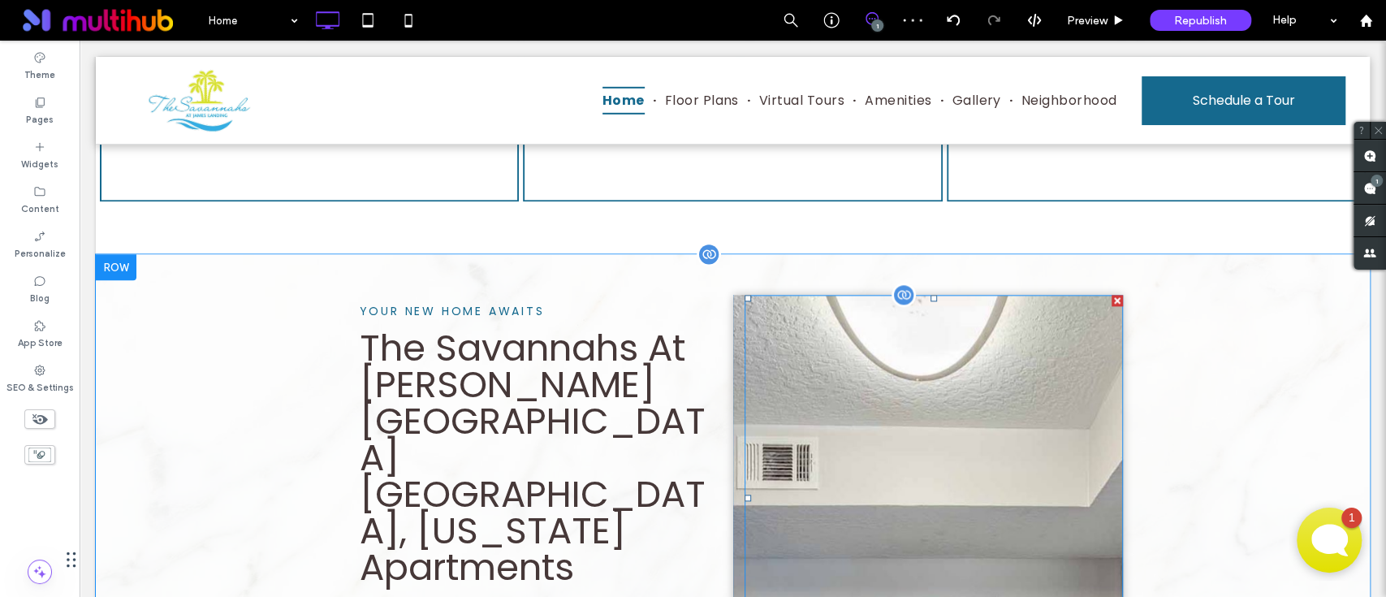
scroll to position [1097, 0]
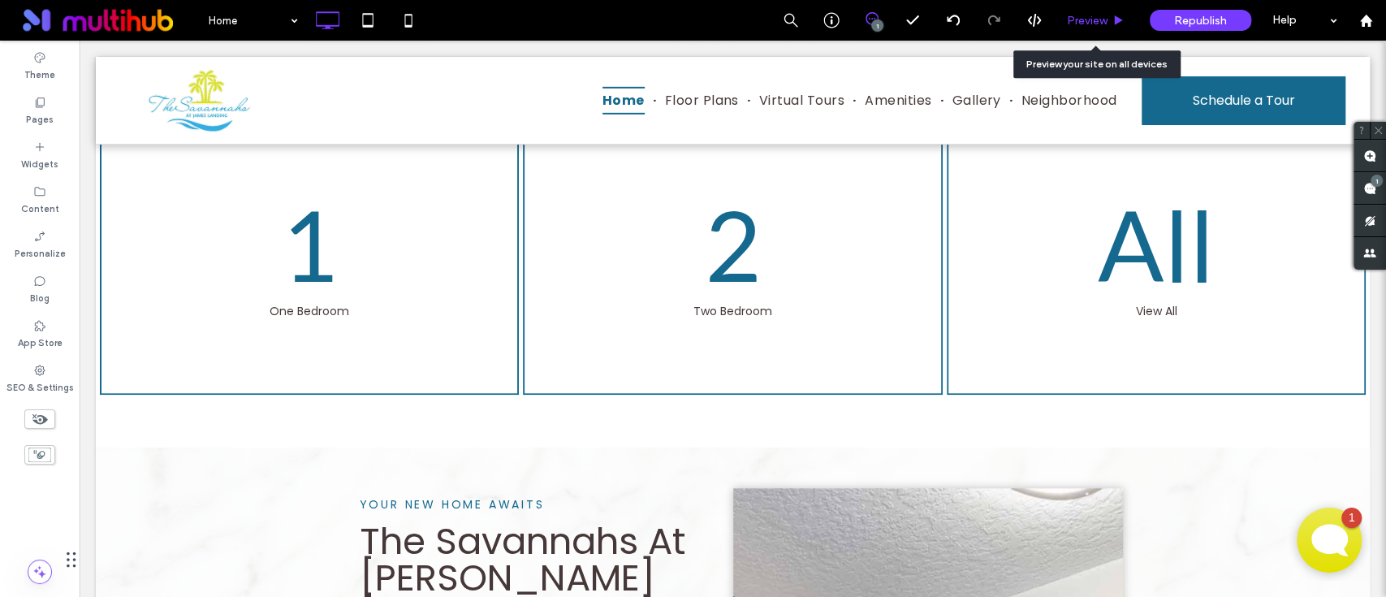
click at [1106, 16] on span "Preview" at bounding box center [1087, 21] width 41 height 14
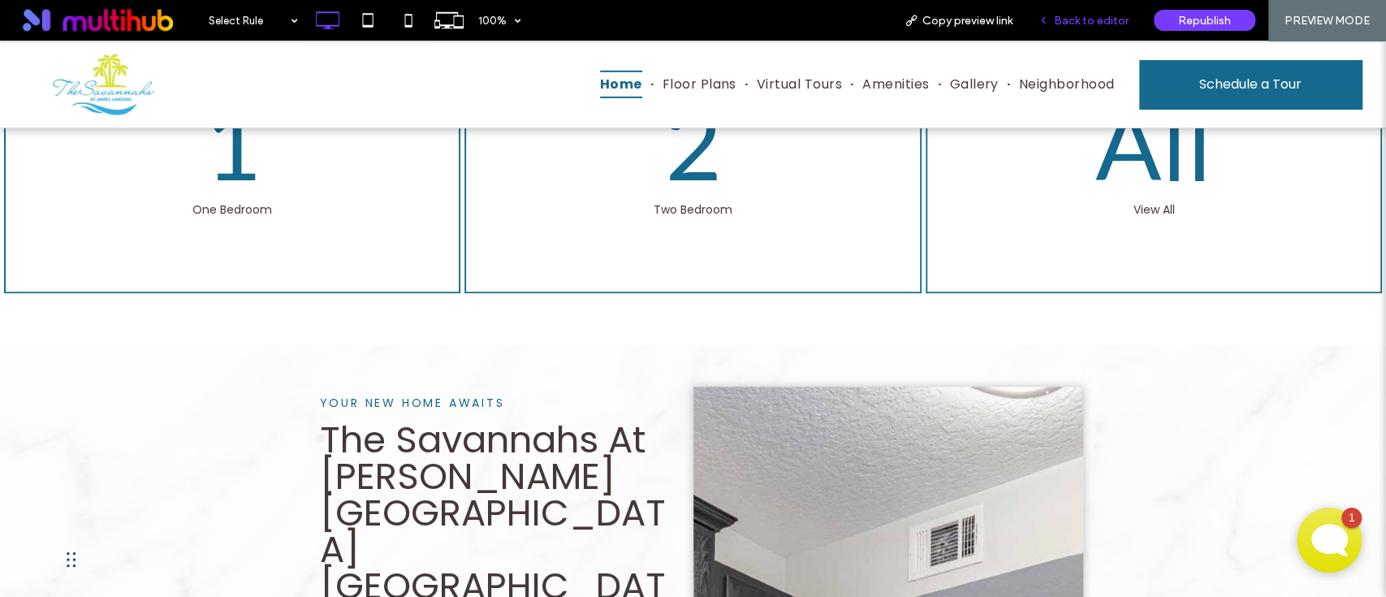
click at [1095, 14] on span "Back to editor" at bounding box center [1091, 21] width 75 height 14
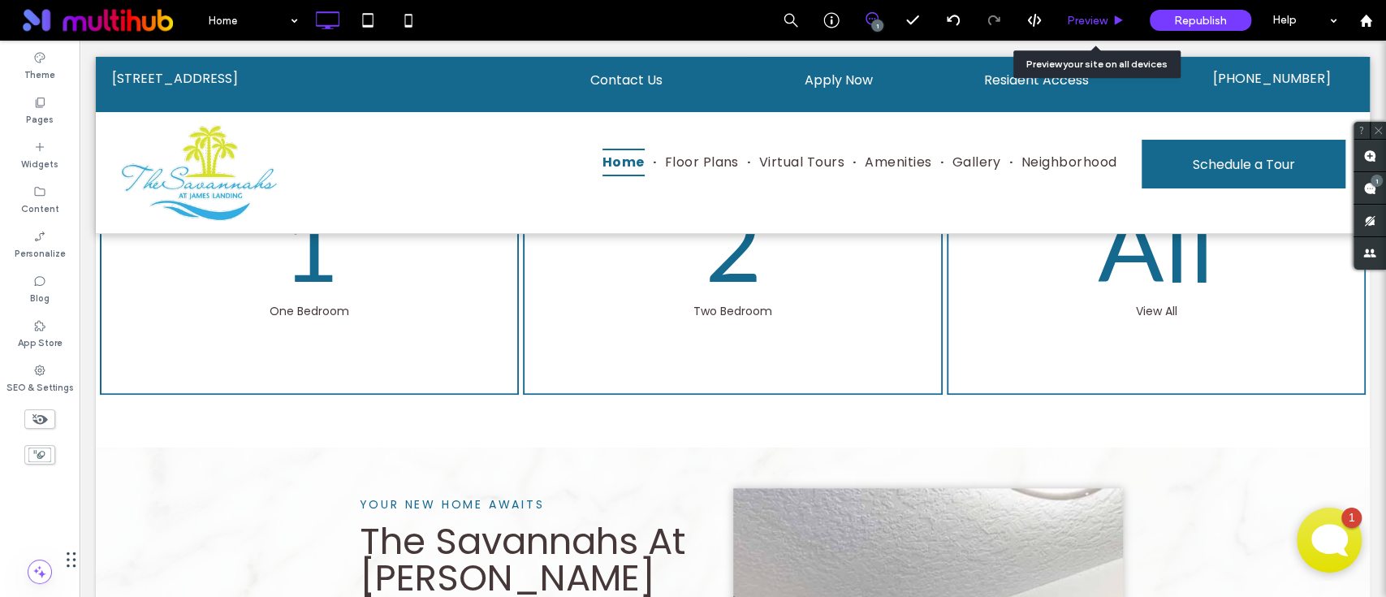
click at [1091, 22] on span "Preview" at bounding box center [1087, 21] width 41 height 14
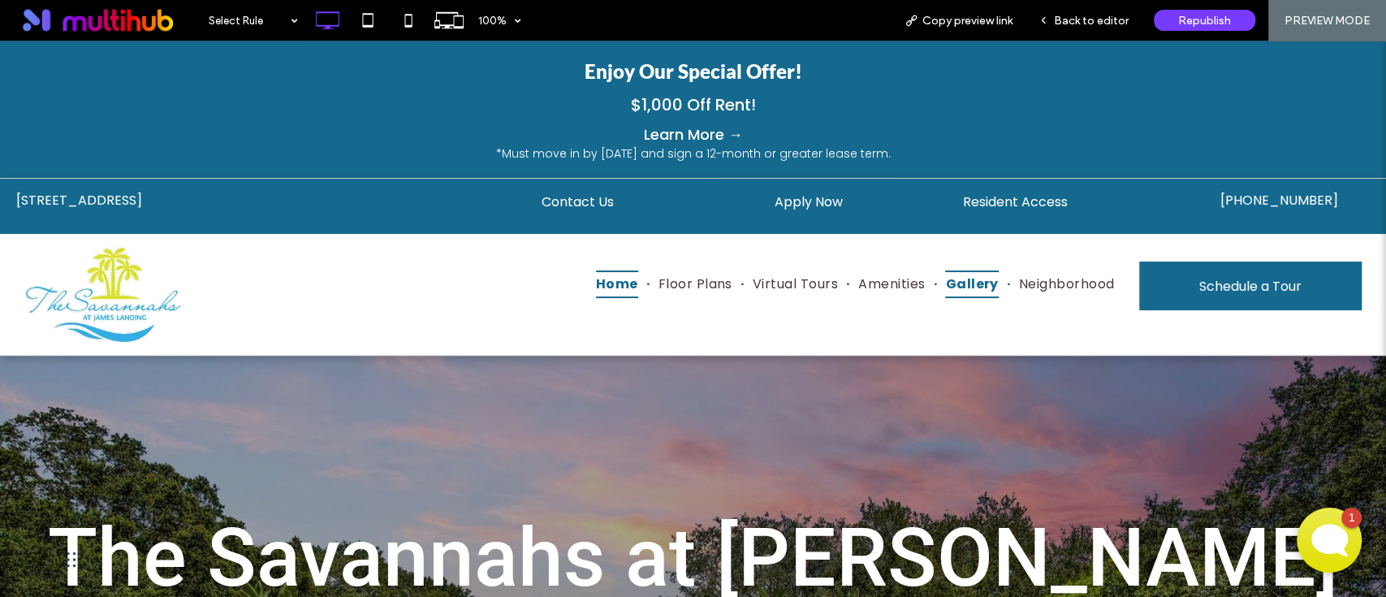
click at [950, 270] on span "Gallery" at bounding box center [971, 284] width 53 height 28
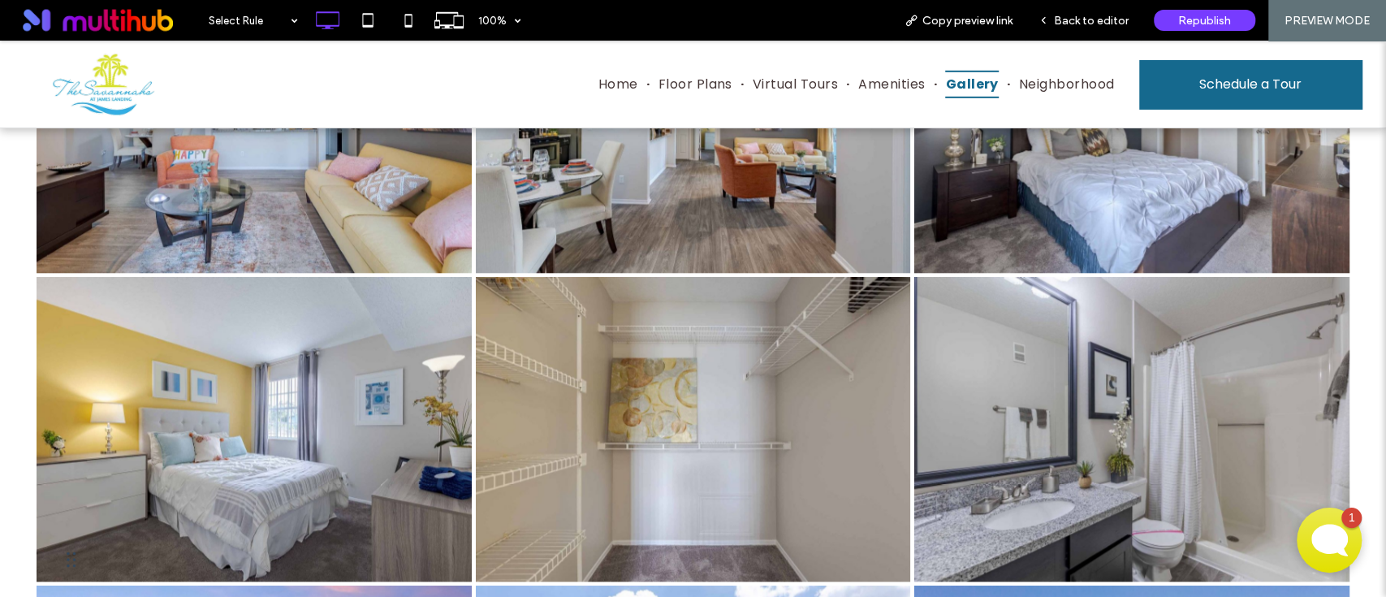
scroll to position [1393, 0]
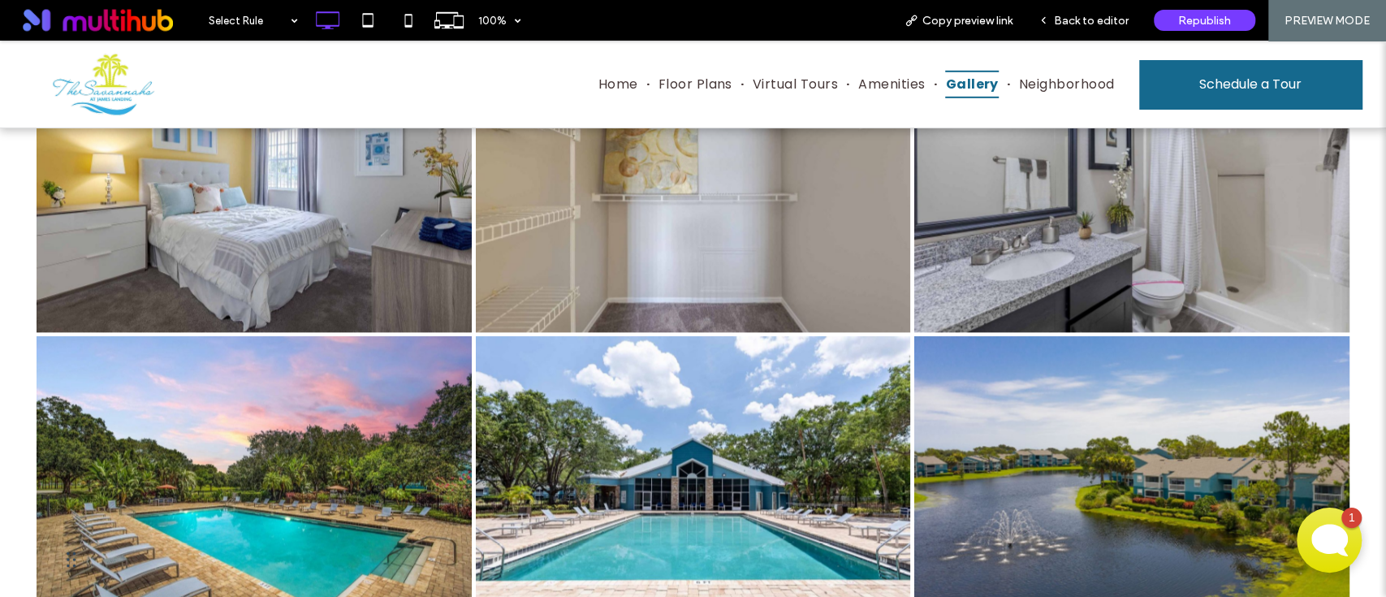
click at [628, 227] on link at bounding box center [693, 180] width 461 height 323
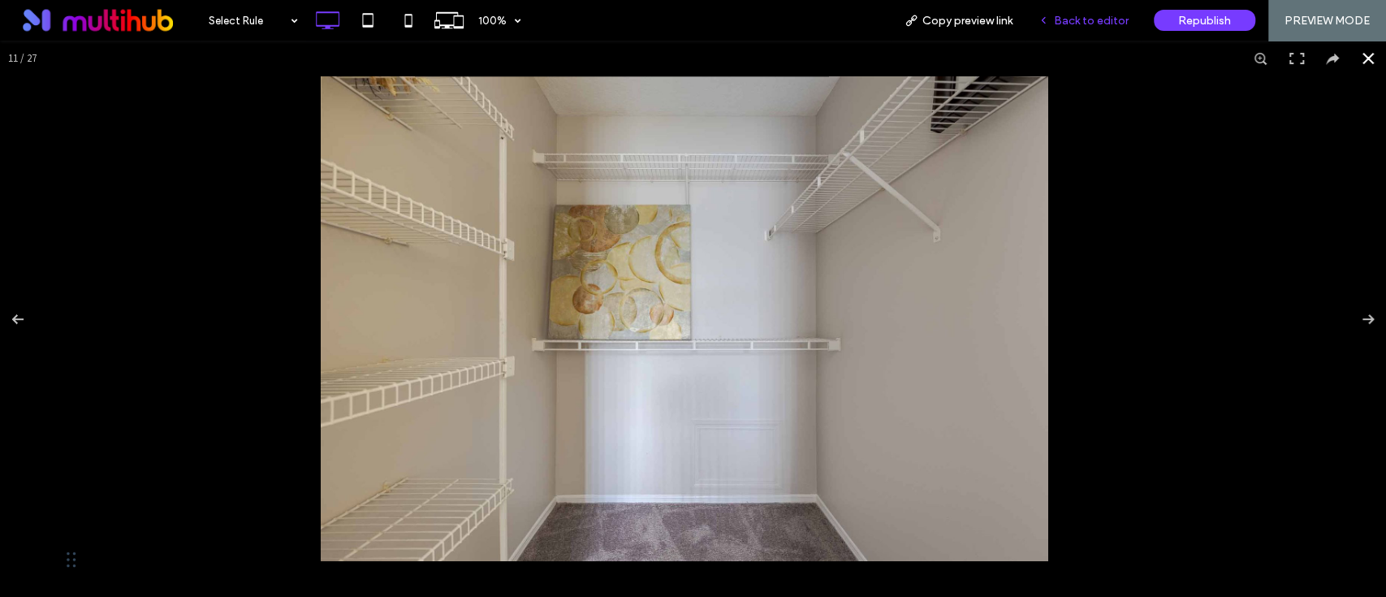
click at [1082, 37] on div "Back to editor" at bounding box center [1084, 20] width 116 height 41
click at [1089, 26] on span "Back to editor" at bounding box center [1091, 21] width 75 height 14
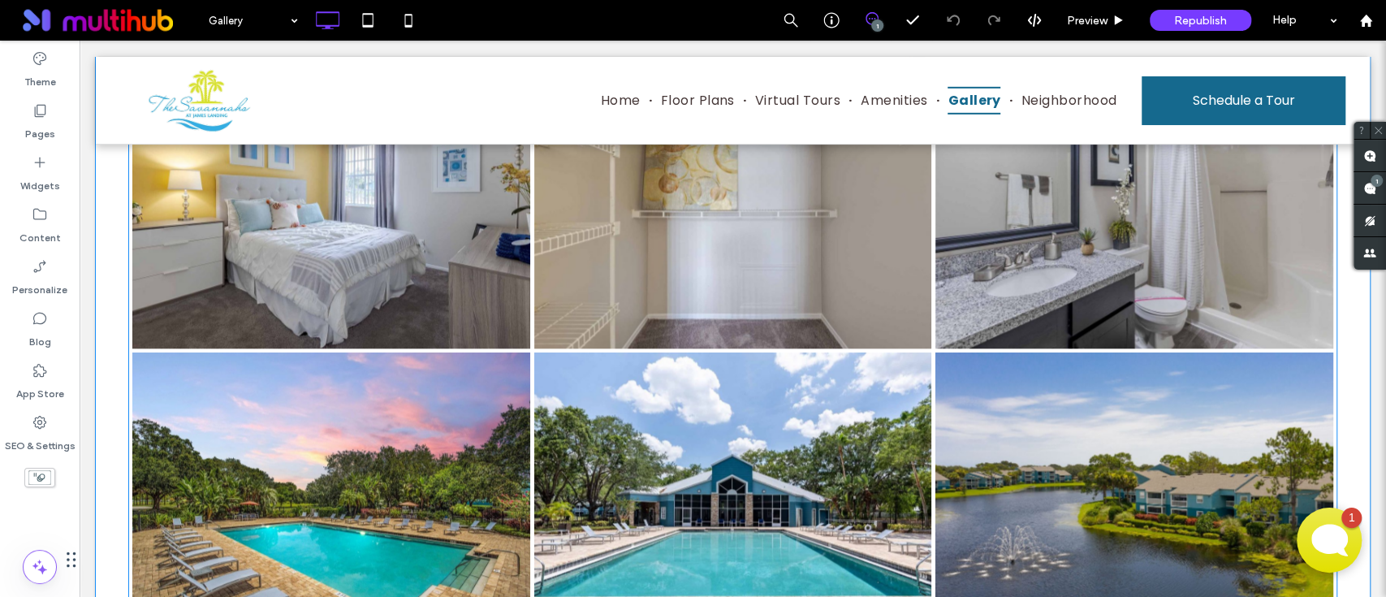
click at [741, 287] on link at bounding box center [732, 196] width 421 height 323
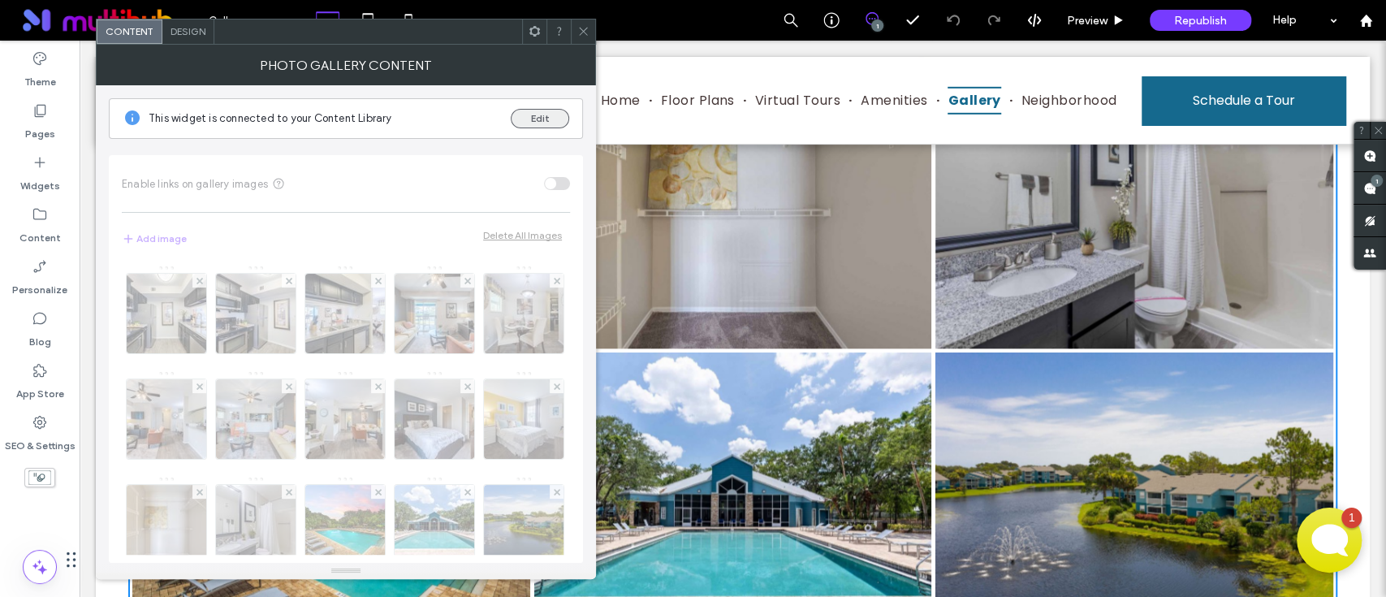
click at [534, 114] on button "Edit" at bounding box center [540, 118] width 58 height 19
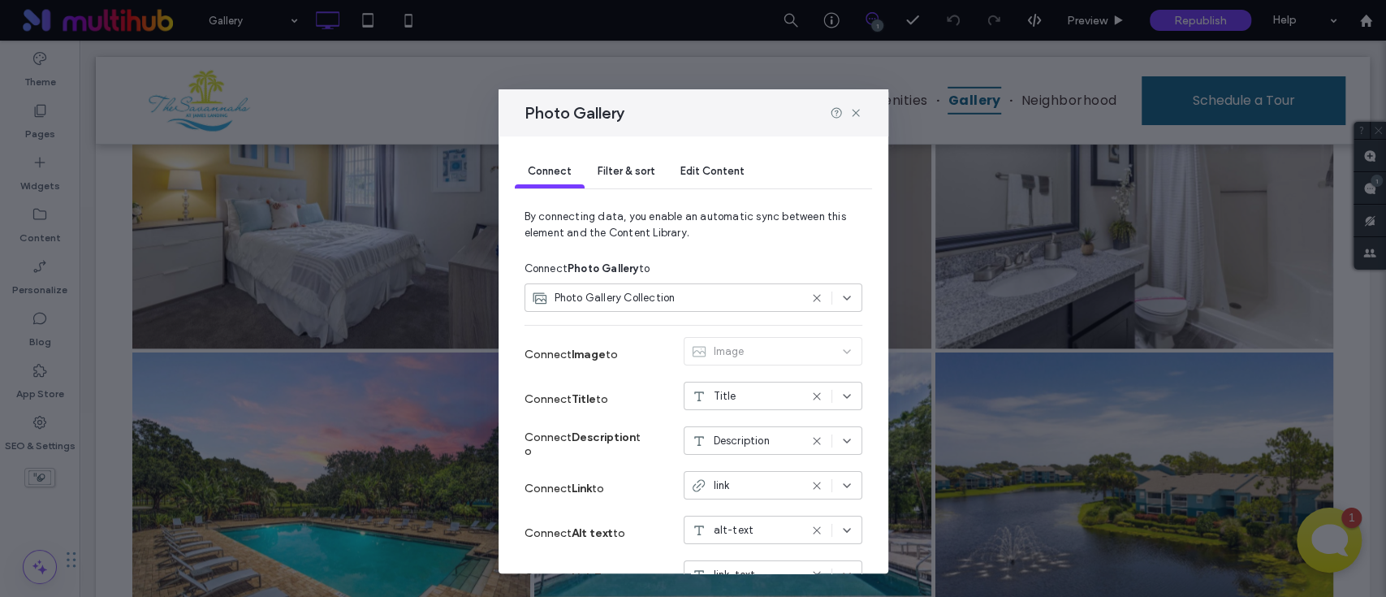
click at [712, 161] on div "Edit Content" at bounding box center [713, 172] width 90 height 32
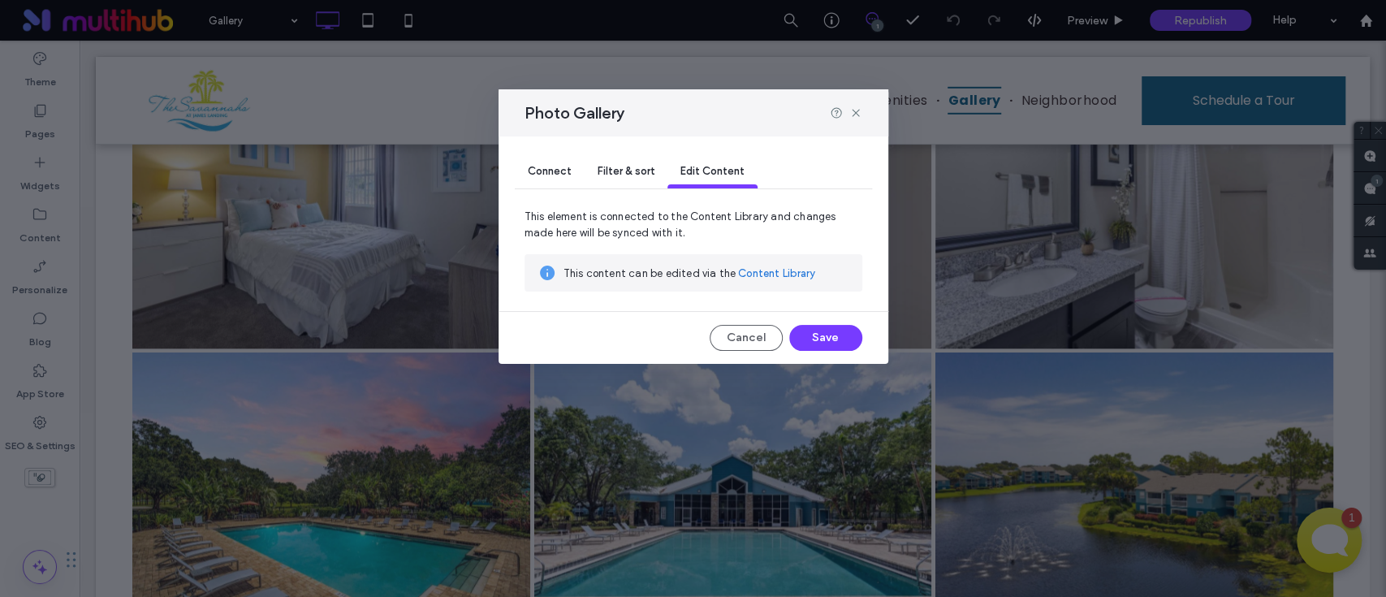
click at [762, 276] on link "Content Library" at bounding box center [776, 274] width 76 height 16
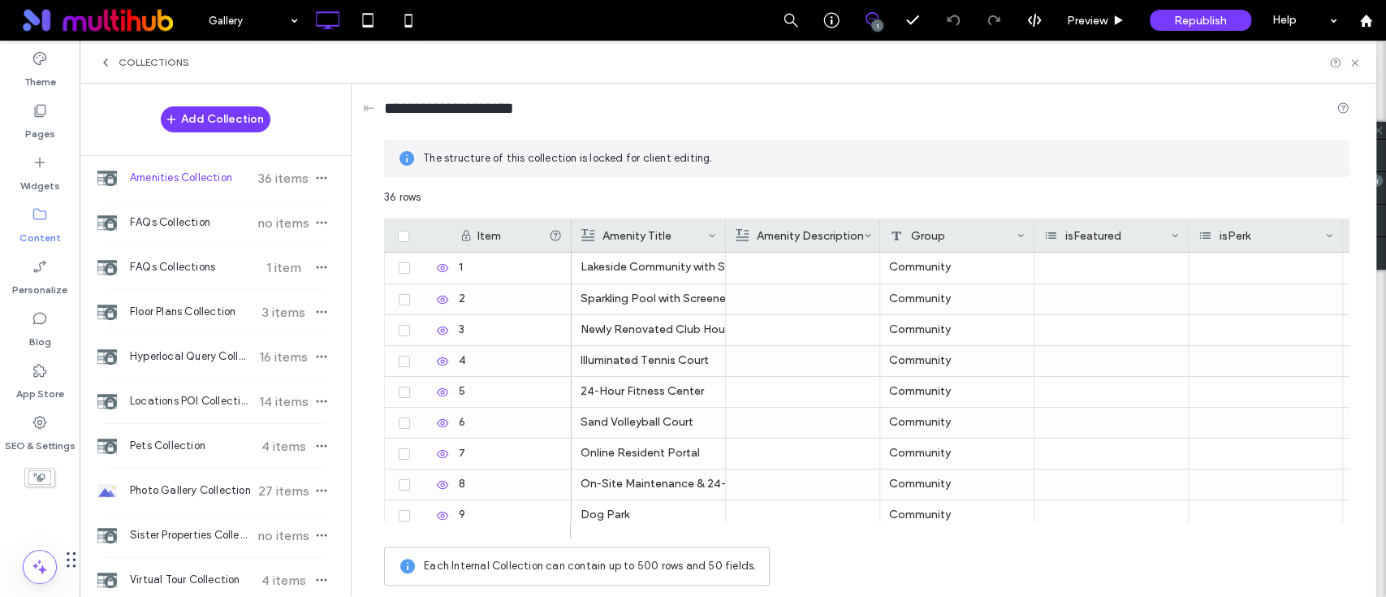
click at [210, 179] on span "Amenities Collection" at bounding box center [190, 178] width 121 height 16
click at [211, 174] on span "Amenities Collection" at bounding box center [190, 178] width 121 height 16
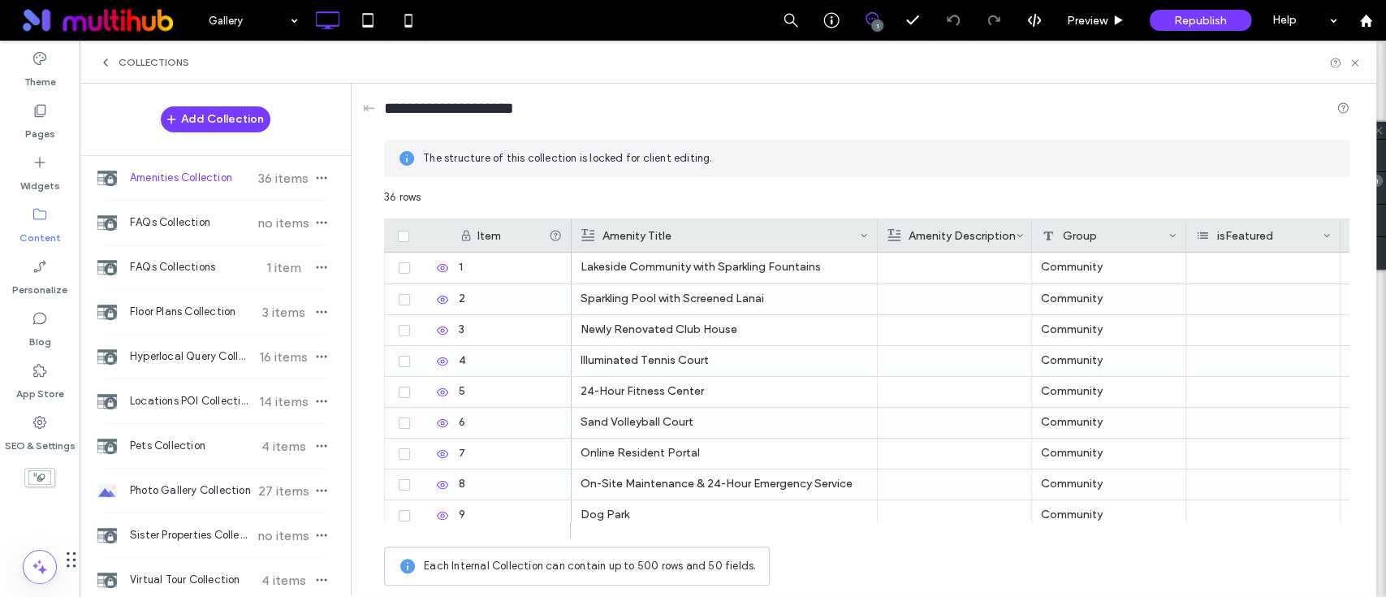
drag, startPoint x: 725, startPoint y: 231, endPoint x: 877, endPoint y: 213, distance: 152.9
click at [877, 213] on div "36 rows Drag here to set row groups Drag here to set column labels Item Amenity…" at bounding box center [867, 391] width 966 height 404
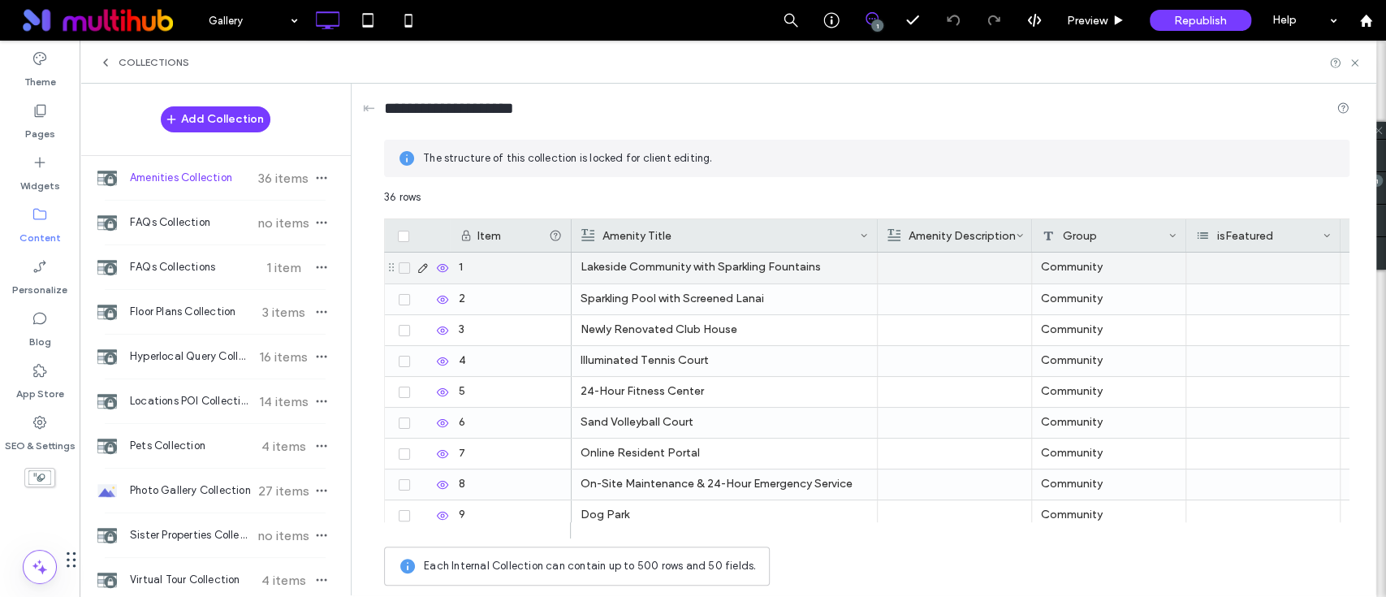
click at [443, 265] on icon at bounding box center [442, 267] width 13 height 13
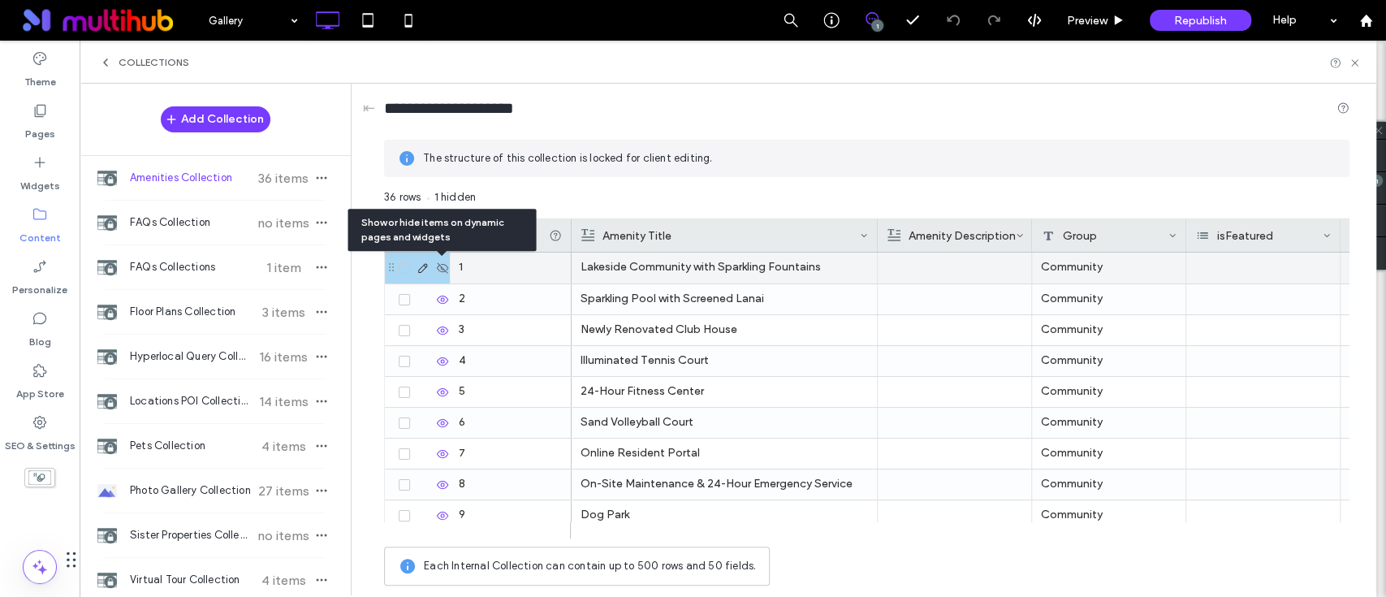
click at [443, 265] on icon at bounding box center [442, 267] width 13 height 13
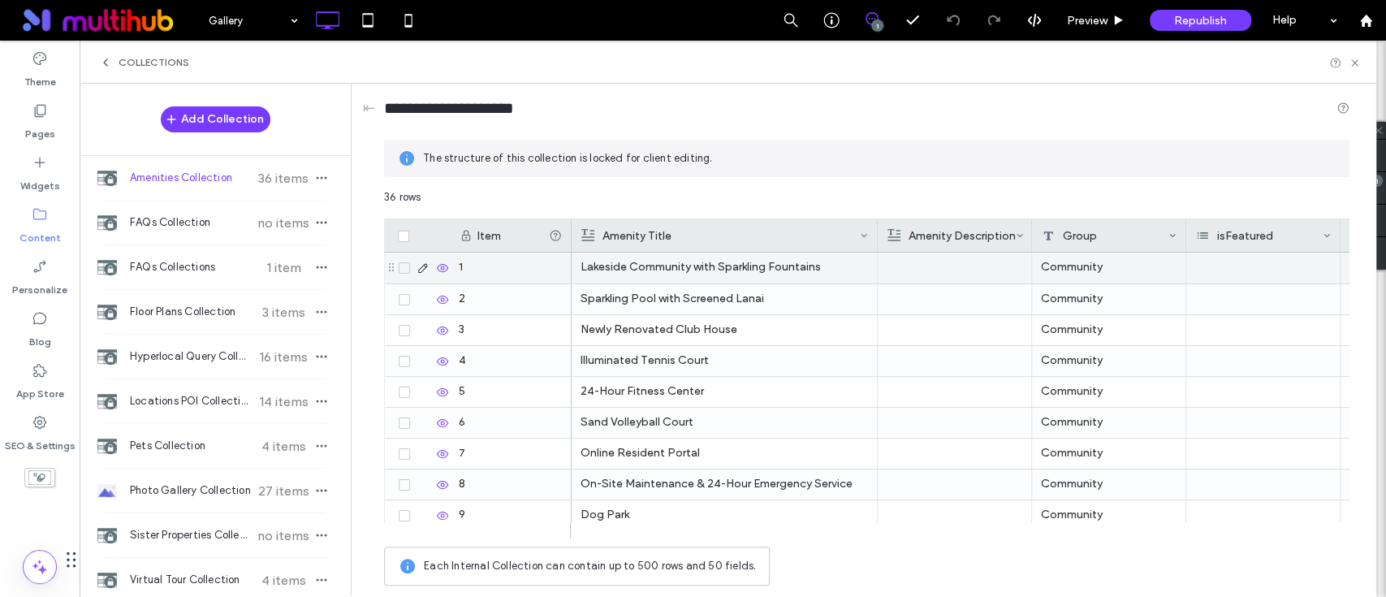
click at [423, 267] on icon at bounding box center [423, 267] width 13 height 13
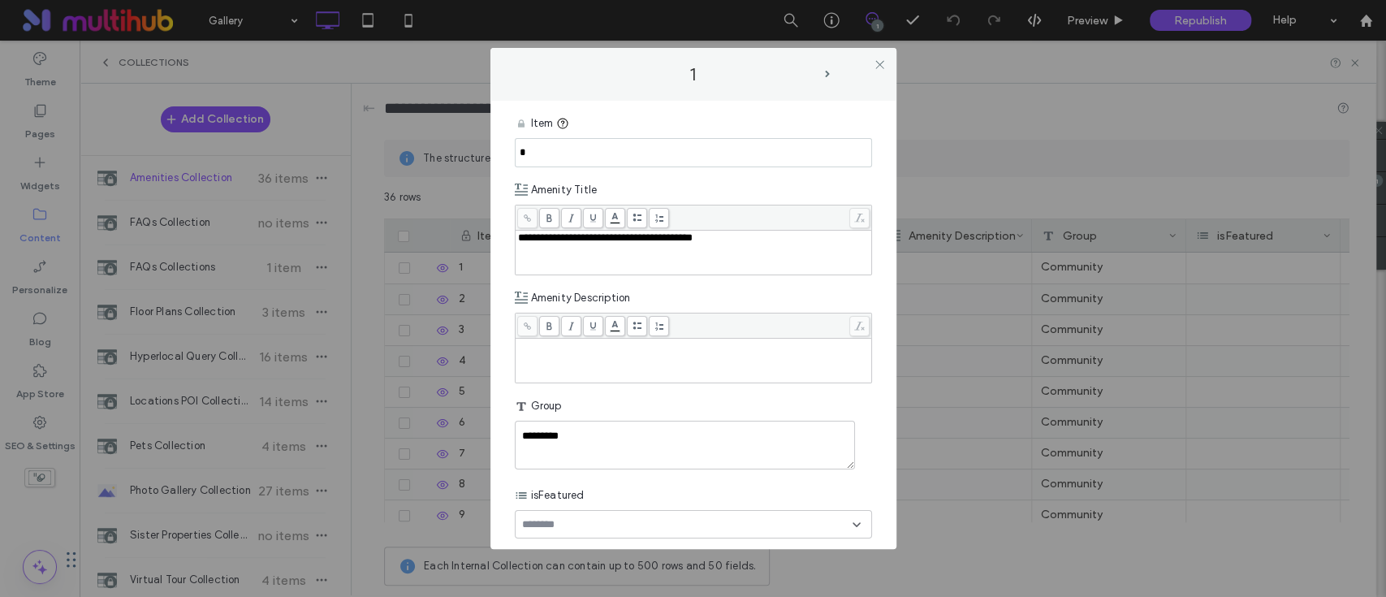
scroll to position [216, 0]
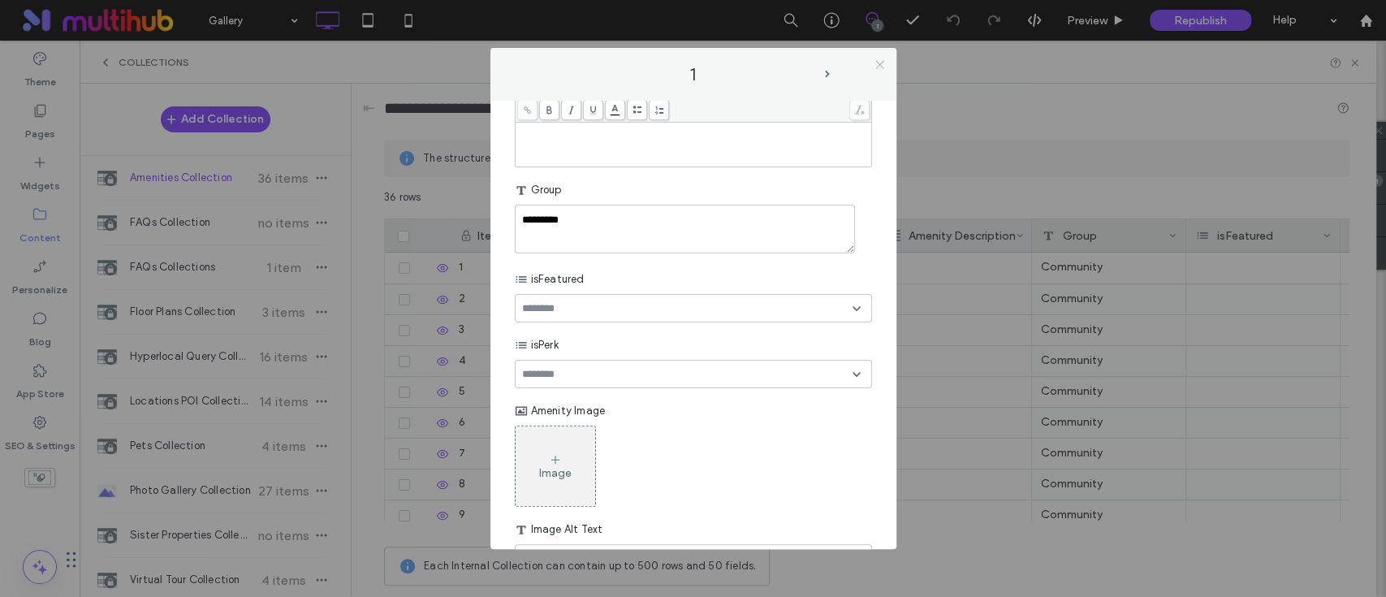
click at [881, 60] on icon at bounding box center [880, 64] width 12 height 12
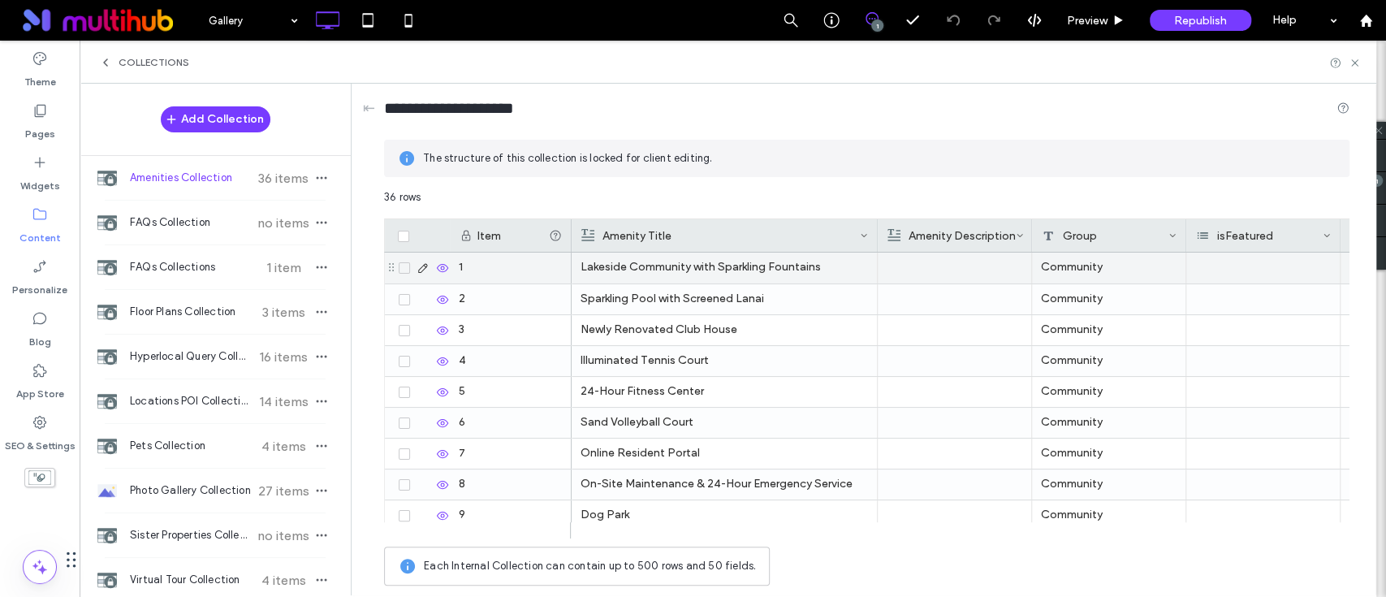
click at [417, 265] on icon at bounding box center [423, 267] width 13 height 13
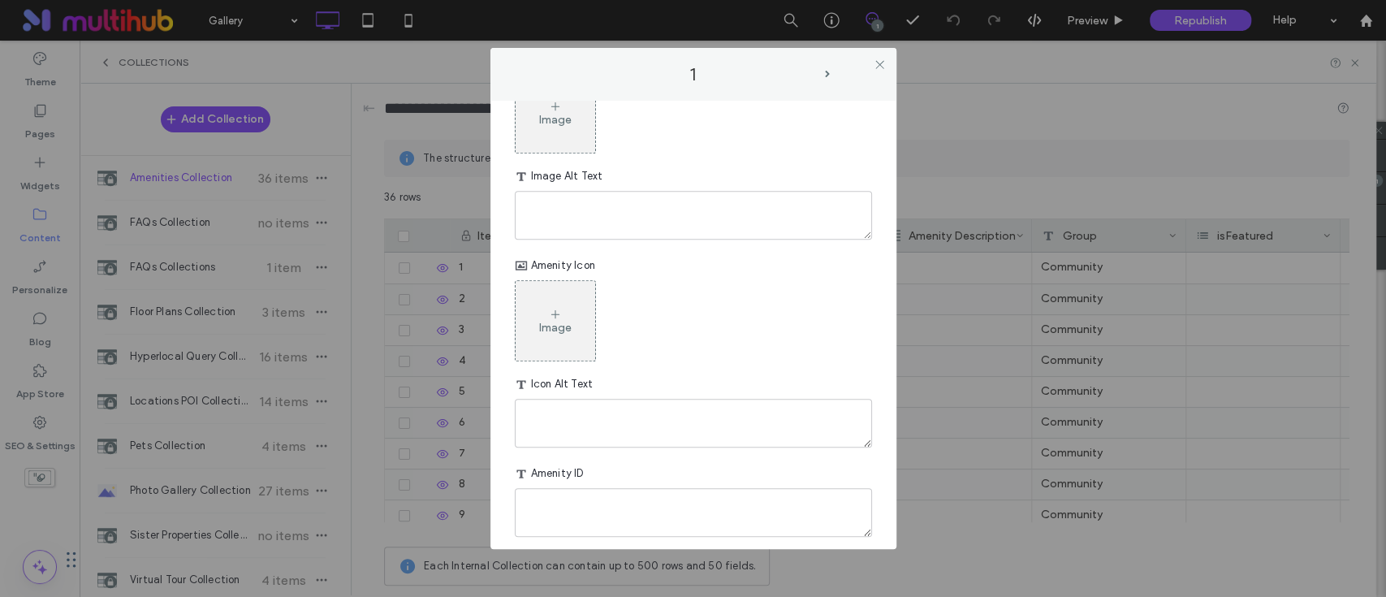
scroll to position [583, 0]
click at [877, 62] on use at bounding box center [879, 64] width 8 height 8
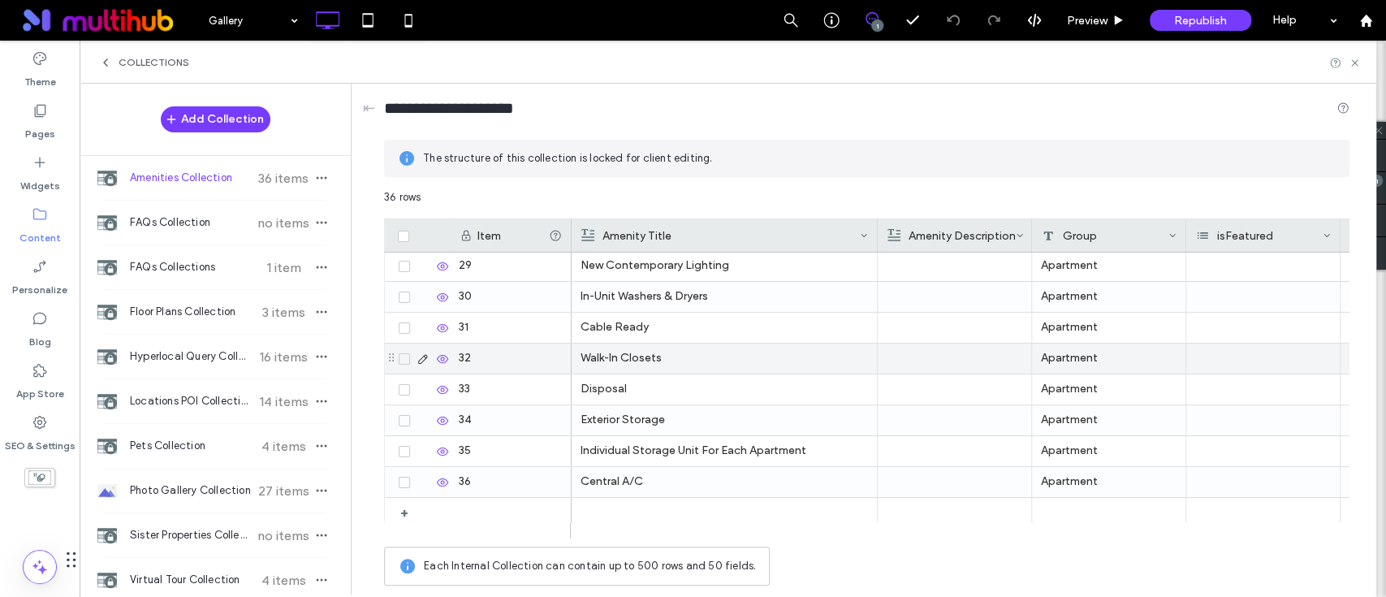
scroll to position [871, 0]
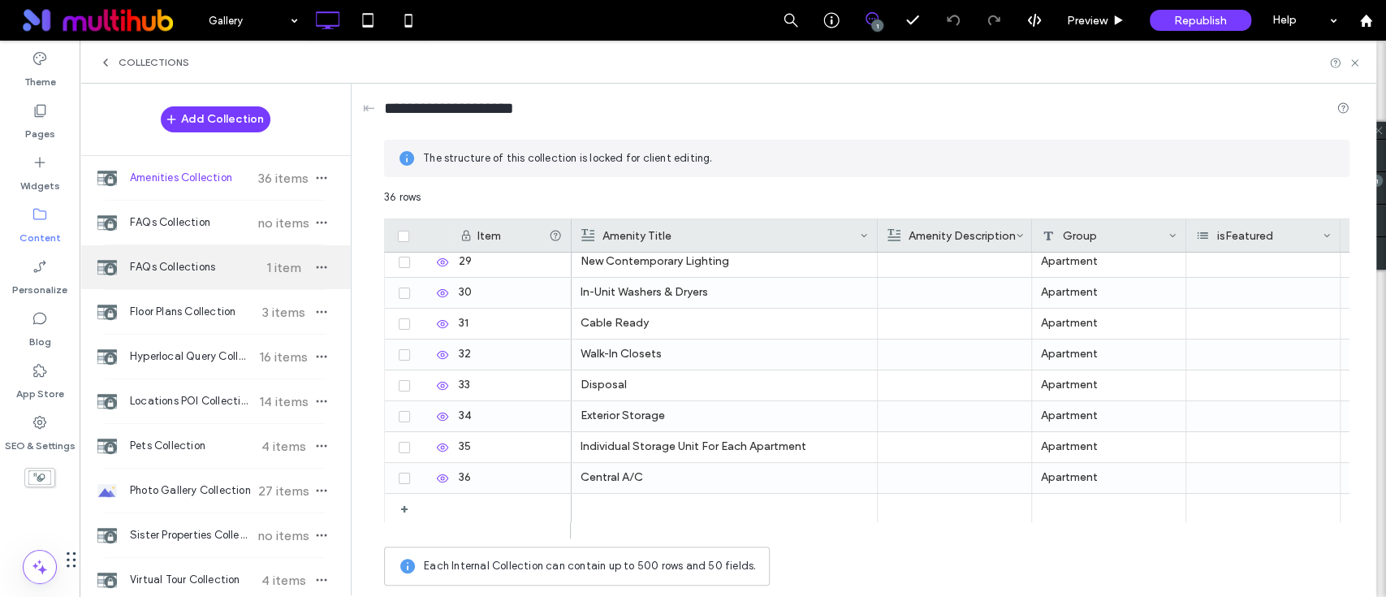
click at [204, 270] on span "FAQs Collections" at bounding box center [190, 267] width 121 height 16
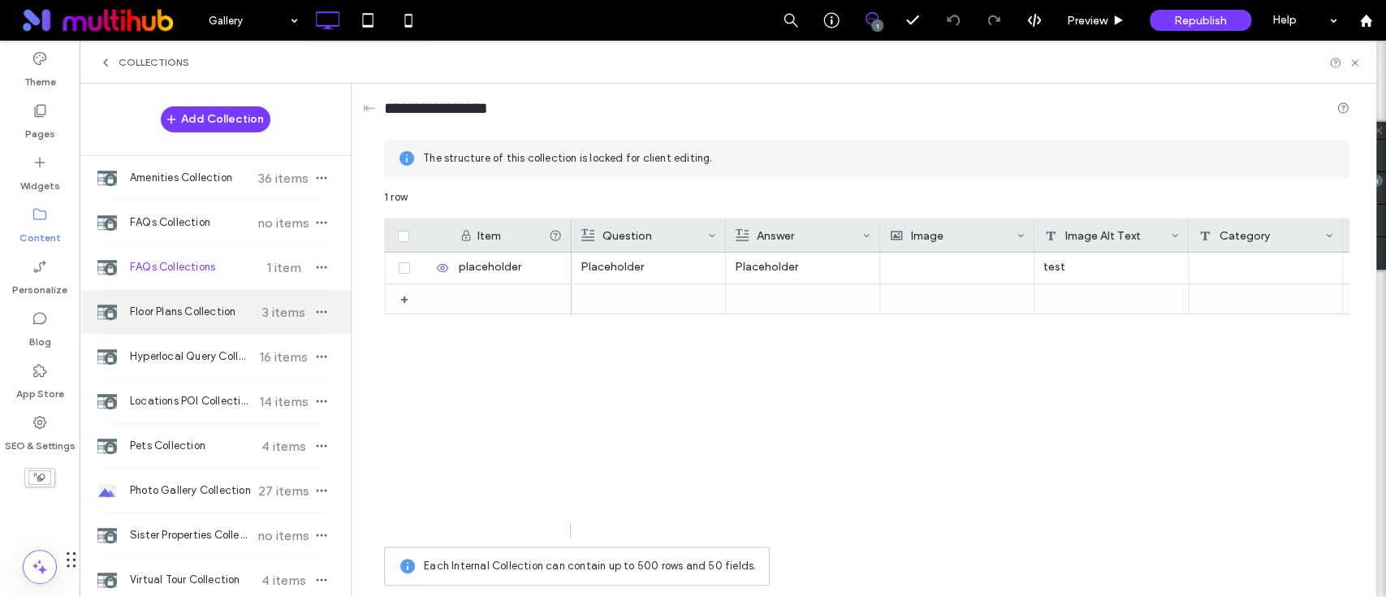
click at [194, 310] on span "Floor Plans Collection" at bounding box center [190, 312] width 121 height 16
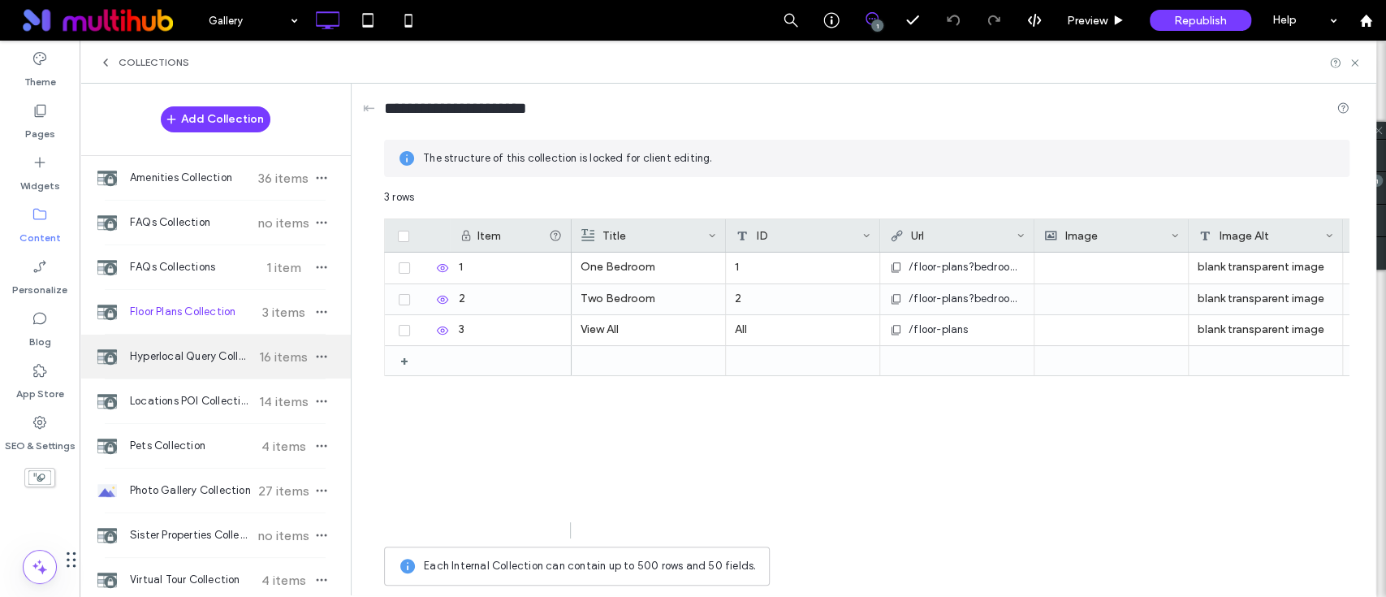
click at [188, 351] on span "Hyperlocal Query Collection" at bounding box center [190, 356] width 121 height 16
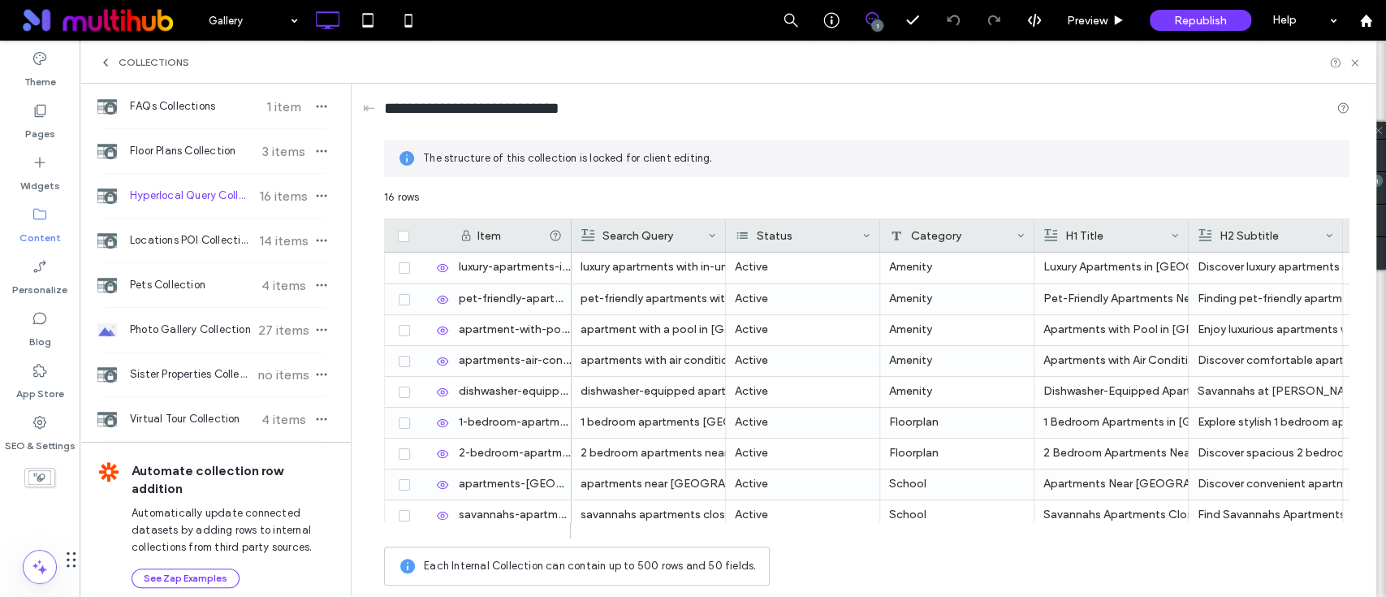
scroll to position [176, 0]
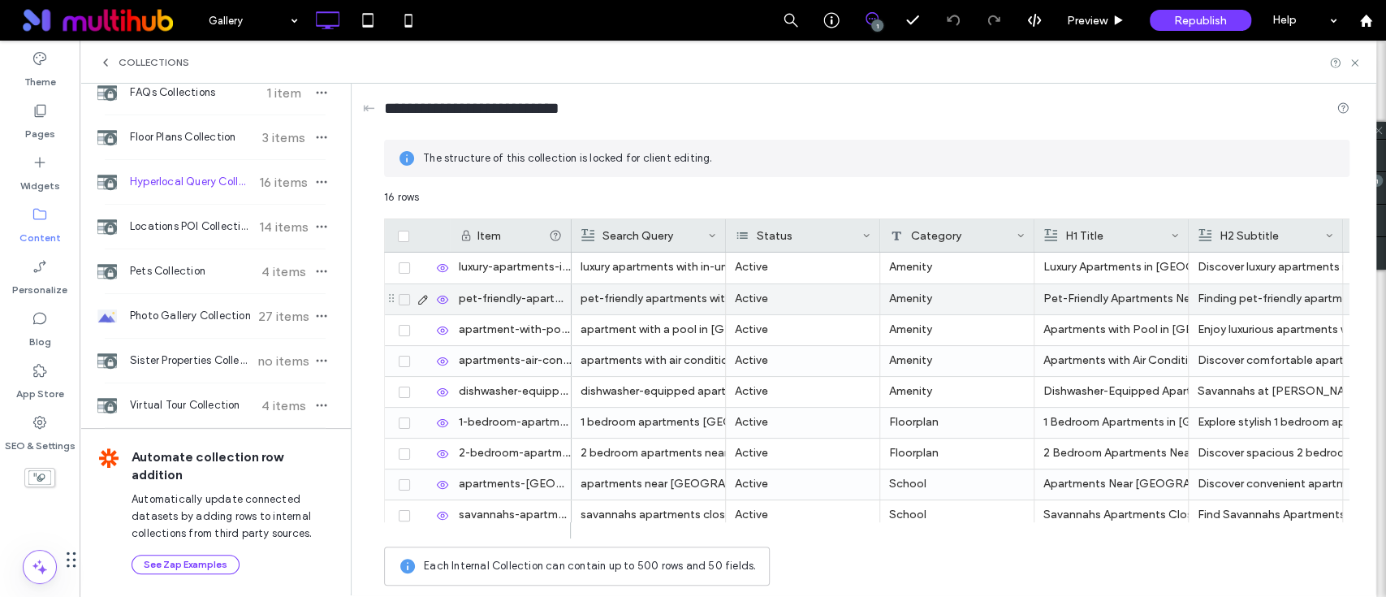
click at [421, 296] on icon at bounding box center [423, 299] width 13 height 13
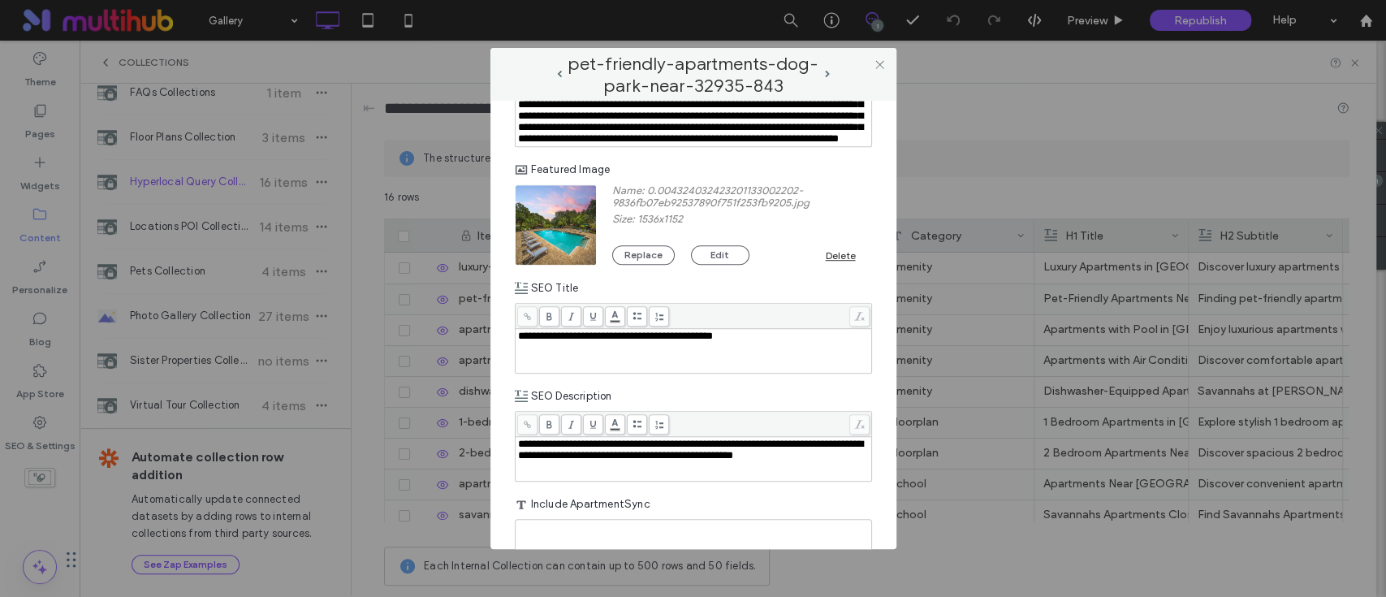
scroll to position [650, 0]
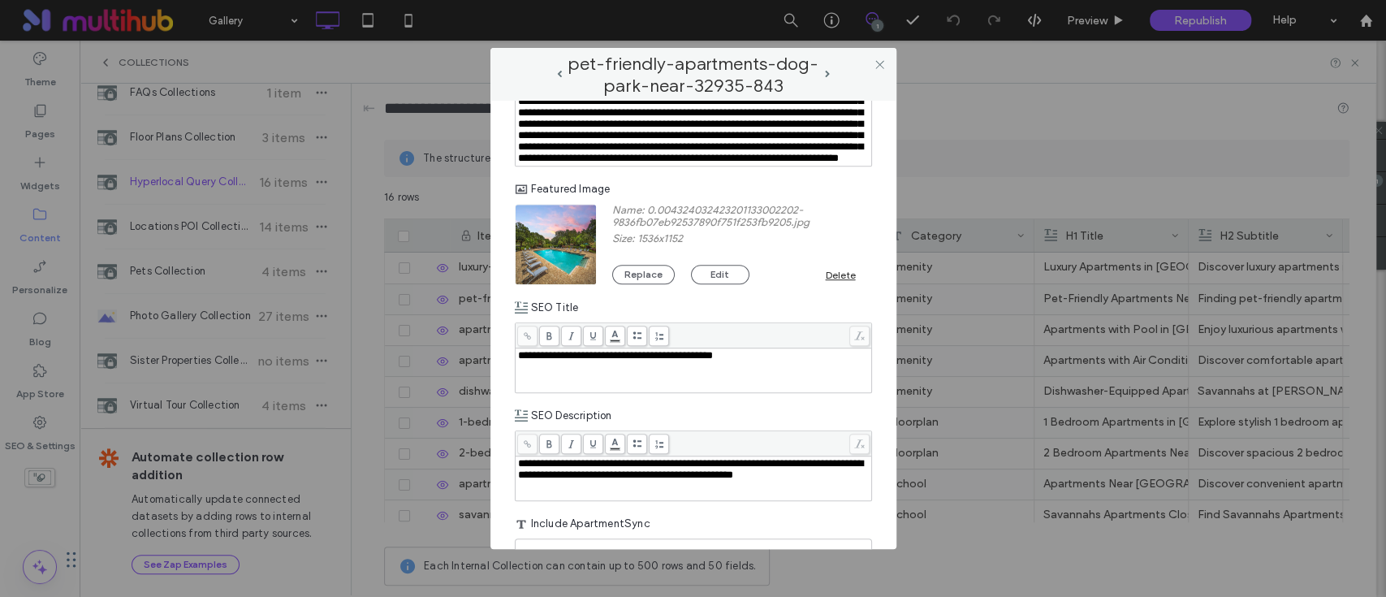
click at [872, 62] on div at bounding box center [880, 64] width 24 height 24
click at [890, 56] on div at bounding box center [880, 64] width 24 height 24
click at [882, 62] on use at bounding box center [879, 64] width 8 height 8
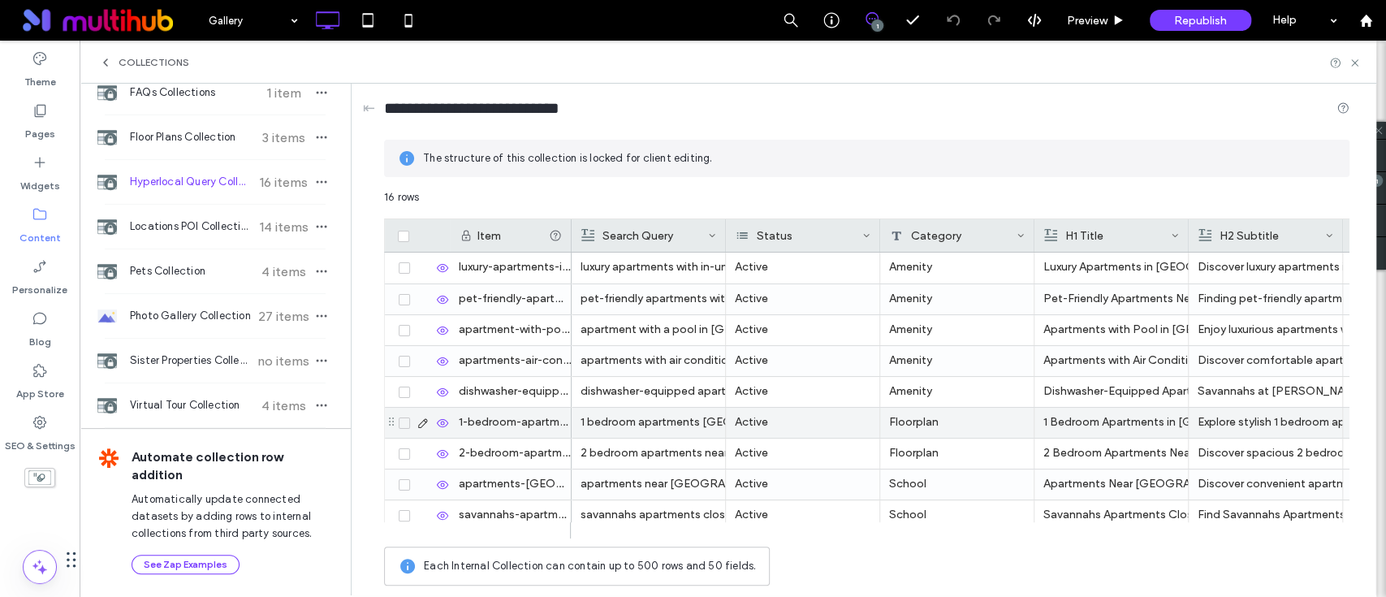
click at [422, 421] on use at bounding box center [422, 422] width 9 height 9
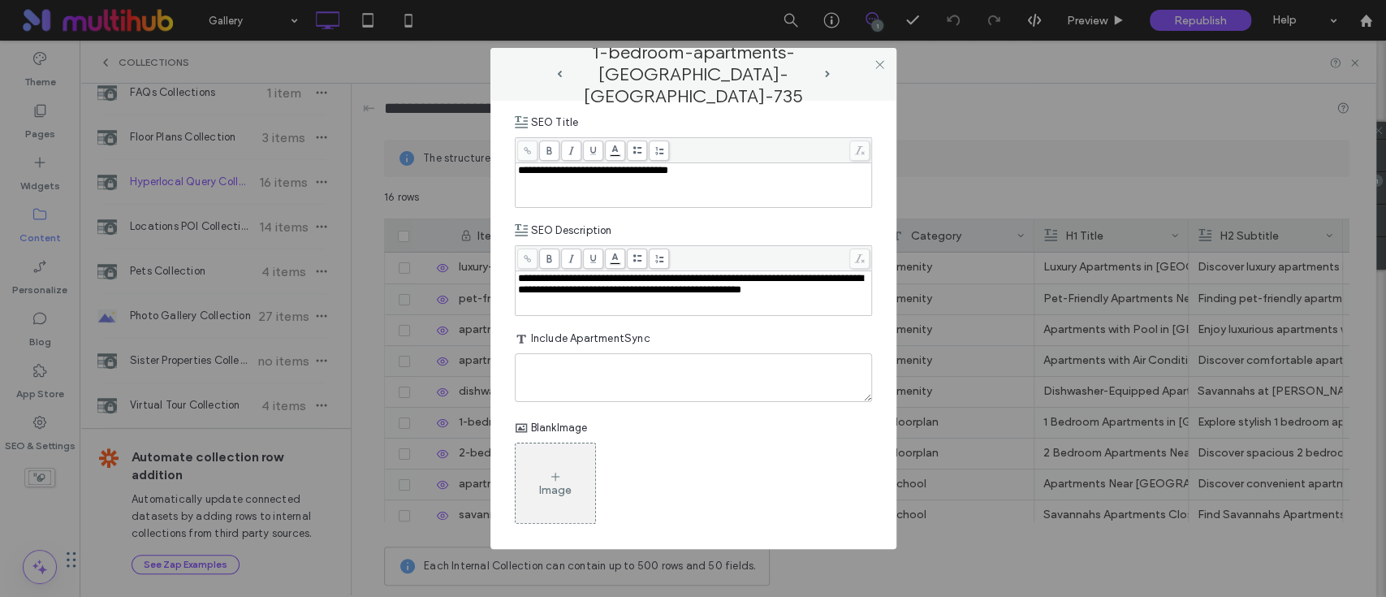
scroll to position [658, 0]
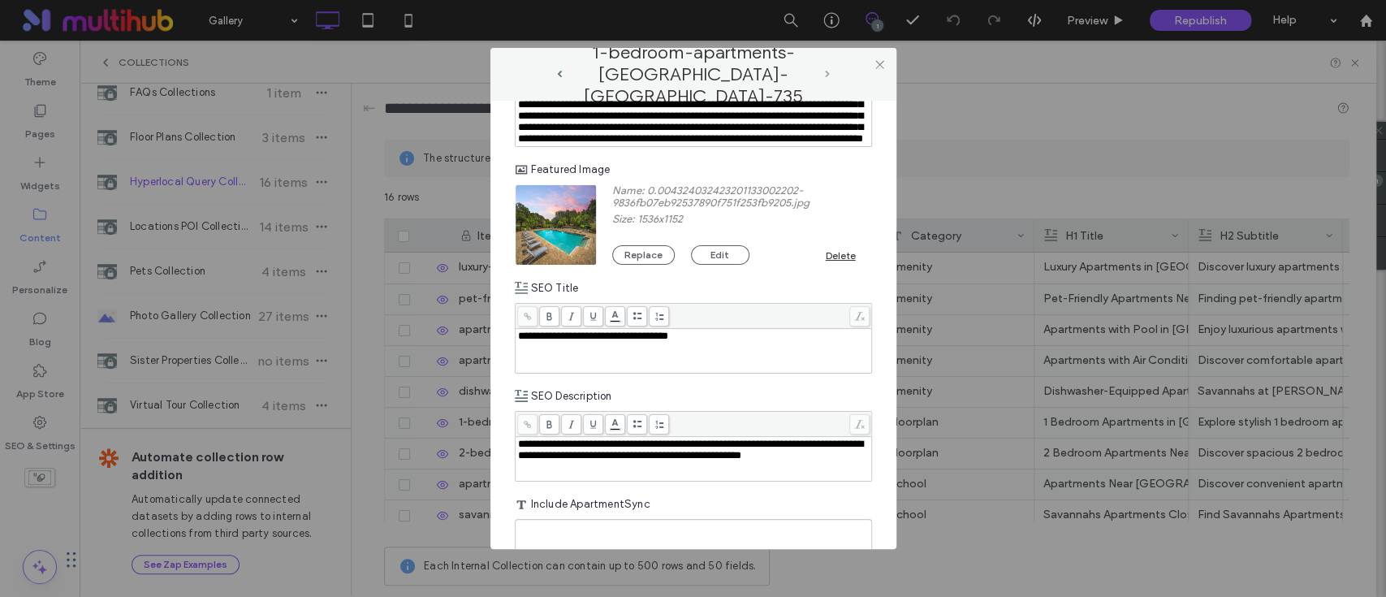
click at [825, 72] on span "next-arrow" at bounding box center [827, 74] width 5 height 7
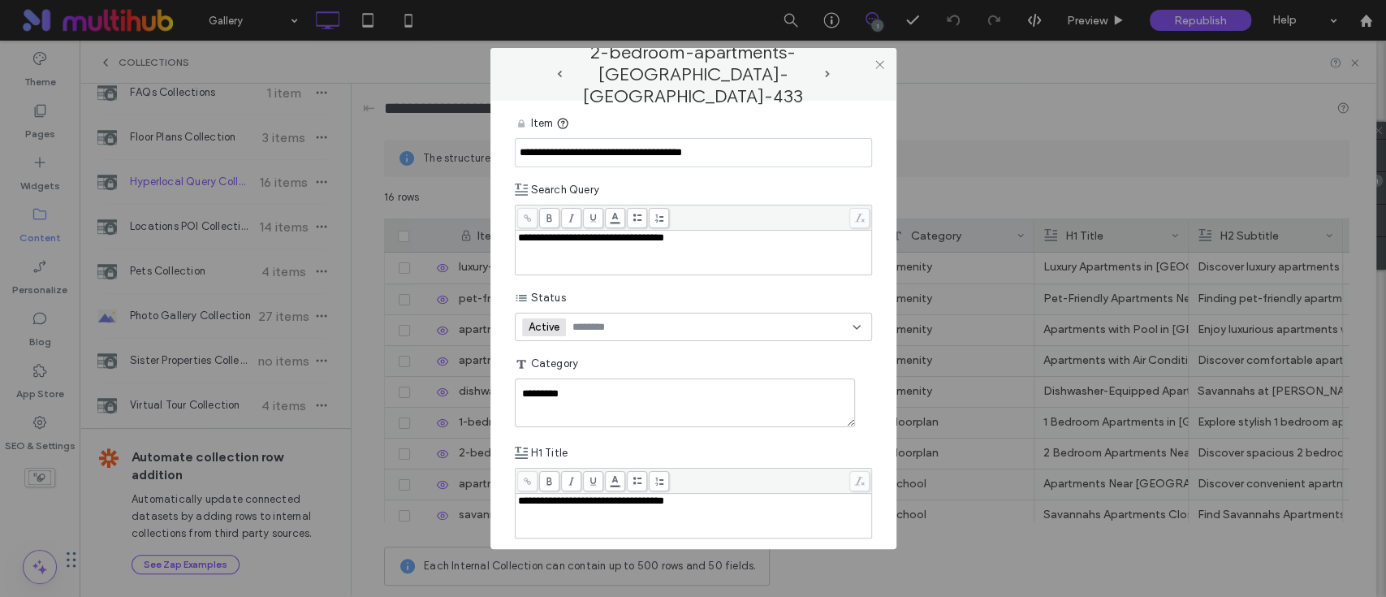
click at [827, 72] on span "next-arrow" at bounding box center [827, 74] width 5 height 7
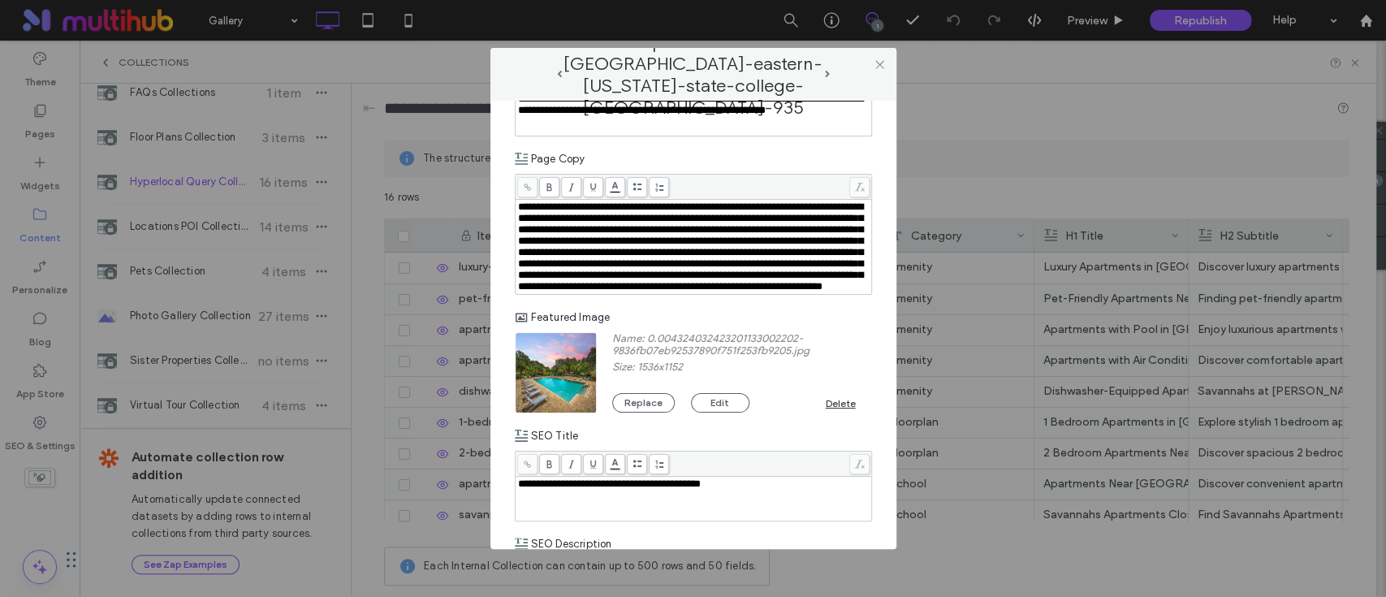
scroll to position [650, 0]
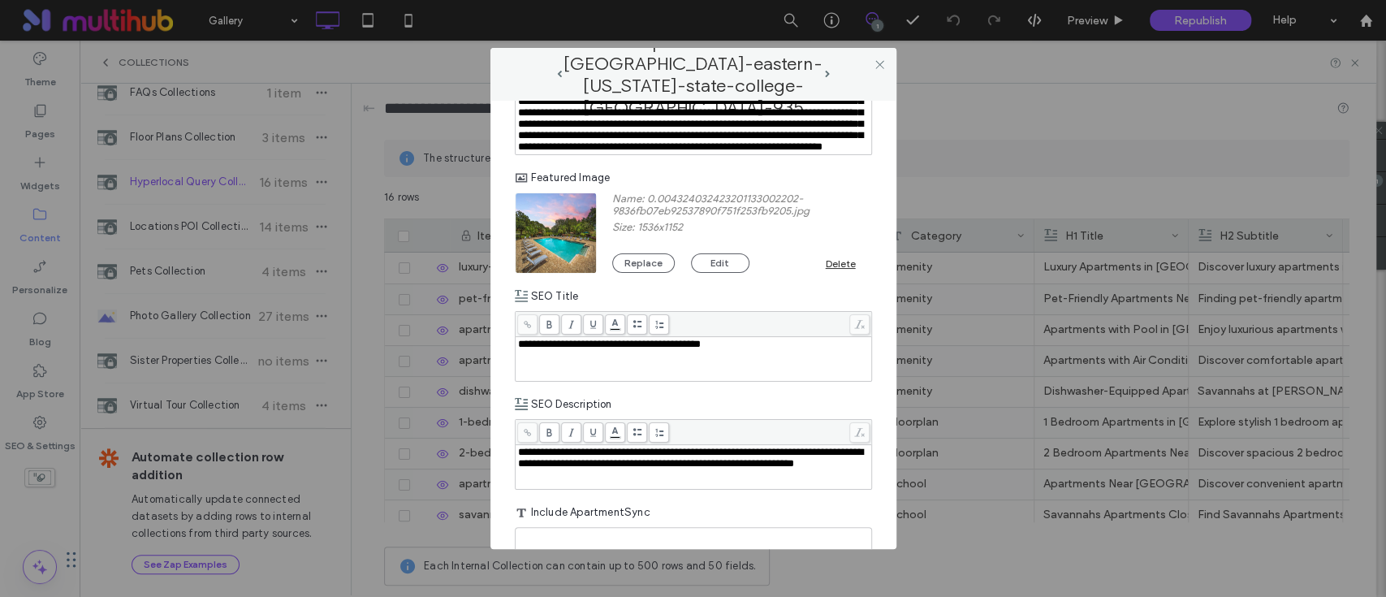
click at [827, 69] on div "apartments-near-eastern-florida-state-college-melbourne-935" at bounding box center [693, 74] width 276 height 20
click at [825, 71] on span "next-arrow" at bounding box center [827, 74] width 5 height 7
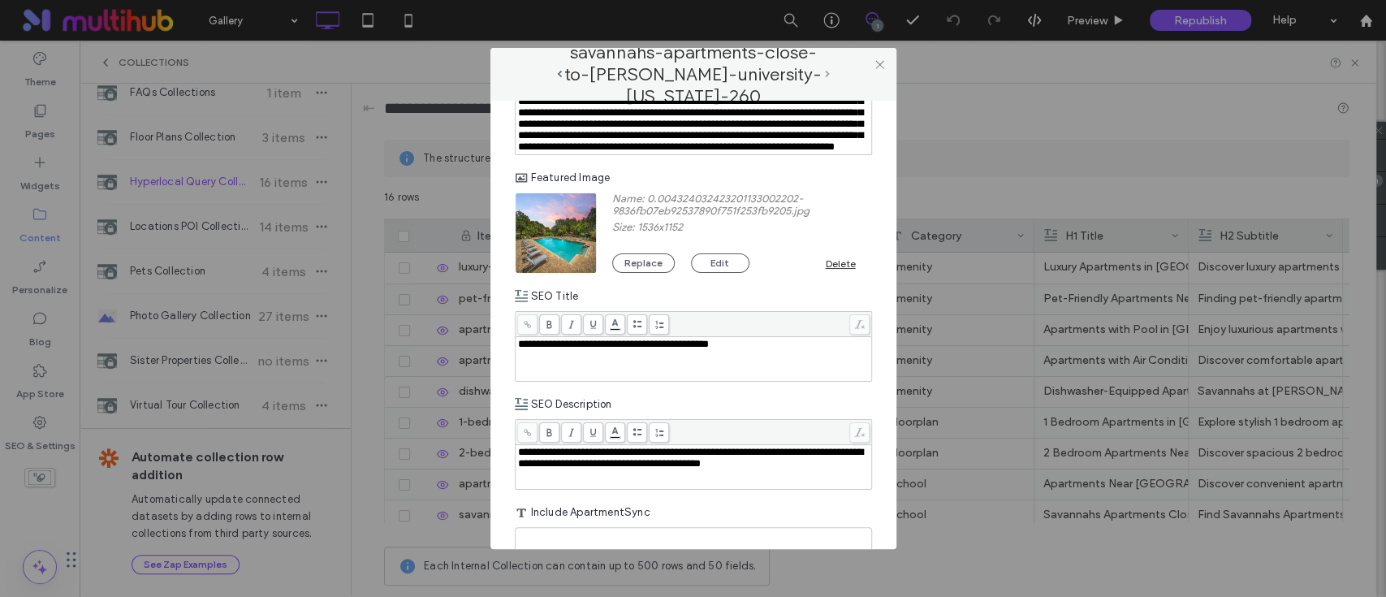
click at [825, 76] on span "next-arrow" at bounding box center [827, 74] width 5 height 7
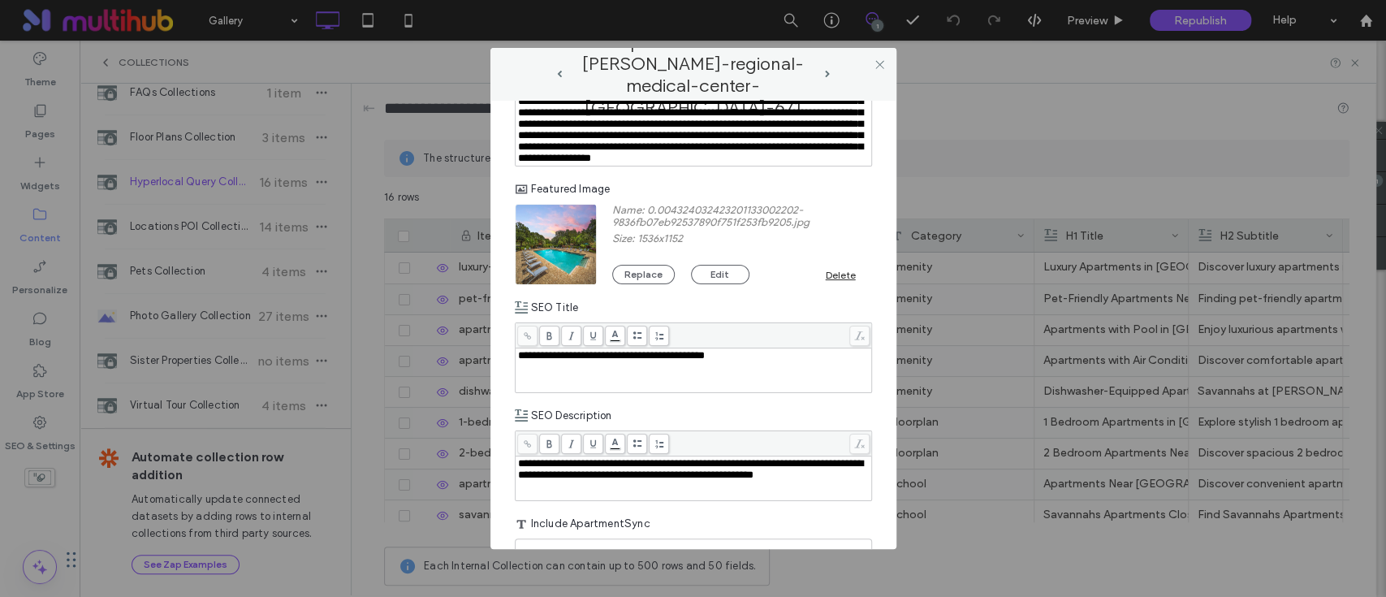
scroll to position [758, 0]
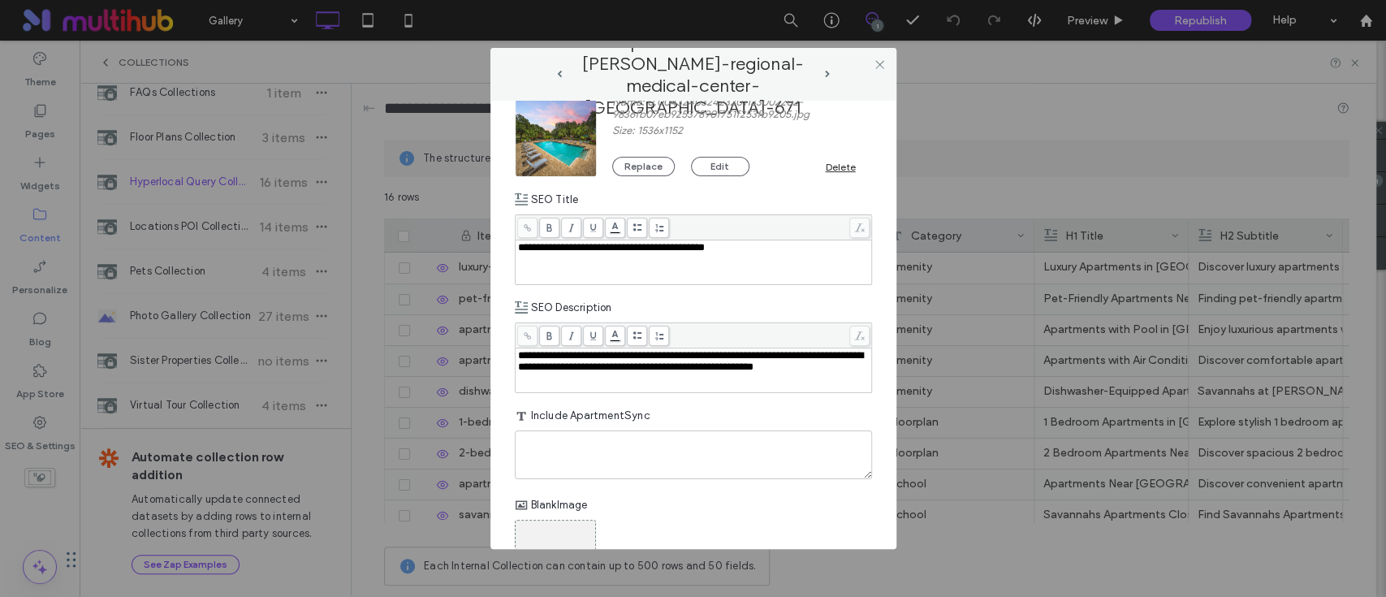
click at [832, 74] on div "apartments-near-holmes-regional-medical-center-melbourne-671" at bounding box center [694, 74] width 374 height 20
click at [827, 73] on span "next-arrow" at bounding box center [827, 74] width 5 height 7
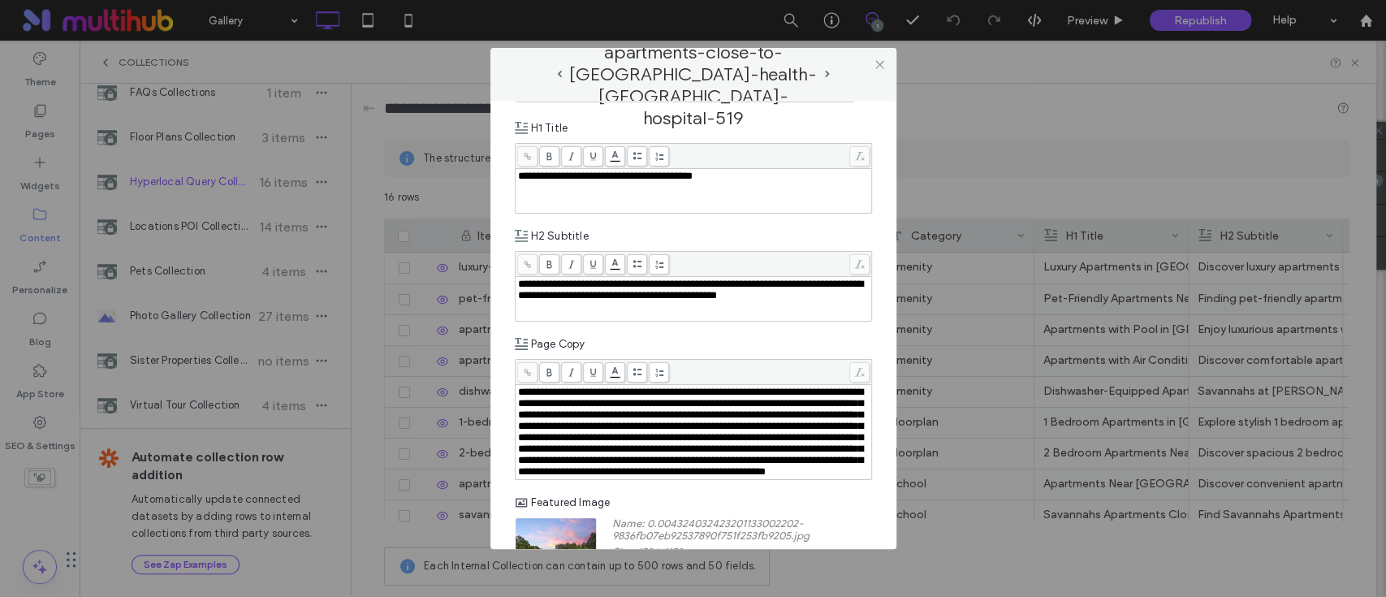
scroll to position [650, 0]
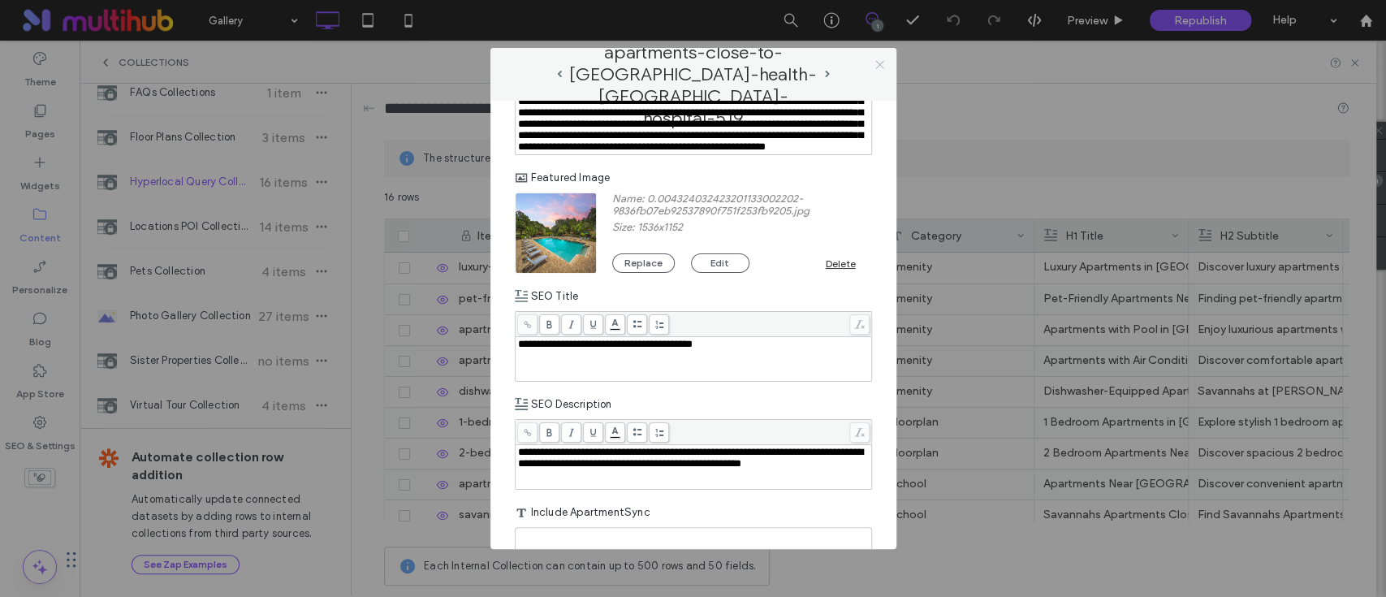
click at [877, 63] on icon at bounding box center [880, 64] width 12 height 12
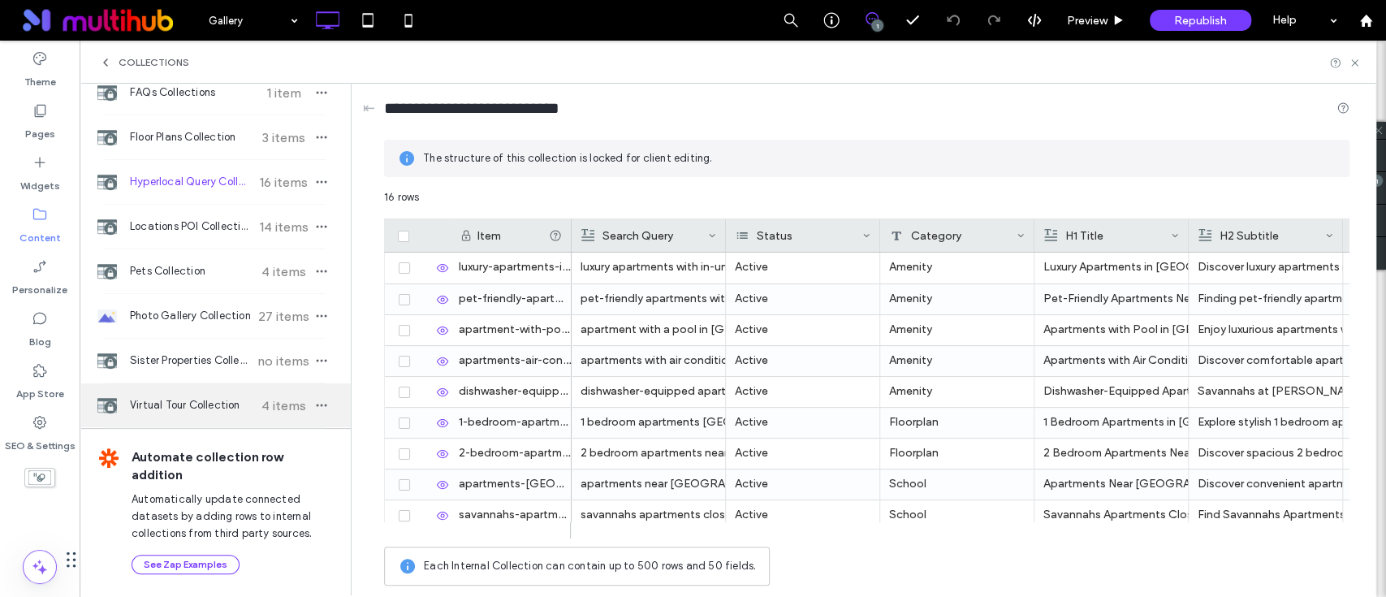
click at [167, 400] on span "Virtual Tour Collection" at bounding box center [190, 405] width 121 height 16
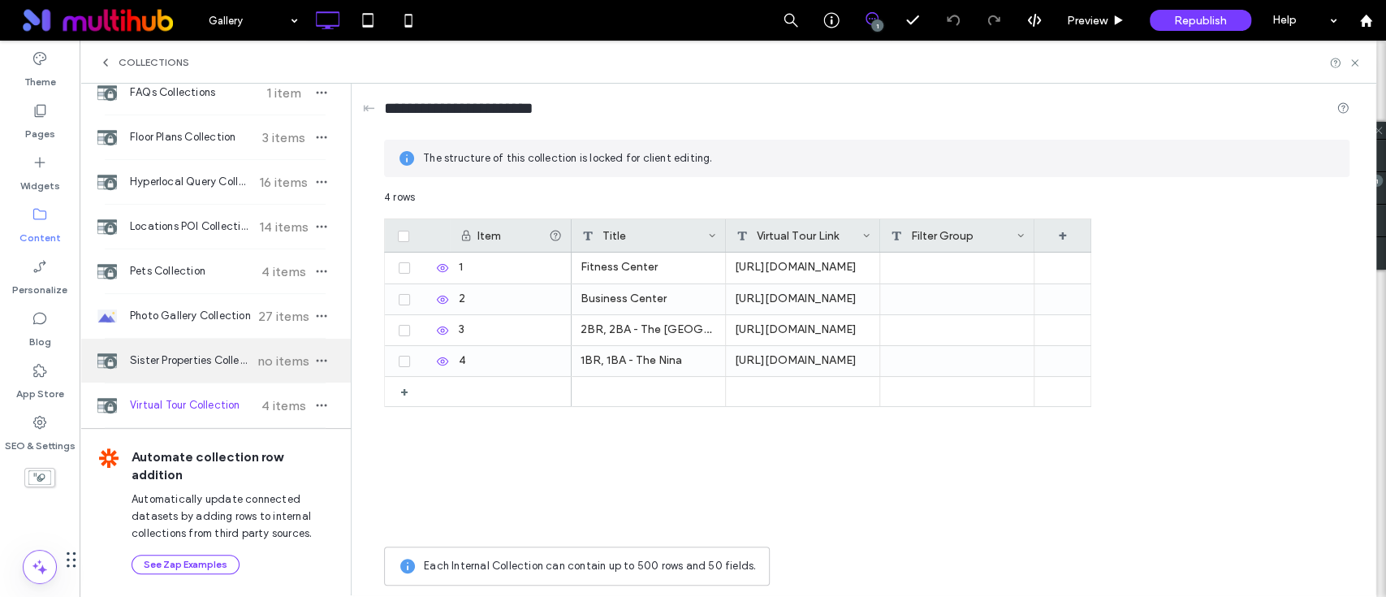
click at [177, 369] on div "Sister Properties Collection no items" at bounding box center [215, 361] width 271 height 44
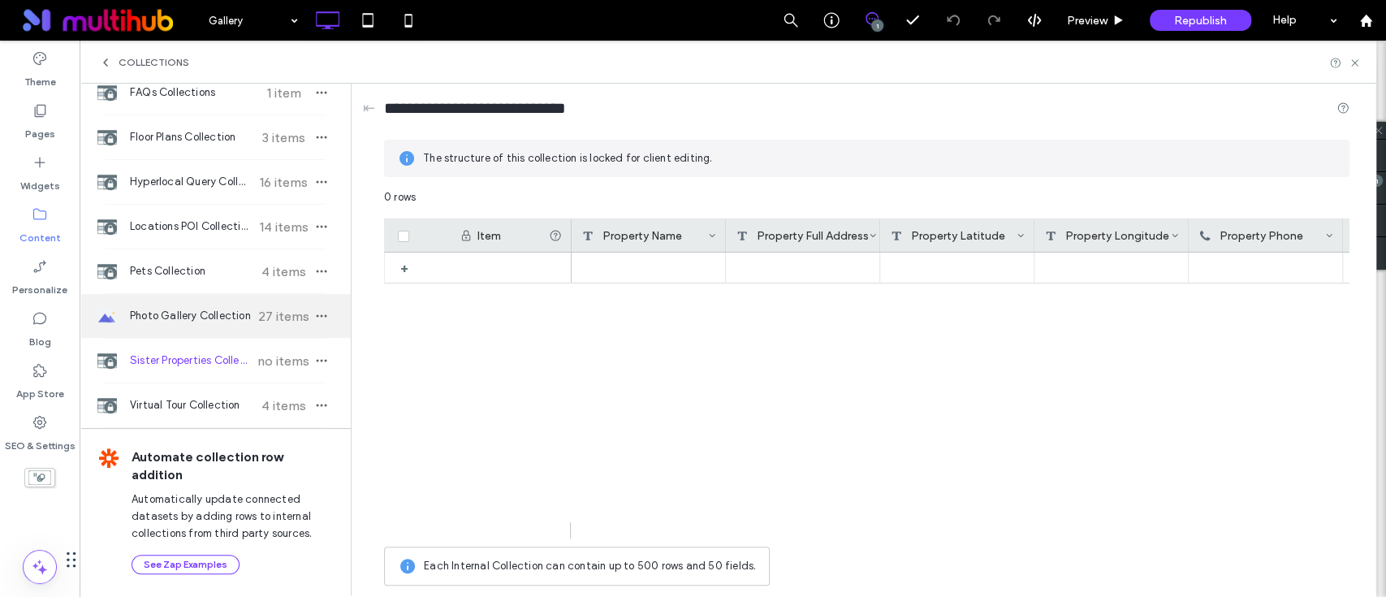
click at [188, 321] on span "Photo Gallery Collection" at bounding box center [190, 316] width 121 height 16
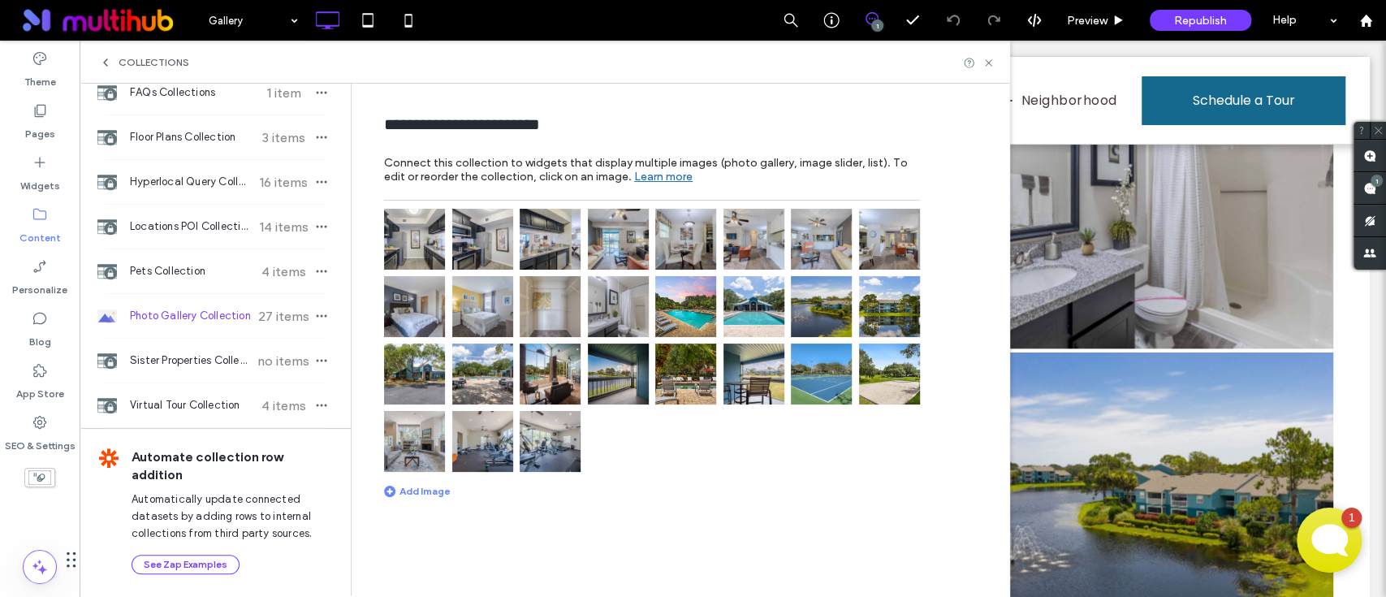
click at [564, 380] on img at bounding box center [550, 373] width 61 height 61
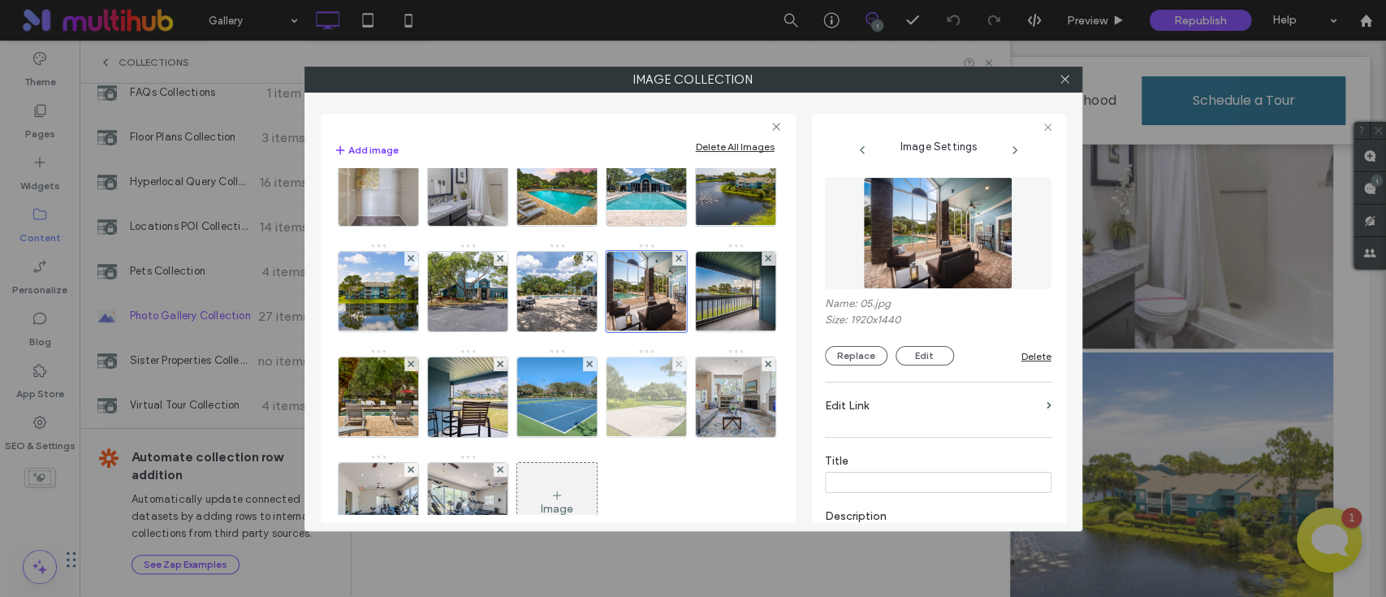
scroll to position [216, 0]
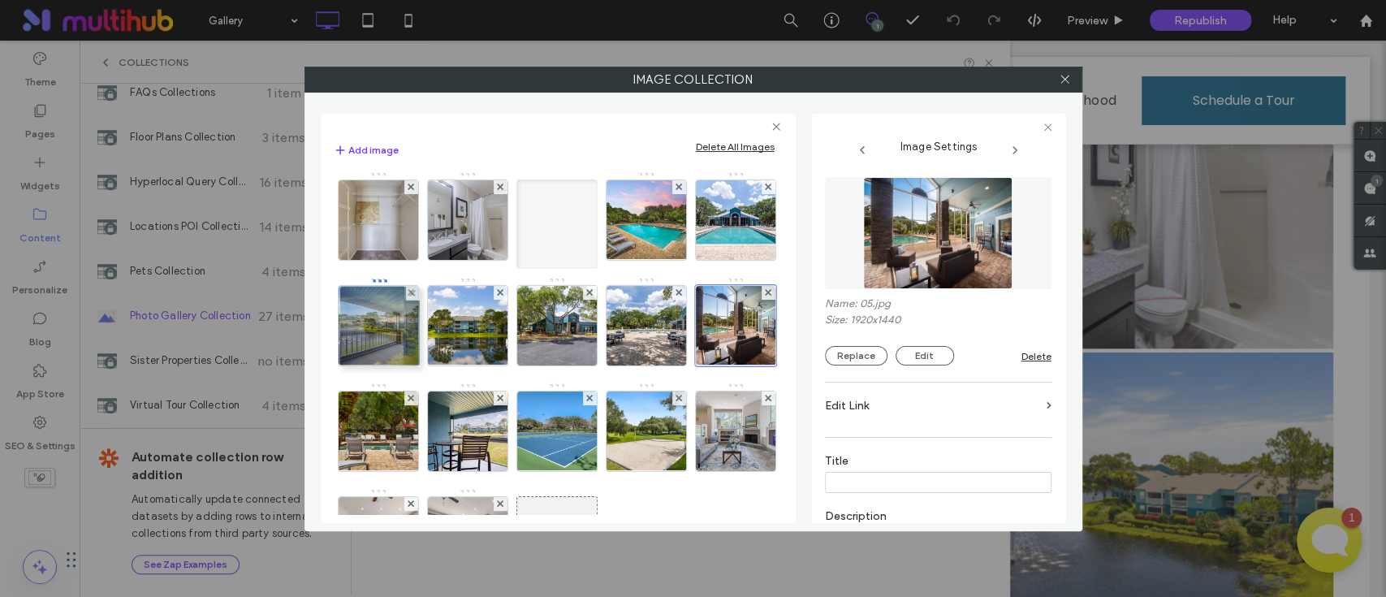
drag, startPoint x: 656, startPoint y: 458, endPoint x: 387, endPoint y: 354, distance: 288.9
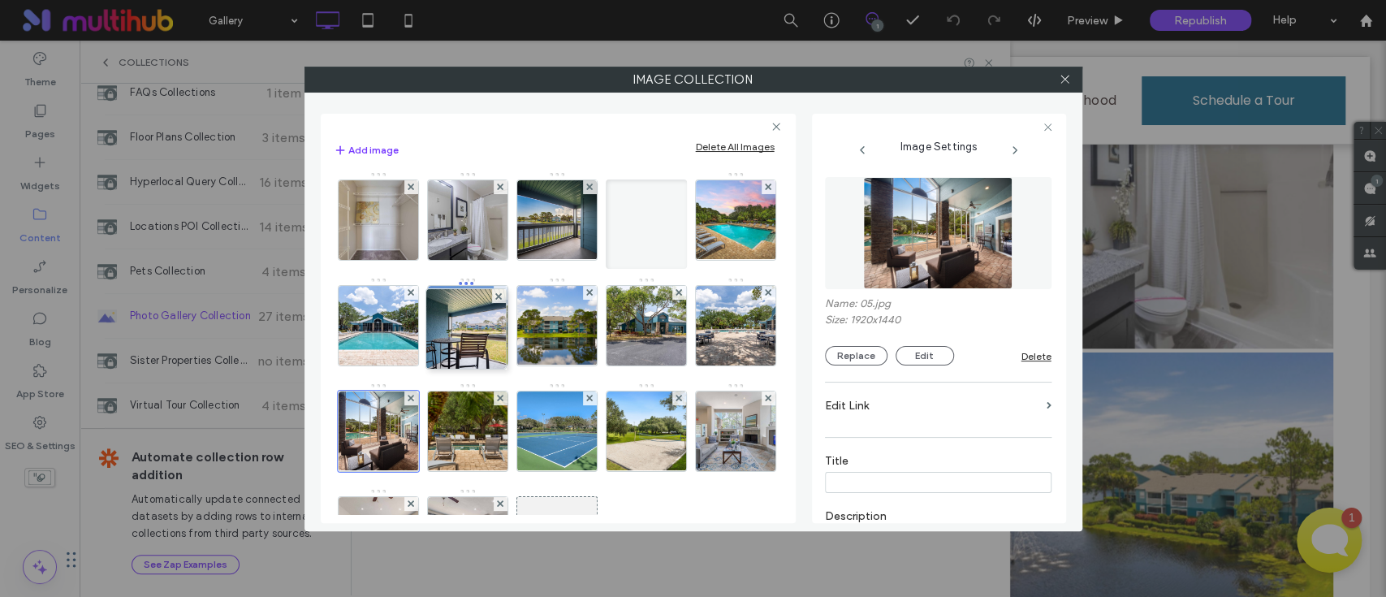
drag, startPoint x: 469, startPoint y: 433, endPoint x: 463, endPoint y: 331, distance: 101.7
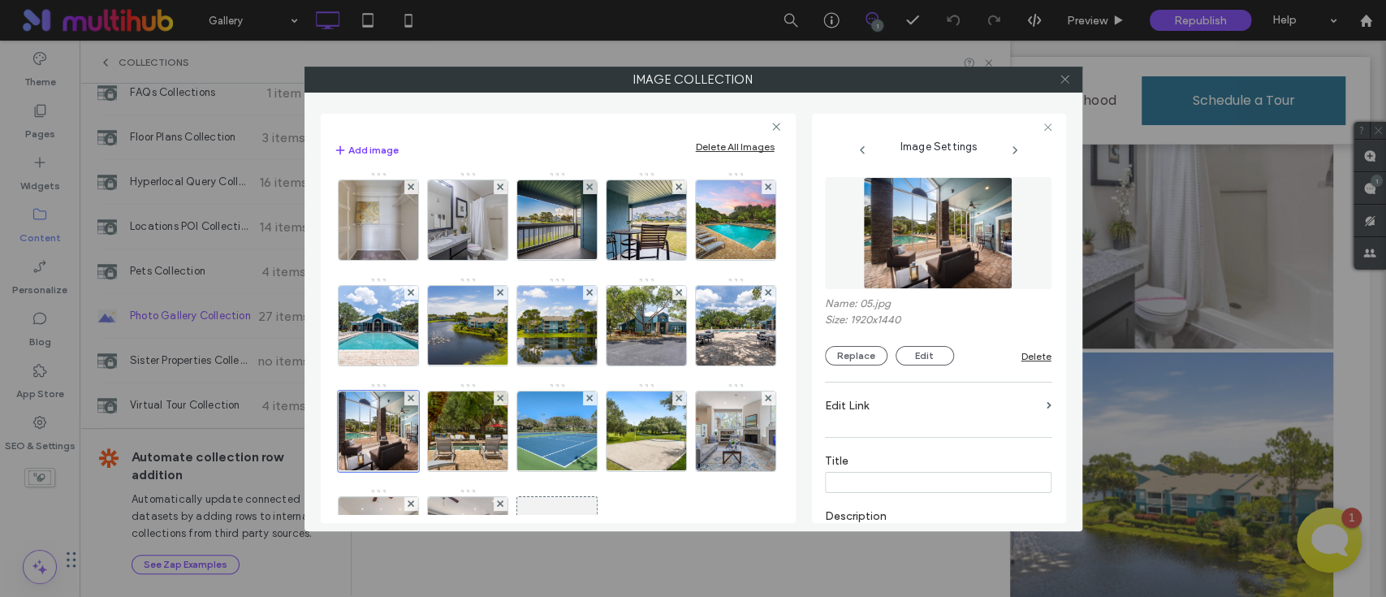
click at [1063, 80] on icon at bounding box center [1065, 79] width 12 height 12
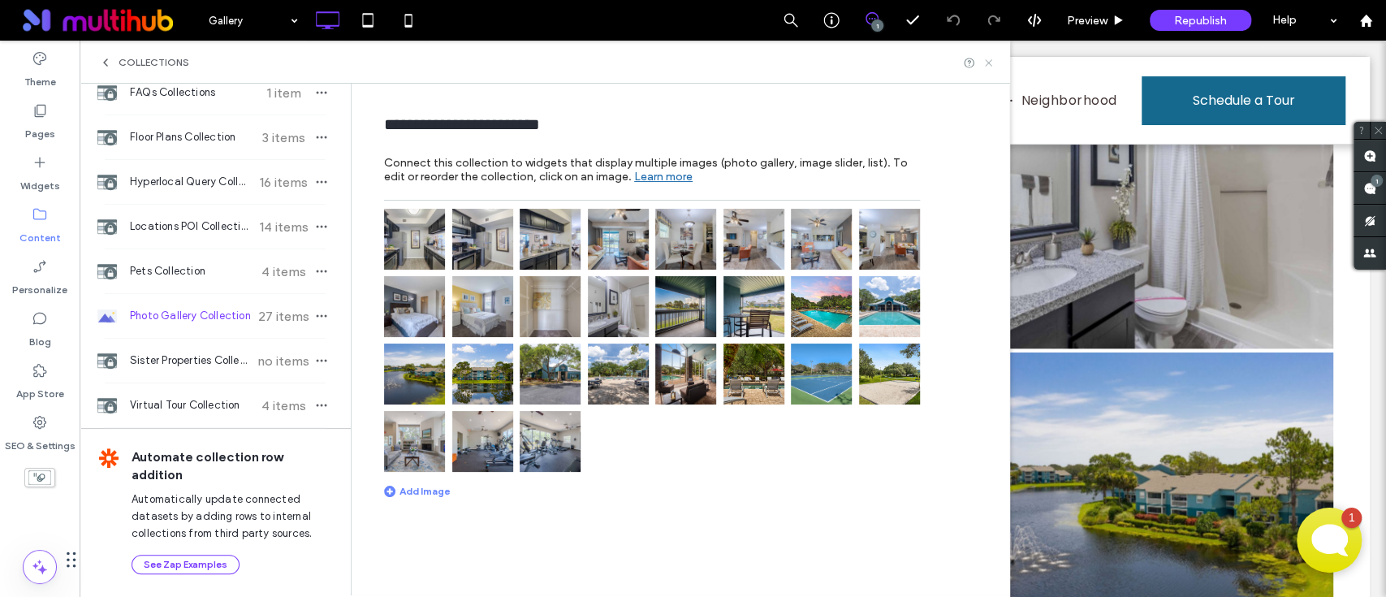
drag, startPoint x: 989, startPoint y: 59, endPoint x: 764, endPoint y: 16, distance: 229.0
click at [989, 59] on icon at bounding box center [989, 63] width 12 height 12
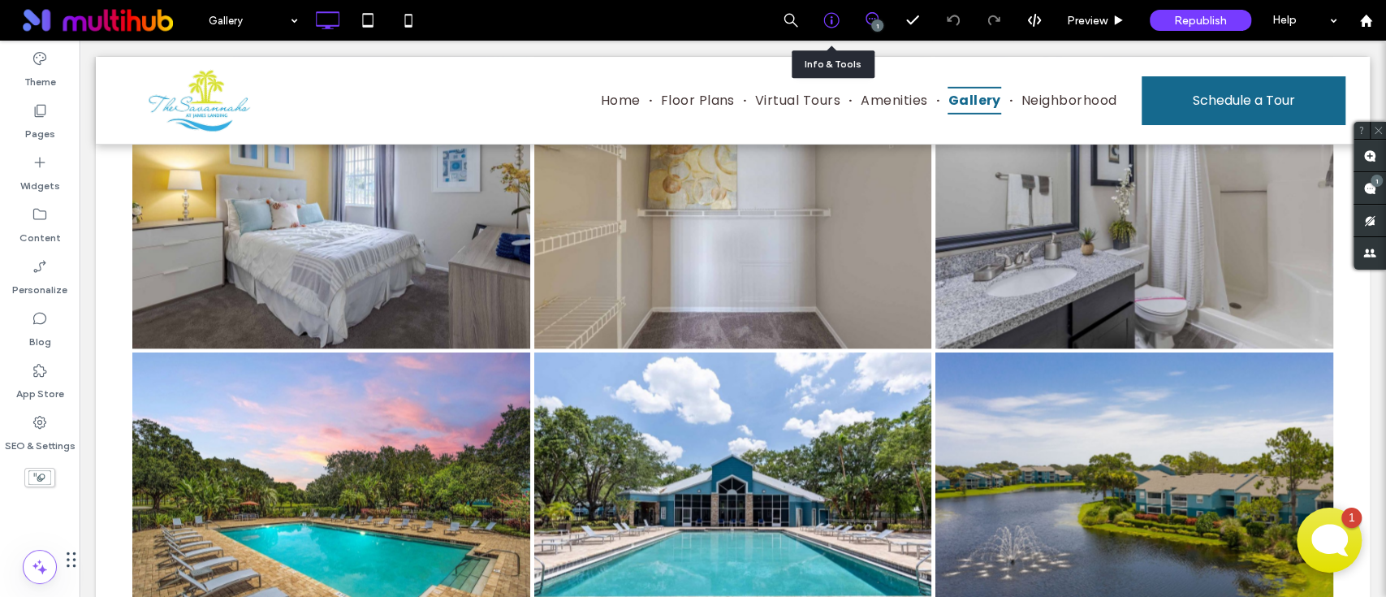
click at [823, 15] on icon at bounding box center [831, 20] width 16 height 16
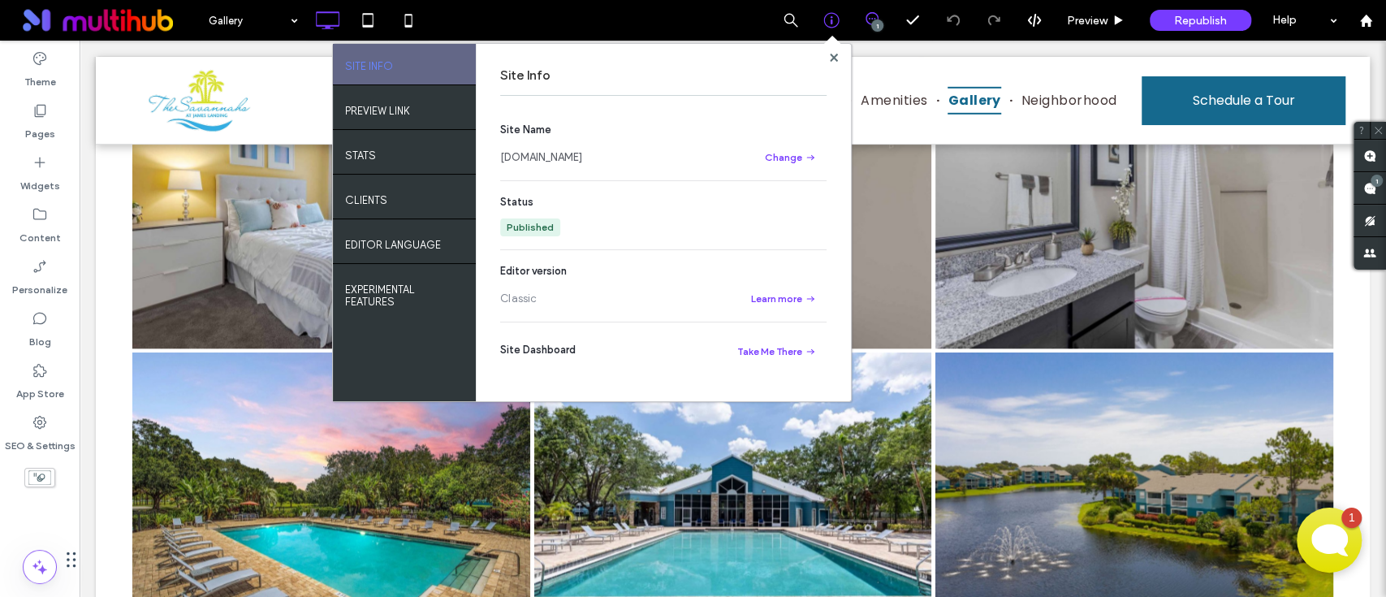
click at [576, 158] on link "www.liveatsavannahs.com" at bounding box center [541, 157] width 82 height 16
click at [831, 63] on span at bounding box center [834, 57] width 8 height 12
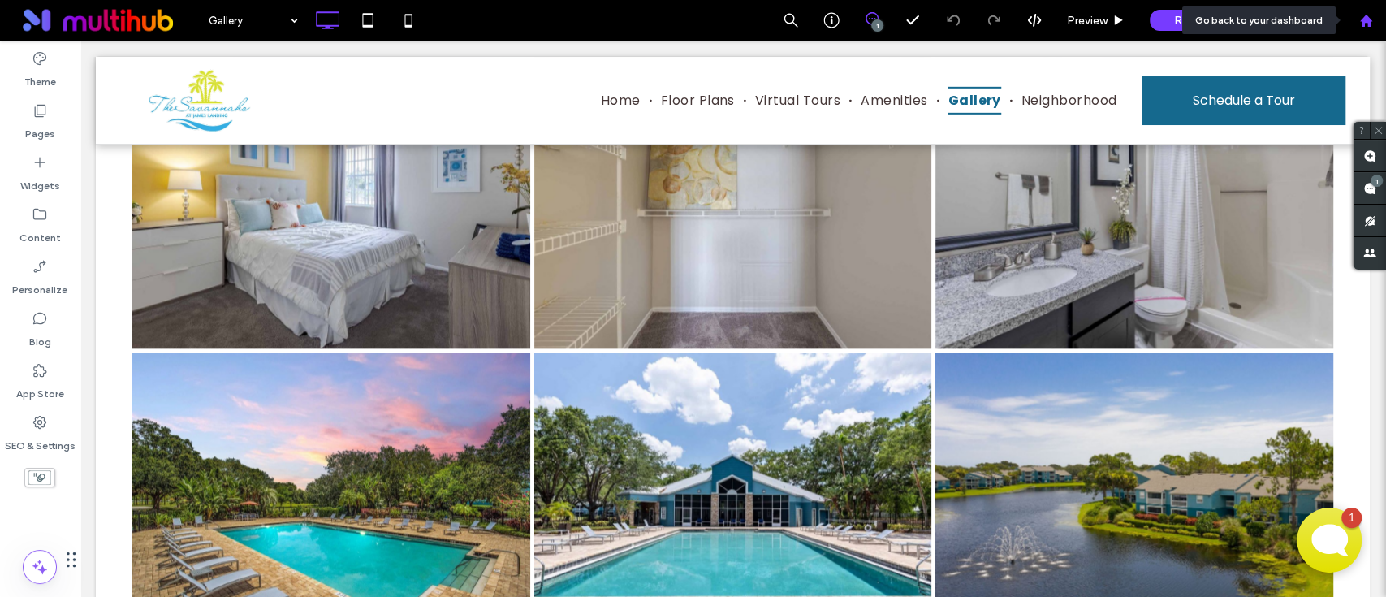
drag, startPoint x: 1359, startPoint y: 17, endPoint x: 1350, endPoint y: 23, distance: 10.6
click at [1359, 17] on icon at bounding box center [1366, 21] width 14 height 14
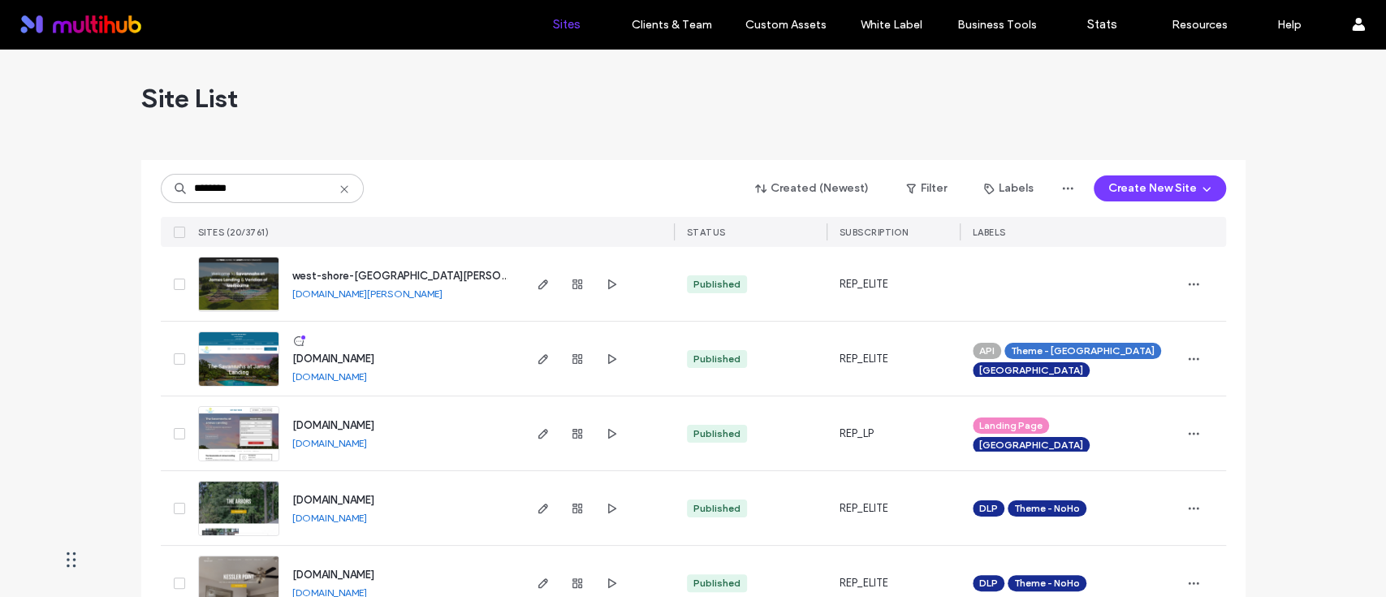
drag, startPoint x: 516, startPoint y: 160, endPoint x: 495, endPoint y: 162, distance: 21.2
click at [516, 160] on div "******** Created (Newest) Filter Labels Create New Site SITES (20/3761) STATUS …" at bounding box center [693, 203] width 1065 height 87
click at [605, 354] on icon "button" at bounding box center [611, 358] width 13 height 13
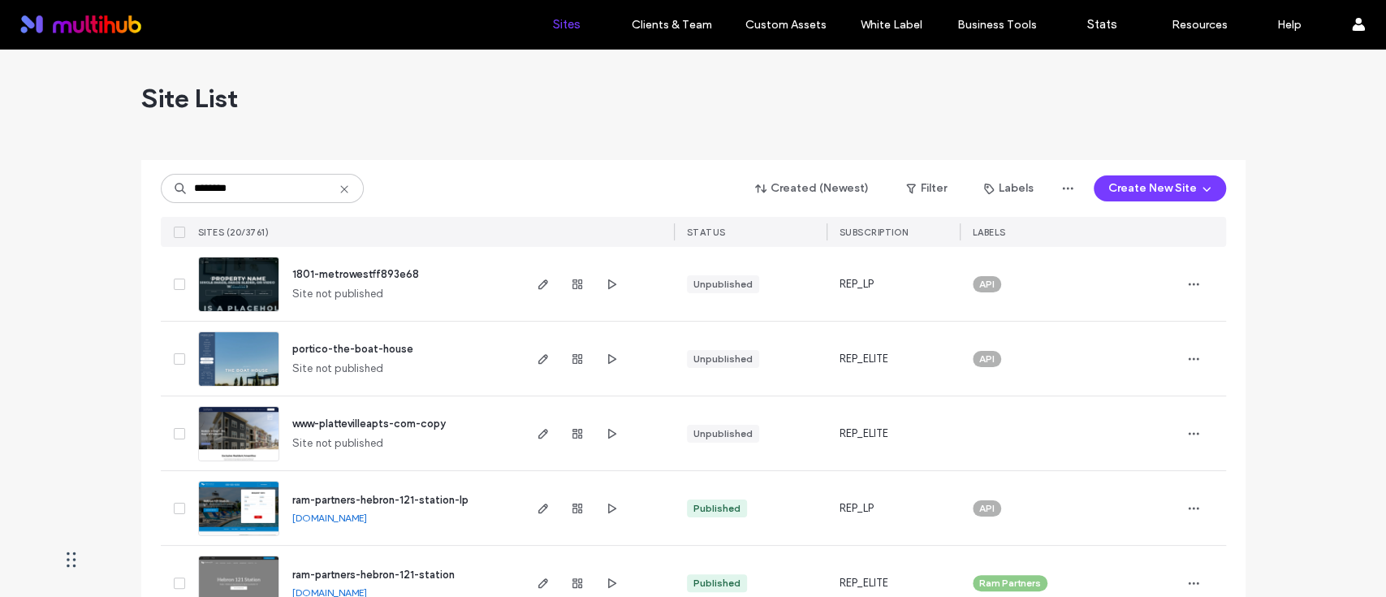
click at [312, 204] on div "******** Created (Newest) Filter Labels Create New Site SITES (20/3761) STATUS …" at bounding box center [693, 203] width 1065 height 87
click at [312, 191] on input "********" at bounding box center [262, 188] width 203 height 29
click at [421, 164] on div "******** Created (Newest) Filter Labels Create New Site SITES (20/3761) STATUS …" at bounding box center [693, 203] width 1065 height 87
click at [244, 185] on input "********" at bounding box center [262, 188] width 203 height 29
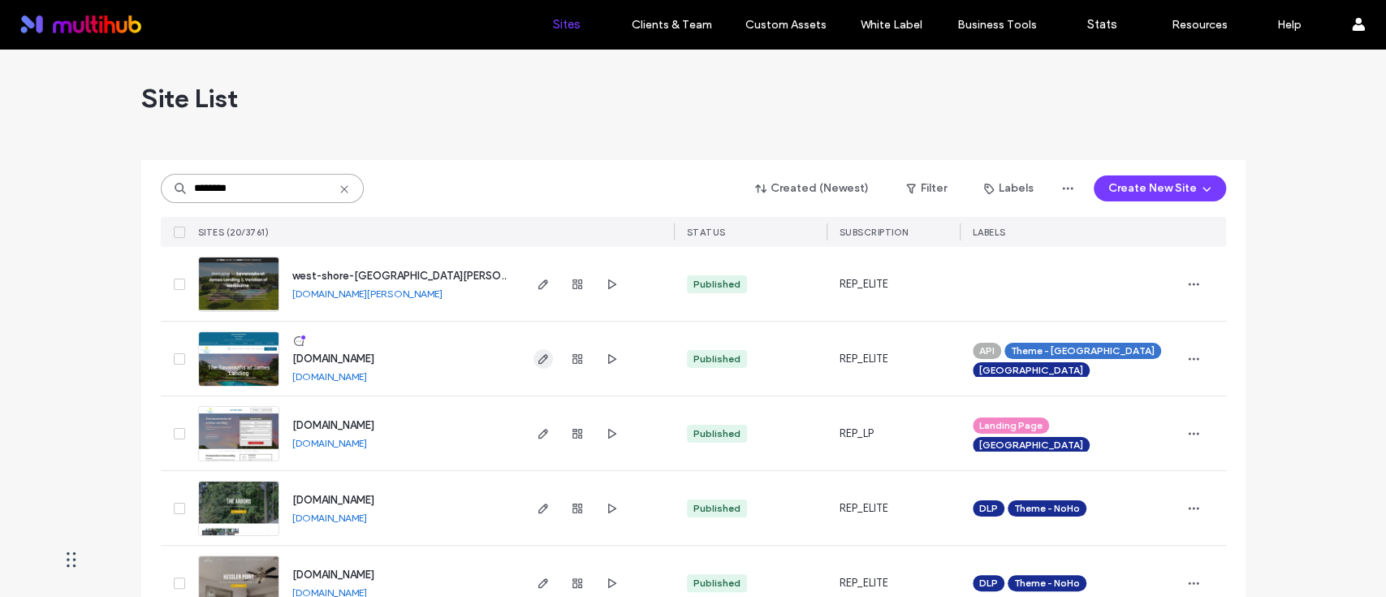
type input "********"
click at [537, 358] on icon "button" at bounding box center [543, 358] width 13 height 13
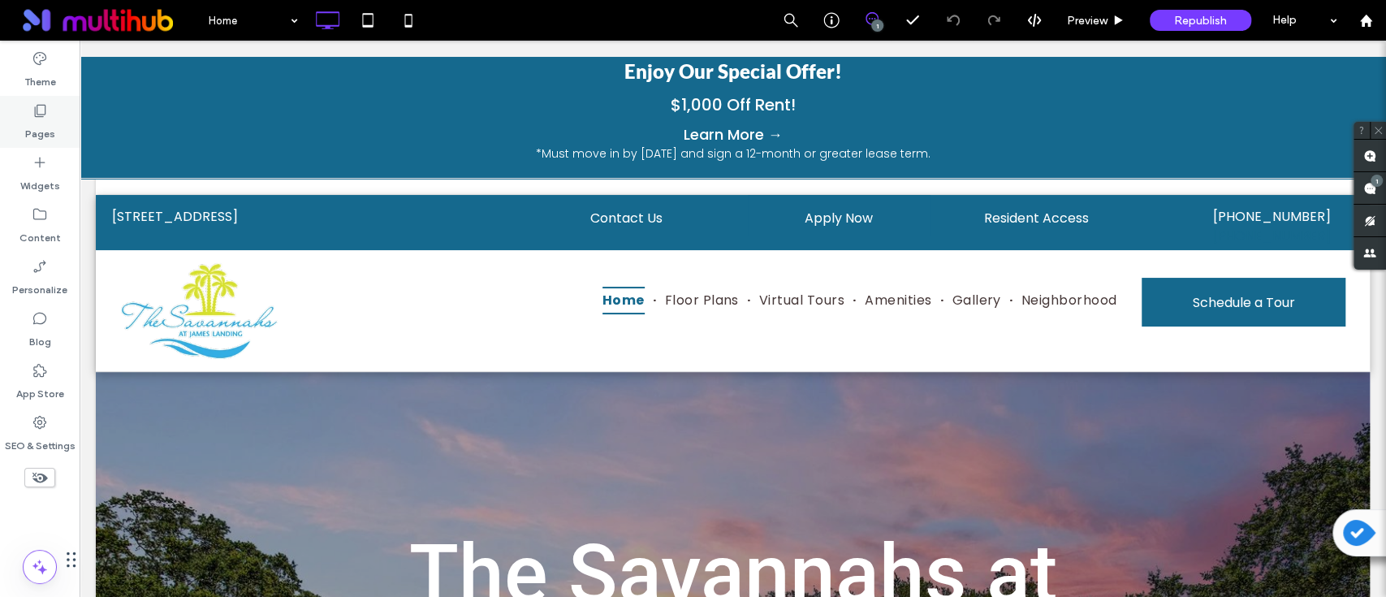
click at [57, 114] on div "Pages" at bounding box center [40, 122] width 80 height 52
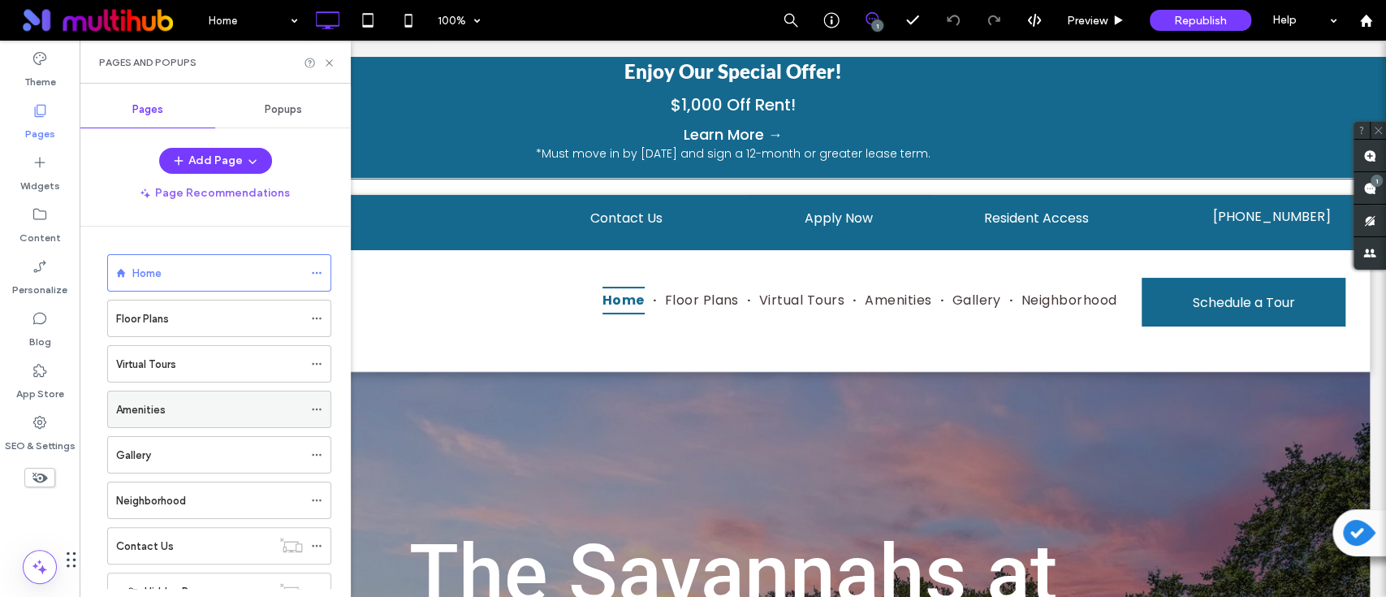
click at [199, 414] on div "Amenities" at bounding box center [209, 409] width 187 height 17
click at [327, 63] on div at bounding box center [693, 298] width 1386 height 597
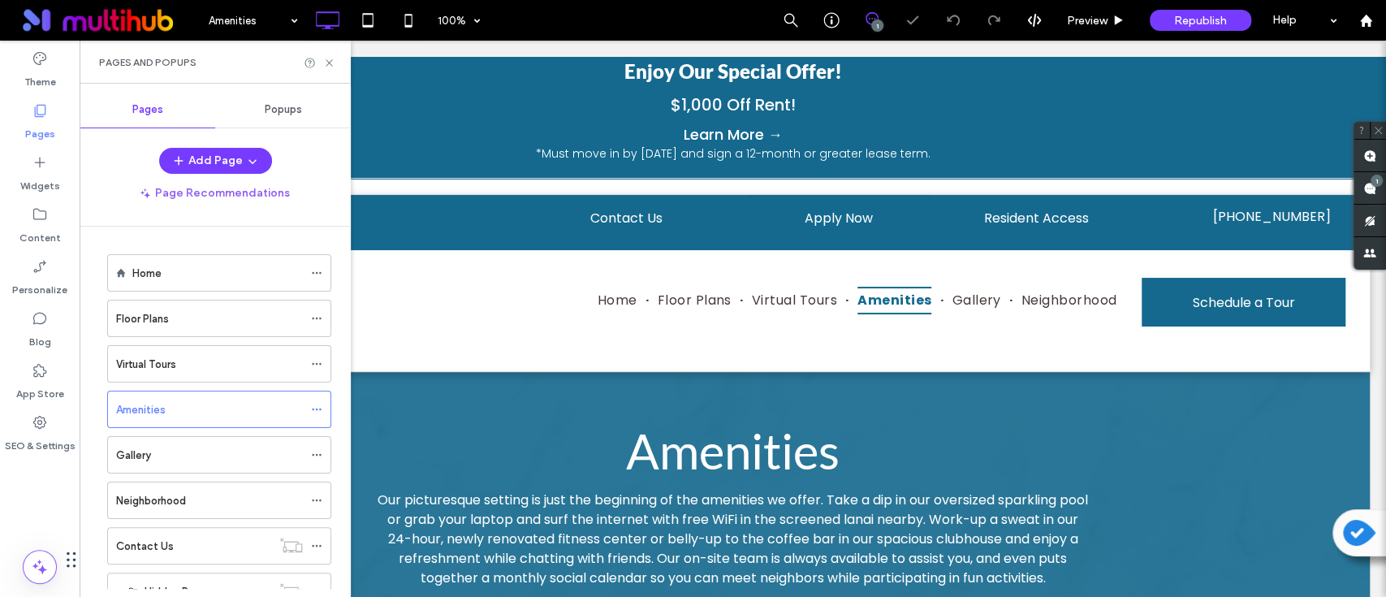
click at [327, 63] on icon at bounding box center [329, 63] width 12 height 12
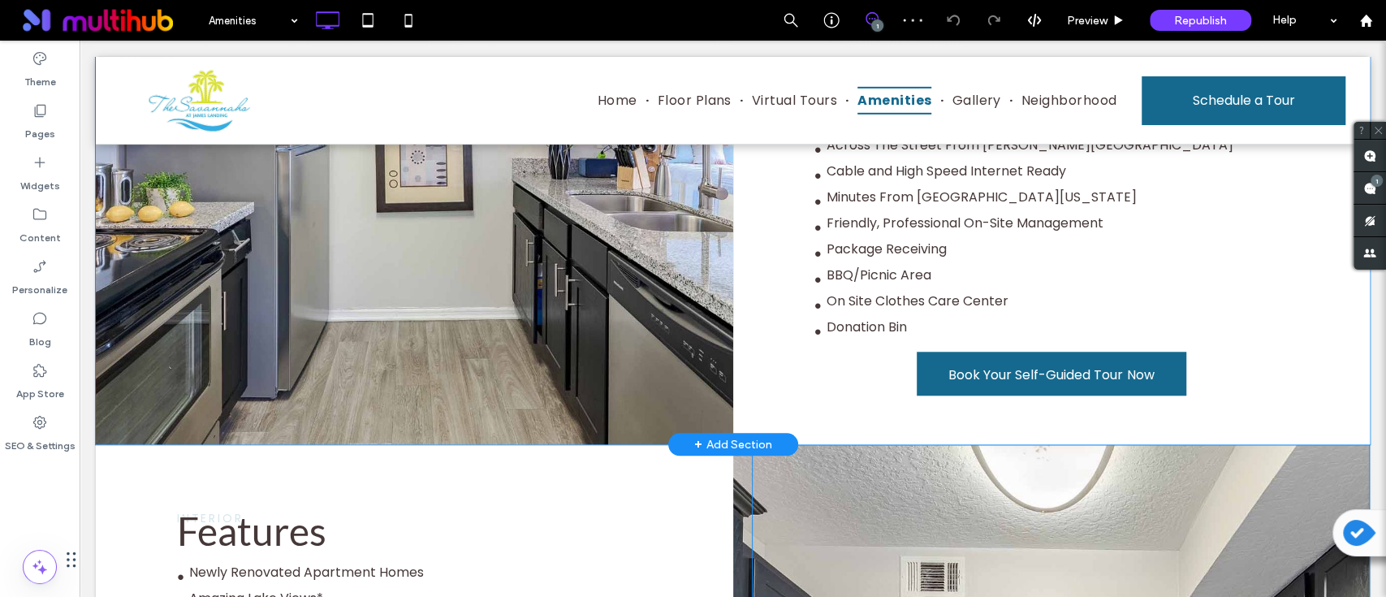
scroll to position [866, 0]
click at [551, 291] on div at bounding box center [405, 66] width 618 height 568
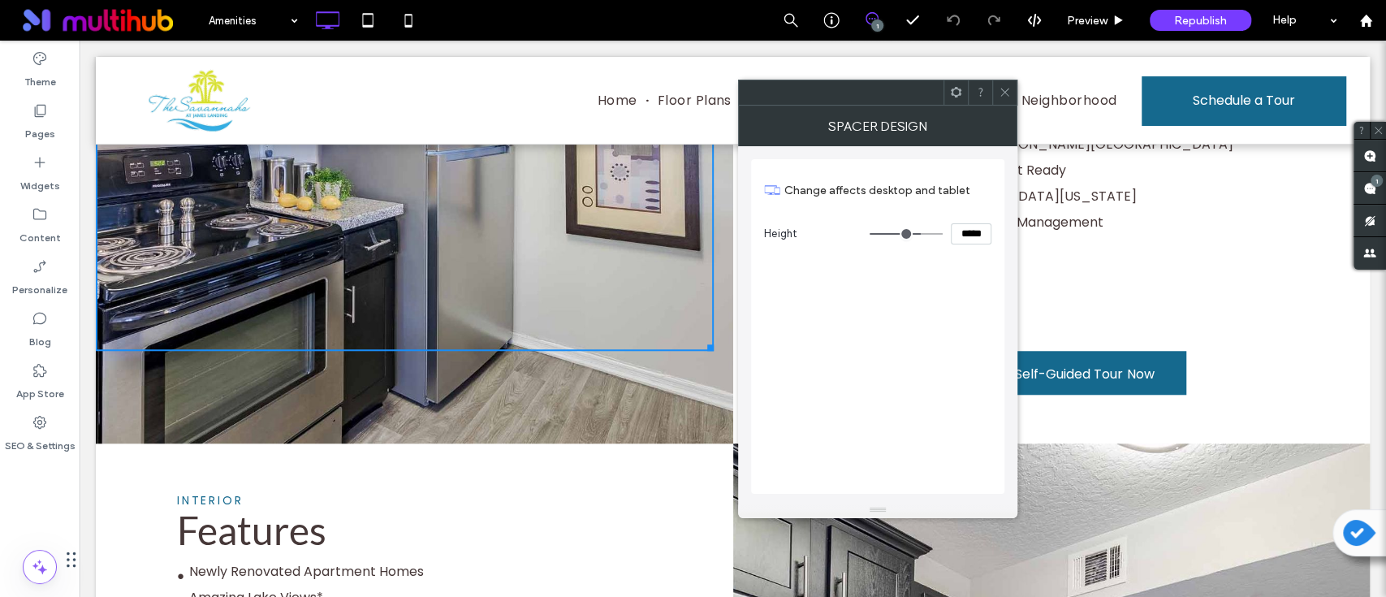
click at [999, 94] on icon at bounding box center [1005, 92] width 12 height 12
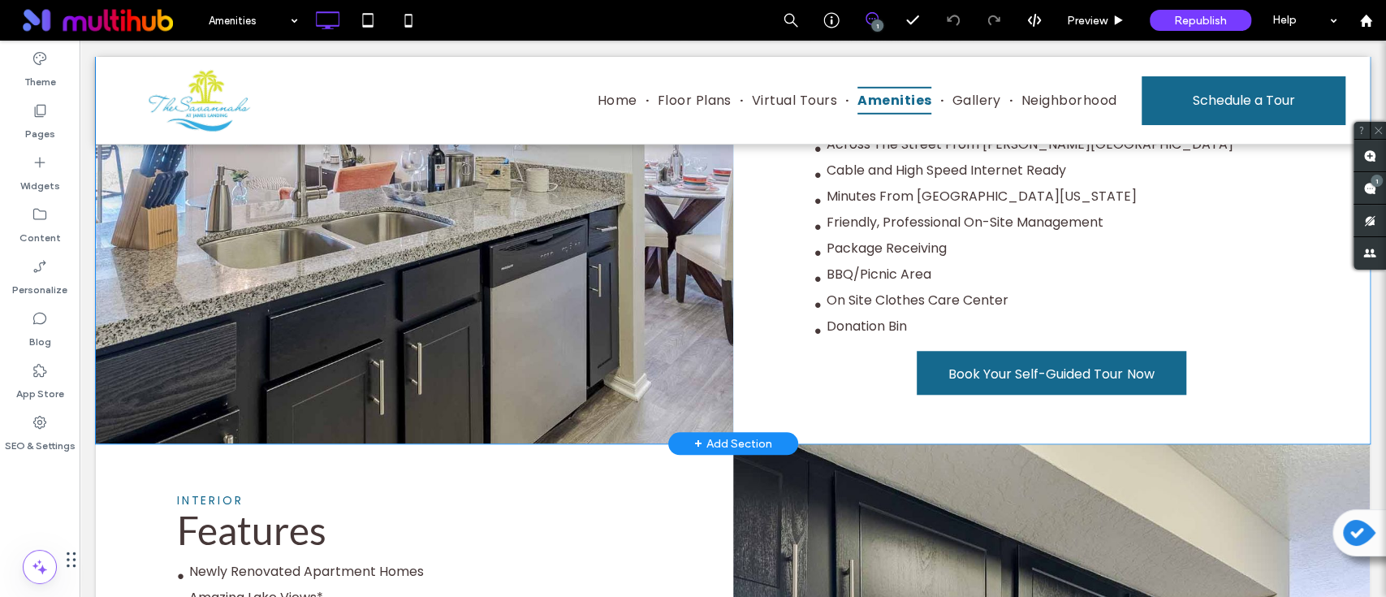
click at [539, 374] on div at bounding box center [414, 112] width 637 height 661
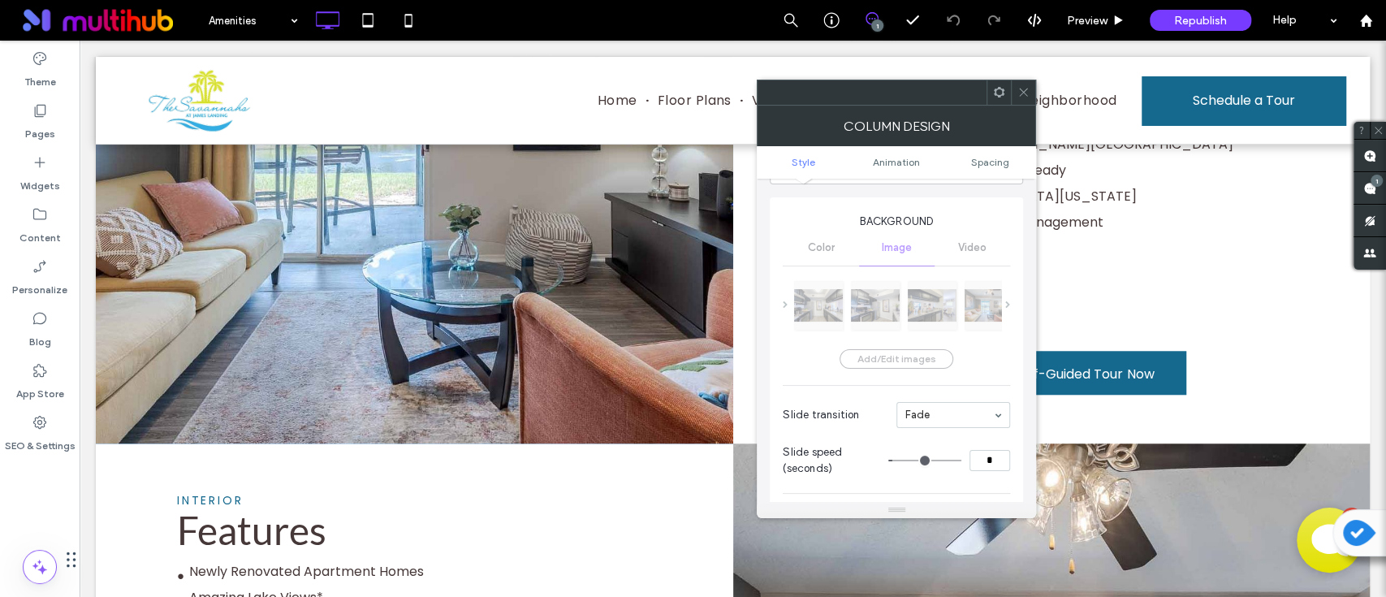
scroll to position [0, 0]
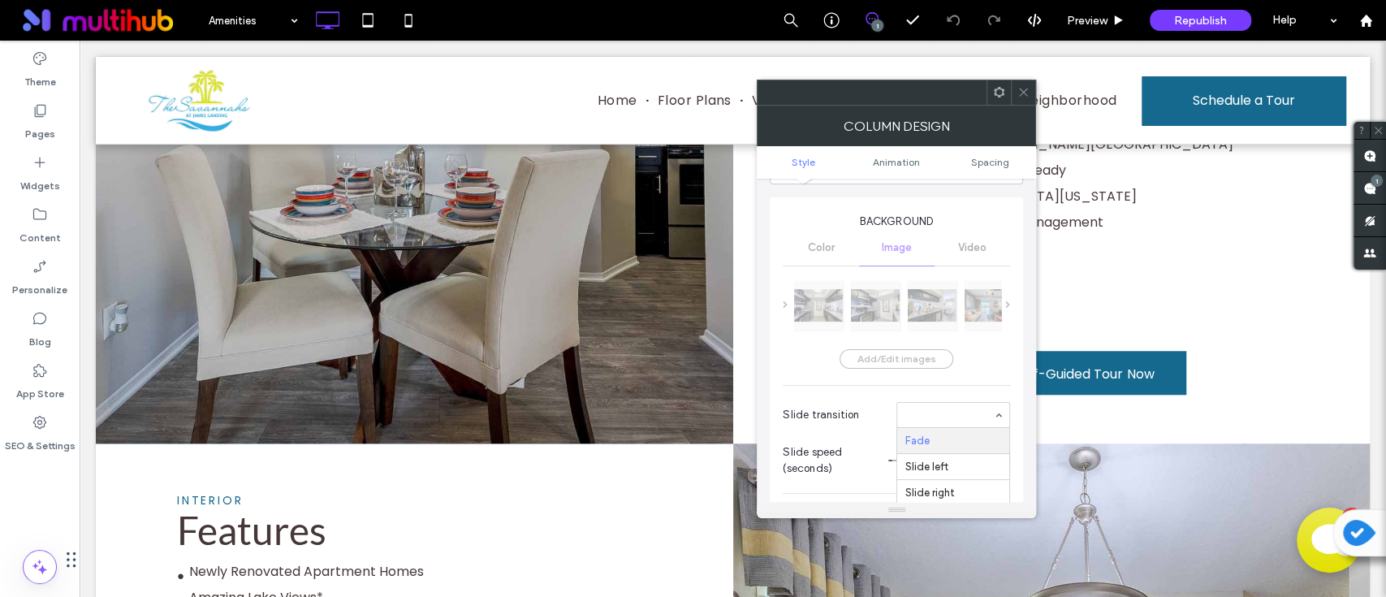
click at [796, 379] on div "Add/Edit images Slide transition Fade Slide left Slide right Slide top Slide bo…" at bounding box center [896, 377] width 227 height 215
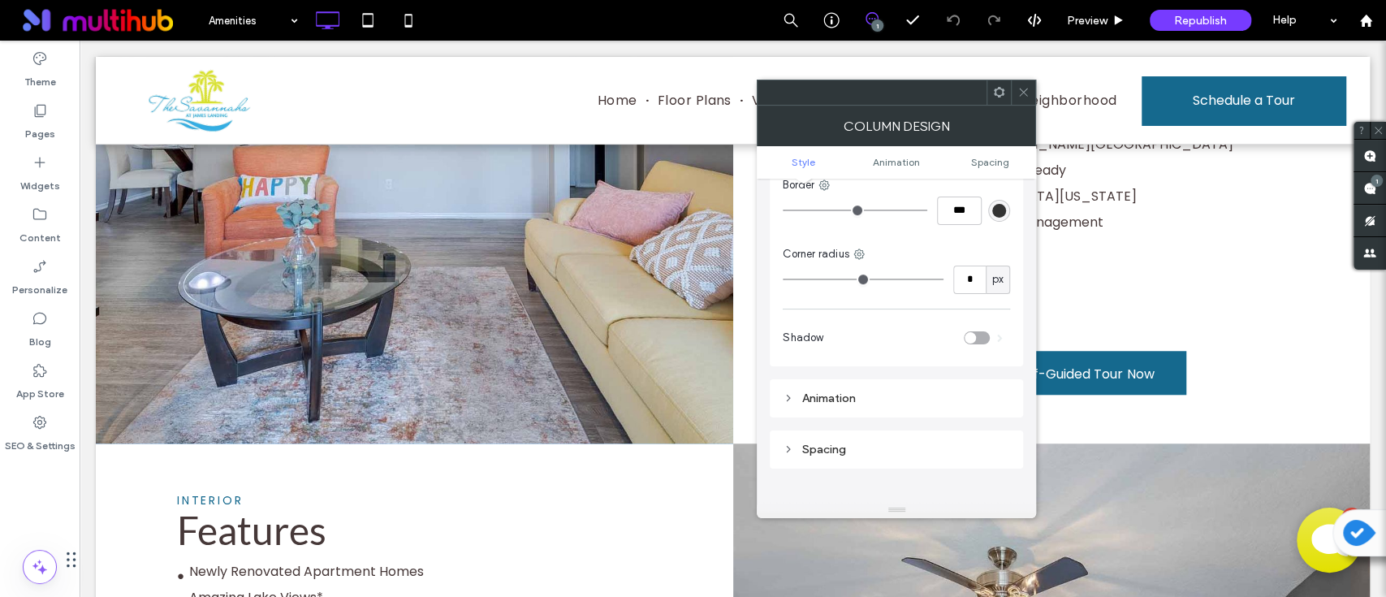
scroll to position [650, 0]
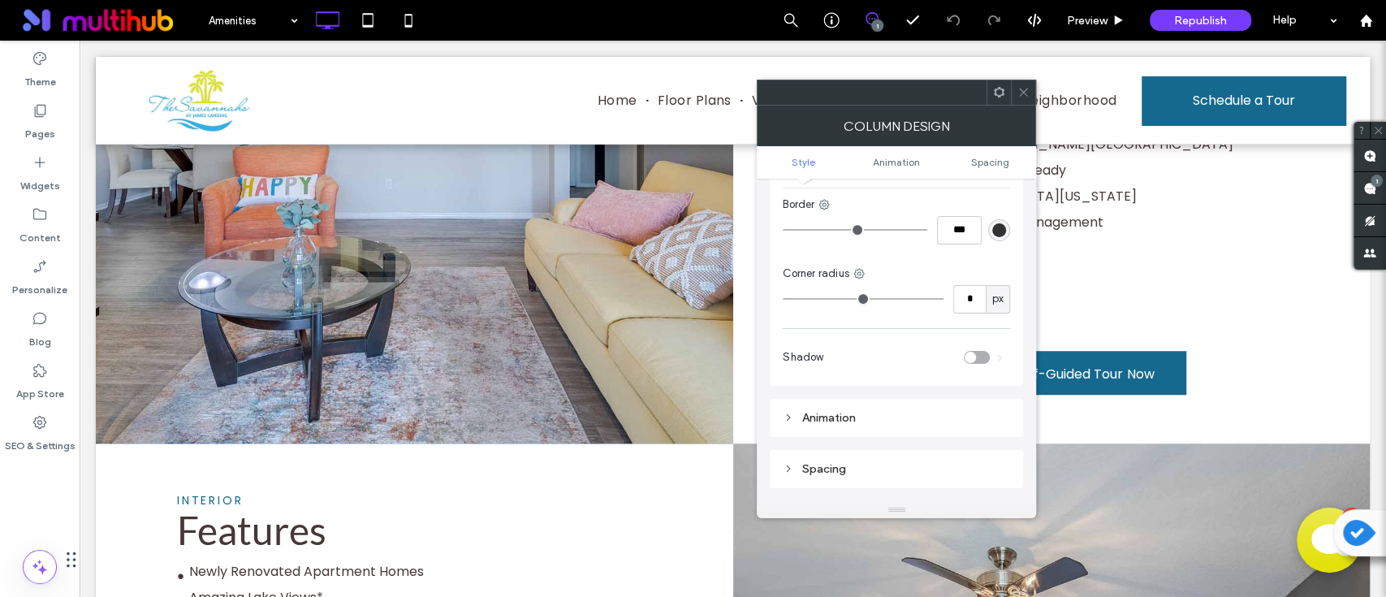
click at [854, 411] on div "Animation" at bounding box center [896, 418] width 227 height 14
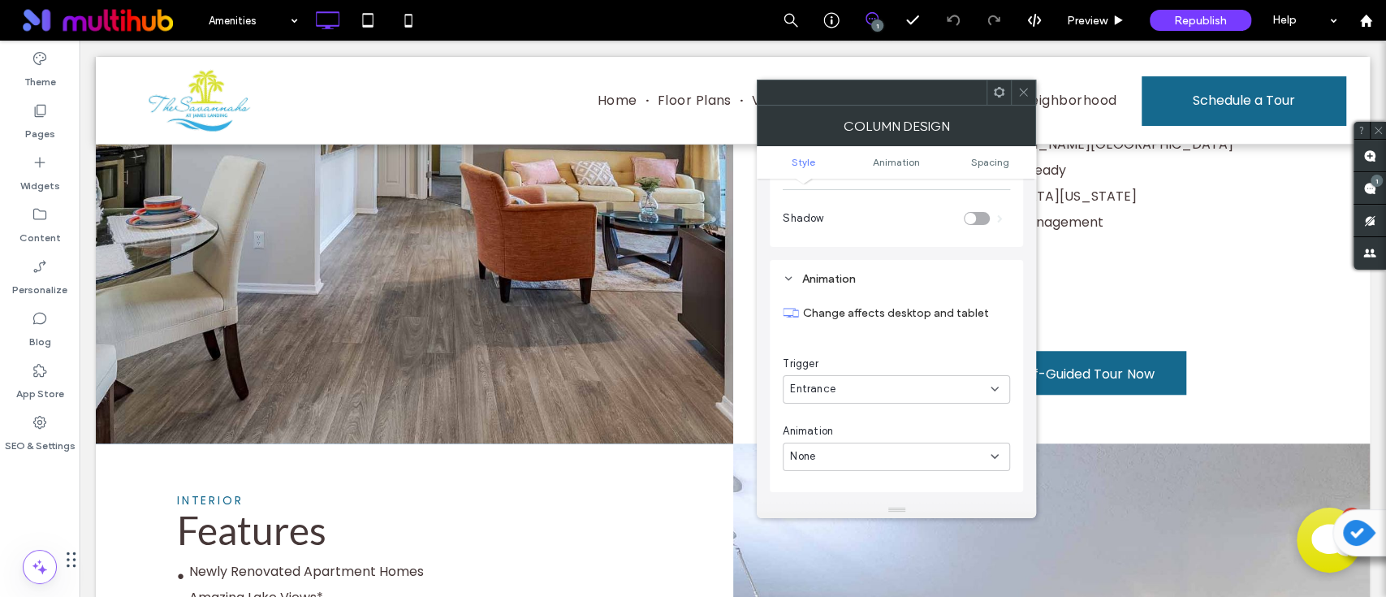
scroll to position [758, 0]
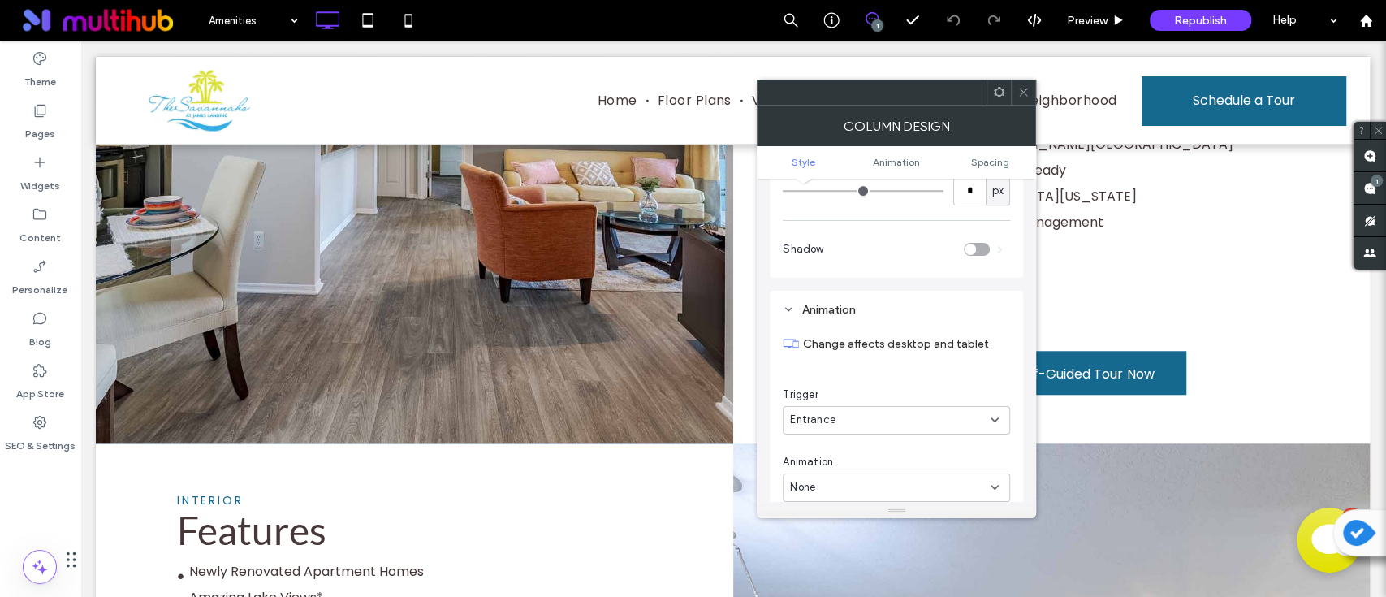
click at [795, 303] on div "Animation" at bounding box center [896, 310] width 227 height 14
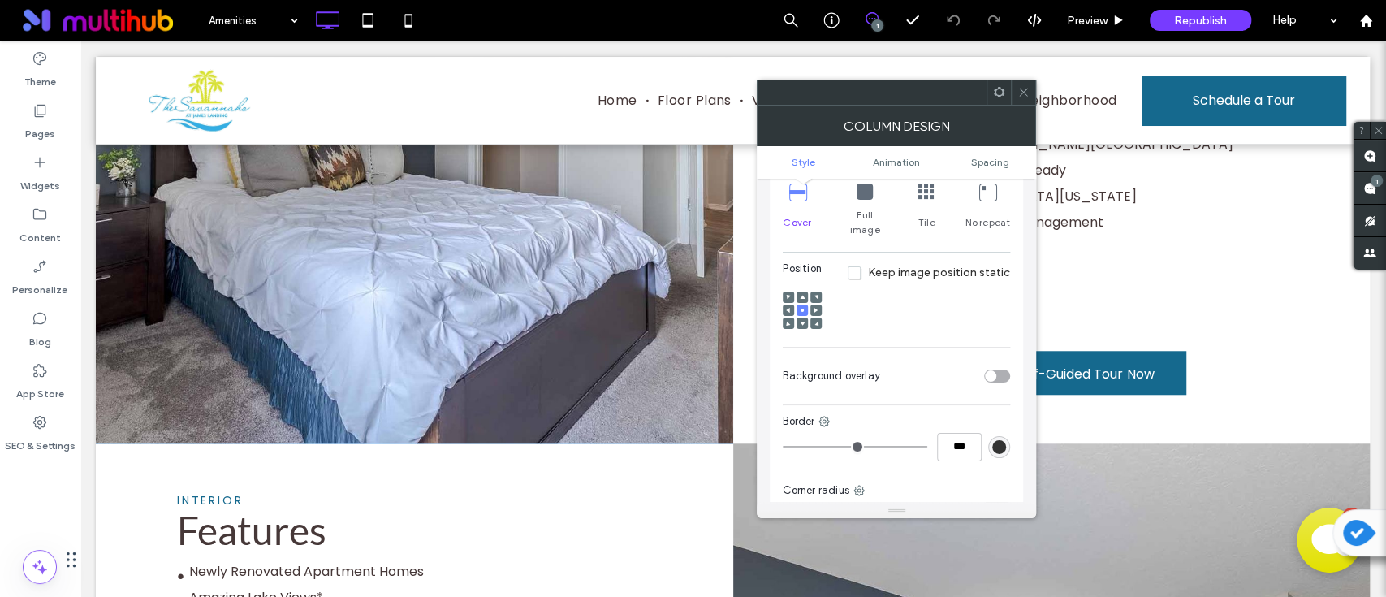
scroll to position [216, 0]
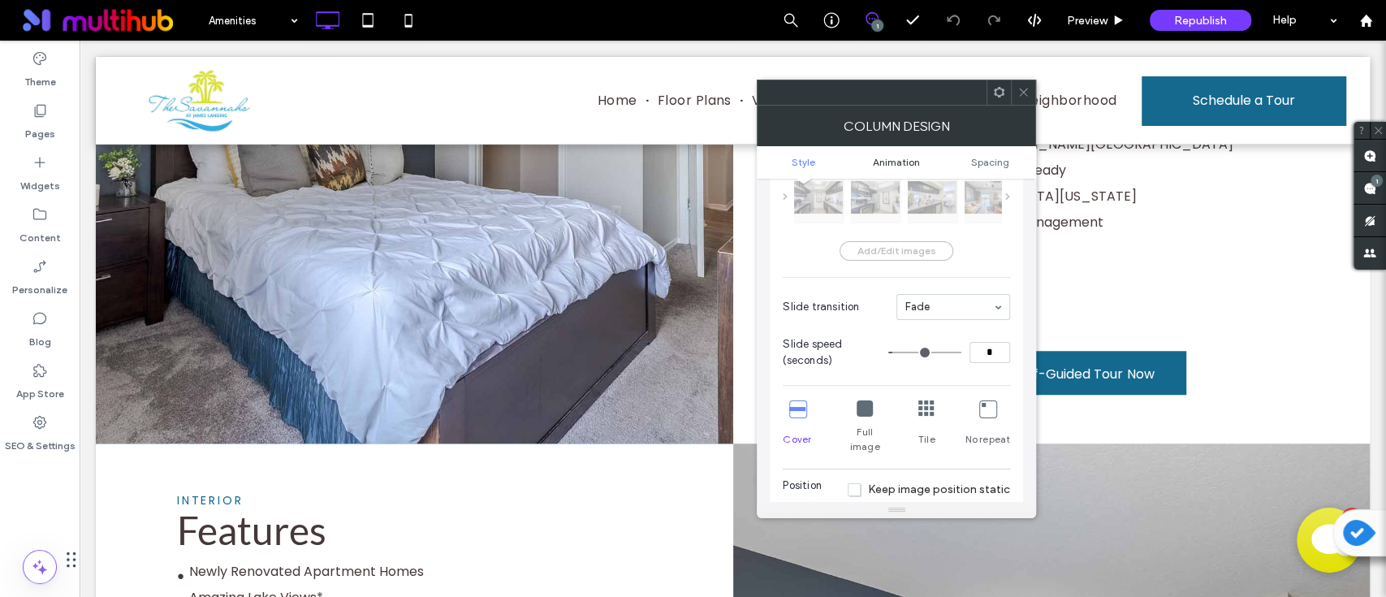
click at [901, 161] on span "Animation" at bounding box center [896, 162] width 47 height 12
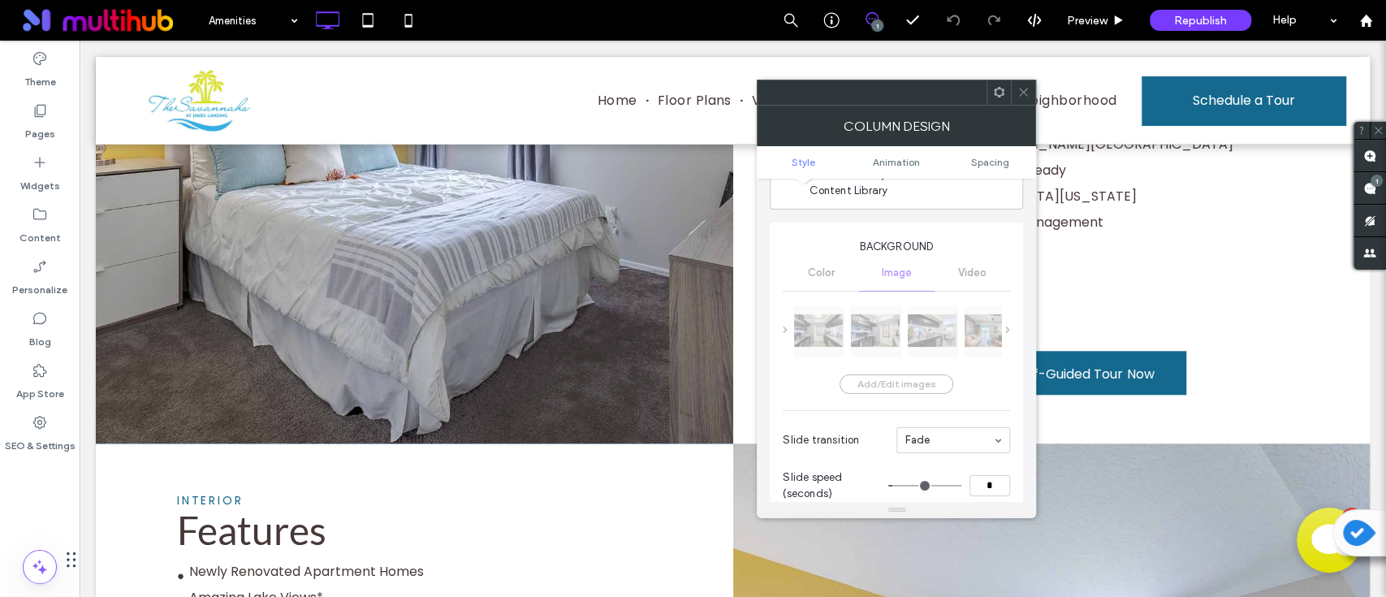
scroll to position [0, 0]
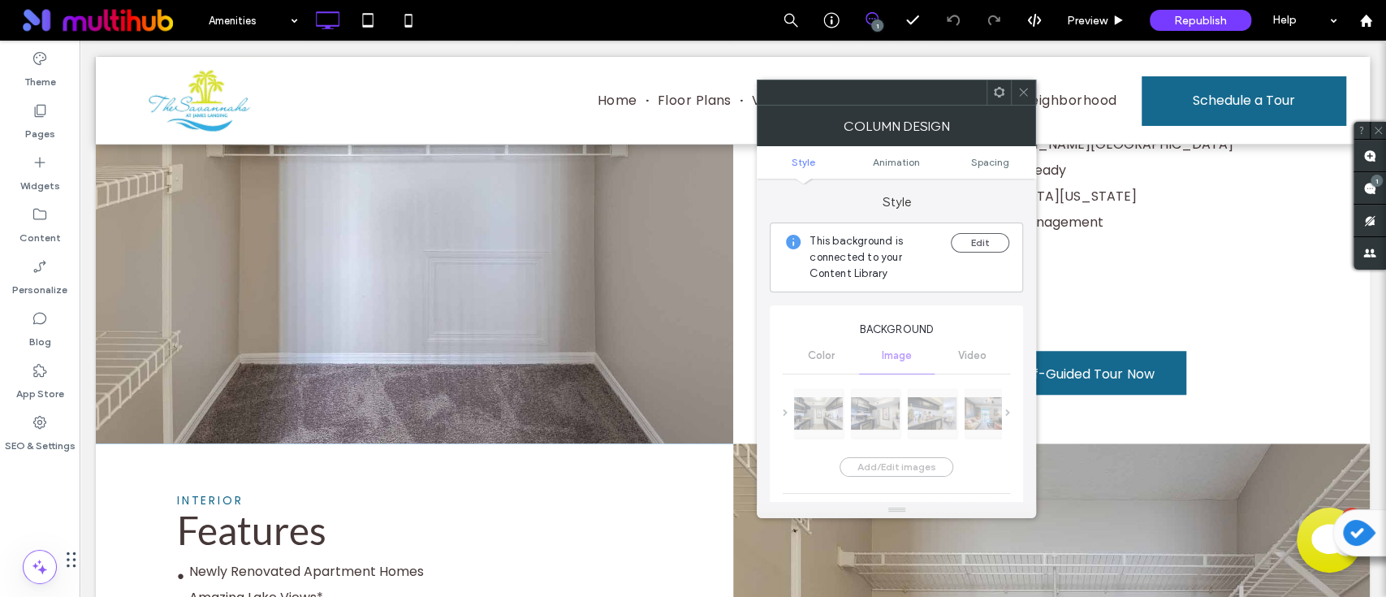
click at [823, 358] on div "Color Image Video" at bounding box center [896, 356] width 227 height 36
click at [890, 349] on div "Color Image Video" at bounding box center [896, 356] width 227 height 36
click at [892, 353] on div "Color Image Video" at bounding box center [896, 356] width 227 height 36
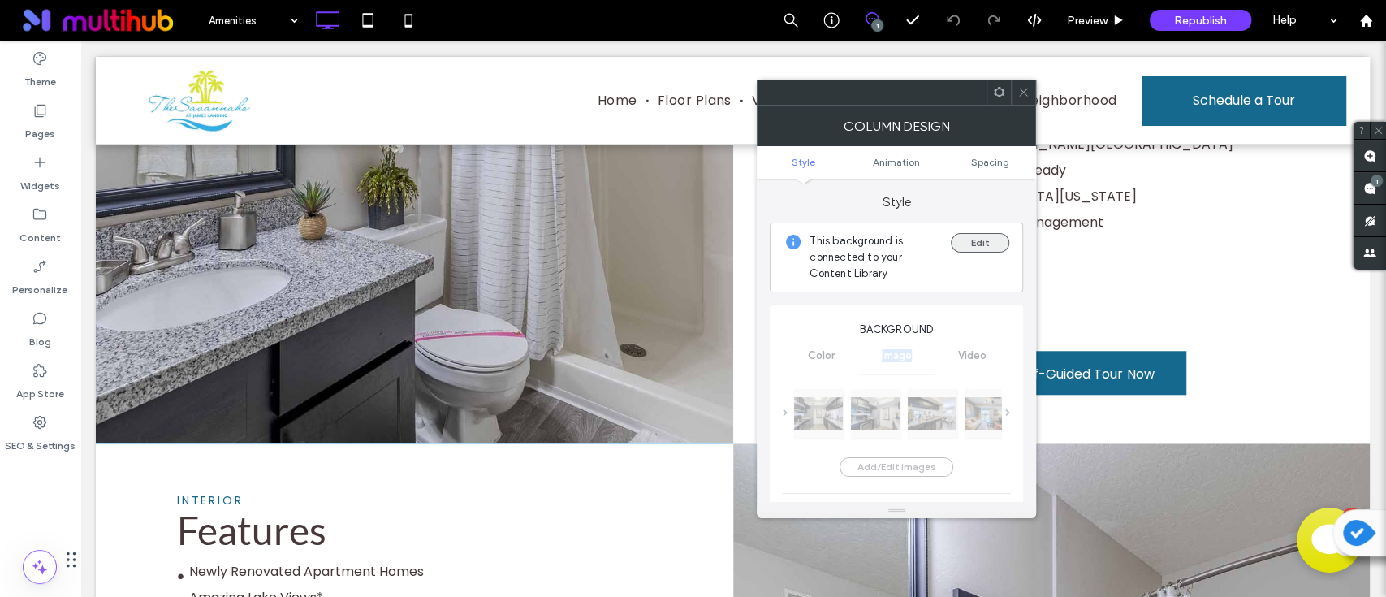
click at [983, 248] on button "Edit" at bounding box center [980, 242] width 58 height 19
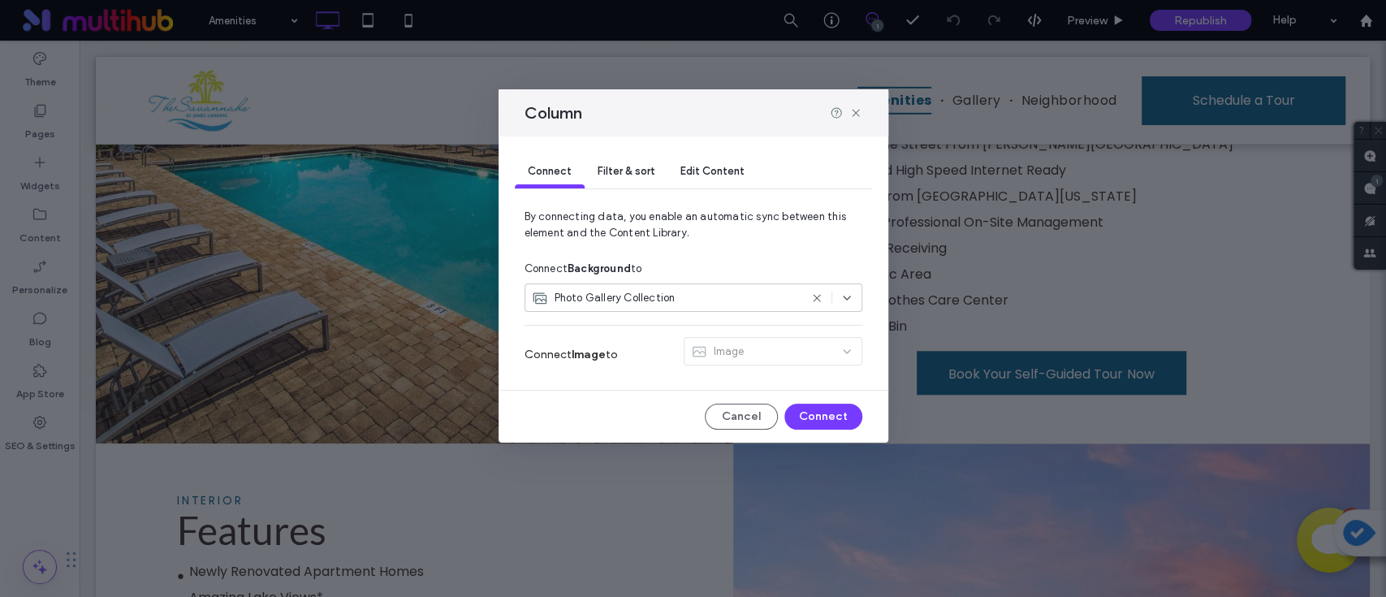
click at [646, 178] on div "Filter & sort" at bounding box center [626, 172] width 83 height 32
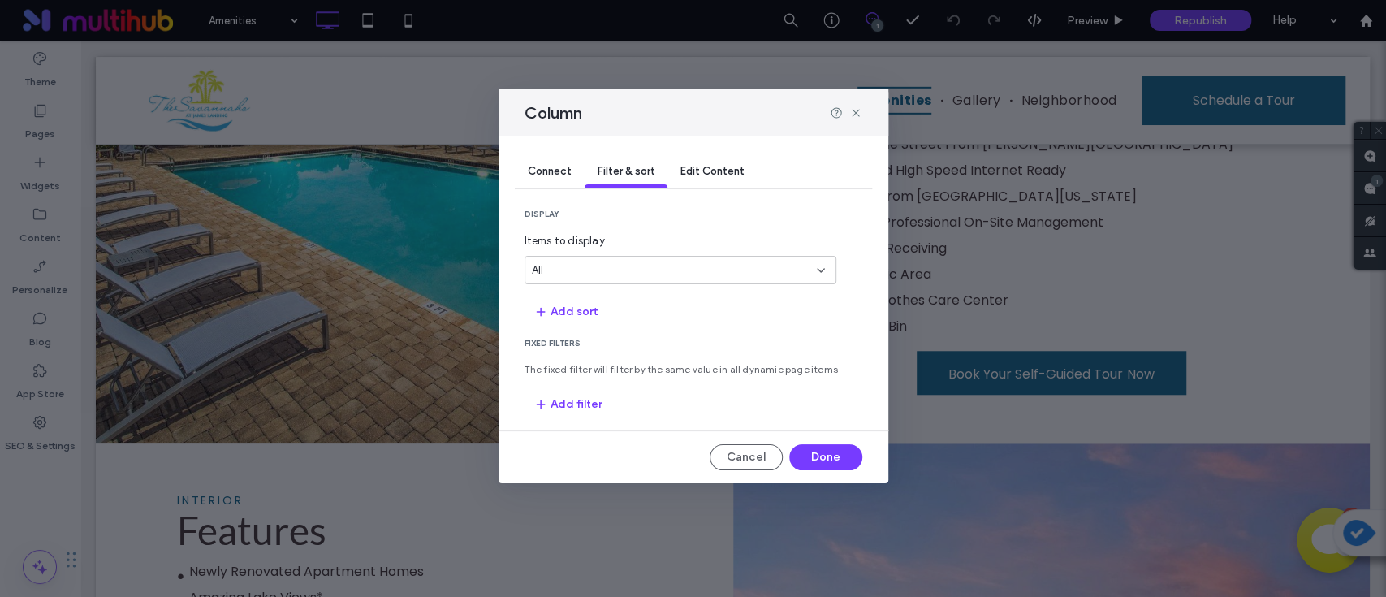
click at [706, 171] on span "Edit Content" at bounding box center [712, 171] width 64 height 12
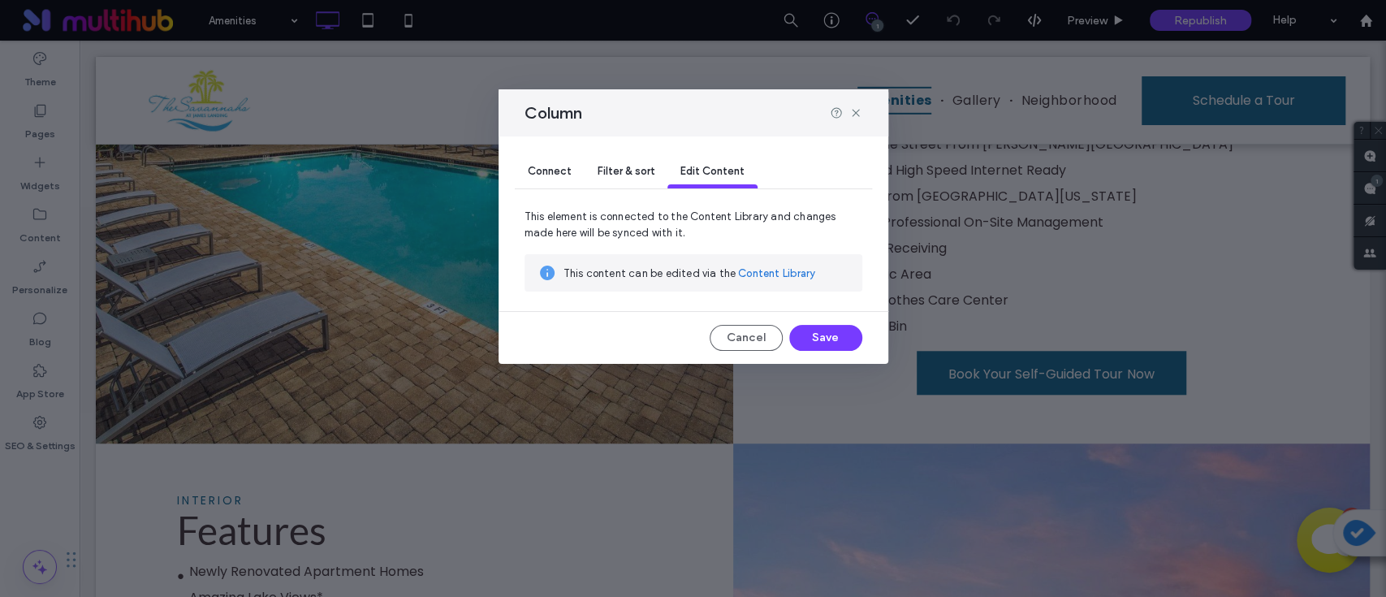
click at [654, 162] on div "Filter & sort" at bounding box center [626, 172] width 83 height 32
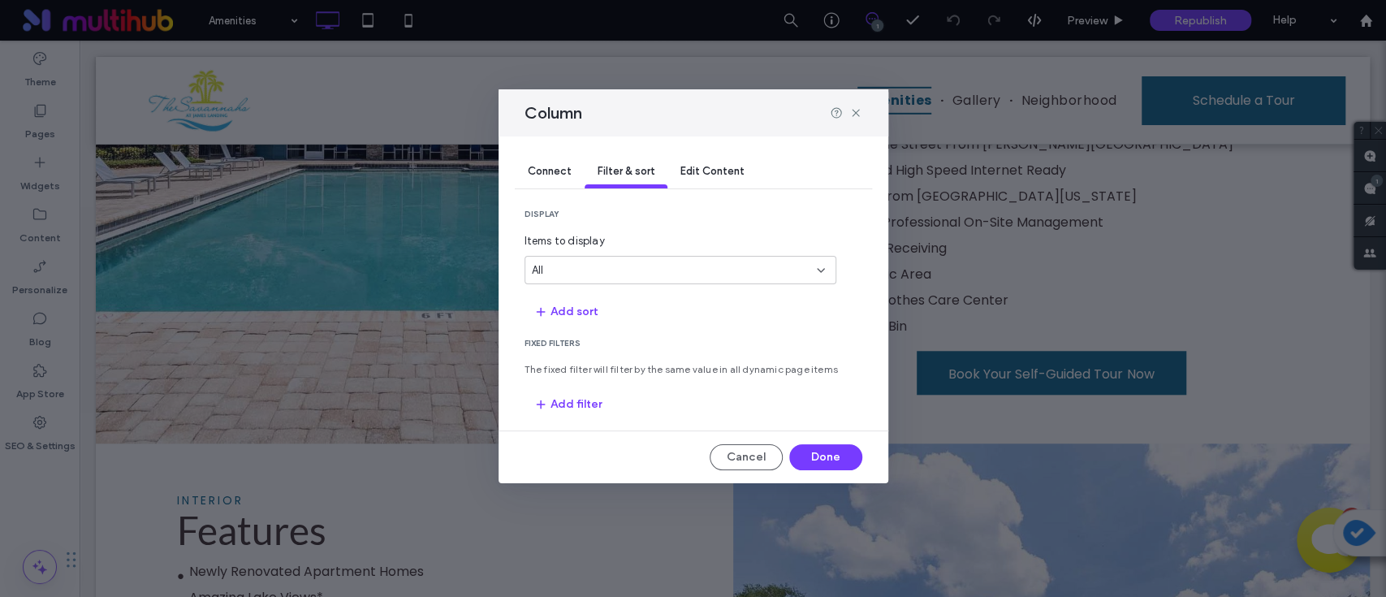
click at [624, 279] on div "All" at bounding box center [681, 270] width 312 height 28
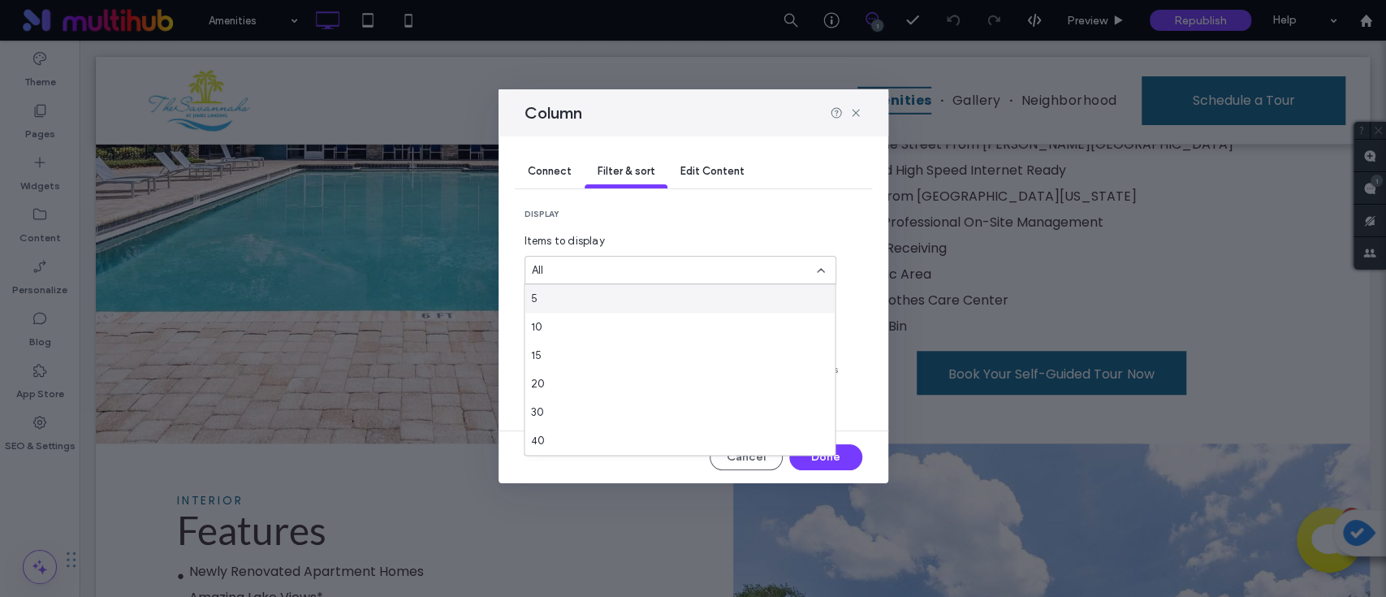
click at [739, 232] on section "display Items to display All" at bounding box center [694, 247] width 338 height 76
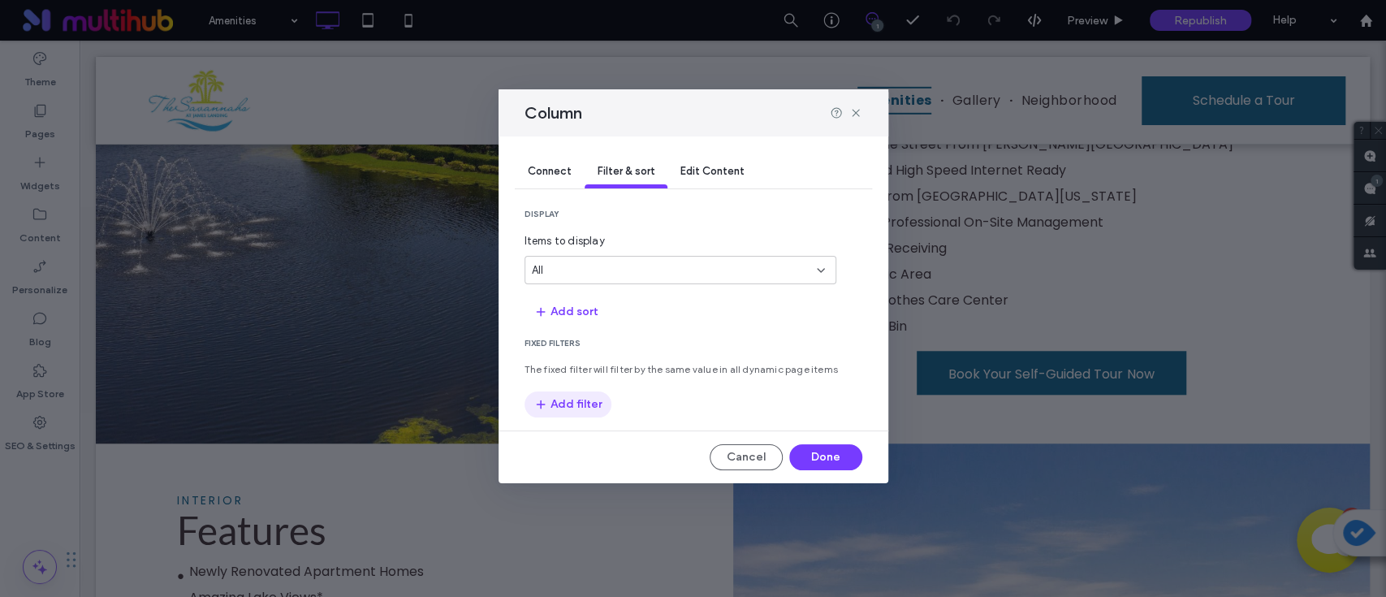
click at [594, 408] on button "Add filter" at bounding box center [568, 404] width 87 height 26
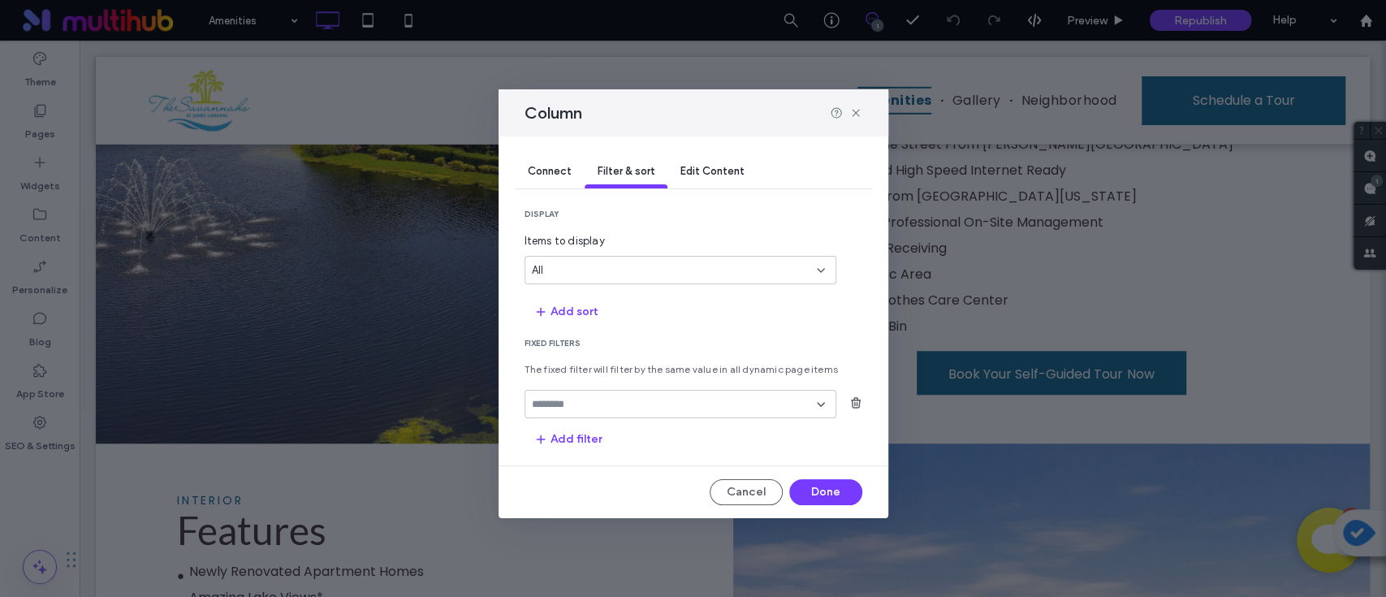
click at [767, 387] on section "Fixed Filters The fixed filter will filter by the same value in all dynamic pag…" at bounding box center [694, 395] width 338 height 114
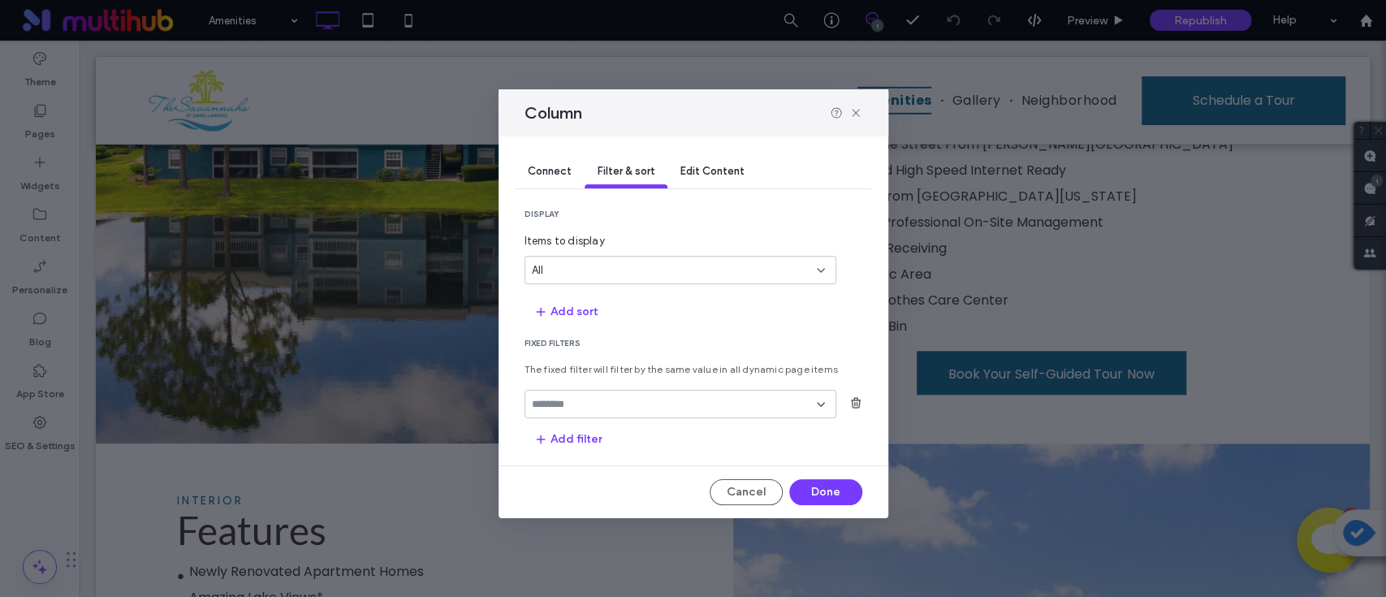
click at [767, 404] on input "fields-dropdown" at bounding box center [674, 404] width 285 height 13
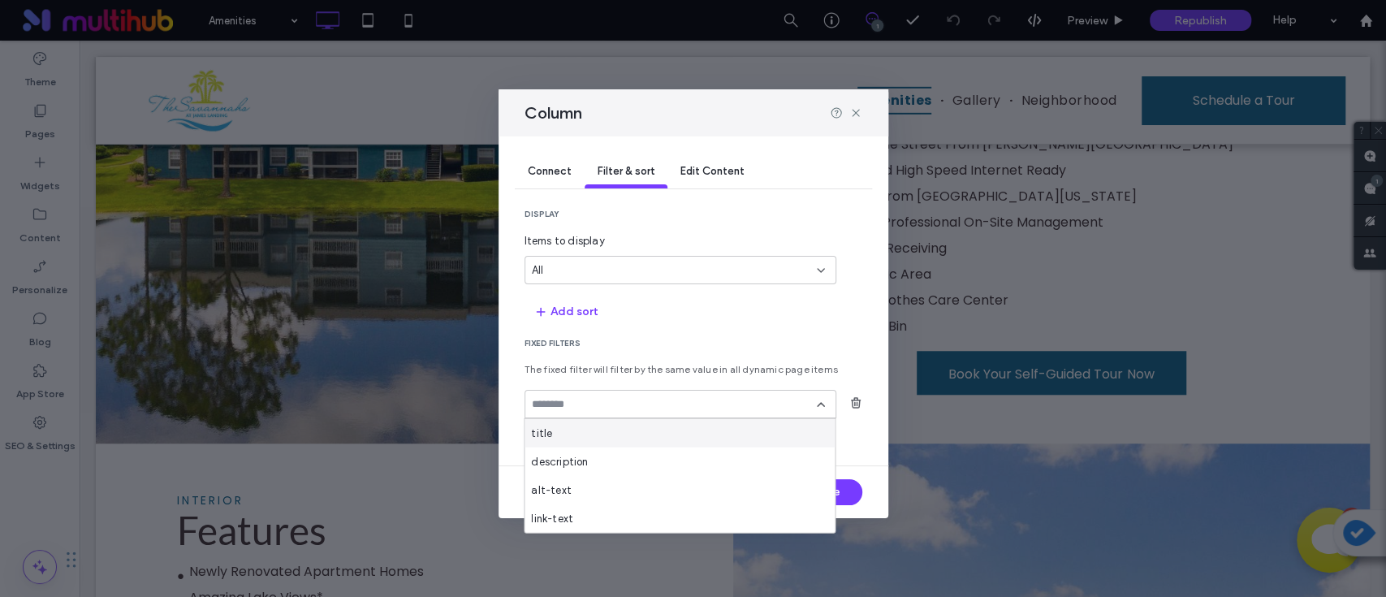
click at [792, 317] on section "Add sort" at bounding box center [694, 311] width 338 height 28
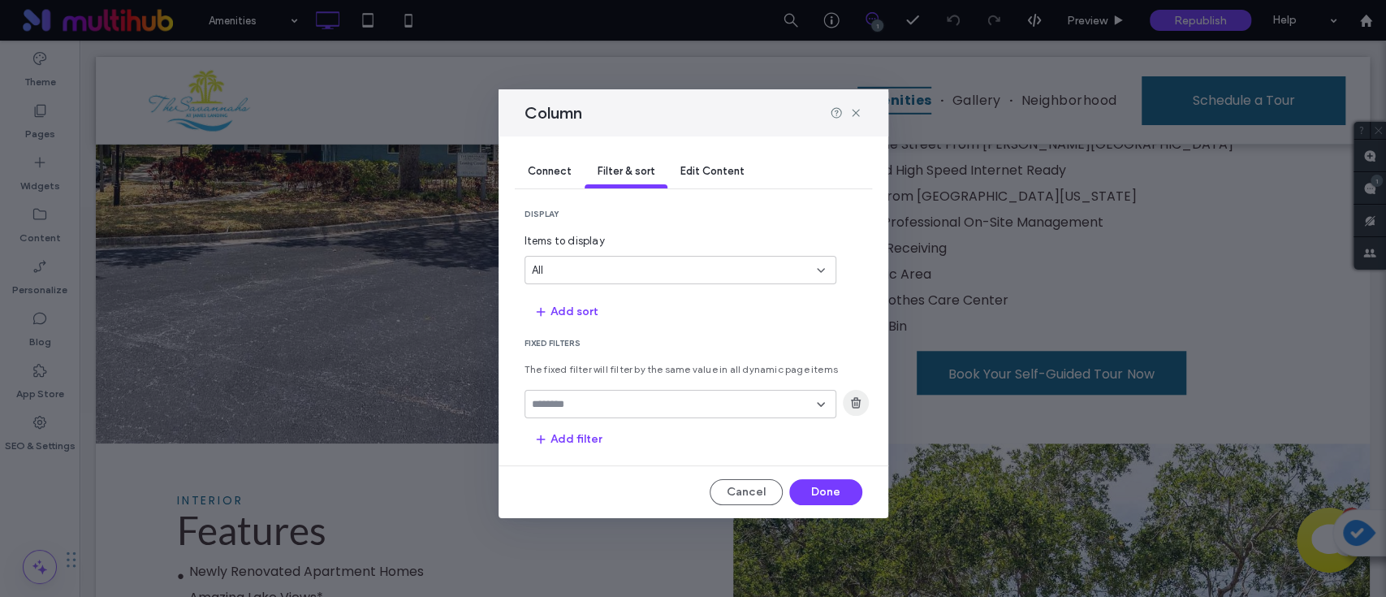
click at [858, 400] on icon "button" at bounding box center [855, 402] width 13 height 13
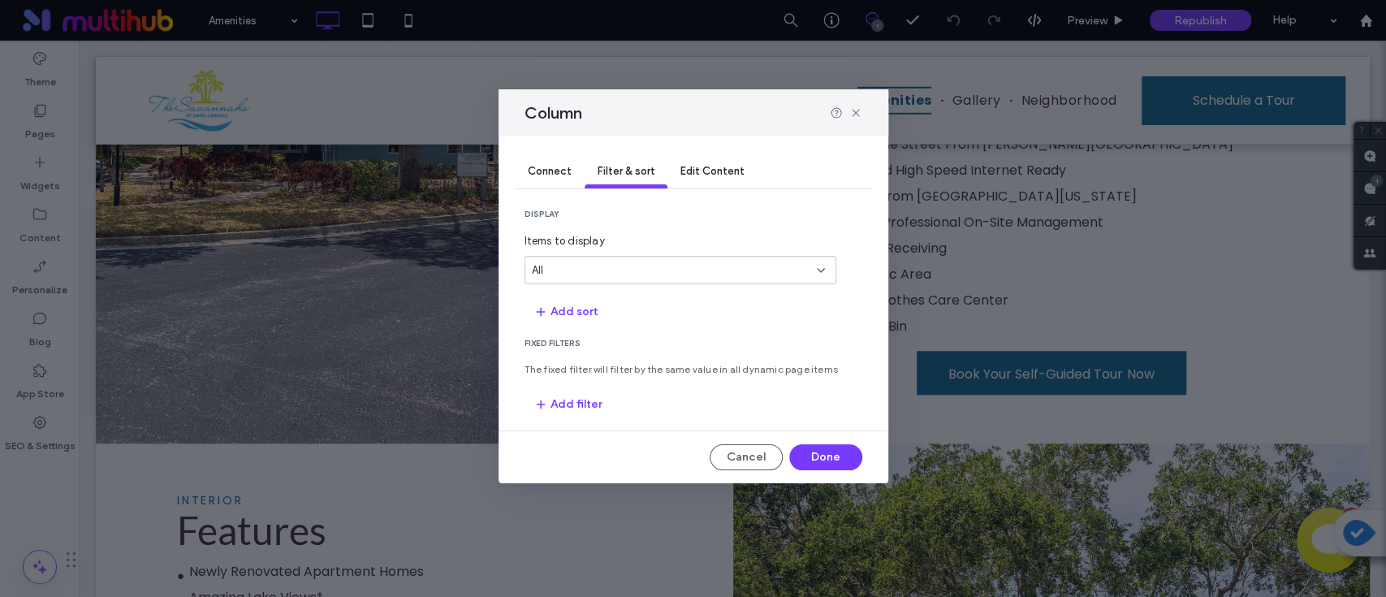
click at [656, 274] on div "All" at bounding box center [671, 270] width 278 height 16
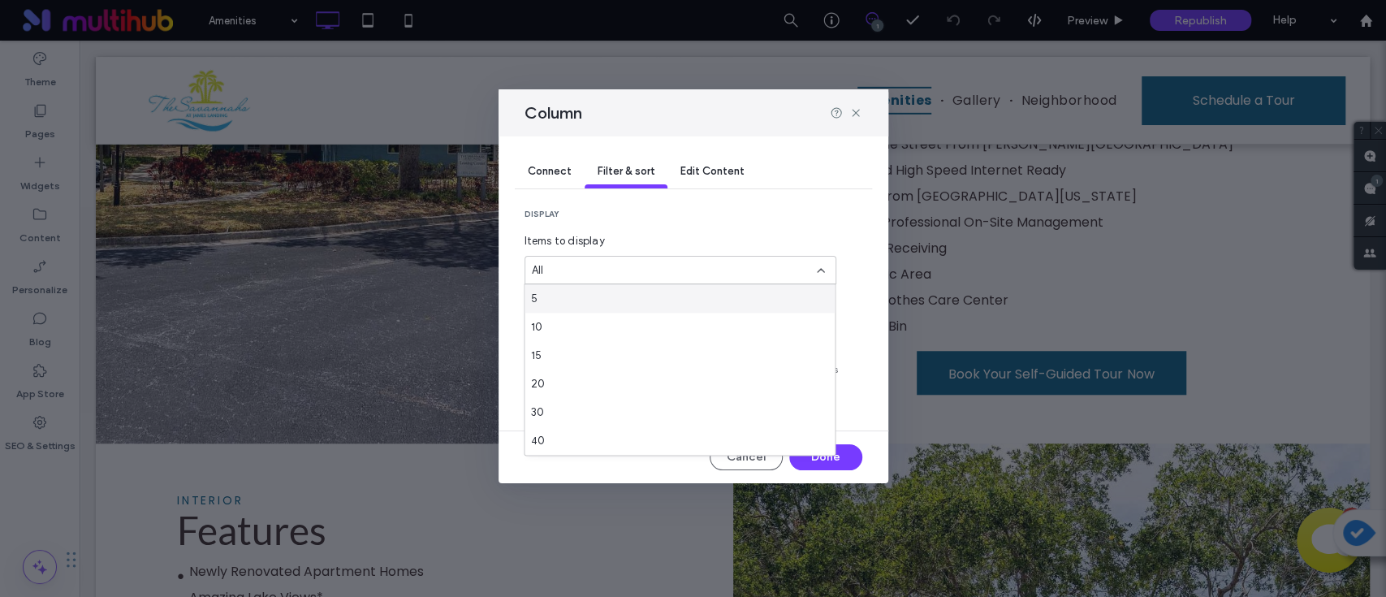
click at [656, 274] on div "All" at bounding box center [671, 270] width 278 height 16
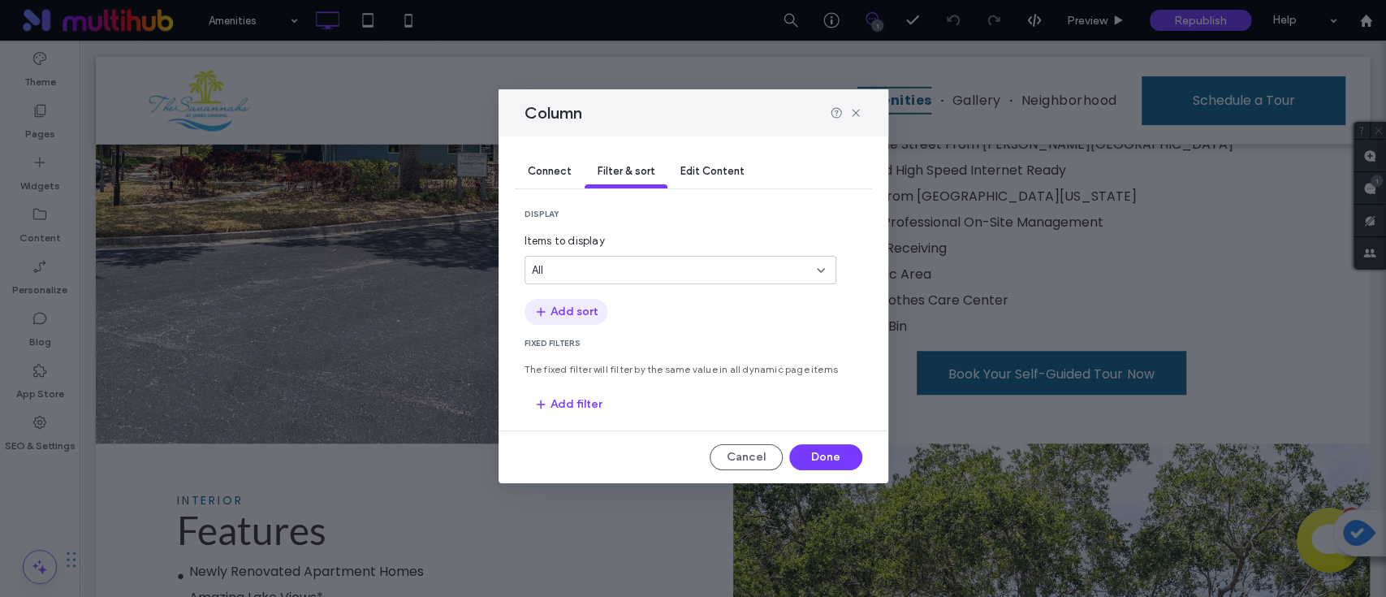
click at [575, 315] on button "Add sort" at bounding box center [566, 312] width 83 height 26
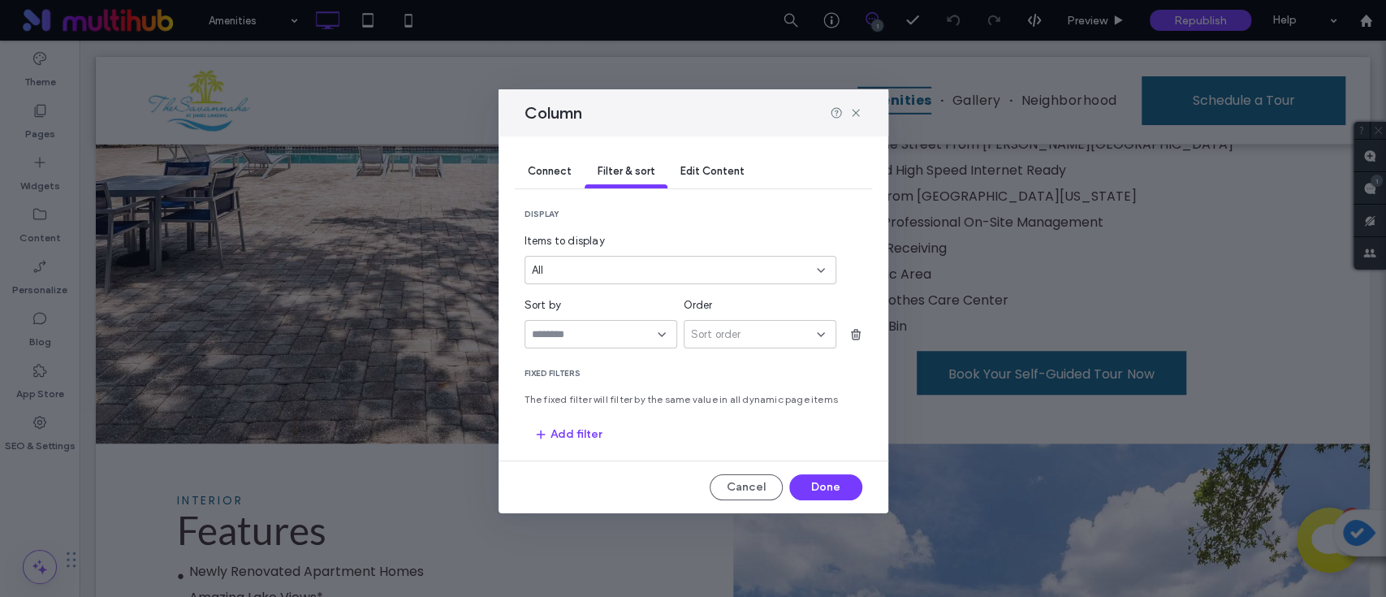
click at [656, 341] on icon at bounding box center [661, 334] width 13 height 13
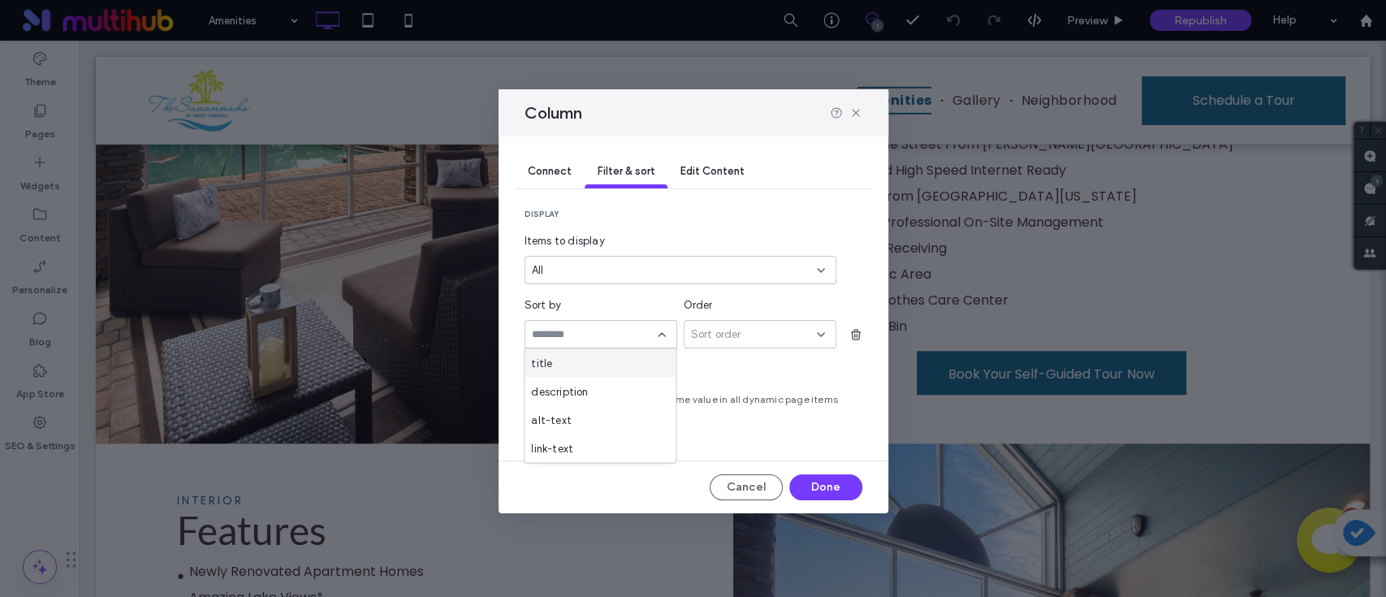
click at [646, 360] on div "title" at bounding box center [600, 362] width 151 height 28
click at [715, 326] on span "Sort order" at bounding box center [716, 334] width 50 height 16
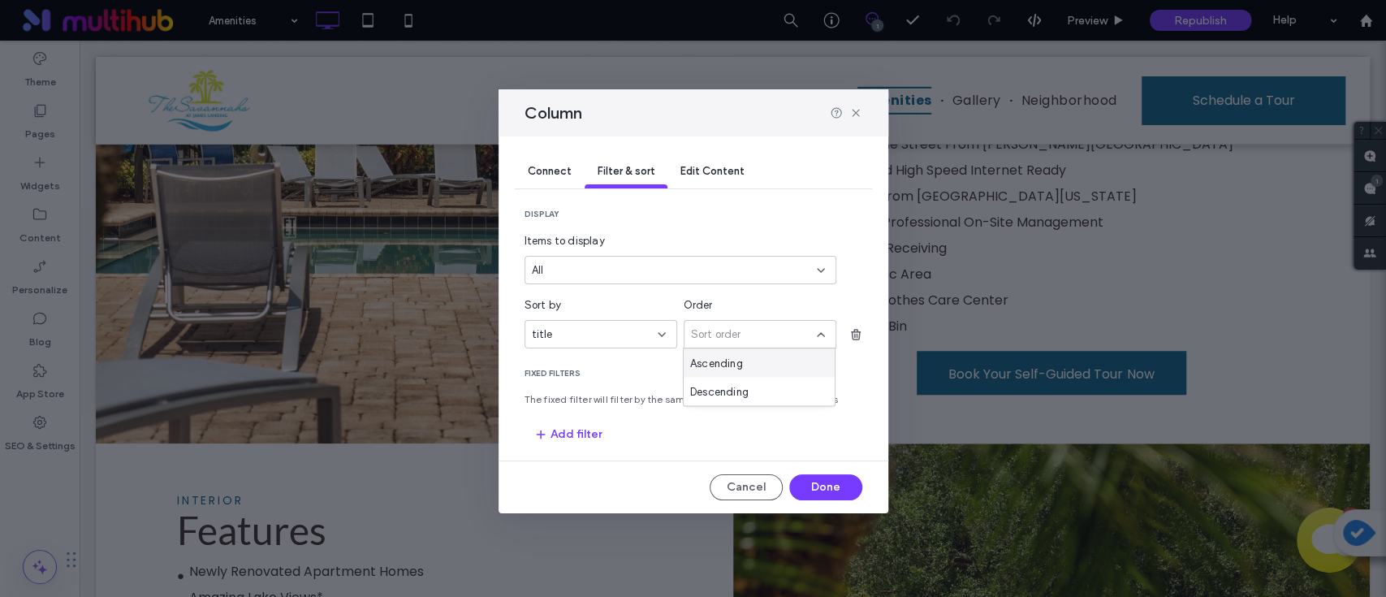
click at [665, 336] on icon at bounding box center [661, 334] width 13 height 13
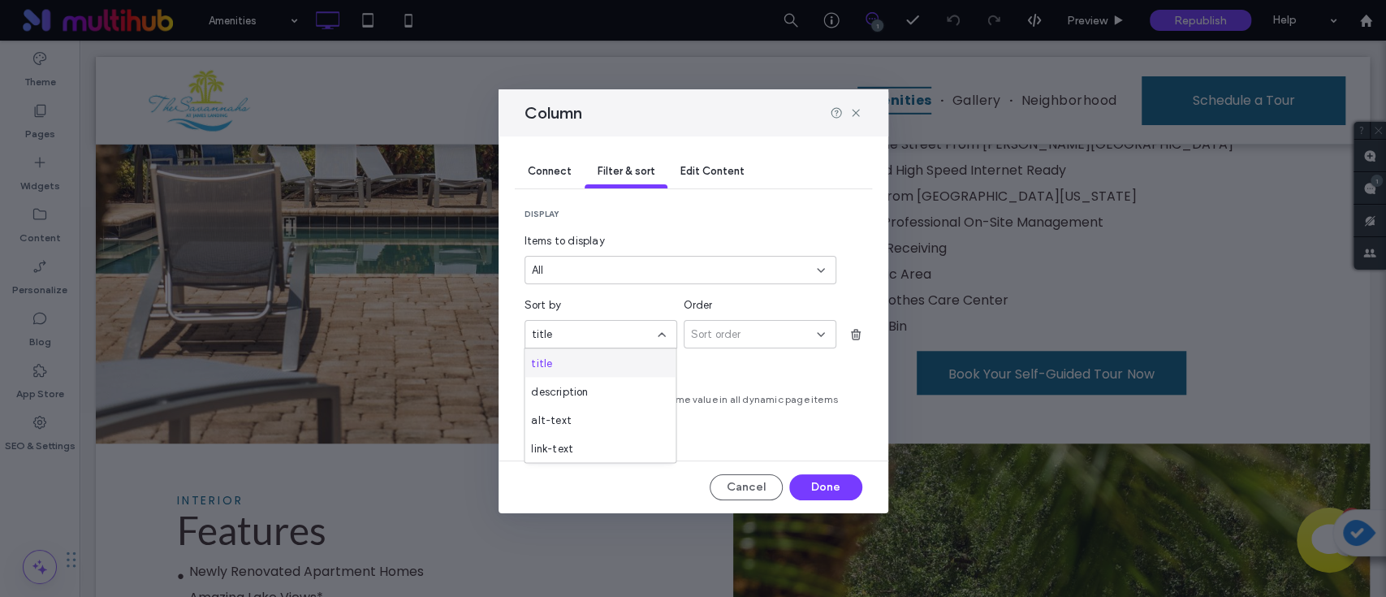
click at [665, 336] on icon at bounding box center [661, 334] width 13 height 13
click at [741, 328] on div "Sort order" at bounding box center [754, 334] width 126 height 16
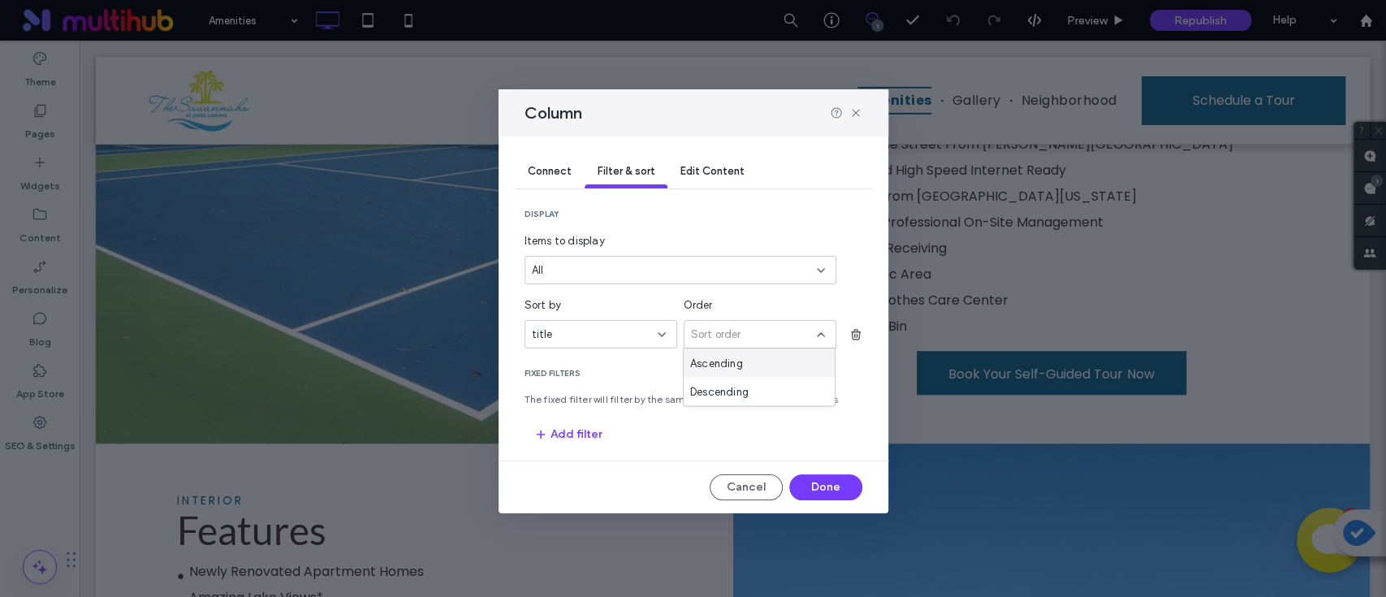
click at [740, 352] on div "Ascending" at bounding box center [759, 362] width 151 height 28
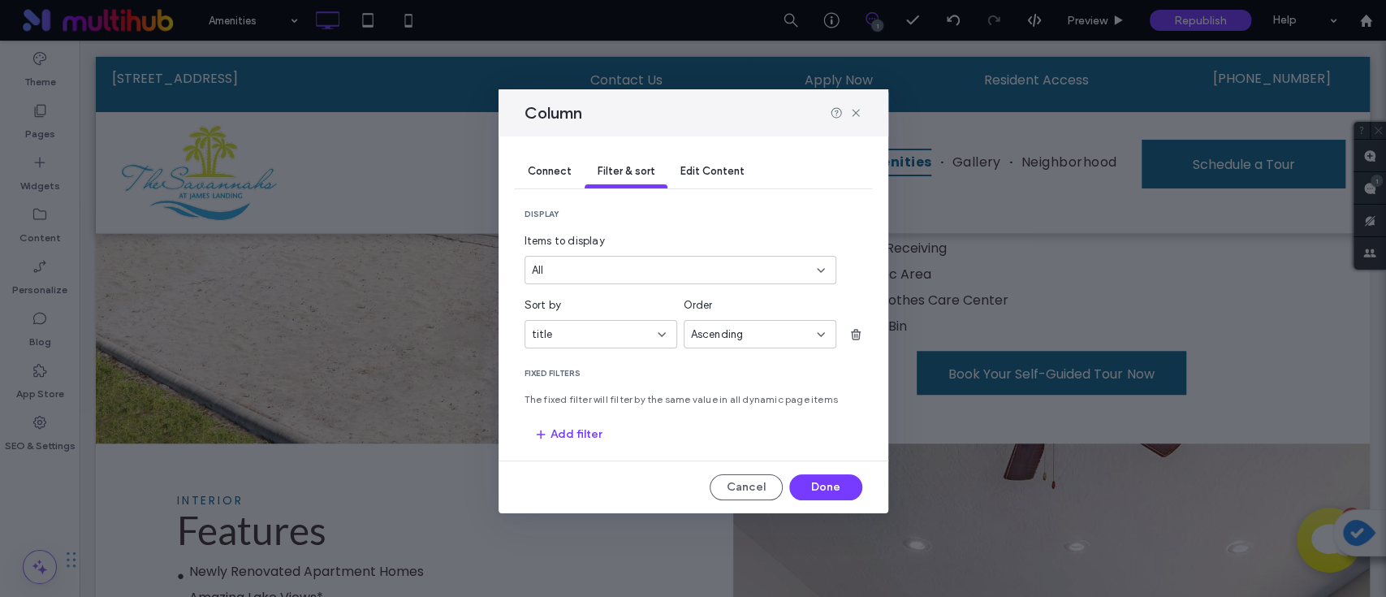
click at [702, 276] on div "All" at bounding box center [671, 270] width 278 height 16
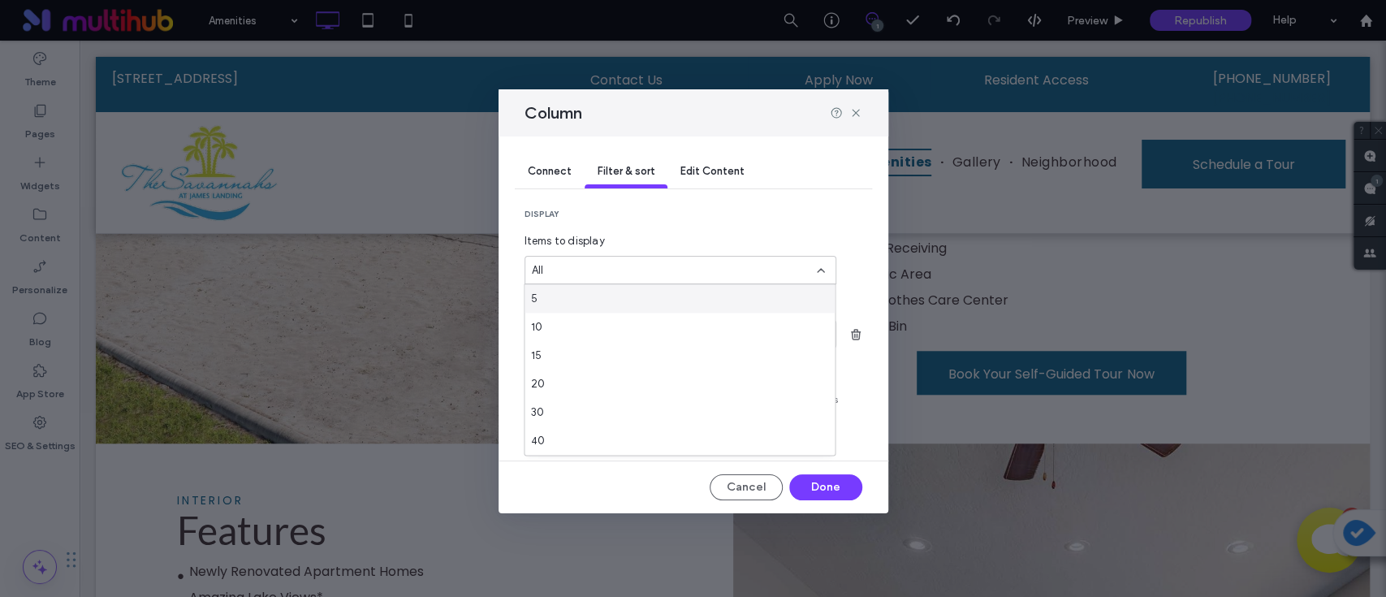
click at [702, 276] on div "All" at bounding box center [671, 270] width 278 height 16
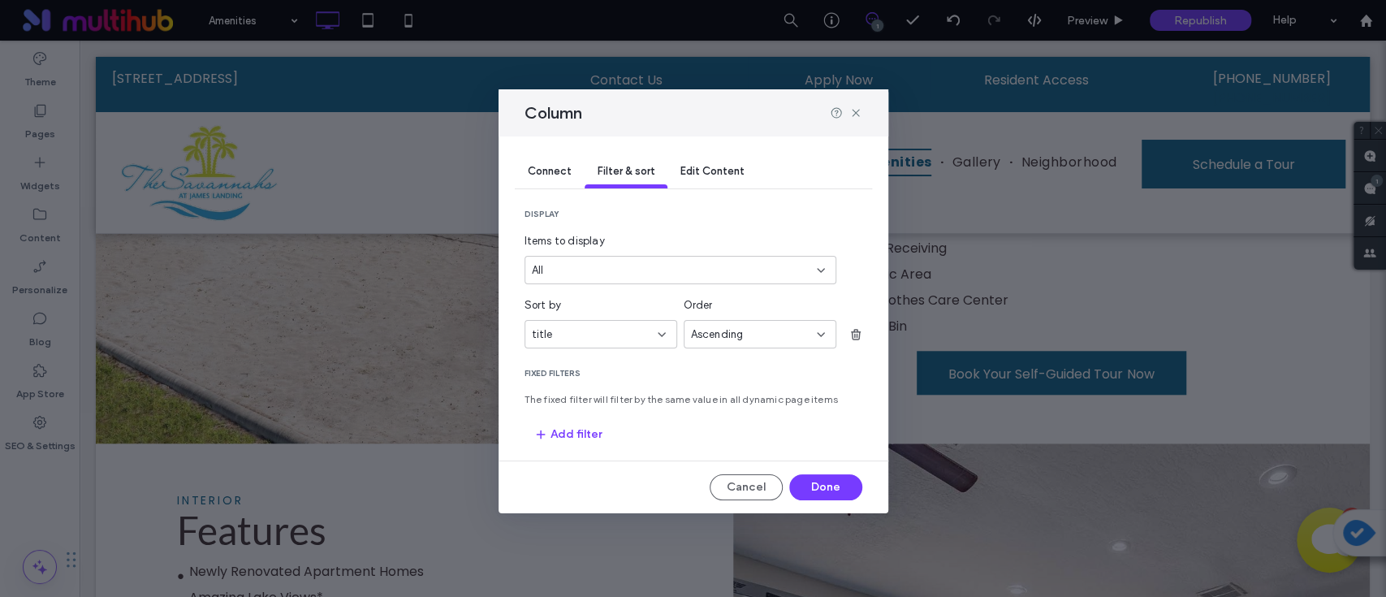
click at [701, 276] on div "All" at bounding box center [671, 270] width 278 height 16
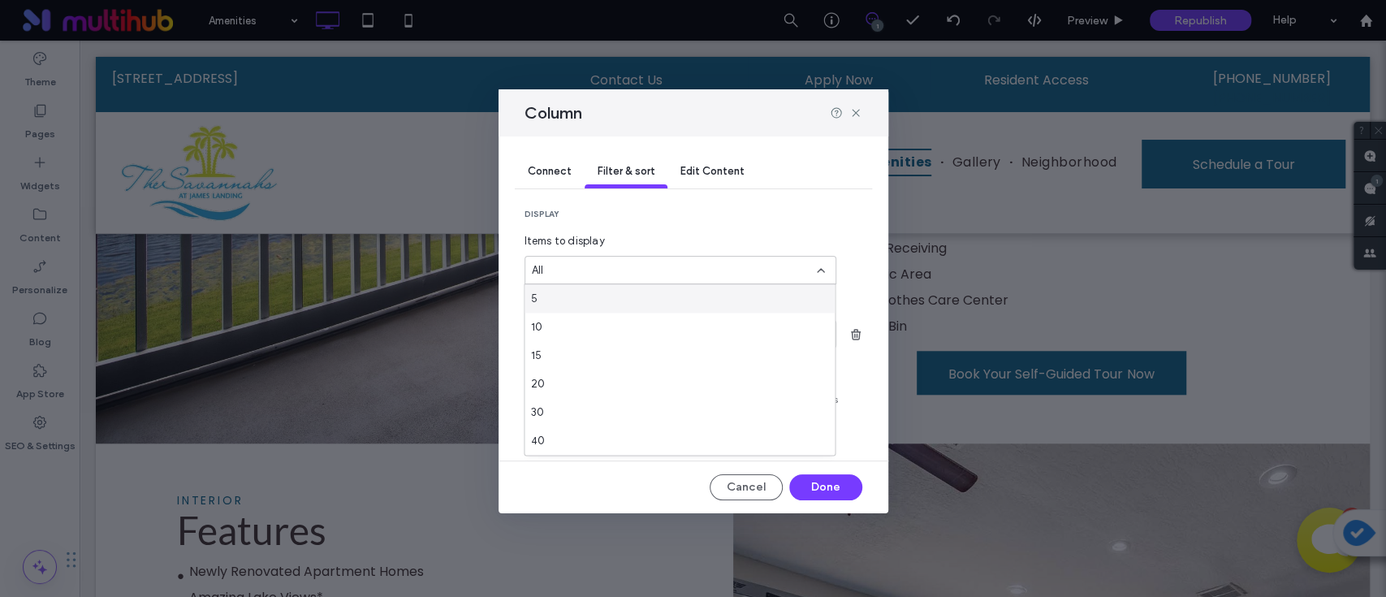
click at [730, 218] on span "display" at bounding box center [694, 214] width 338 height 11
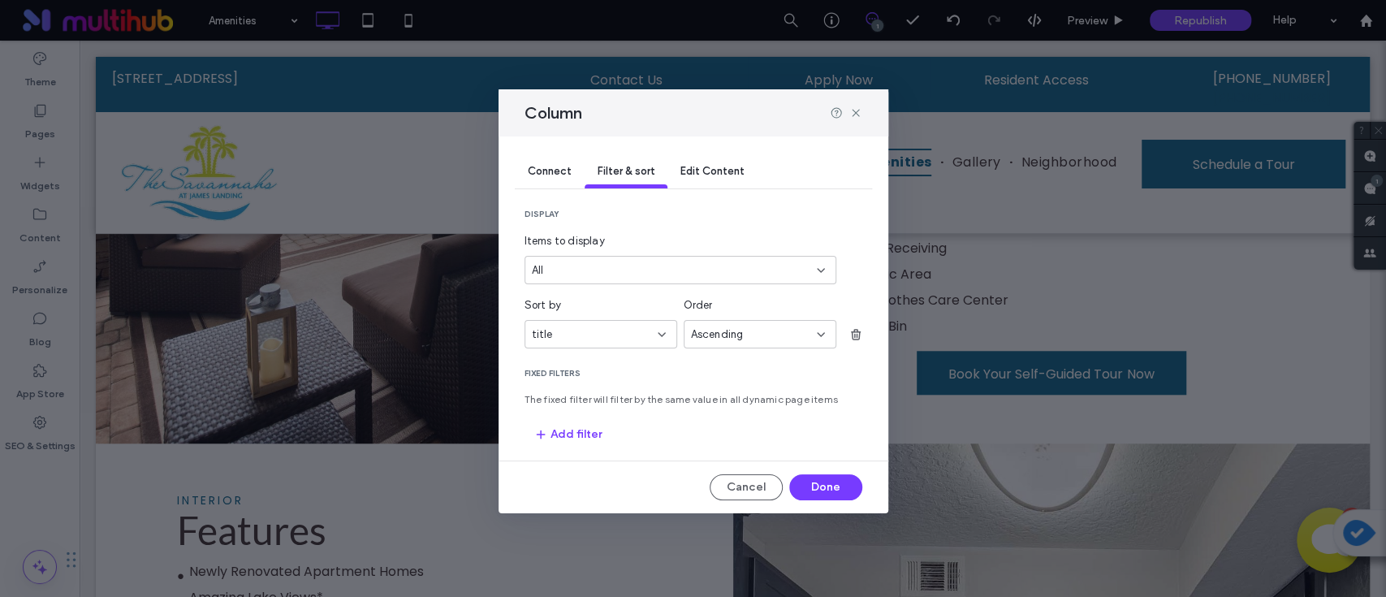
click at [707, 267] on div "All" at bounding box center [671, 270] width 278 height 16
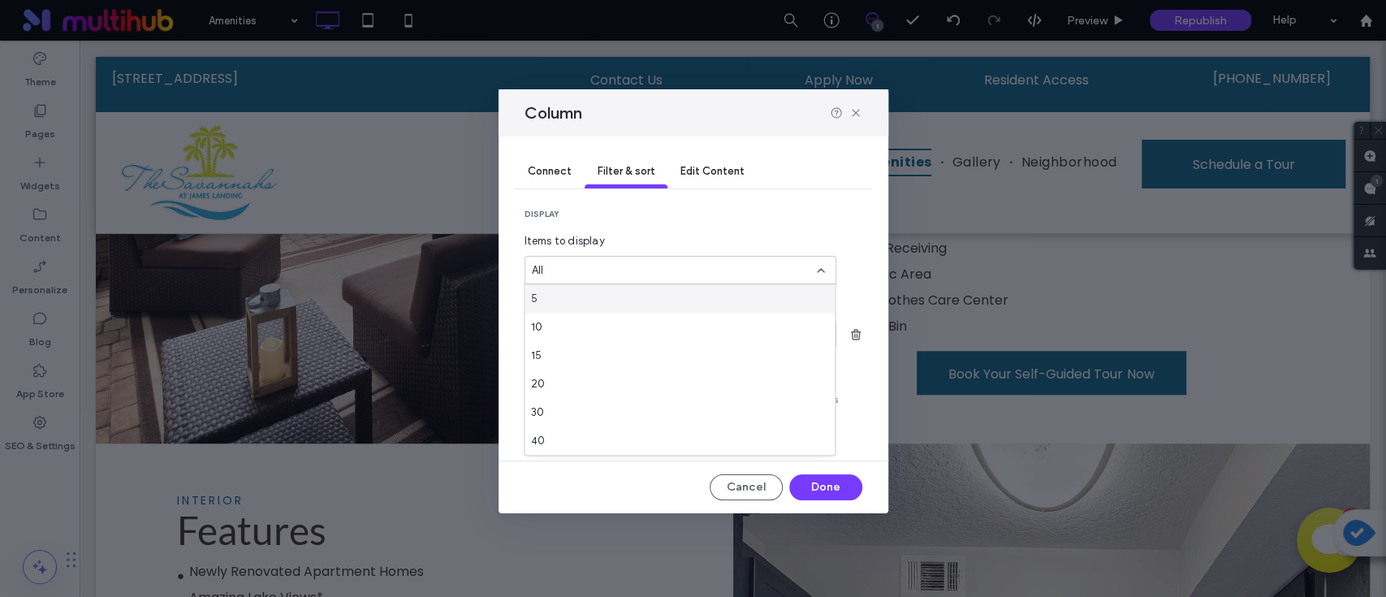
click at [751, 225] on section "display Items to display All" at bounding box center [694, 247] width 338 height 76
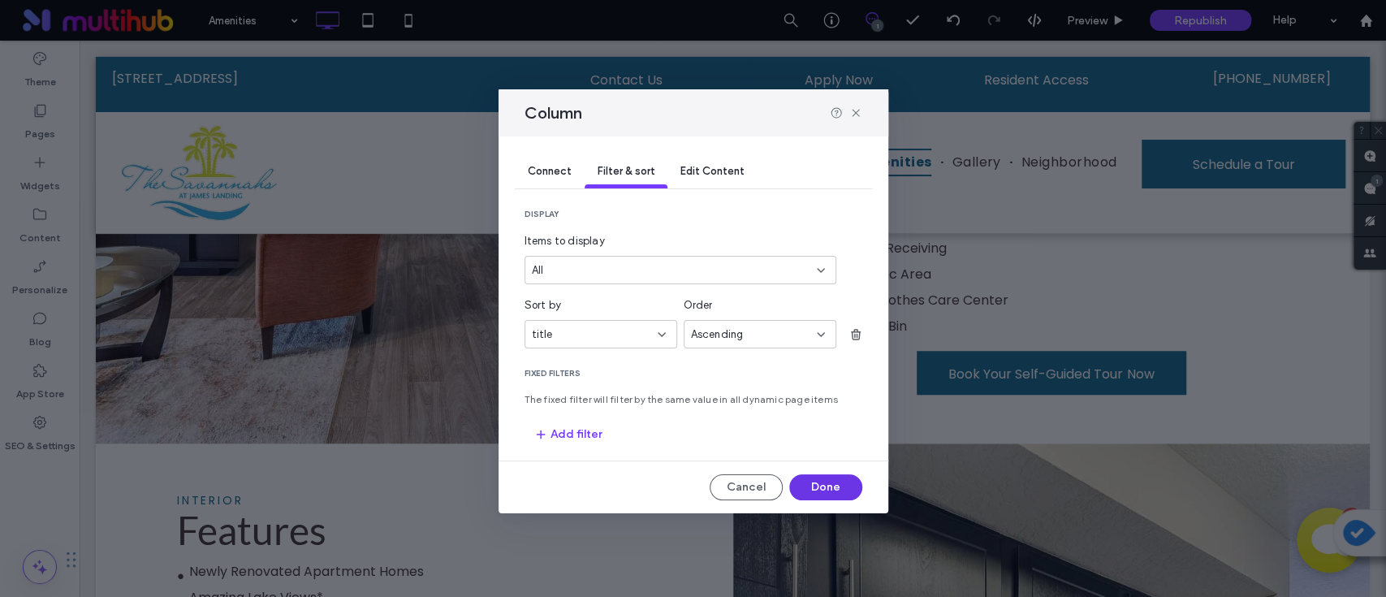
click at [804, 488] on button "Done" at bounding box center [825, 487] width 73 height 26
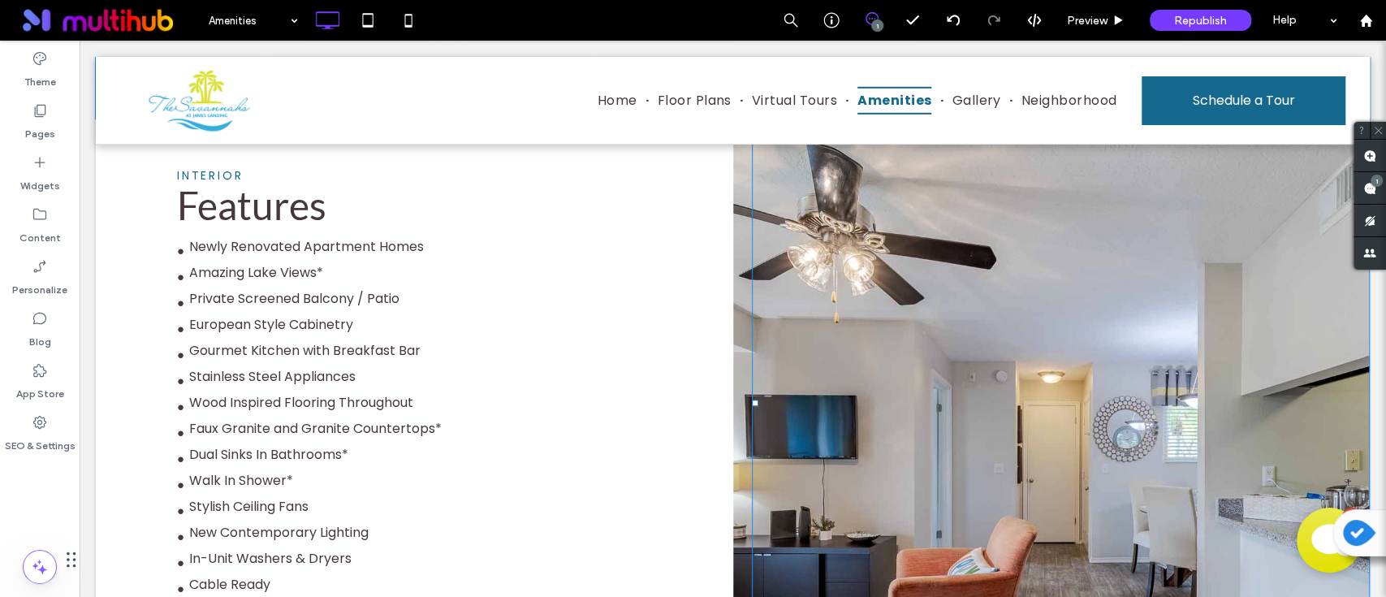
scroll to position [1515, 0]
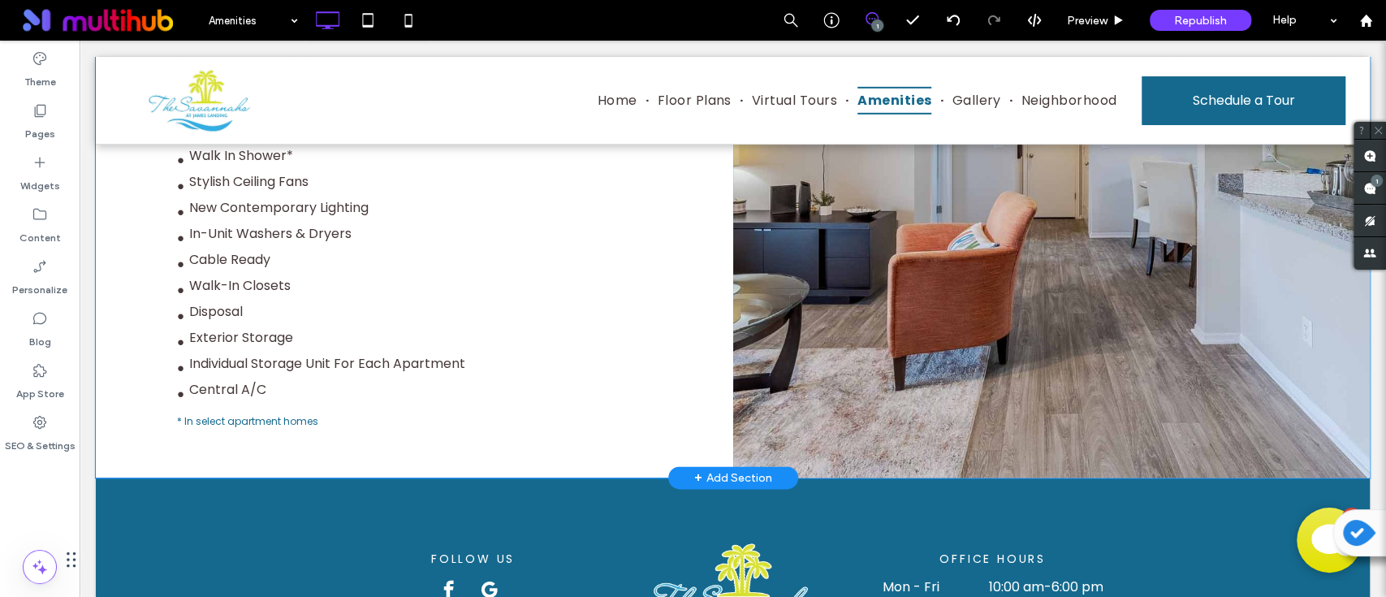
click at [856, 433] on div at bounding box center [1051, 136] width 637 height 684
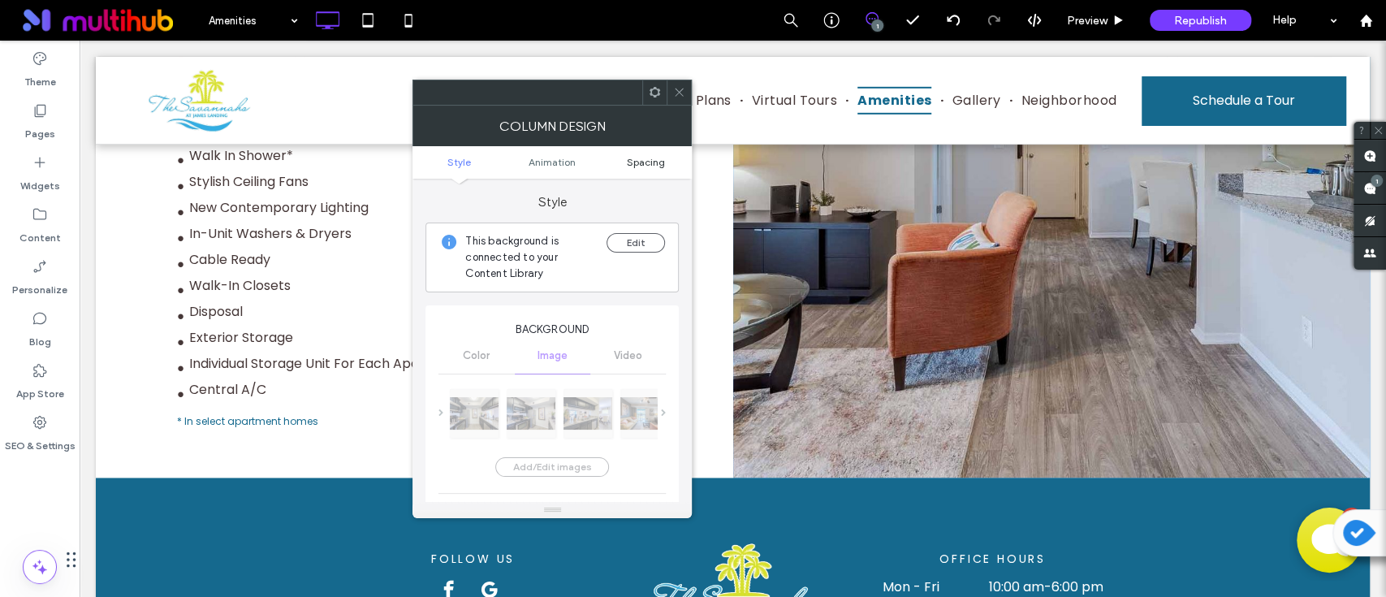
click at [643, 166] on span "Spacing" at bounding box center [645, 162] width 38 height 12
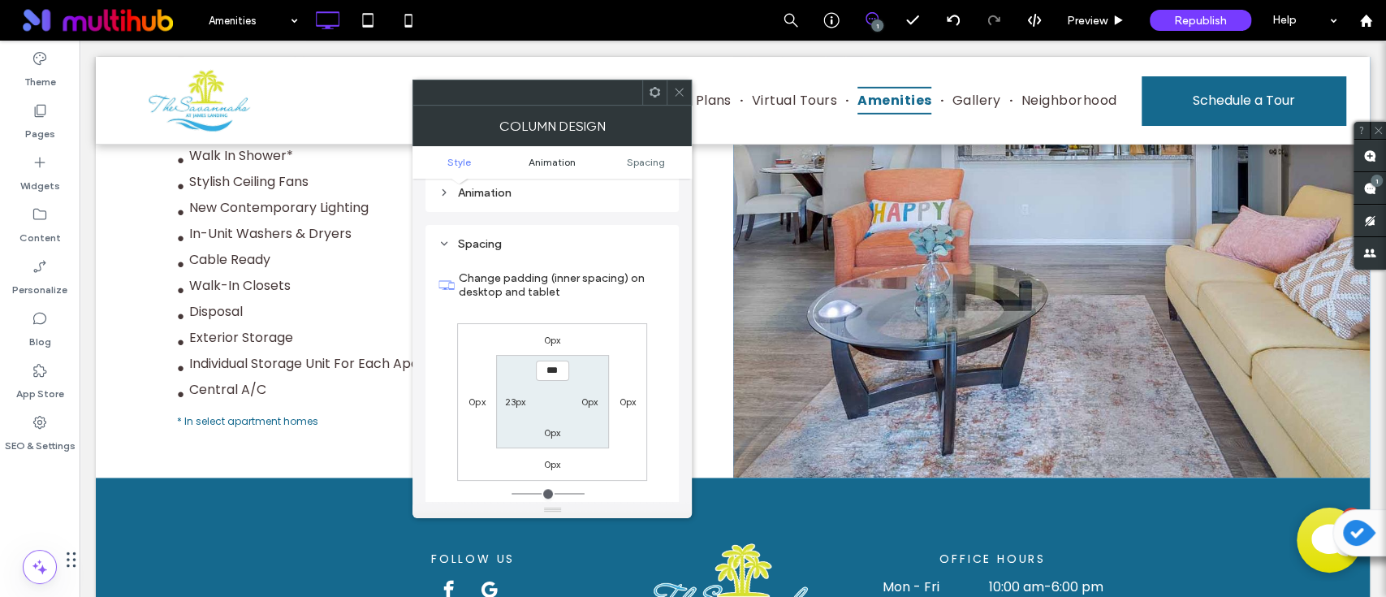
scroll to position [892, 0]
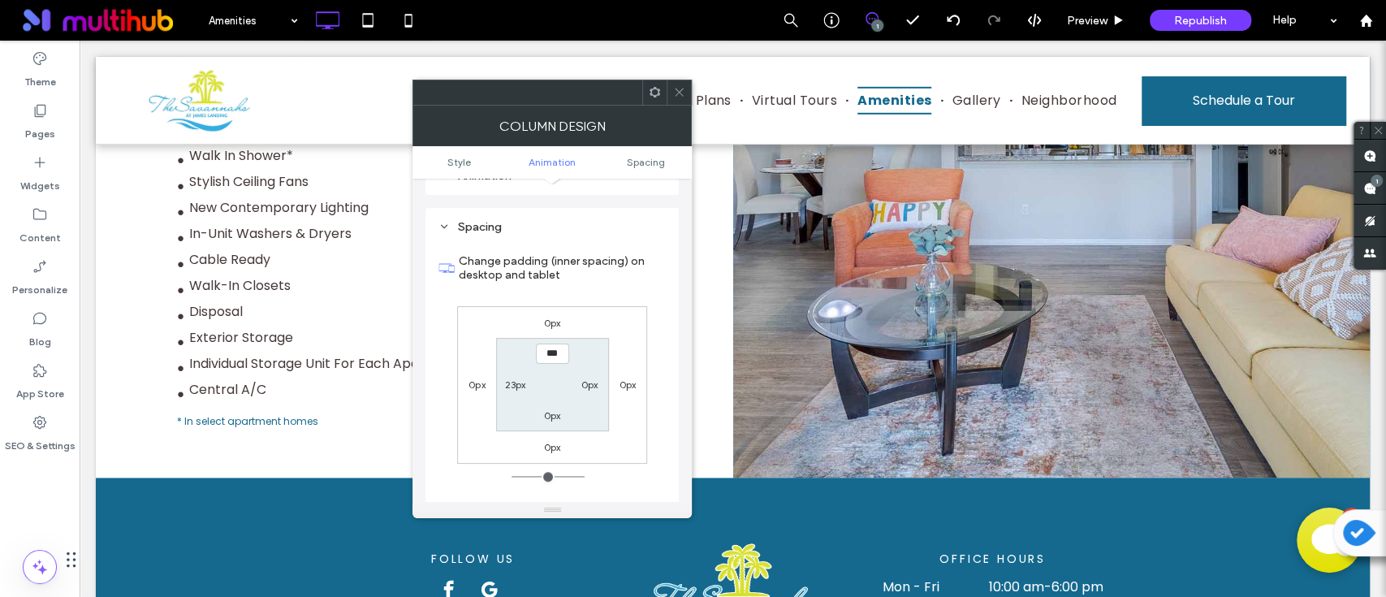
click at [652, 93] on icon at bounding box center [655, 92] width 12 height 12
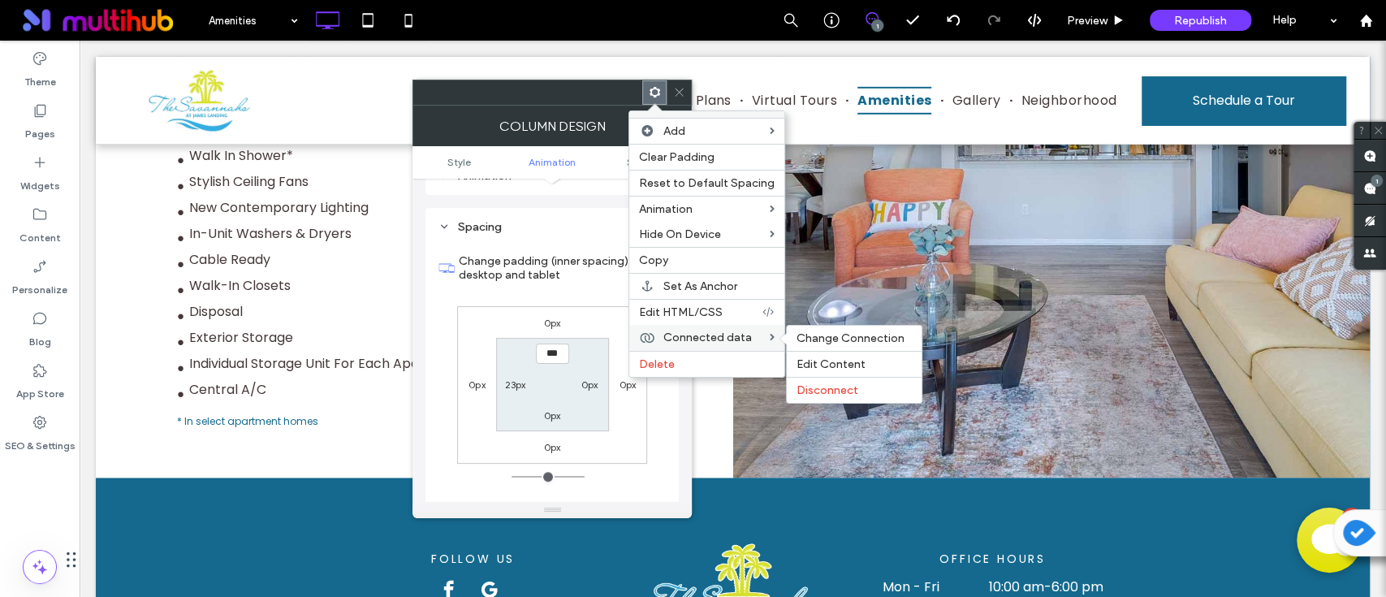
click at [693, 331] on span "Connected data" at bounding box center [707, 338] width 89 height 14
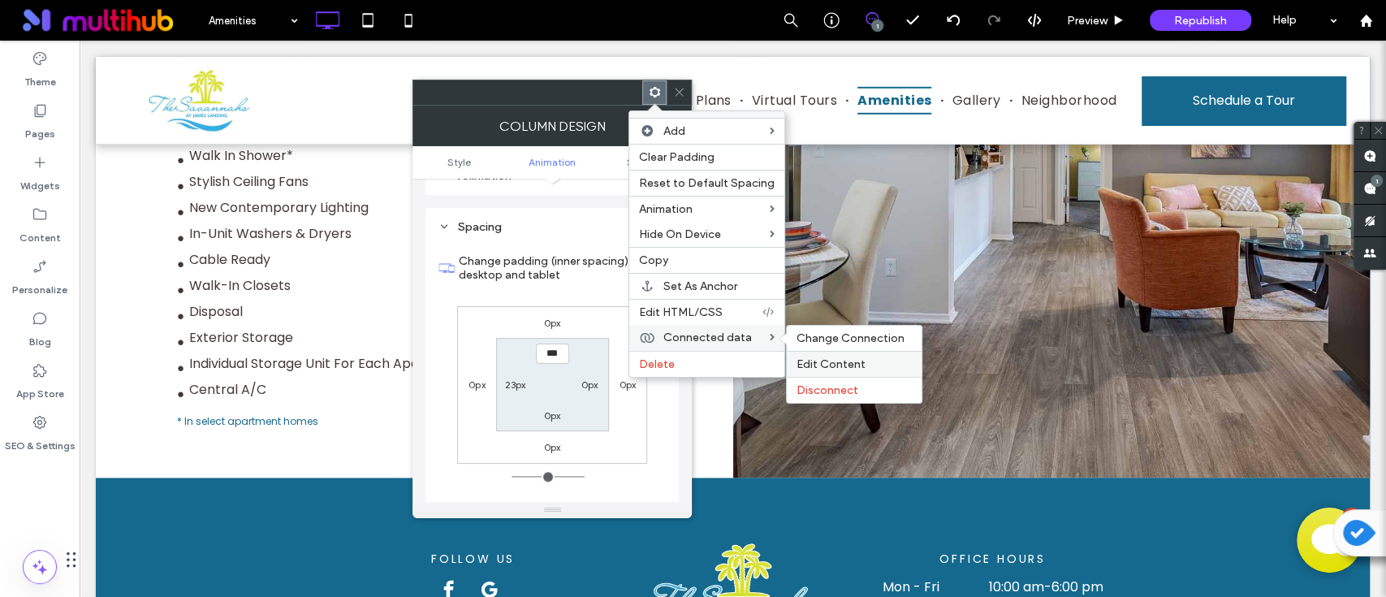
click at [819, 364] on span "Edit Content" at bounding box center [831, 364] width 69 height 14
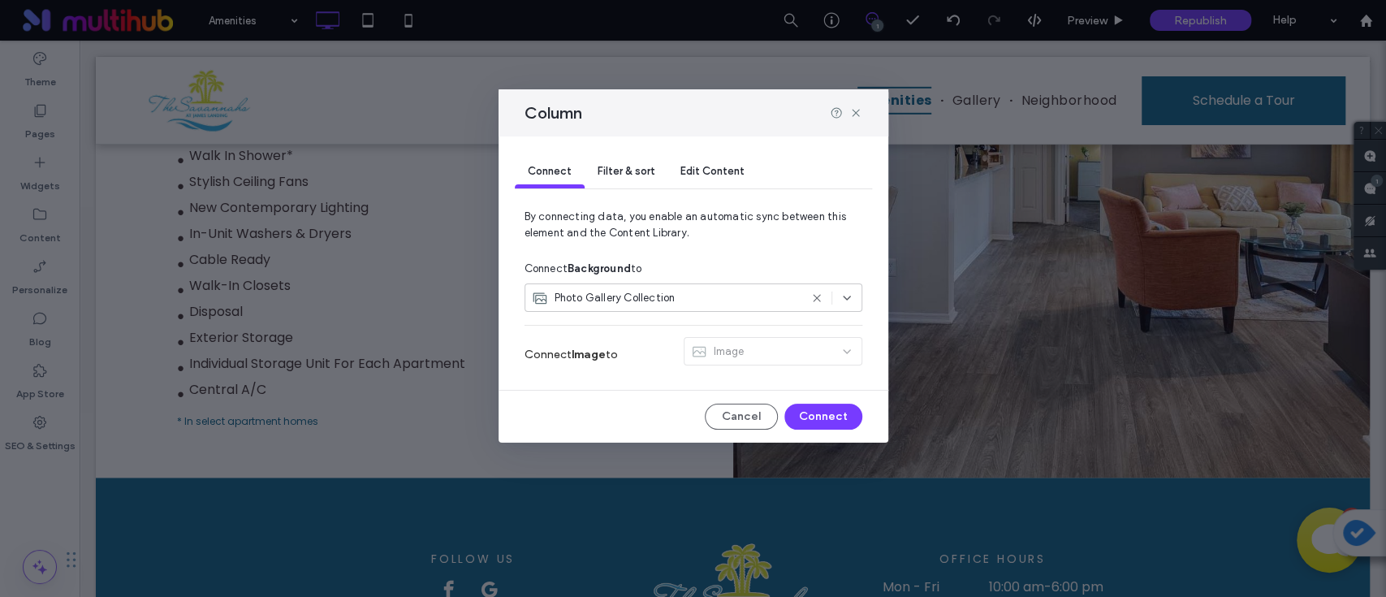
click at [616, 165] on span "Filter & sort" at bounding box center [626, 171] width 57 height 12
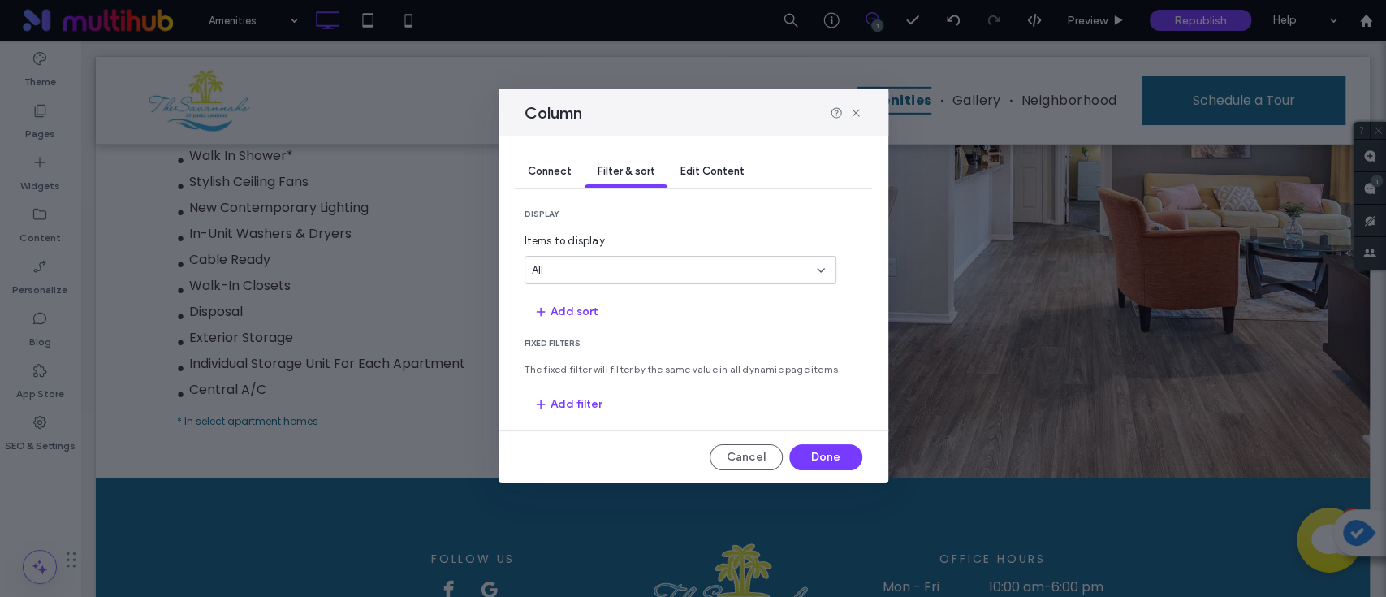
click at [661, 273] on div "All" at bounding box center [671, 270] width 278 height 16
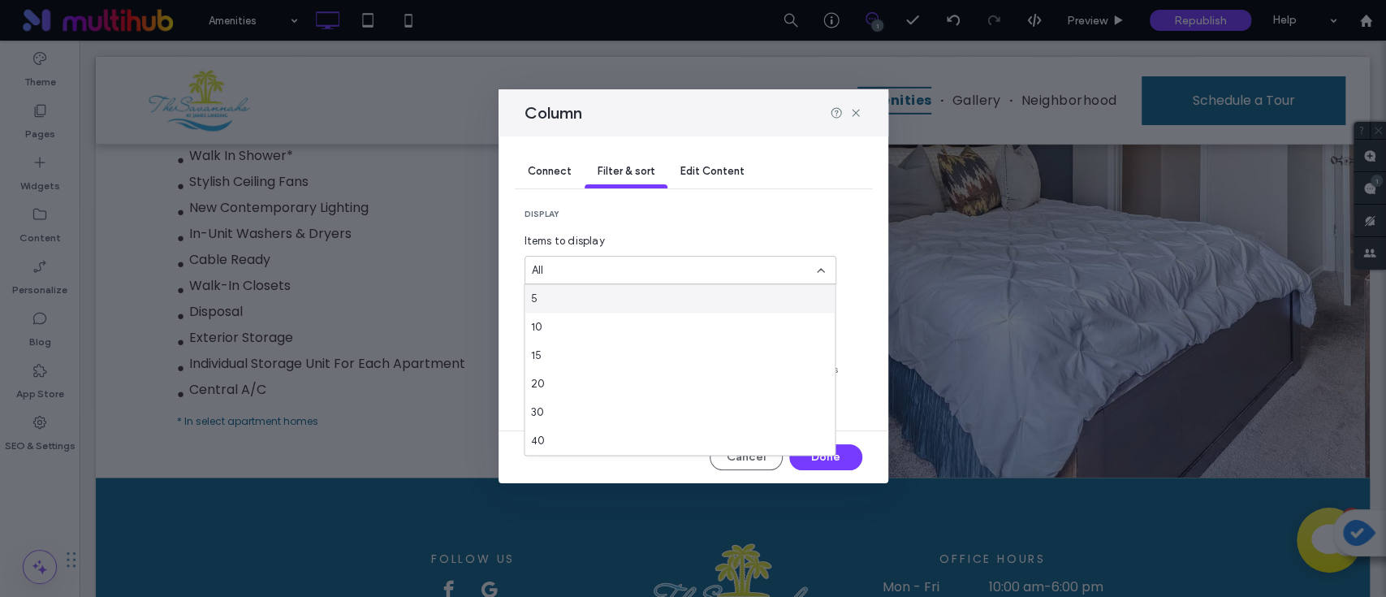
click at [661, 273] on div "All" at bounding box center [671, 270] width 278 height 16
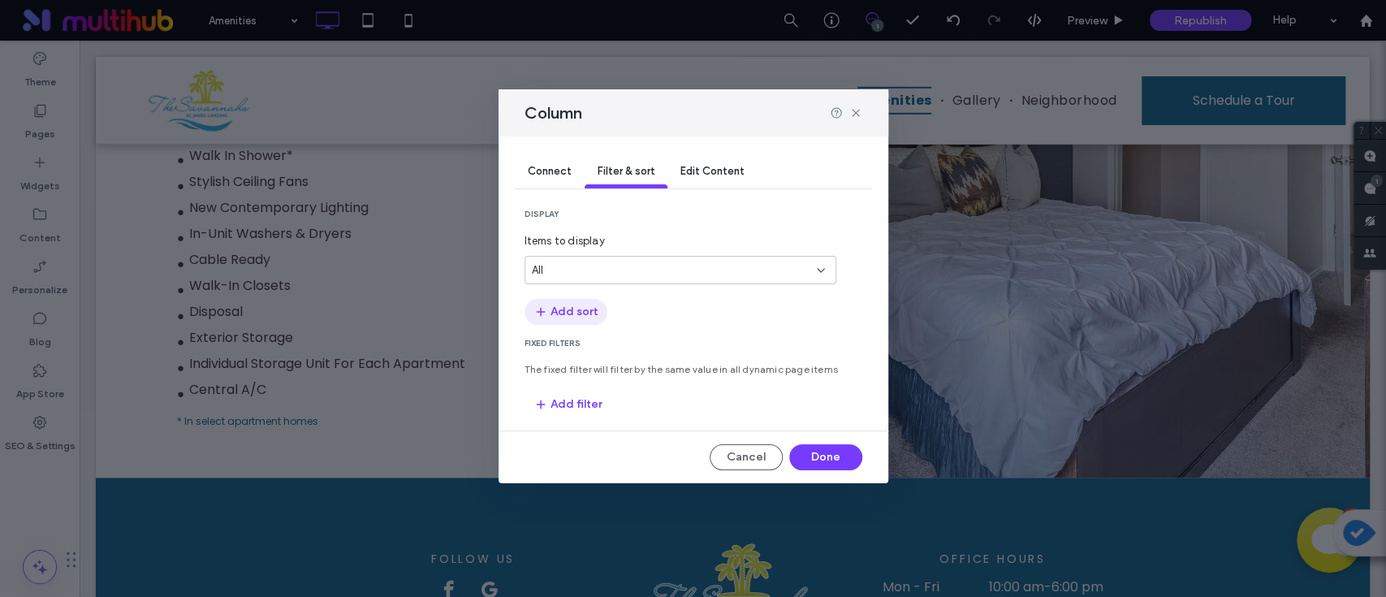
click at [580, 301] on button "Add sort" at bounding box center [566, 312] width 83 height 26
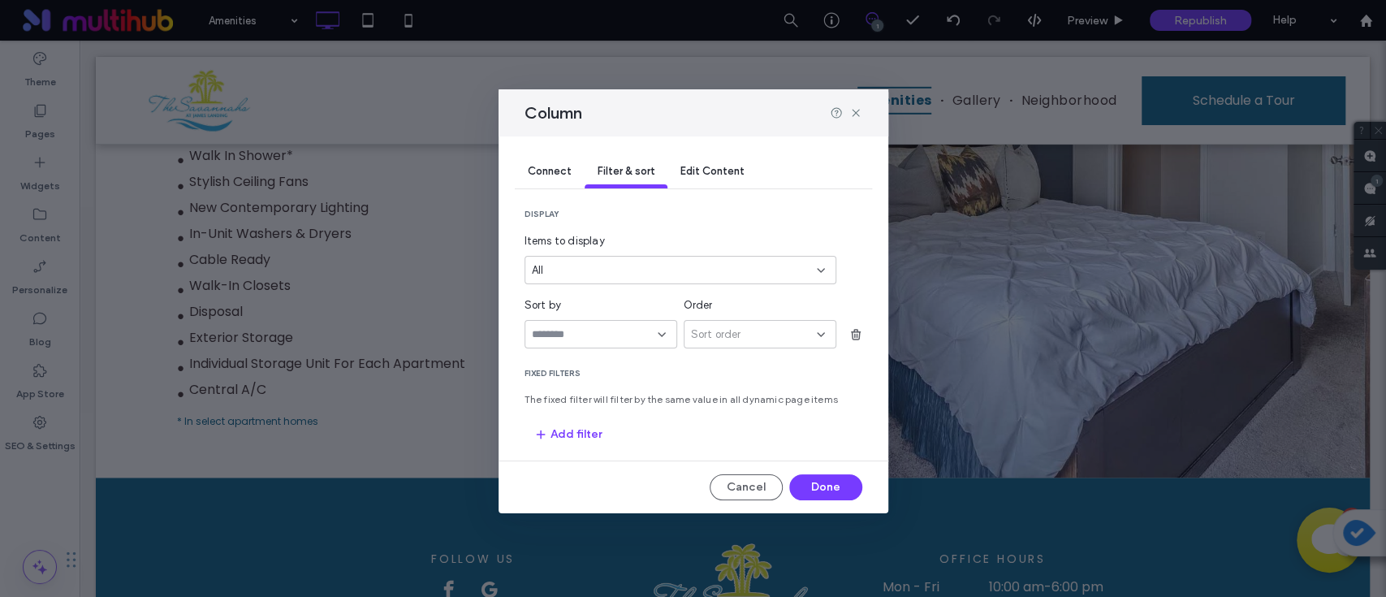
click at [607, 341] on input "sort-field-dropdown" at bounding box center [595, 334] width 126 height 13
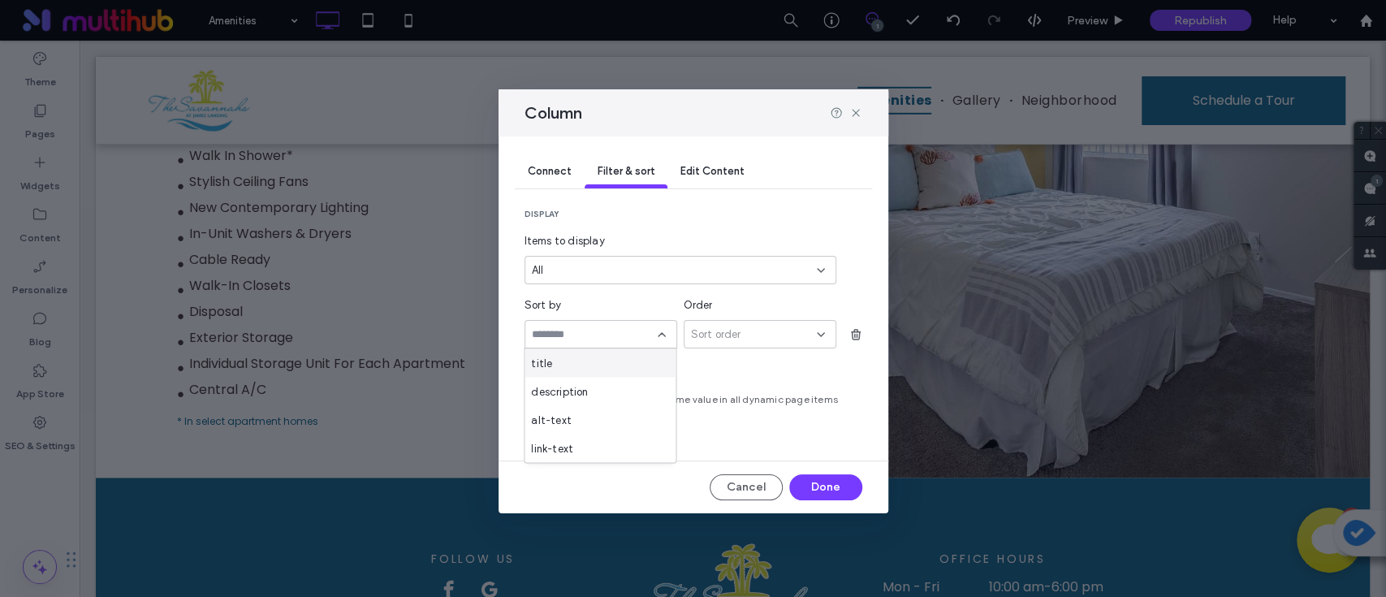
click at [602, 365] on div "title" at bounding box center [600, 362] width 151 height 28
click at [620, 335] on div "title" at bounding box center [591, 334] width 119 height 16
click at [591, 393] on div "description" at bounding box center [600, 391] width 151 height 28
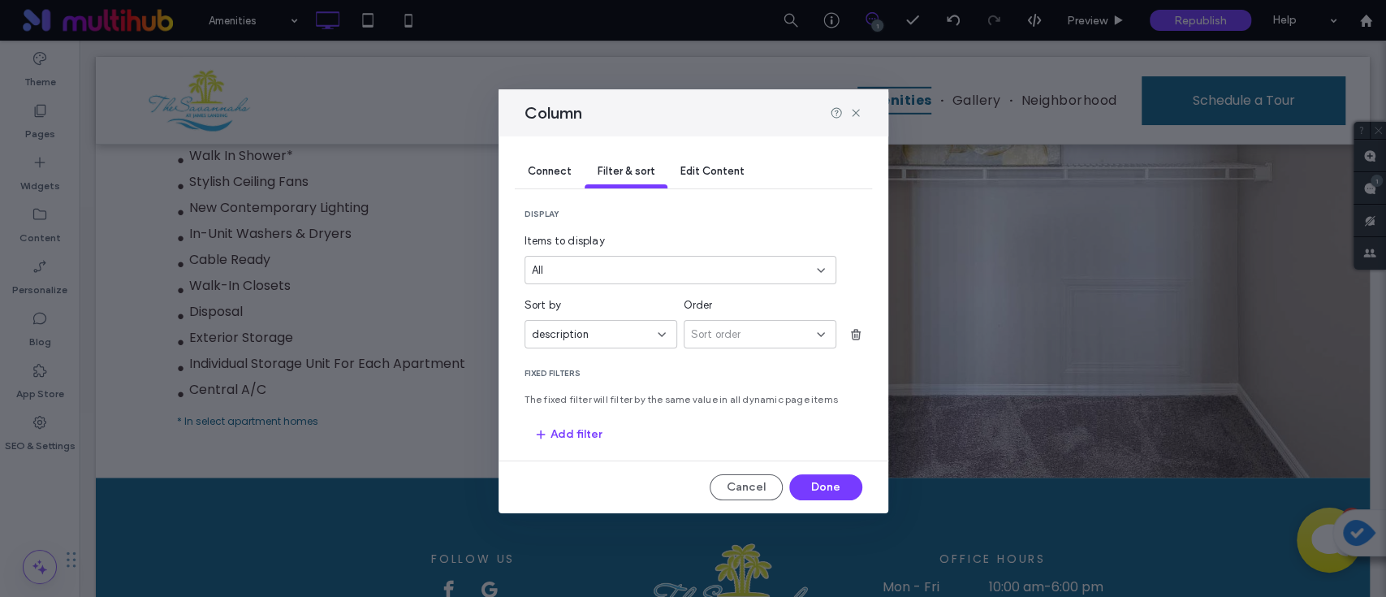
click at [721, 331] on span "Sort order" at bounding box center [716, 334] width 50 height 16
click at [721, 393] on span "Descending" at bounding box center [719, 391] width 58 height 16
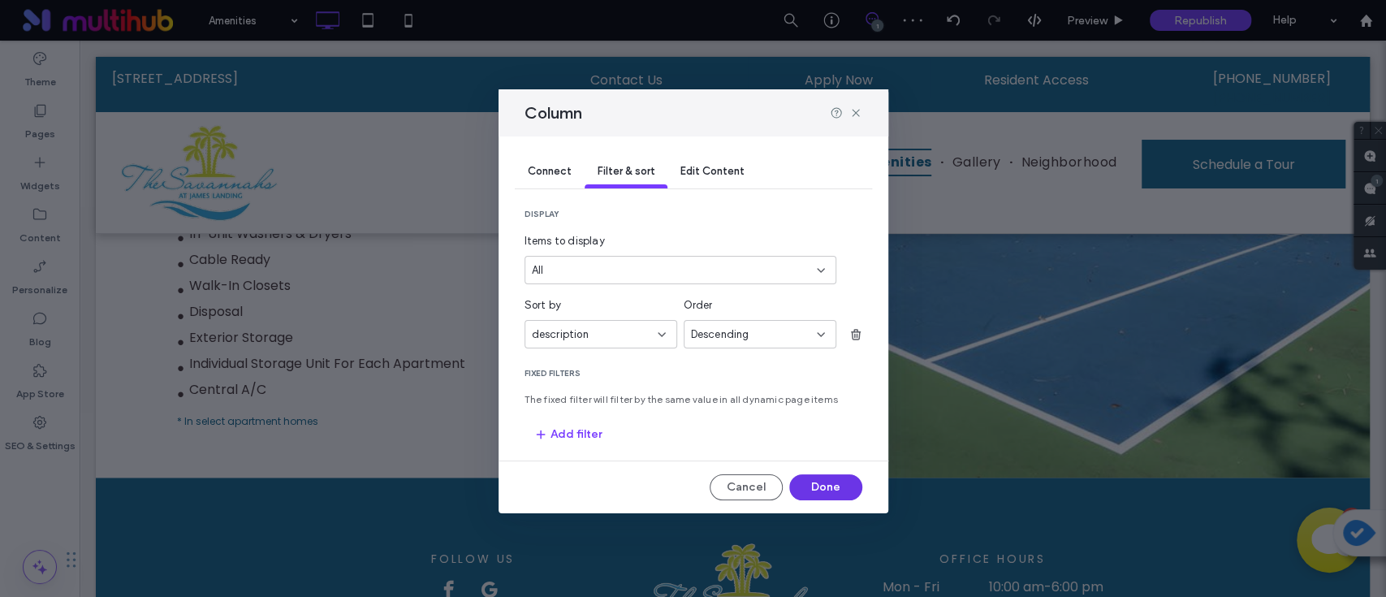
click at [806, 484] on button "Done" at bounding box center [825, 487] width 73 height 26
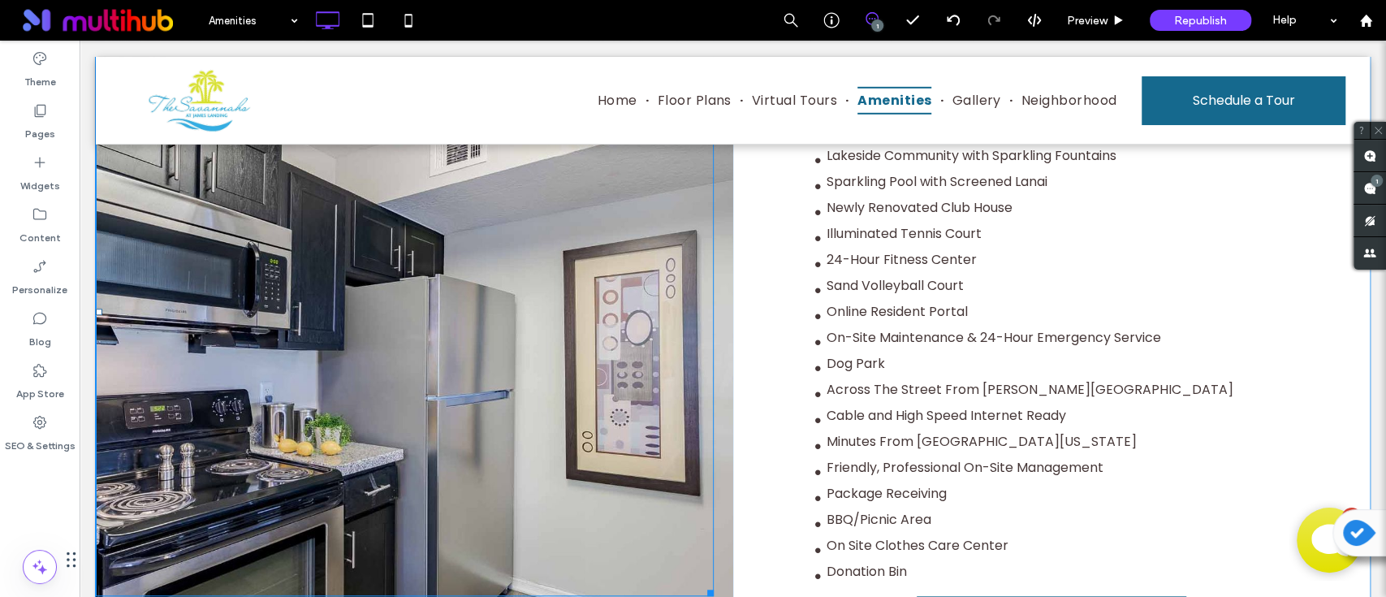
scroll to position [650, 0]
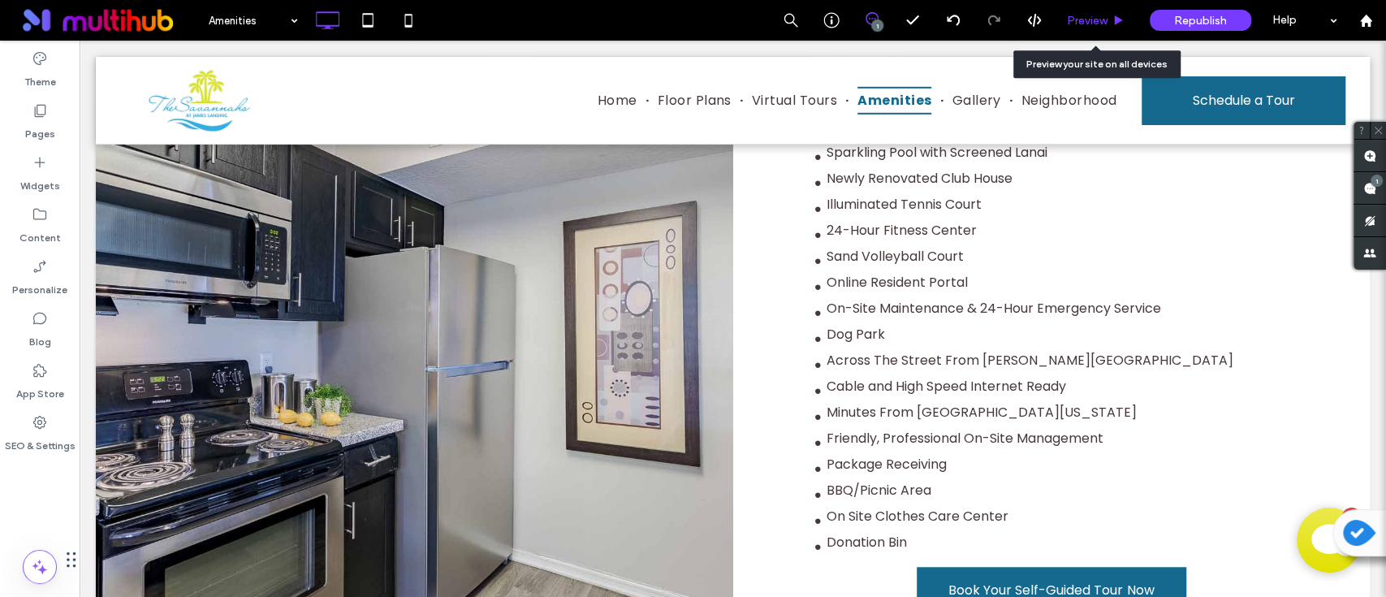
click at [1085, 20] on span "Preview" at bounding box center [1087, 21] width 41 height 14
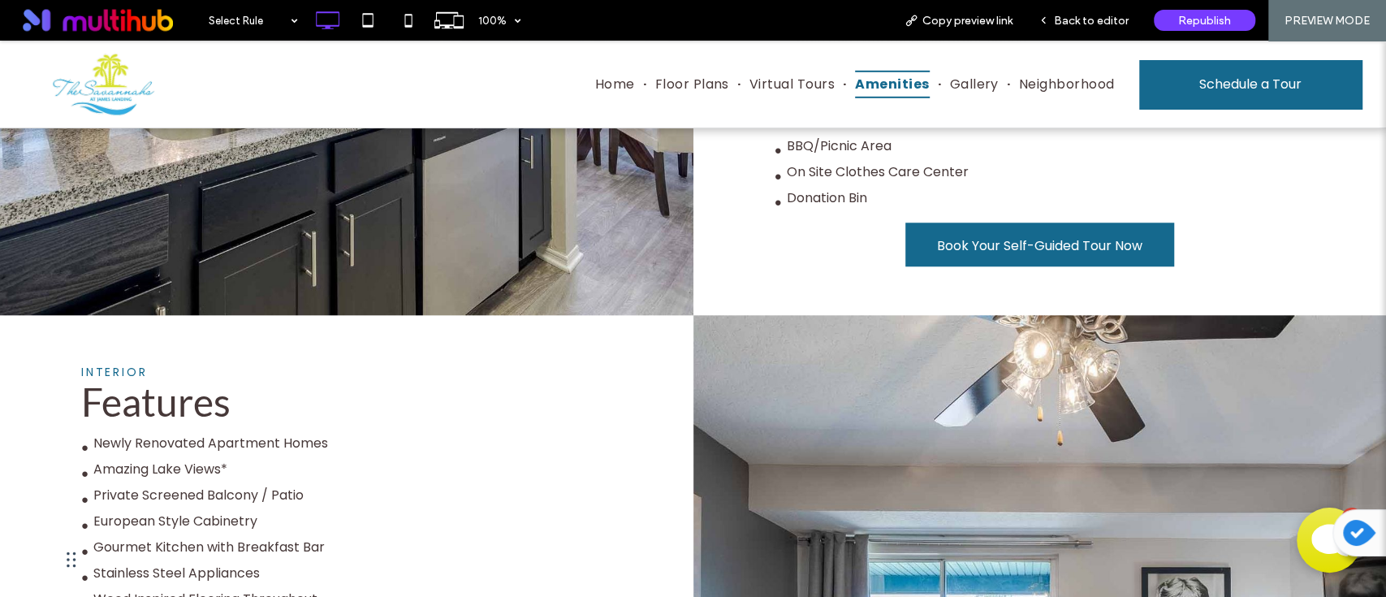
scroll to position [866, 0]
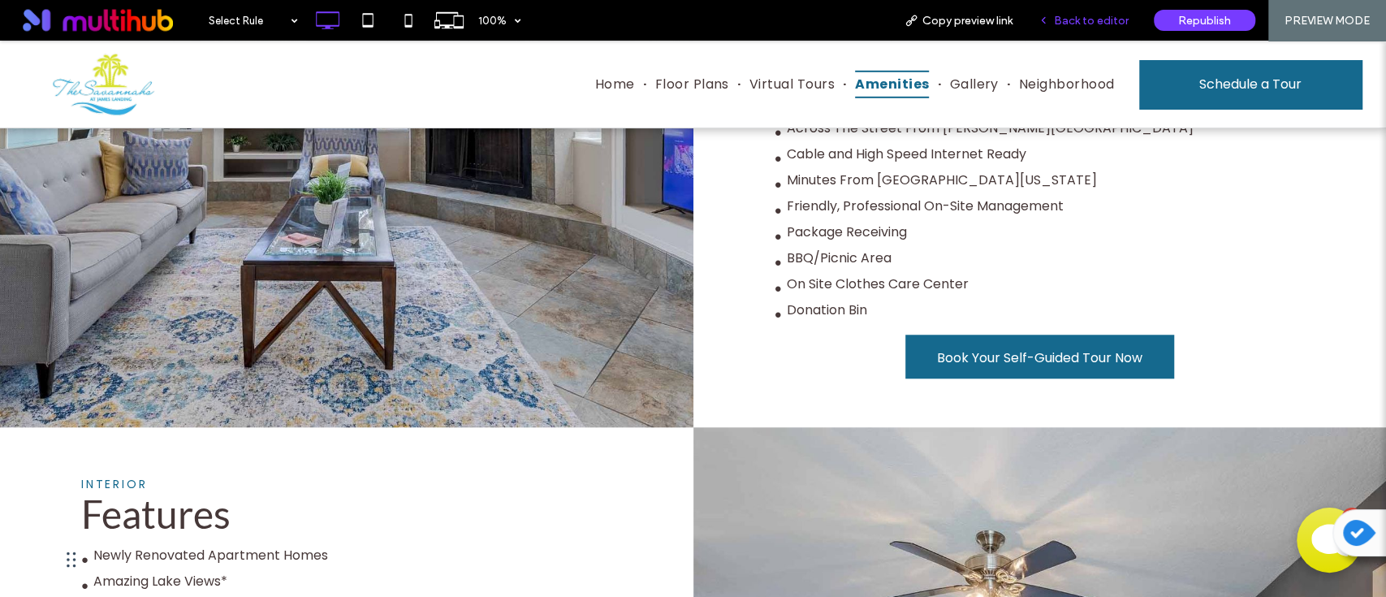
click at [1080, 28] on div "Back to editor" at bounding box center [1084, 20] width 116 height 41
click at [1084, 18] on span "Back to editor" at bounding box center [1091, 21] width 75 height 14
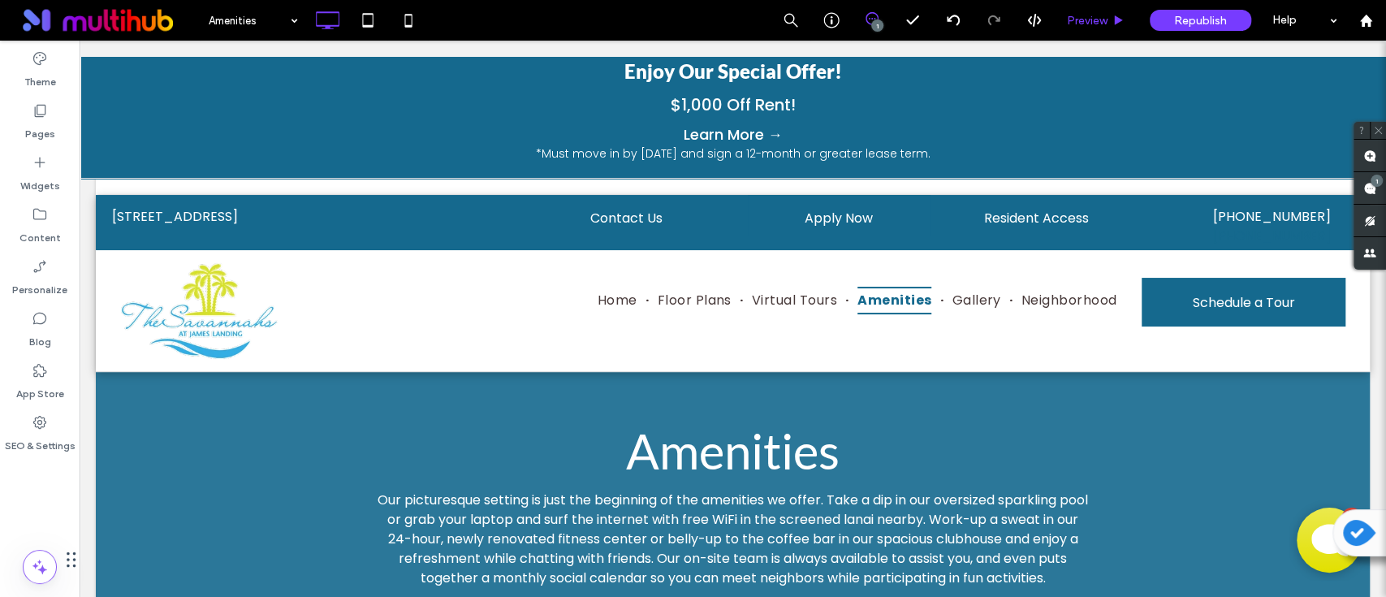
click at [1094, 16] on span "Preview" at bounding box center [1087, 21] width 41 height 14
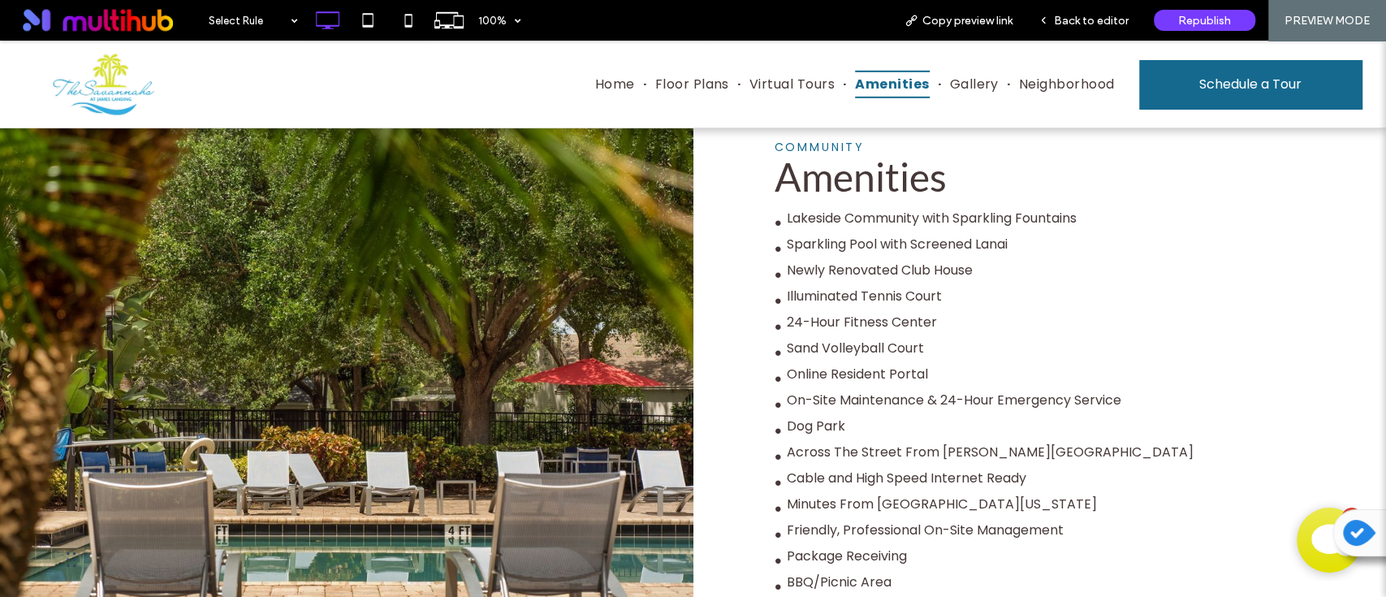
scroll to position [541, 0]
click at [448, 26] on icon at bounding box center [449, 20] width 31 height 31
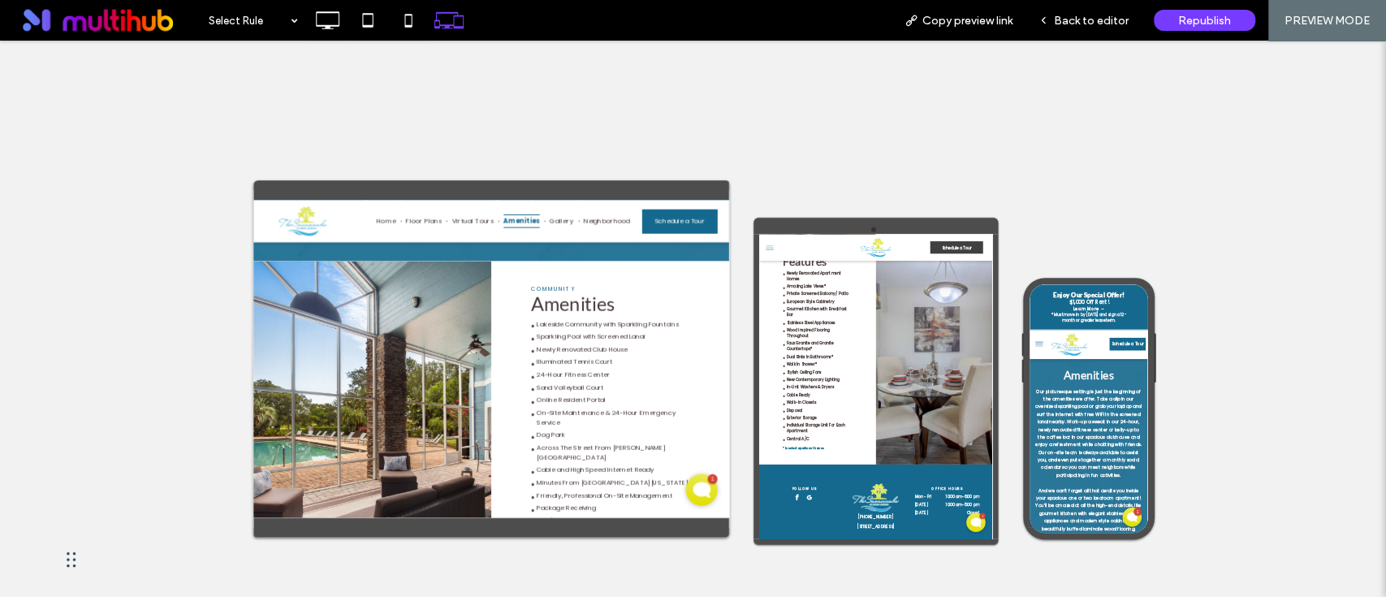
scroll to position [433, 0]
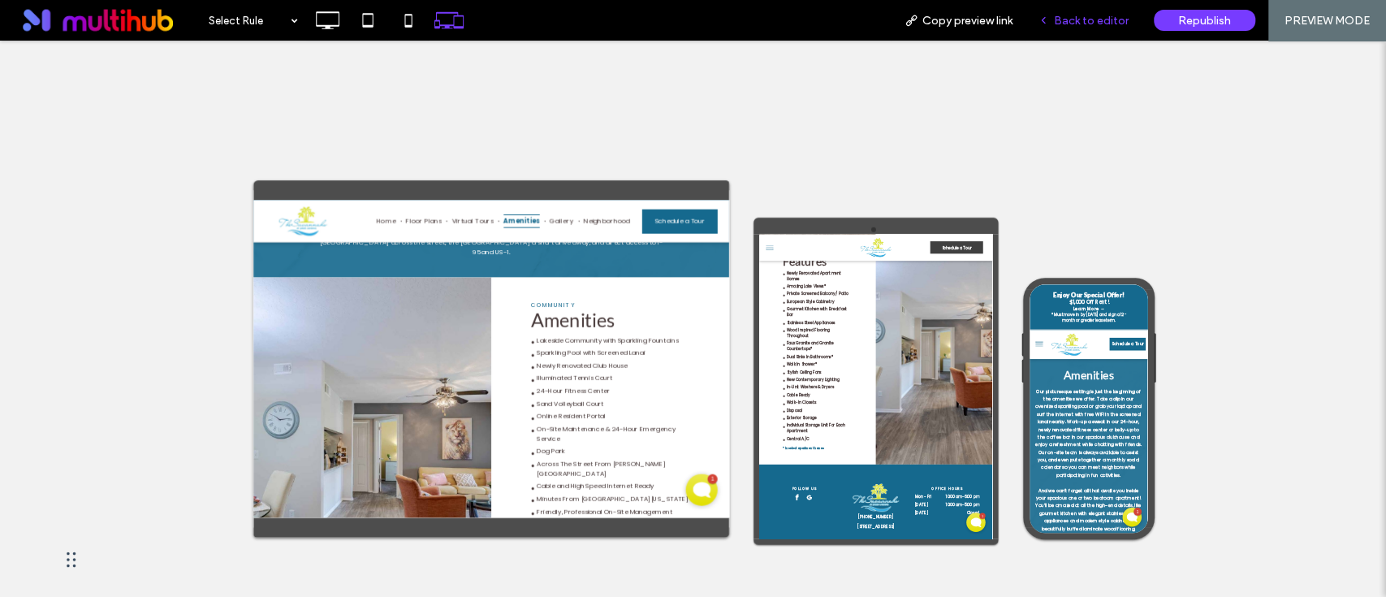
click at [1091, 24] on span "Back to editor" at bounding box center [1091, 21] width 75 height 14
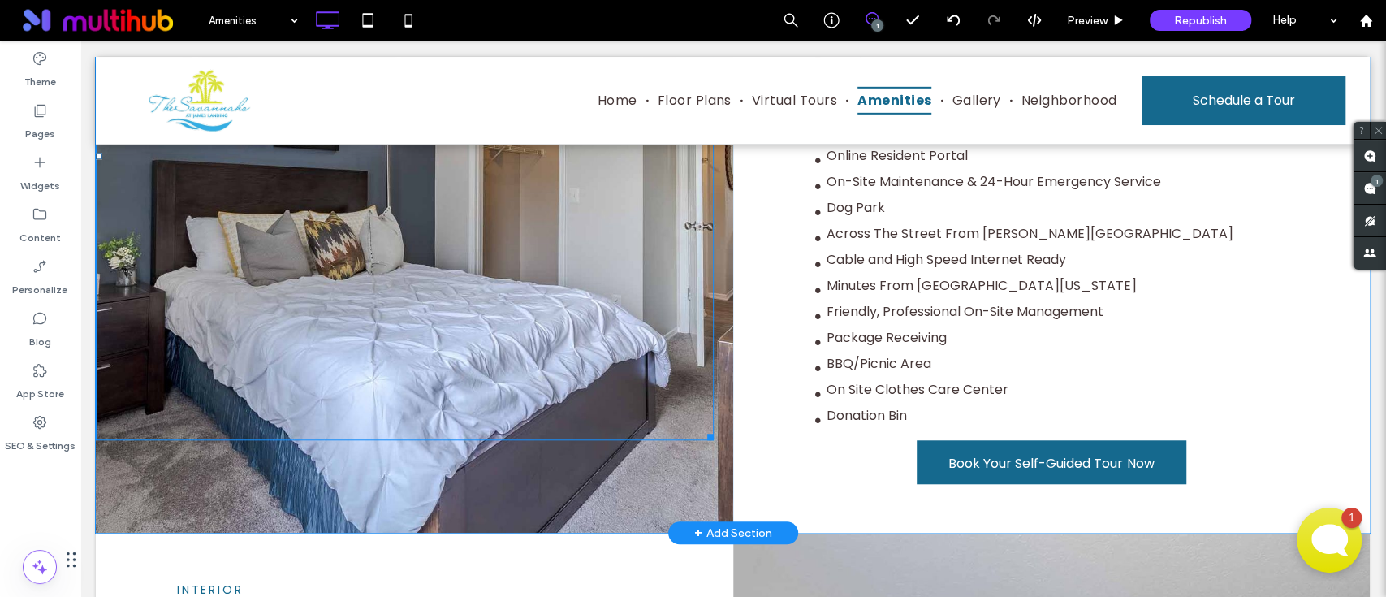
scroll to position [866, 0]
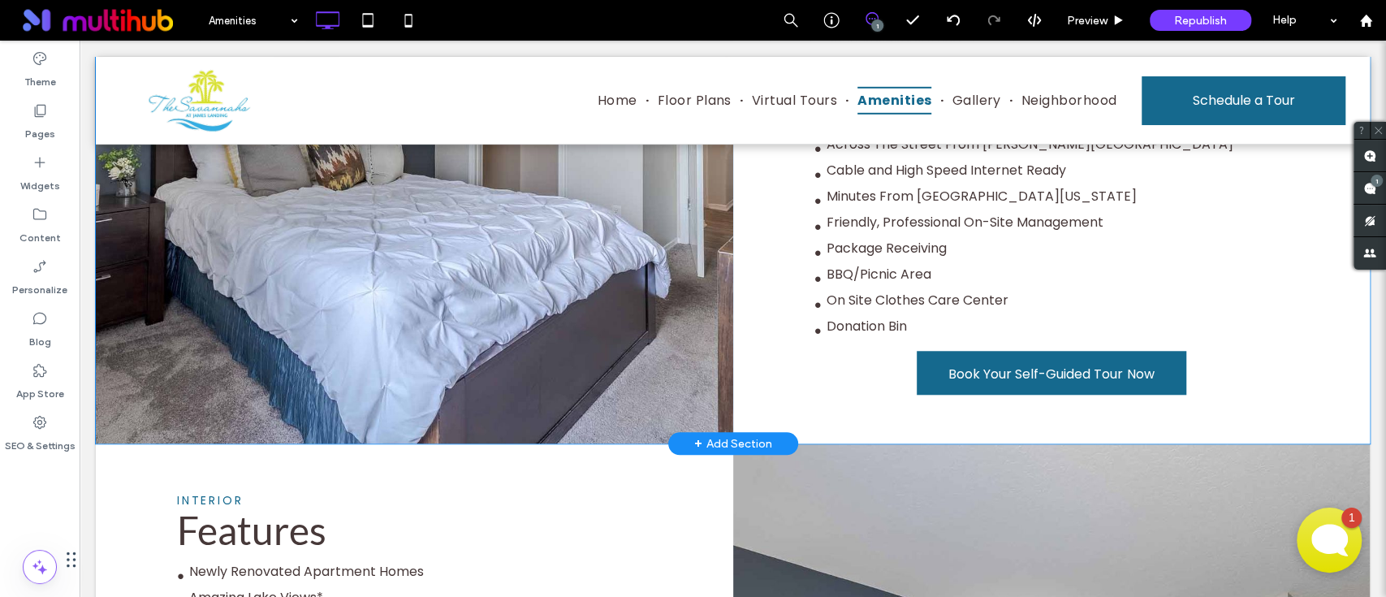
click at [604, 408] on div at bounding box center [414, 112] width 637 height 661
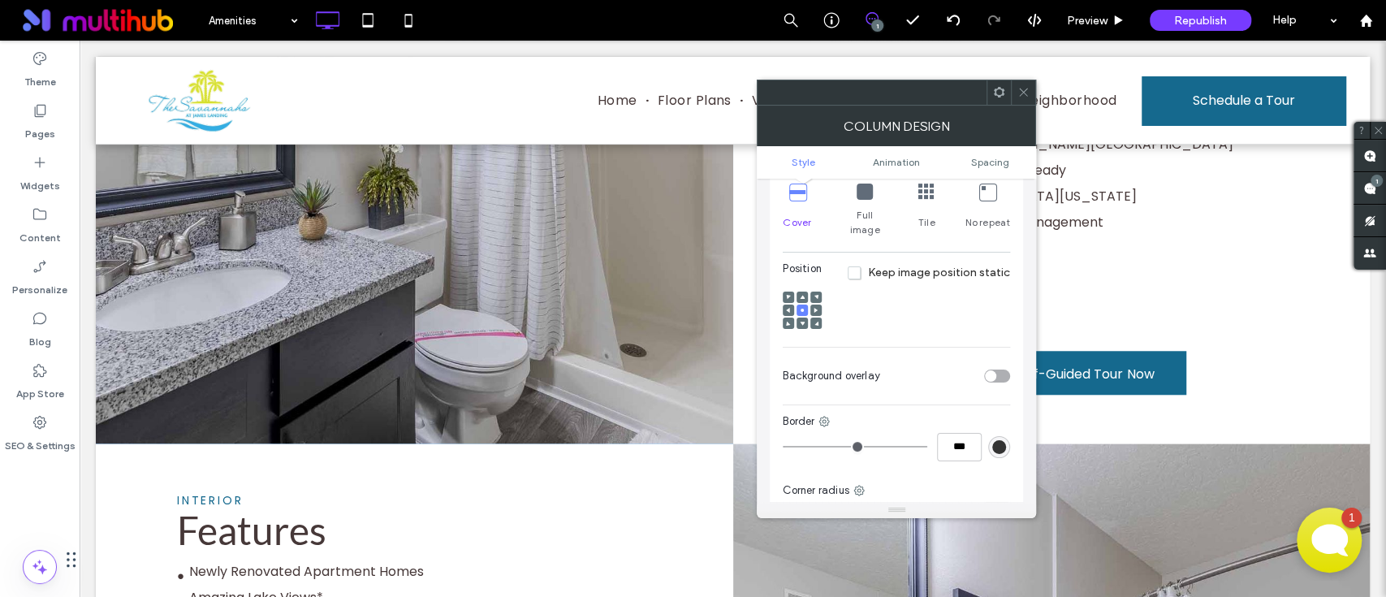
scroll to position [0, 0]
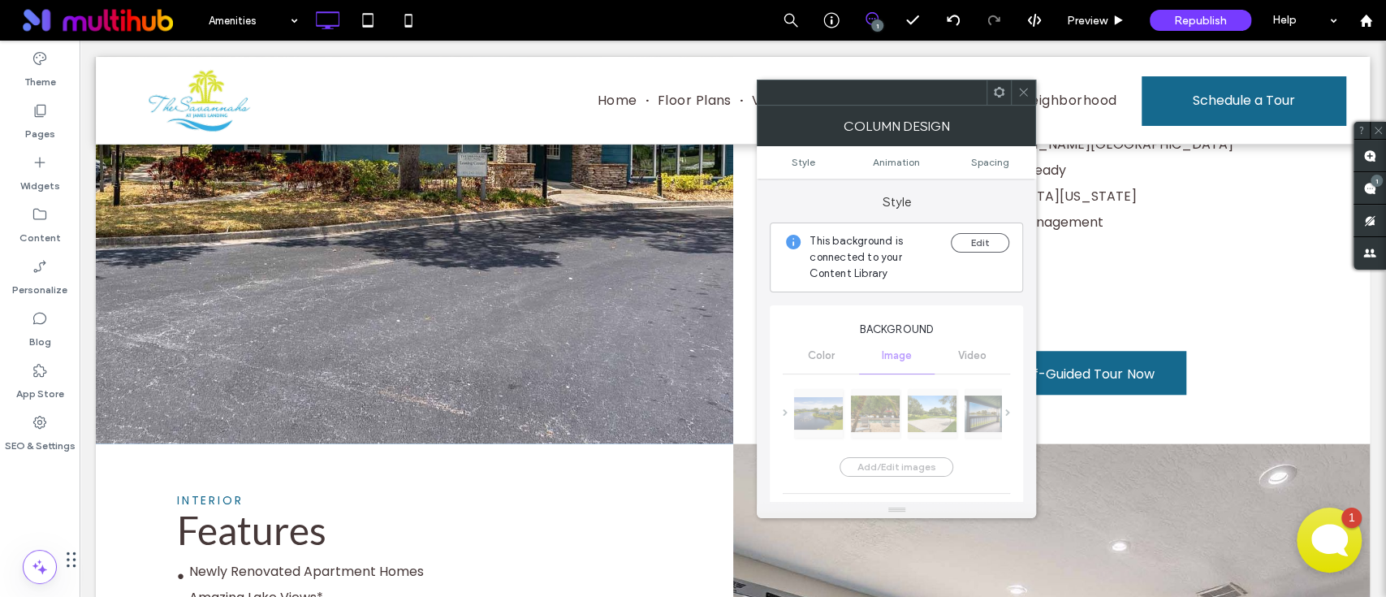
click at [999, 99] on span at bounding box center [999, 92] width 12 height 24
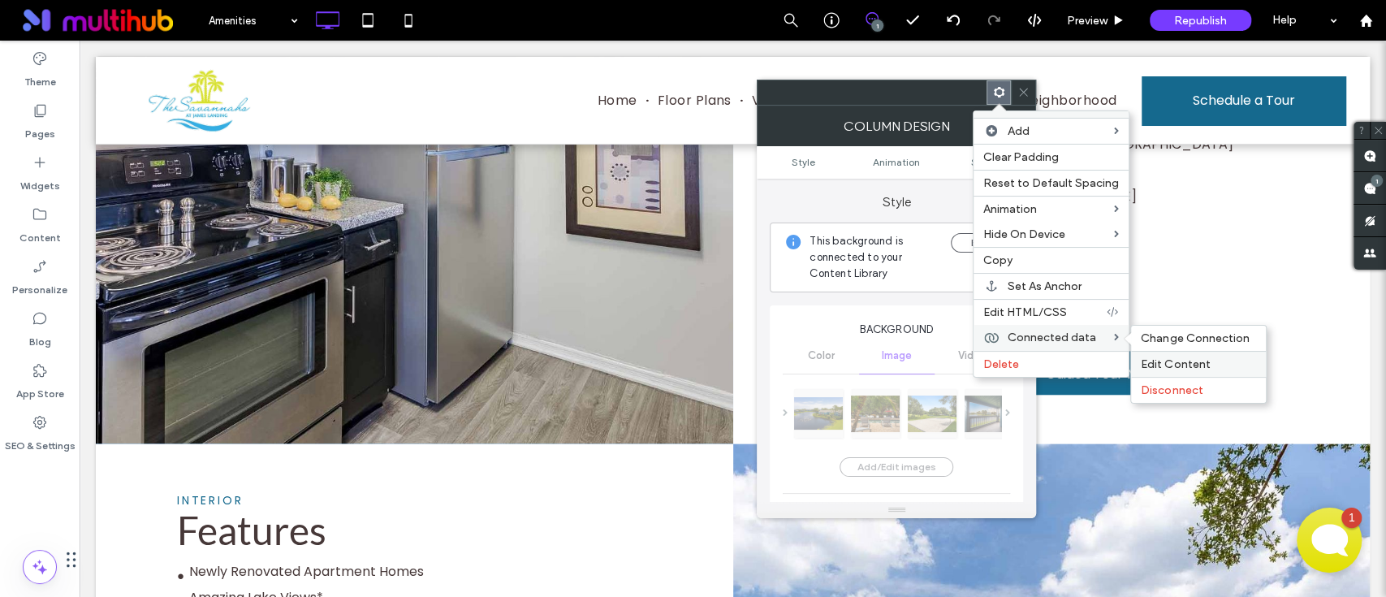
click at [1202, 361] on span "Edit Content" at bounding box center [1175, 364] width 69 height 14
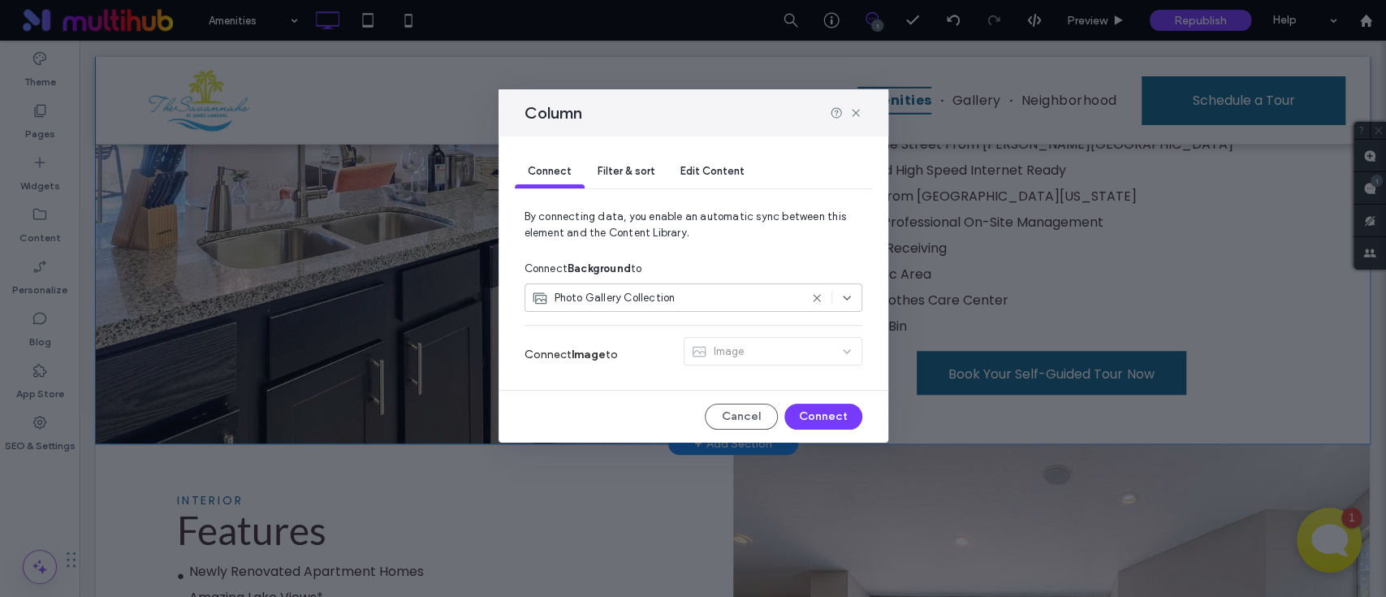
click at [637, 153] on div "Connect Filter & sort Edit Content" at bounding box center [693, 172] width 357 height 72
click at [637, 158] on div "Filter & sort" at bounding box center [626, 172] width 83 height 32
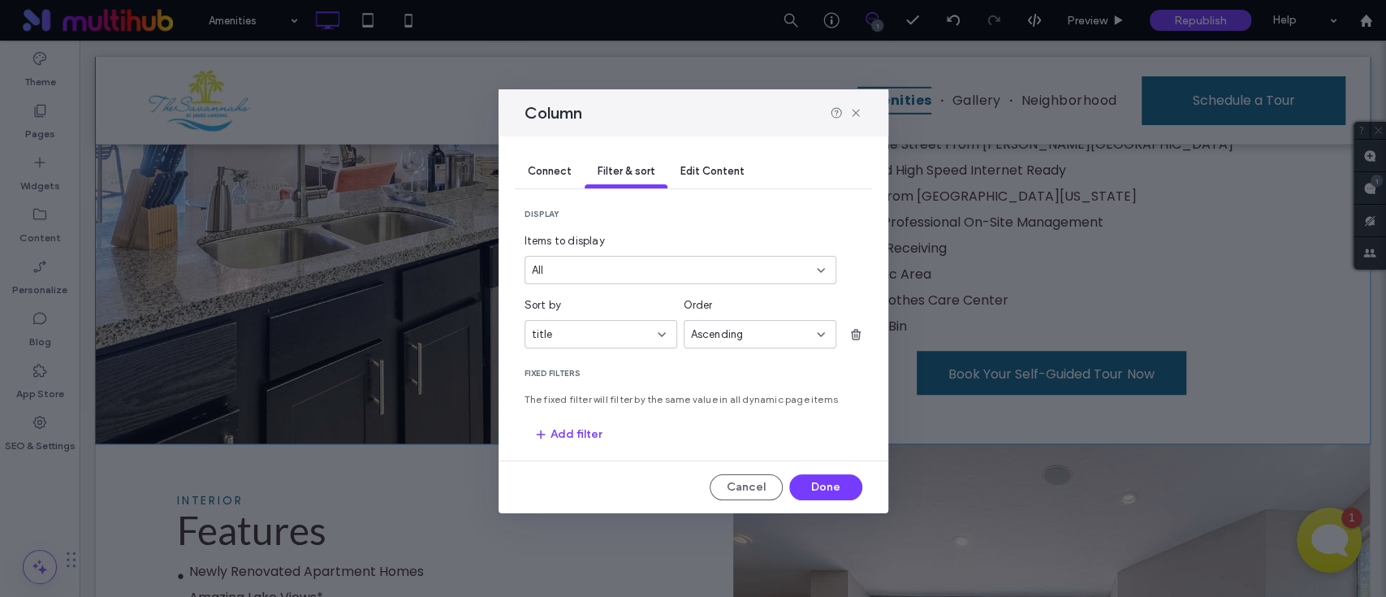
click at [608, 335] on div "title" at bounding box center [591, 334] width 119 height 16
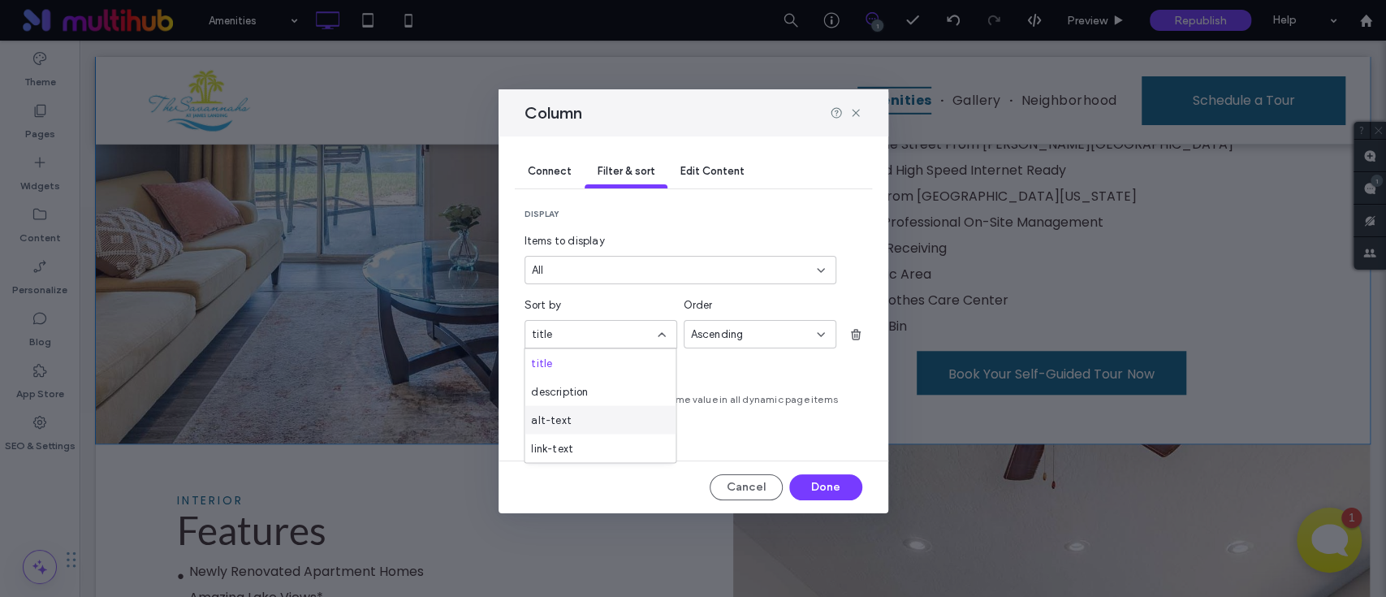
click at [585, 410] on div "alt-text" at bounding box center [600, 419] width 151 height 28
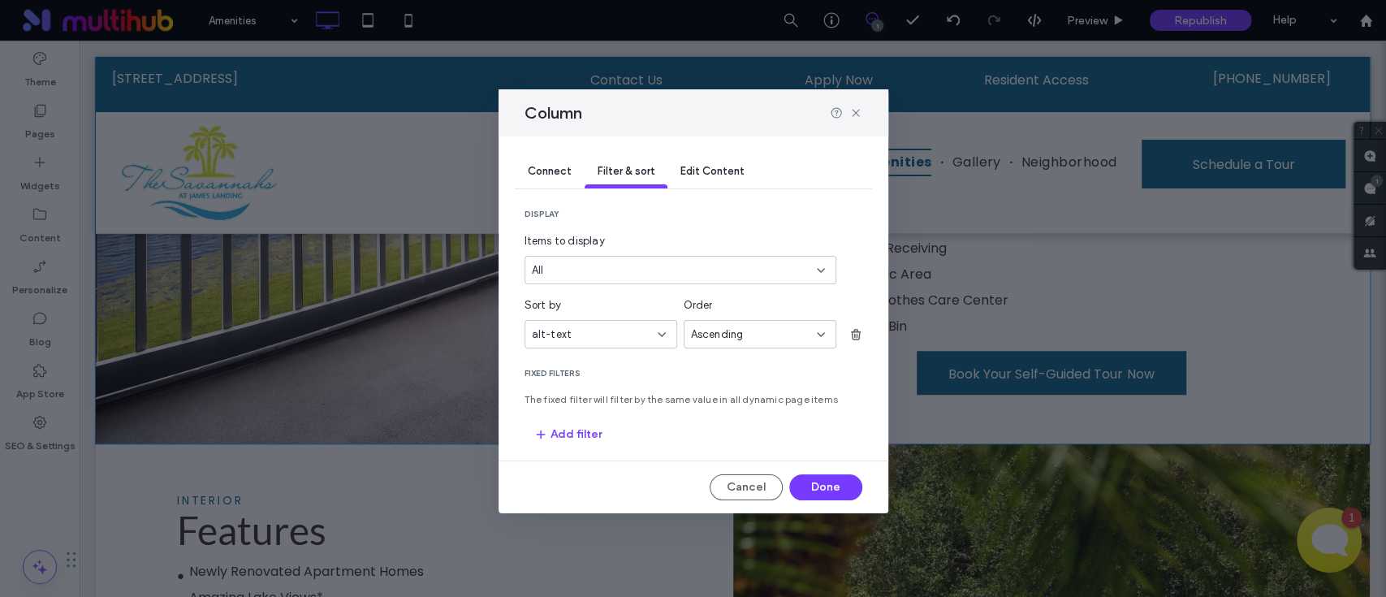
click at [551, 339] on span "alt-text" at bounding box center [552, 334] width 41 height 16
click at [594, 395] on div "description" at bounding box center [600, 391] width 151 height 28
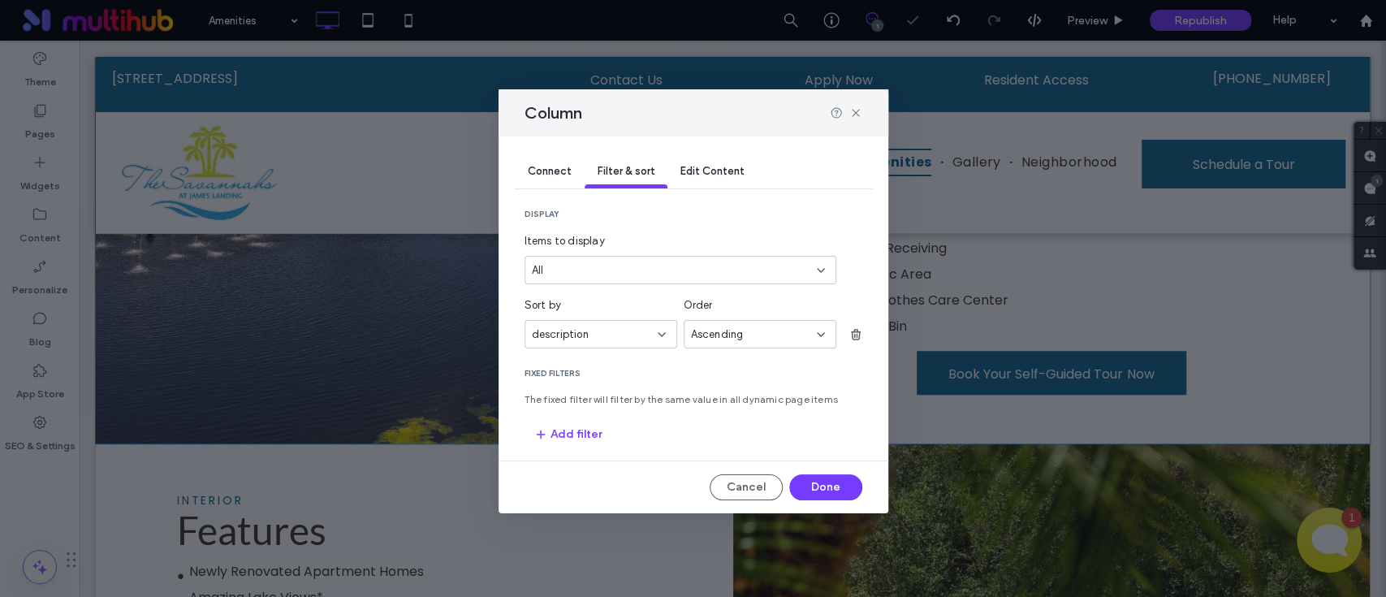
click at [605, 342] on div "description" at bounding box center [591, 334] width 119 height 16
click at [590, 368] on div "title" at bounding box center [600, 362] width 151 height 28
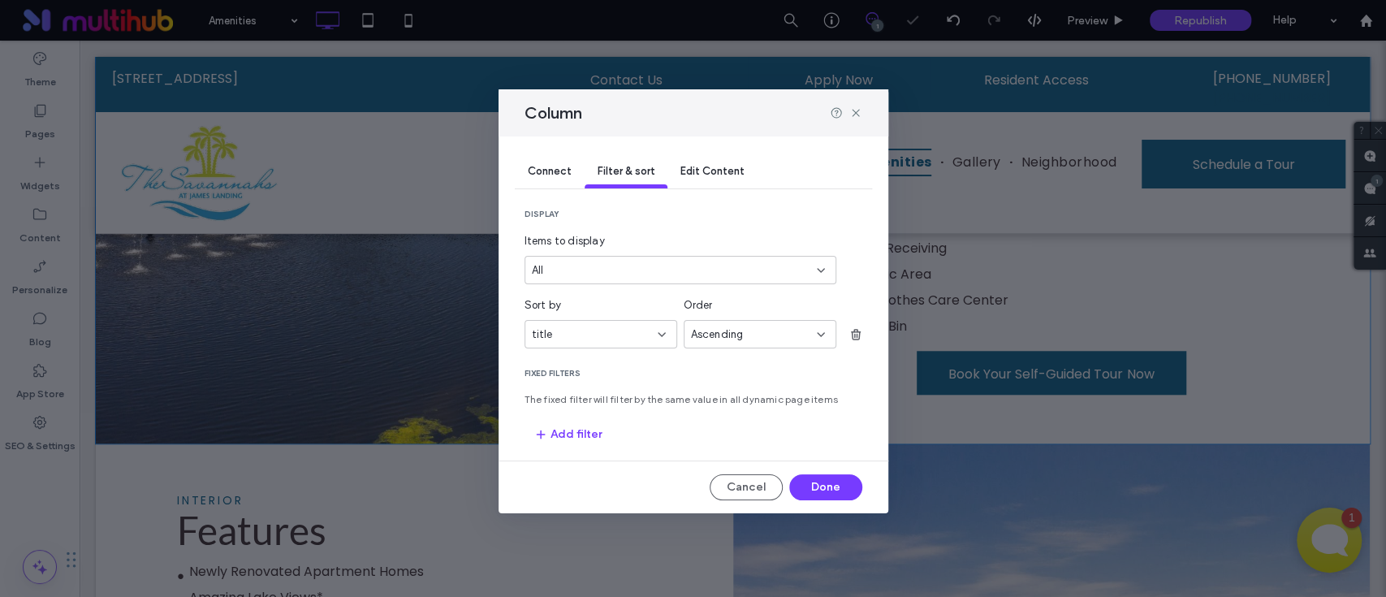
click at [680, 383] on section "Fixed Filters The fixed filter will filter by the same value in all dynamic pag…" at bounding box center [694, 408] width 338 height 80
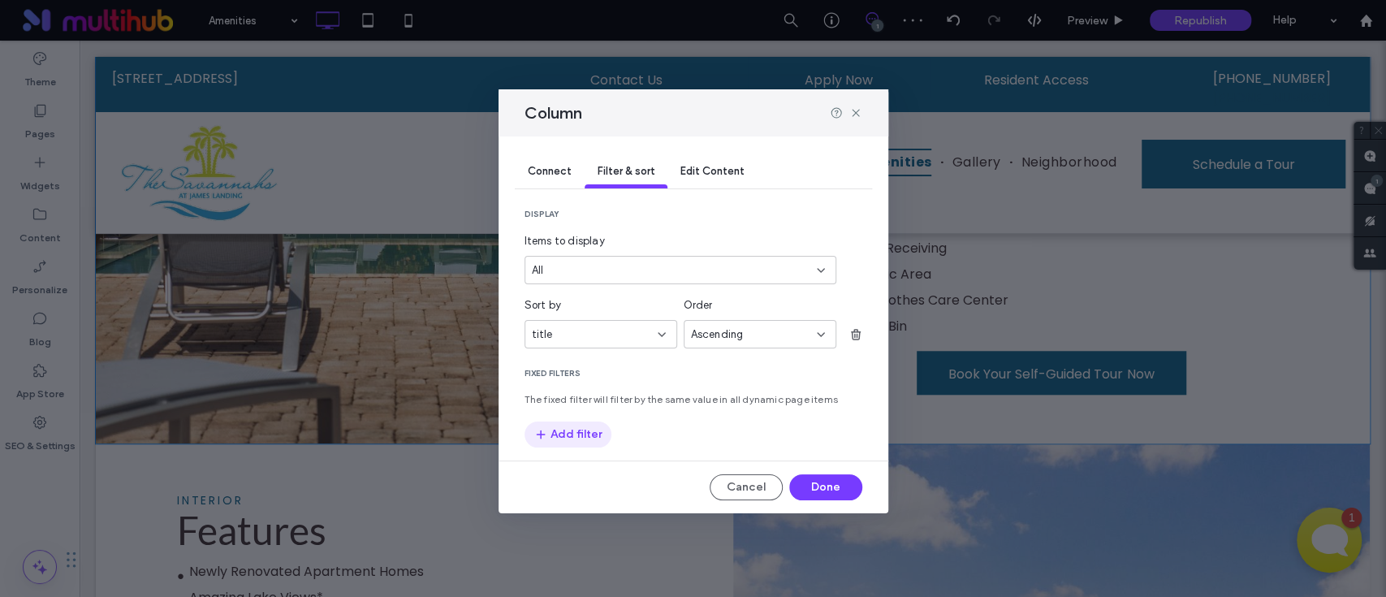
click at [557, 439] on button "Add filter" at bounding box center [568, 434] width 87 height 26
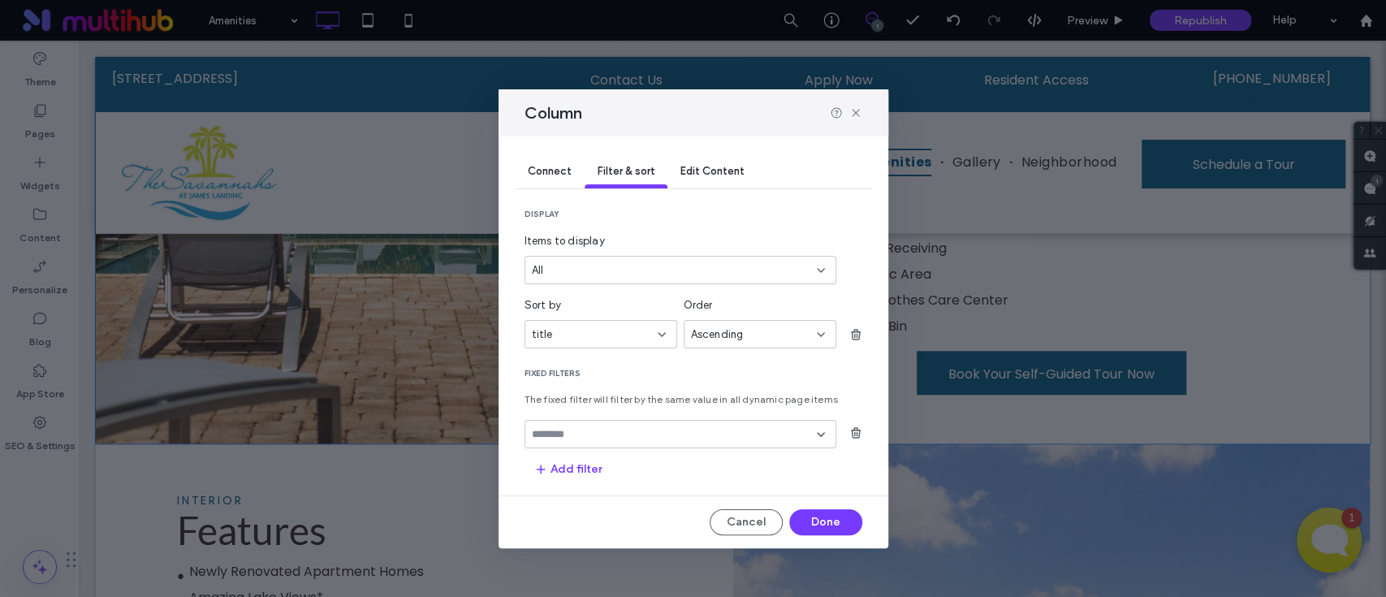
click at [695, 432] on input "fields-dropdown" at bounding box center [674, 434] width 285 height 13
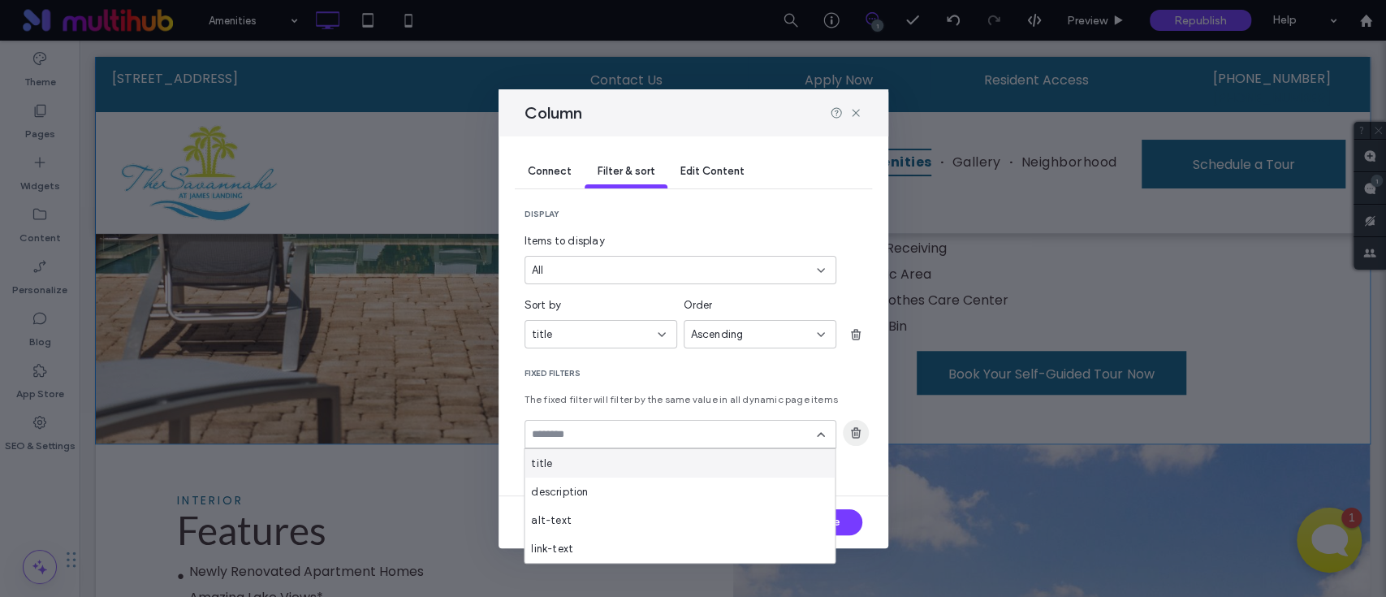
click at [858, 436] on use "button" at bounding box center [855, 433] width 10 height 11
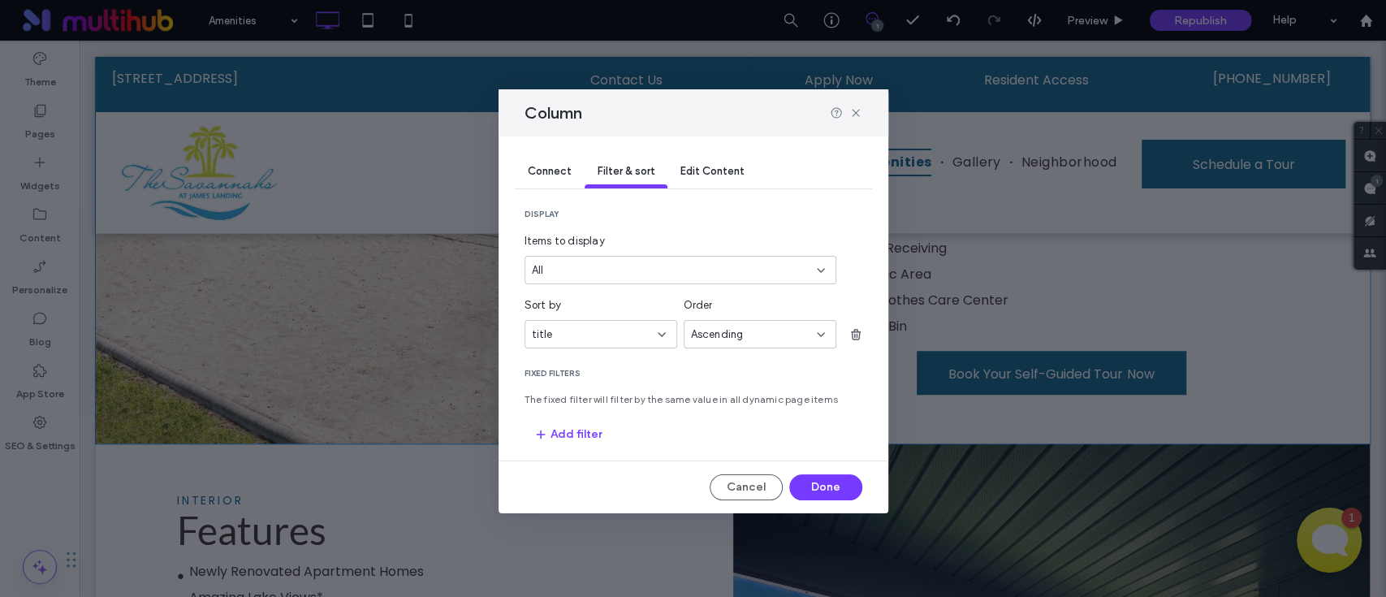
click at [624, 275] on div "All" at bounding box center [671, 270] width 278 height 16
click at [611, 331] on div "10" at bounding box center [680, 327] width 310 height 28
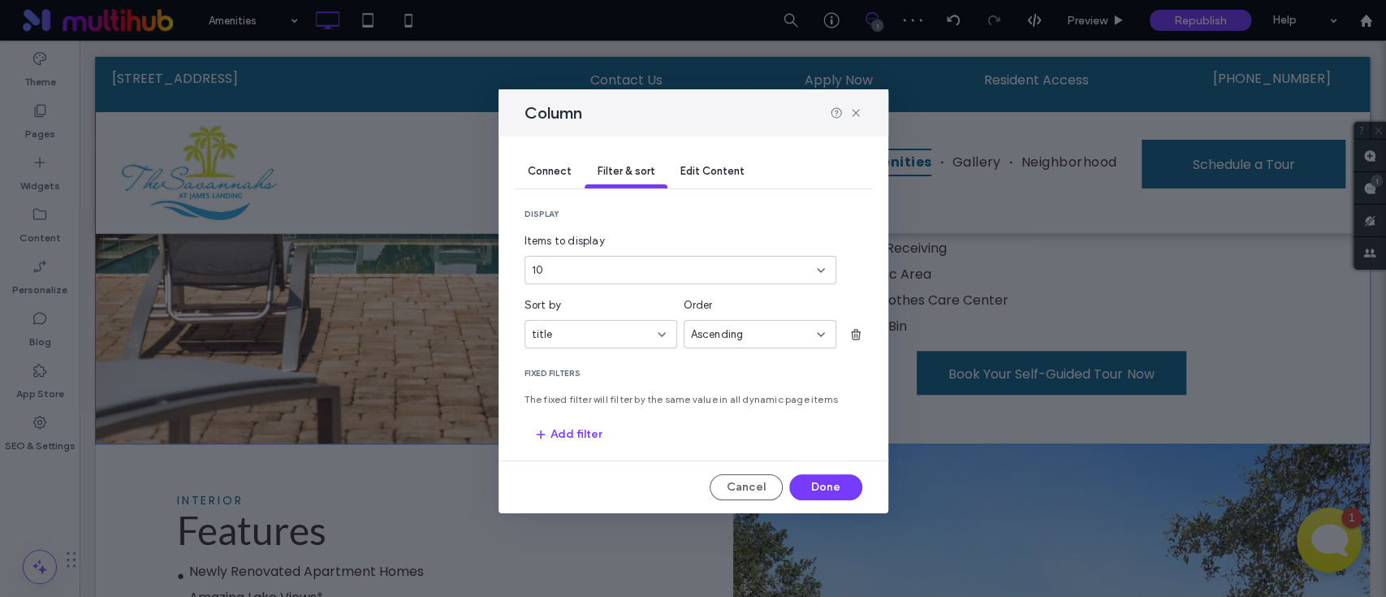
click at [611, 270] on div "10" at bounding box center [671, 270] width 278 height 16
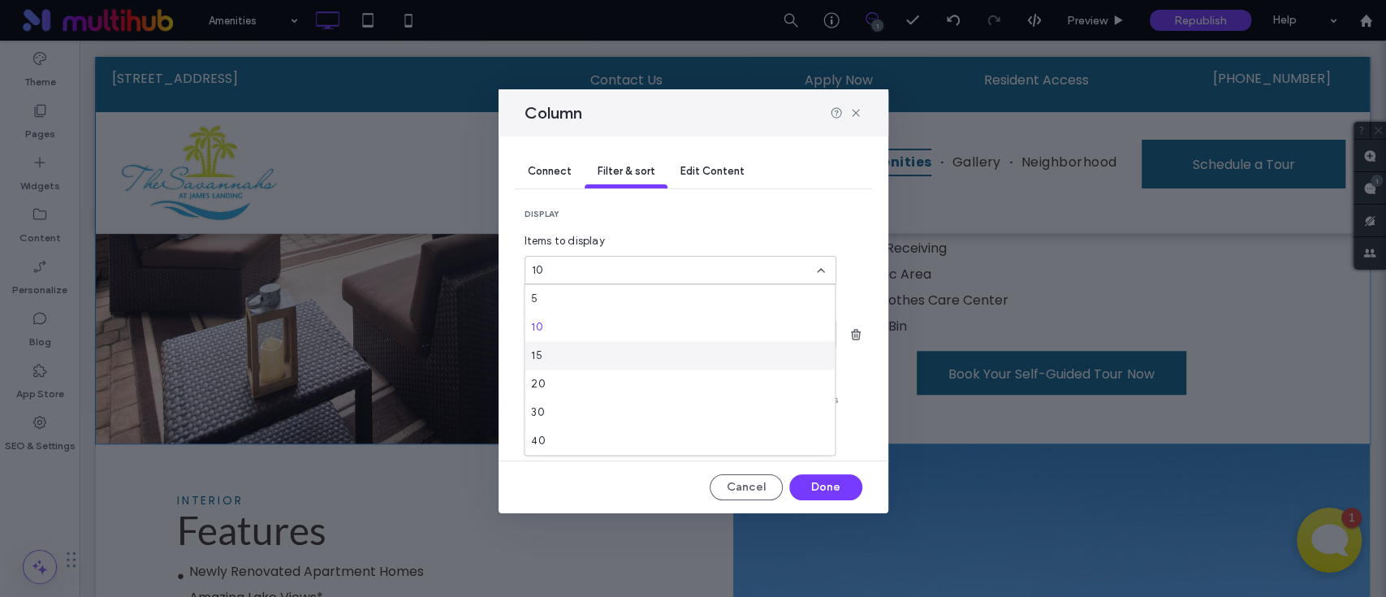
click at [582, 344] on div "15" at bounding box center [680, 355] width 310 height 28
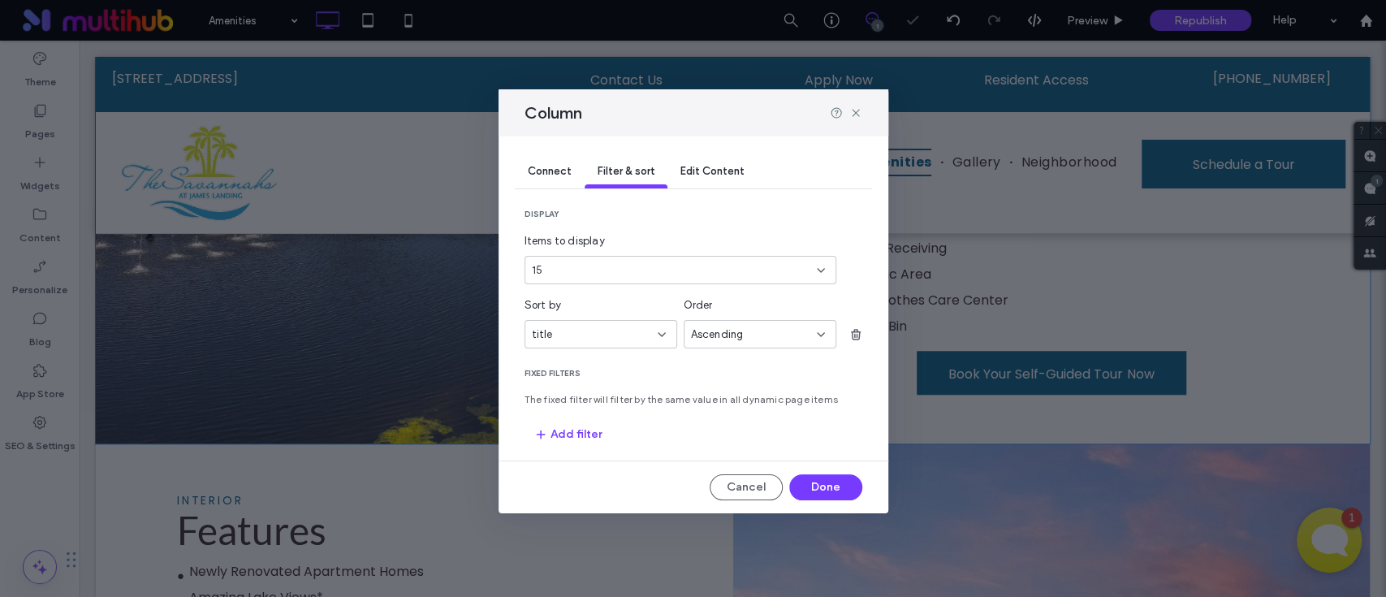
click at [650, 262] on div "15" at bounding box center [671, 270] width 278 height 16
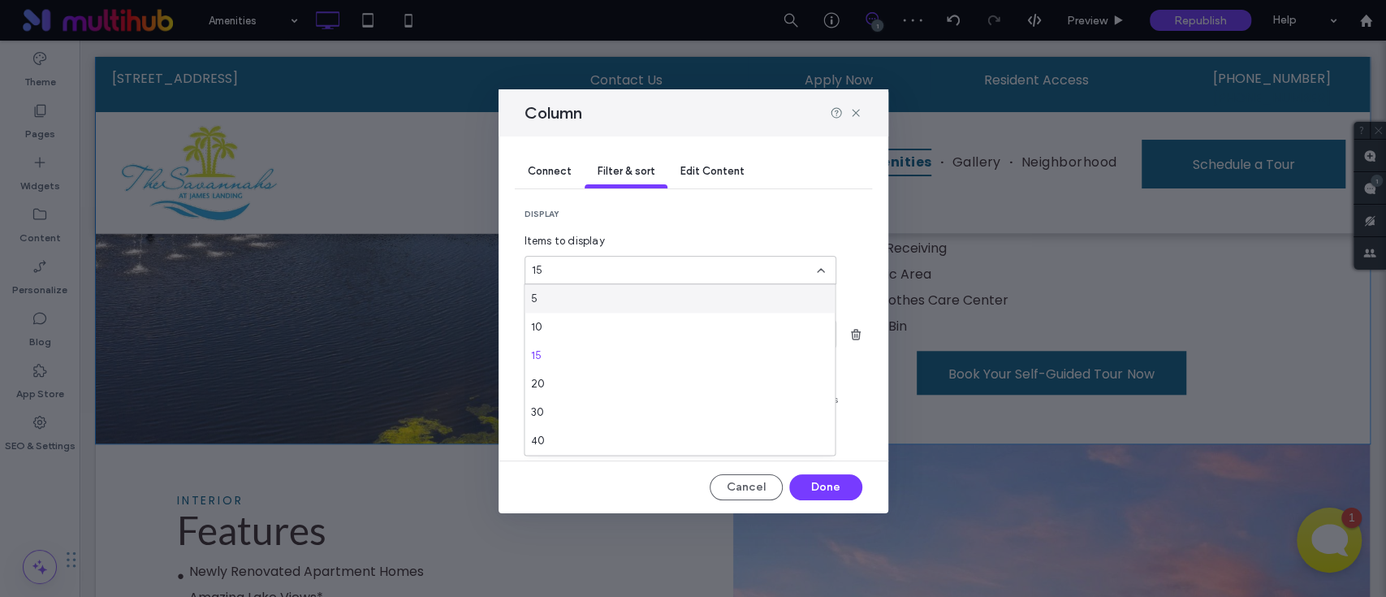
click at [689, 223] on section "display Items to display 15" at bounding box center [694, 247] width 338 height 76
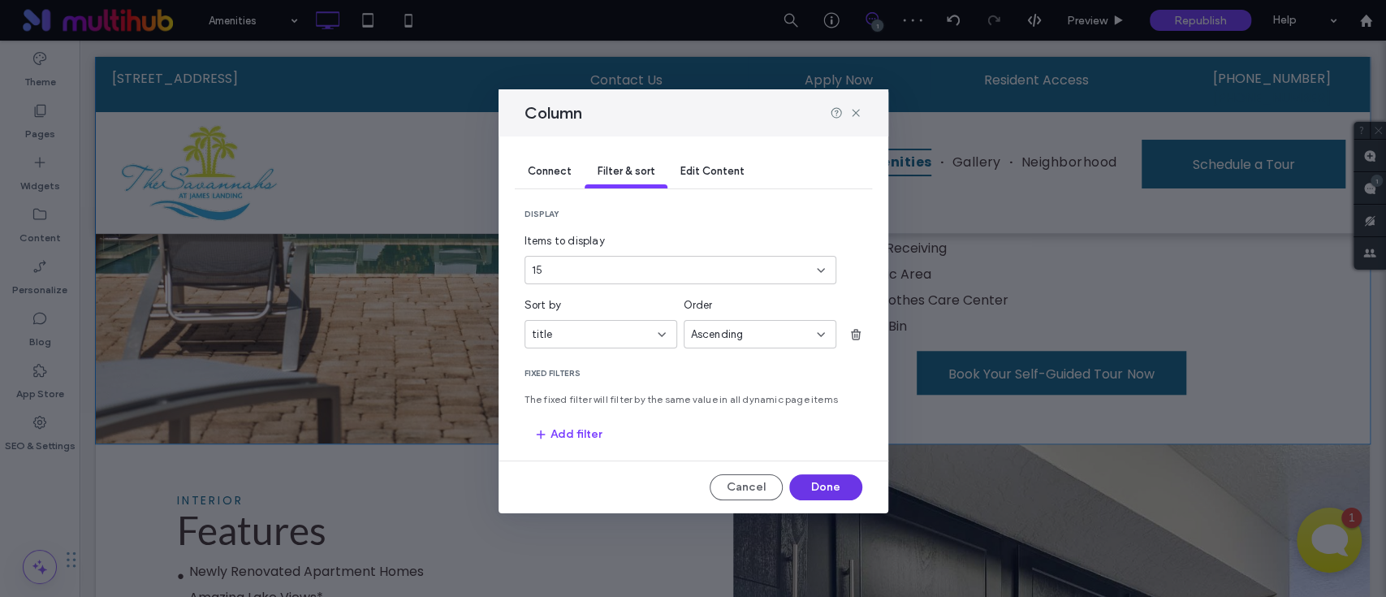
click at [814, 490] on button "Done" at bounding box center [825, 487] width 73 height 26
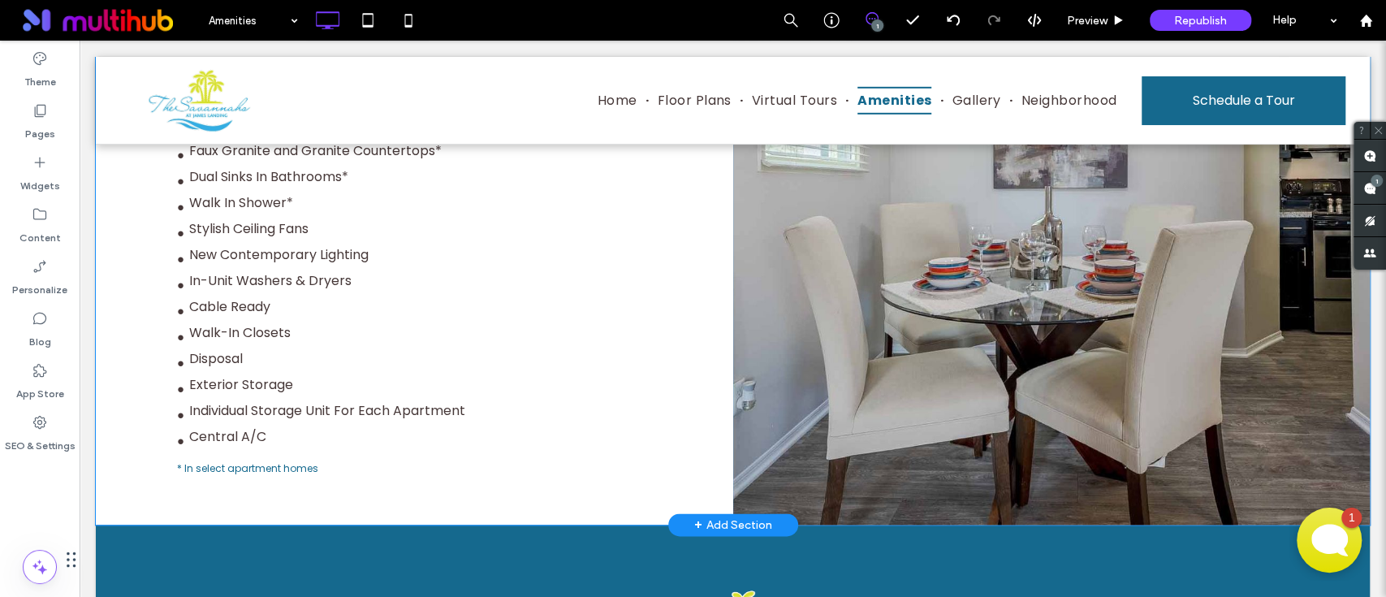
scroll to position [1515, 0]
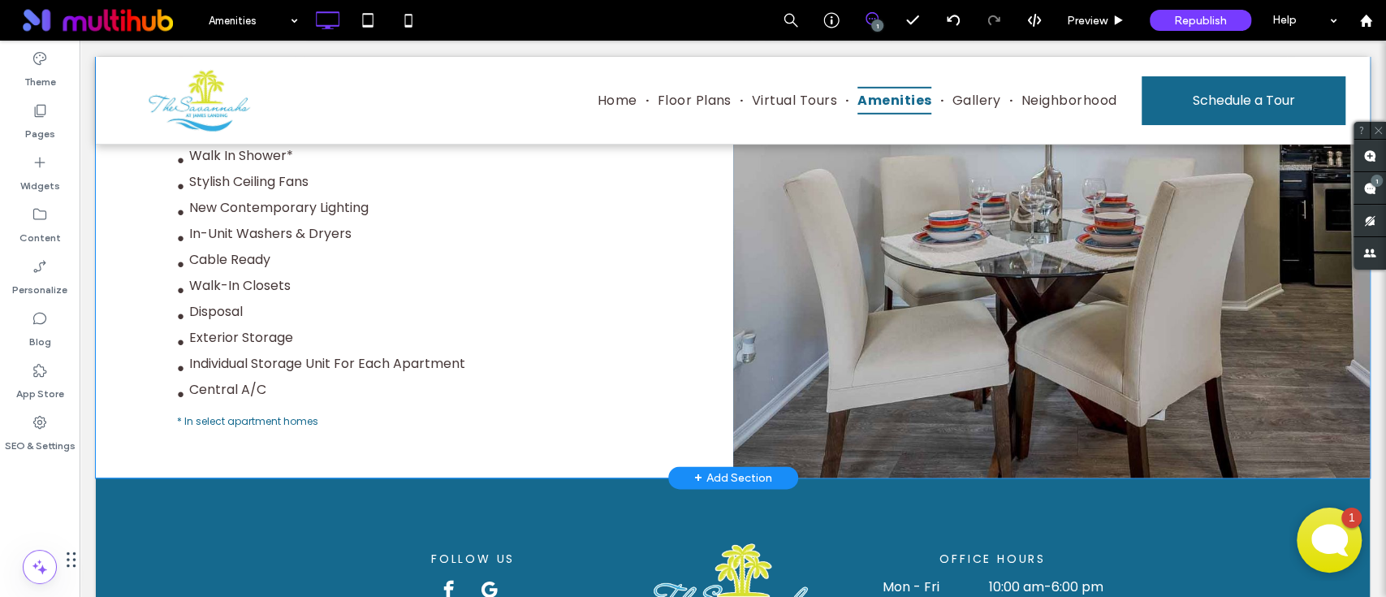
click at [976, 426] on div at bounding box center [1051, 136] width 637 height 684
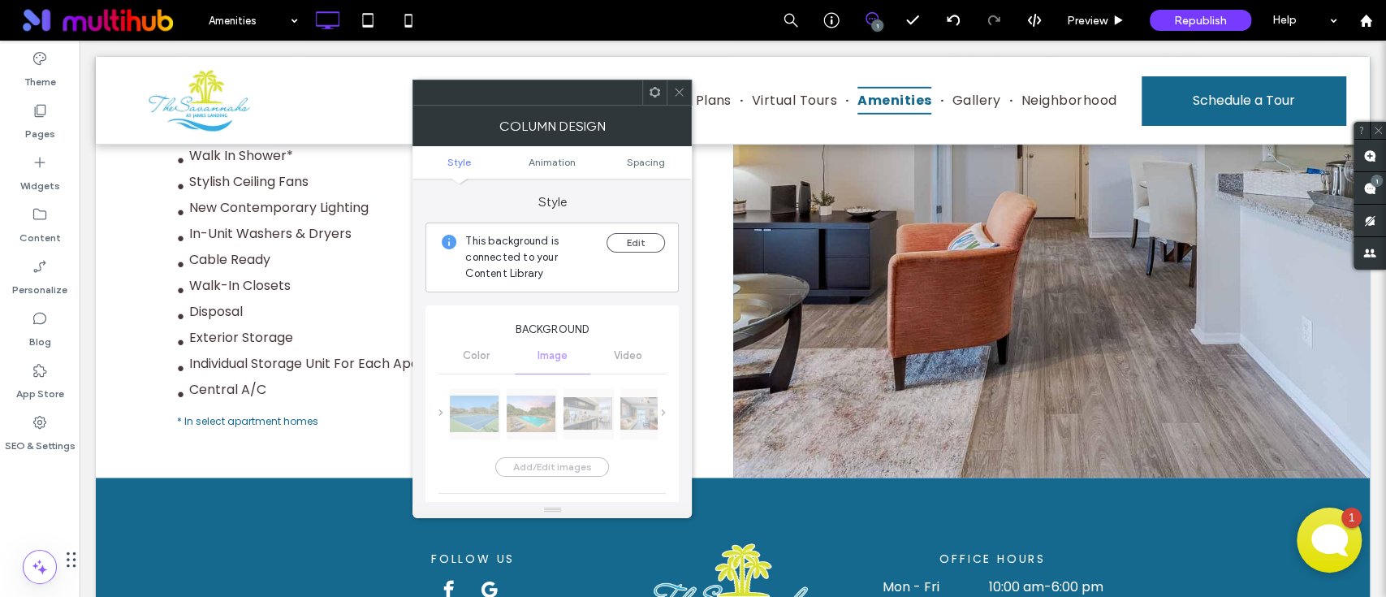
click at [682, 94] on use at bounding box center [680, 93] width 8 height 8
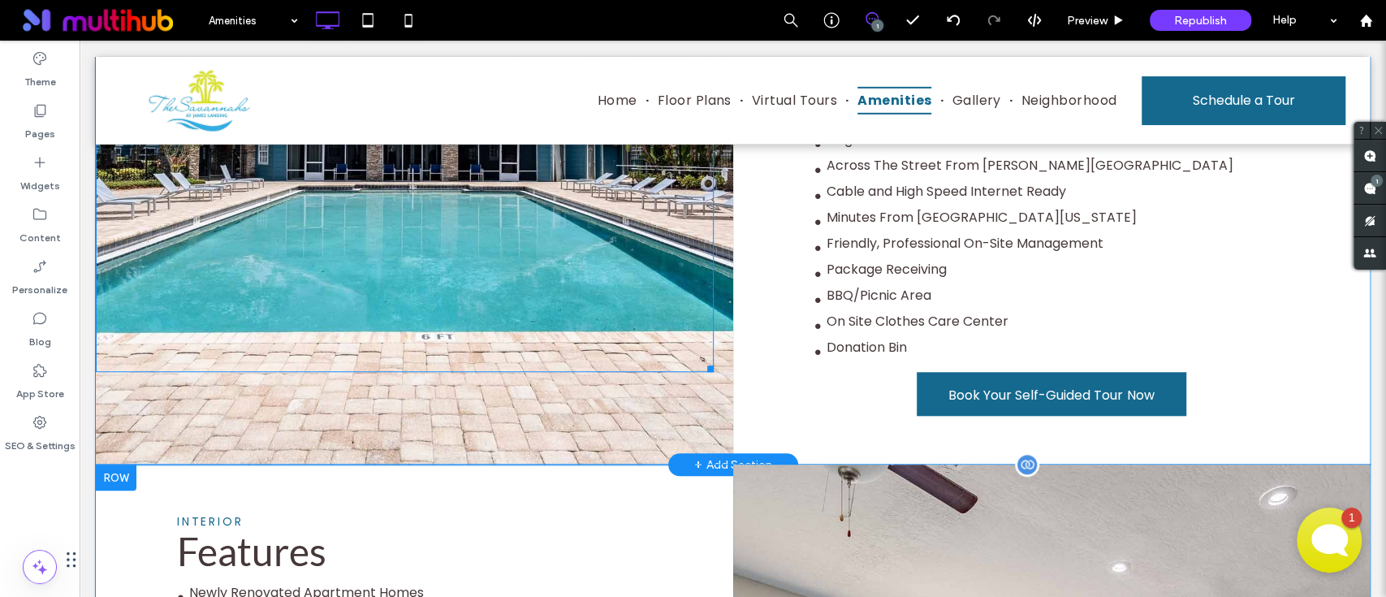
scroll to position [974, 0]
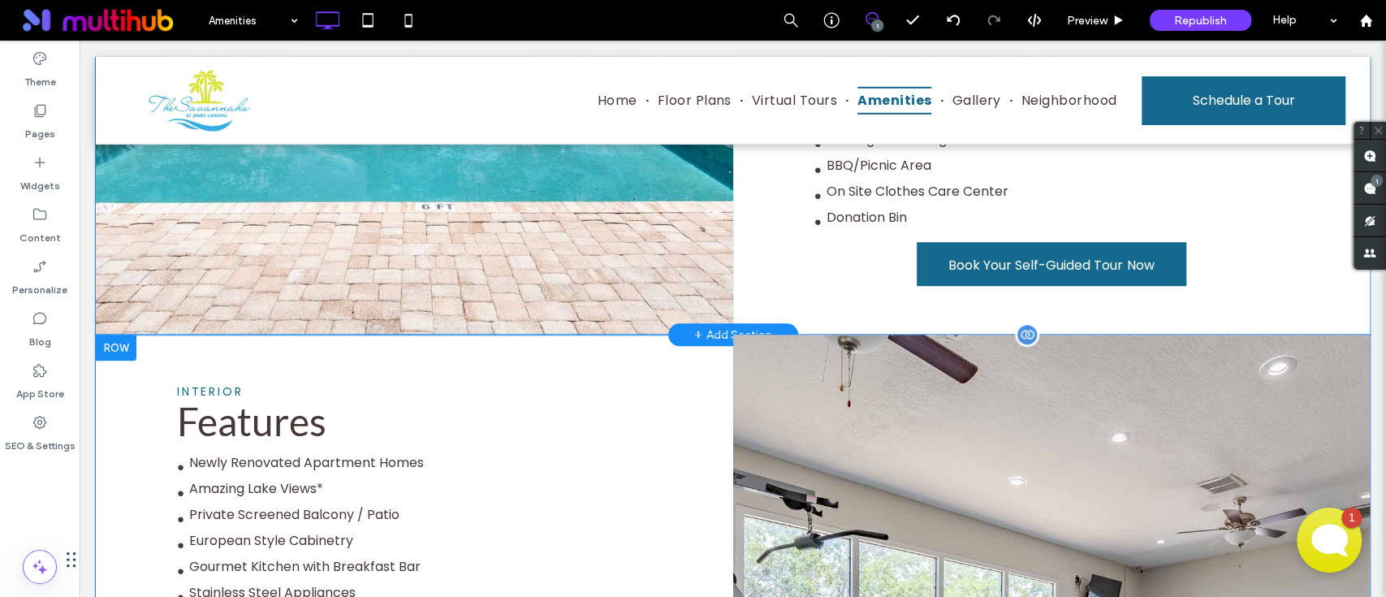
click at [551, 303] on div at bounding box center [414, 4] width 637 height 661
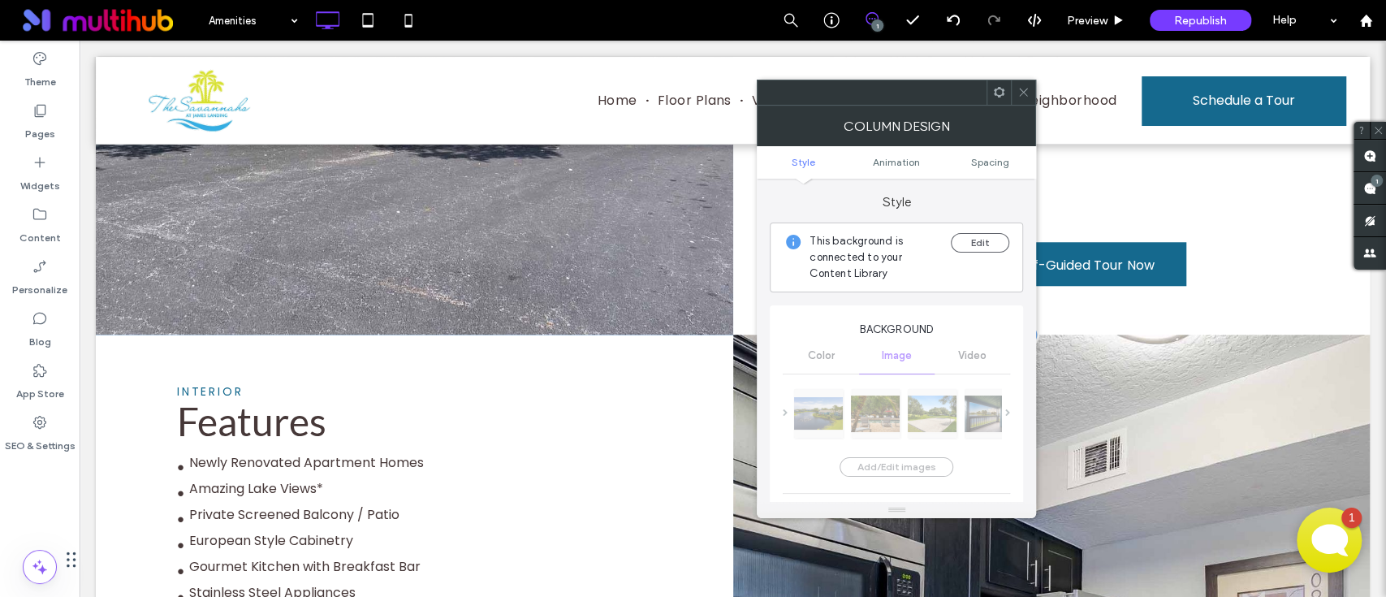
click at [999, 408] on div "Add/Edit images Slide transition Fade Slide speed (seconds) *" at bounding box center [896, 485] width 227 height 215
click at [977, 353] on div "Color Image Video" at bounding box center [896, 356] width 227 height 36
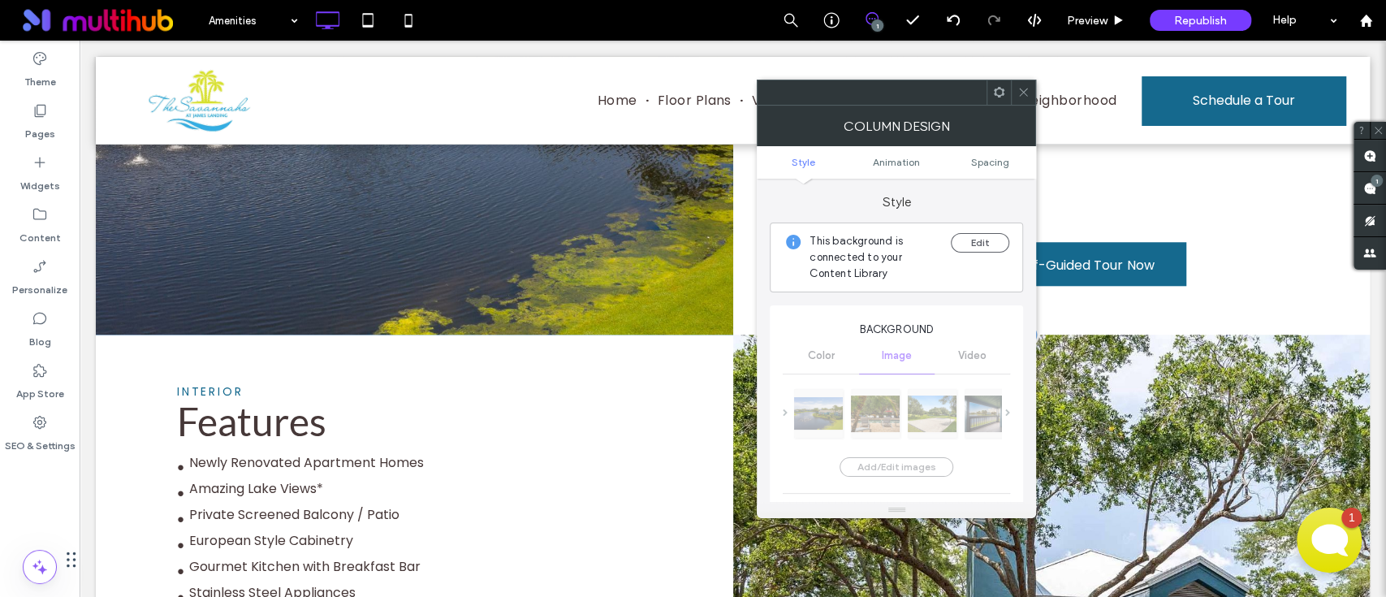
click at [996, 96] on icon at bounding box center [999, 92] width 12 height 12
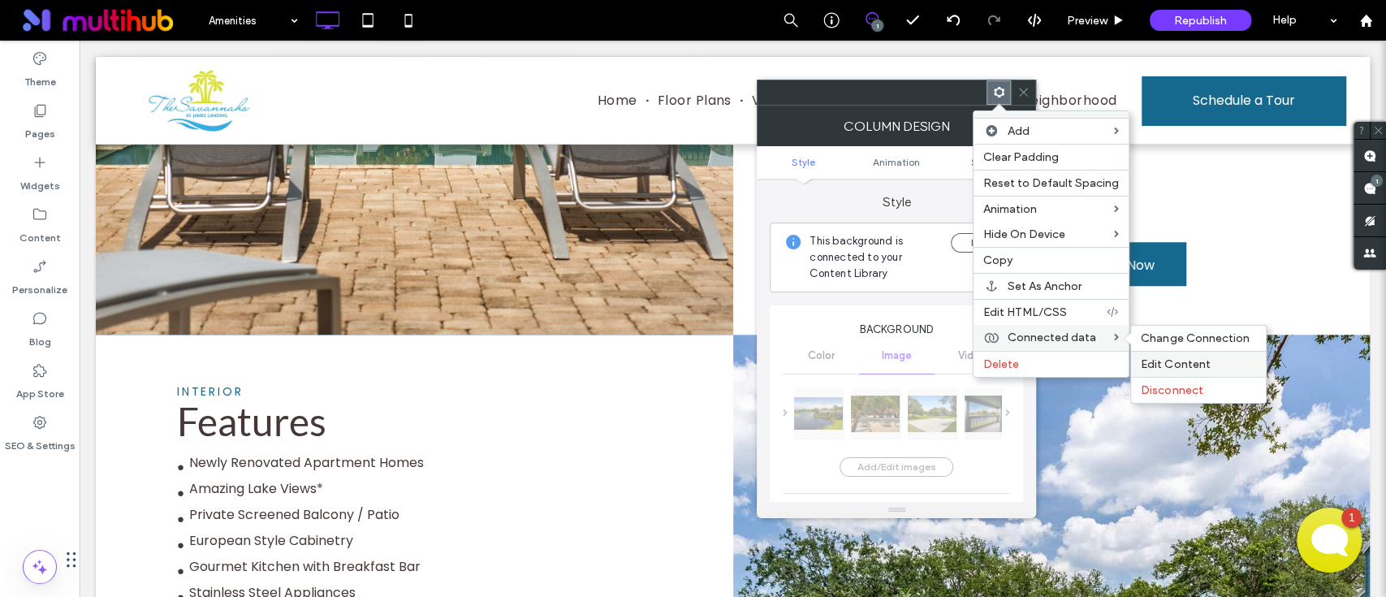
click at [1176, 361] on span "Edit Content" at bounding box center [1175, 364] width 69 height 14
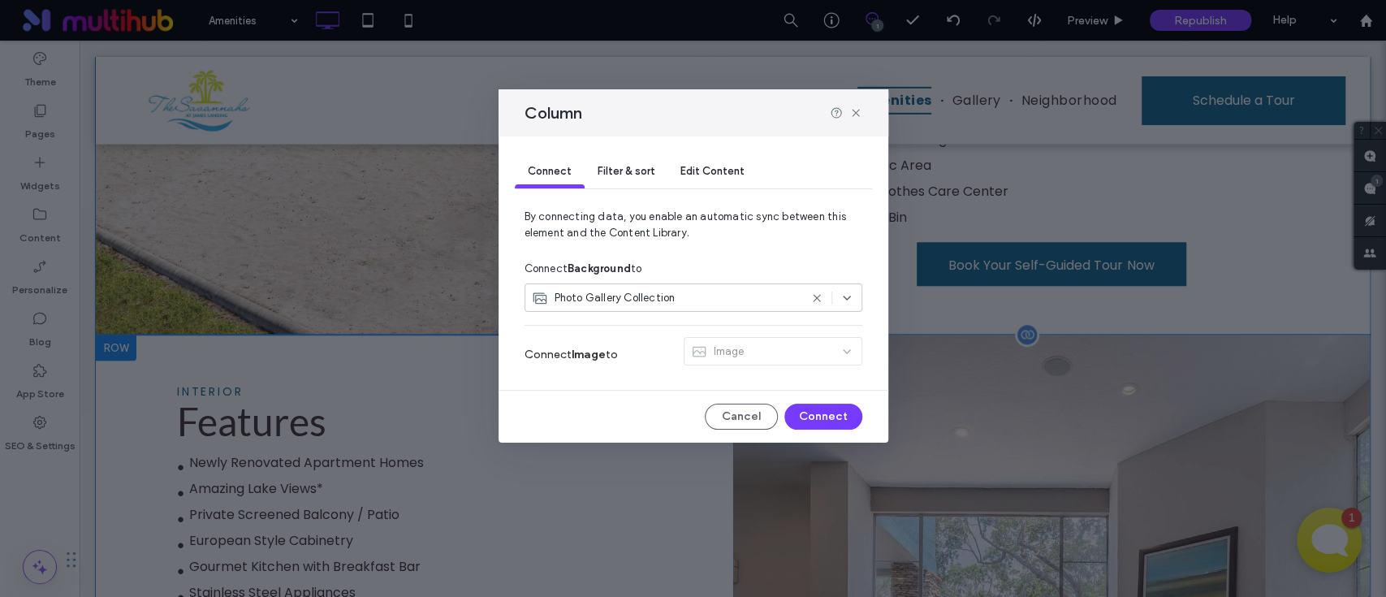
click at [622, 166] on span "Filter & sort" at bounding box center [626, 171] width 57 height 12
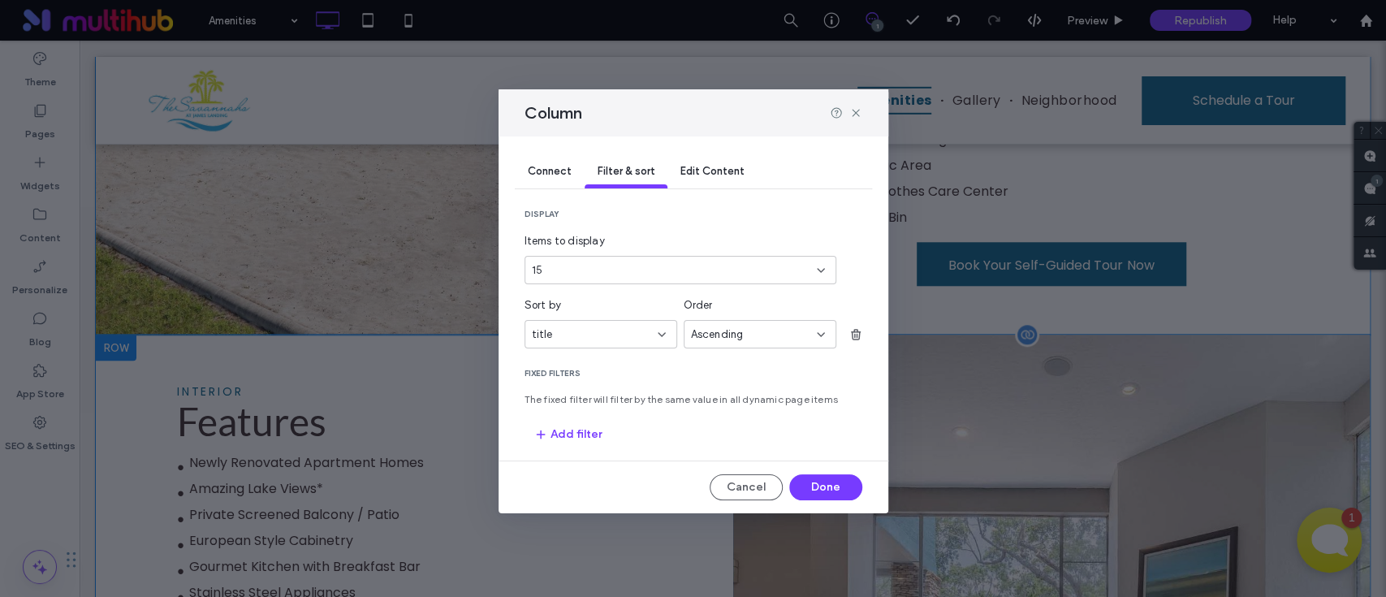
click at [619, 276] on div "15" at bounding box center [671, 270] width 278 height 16
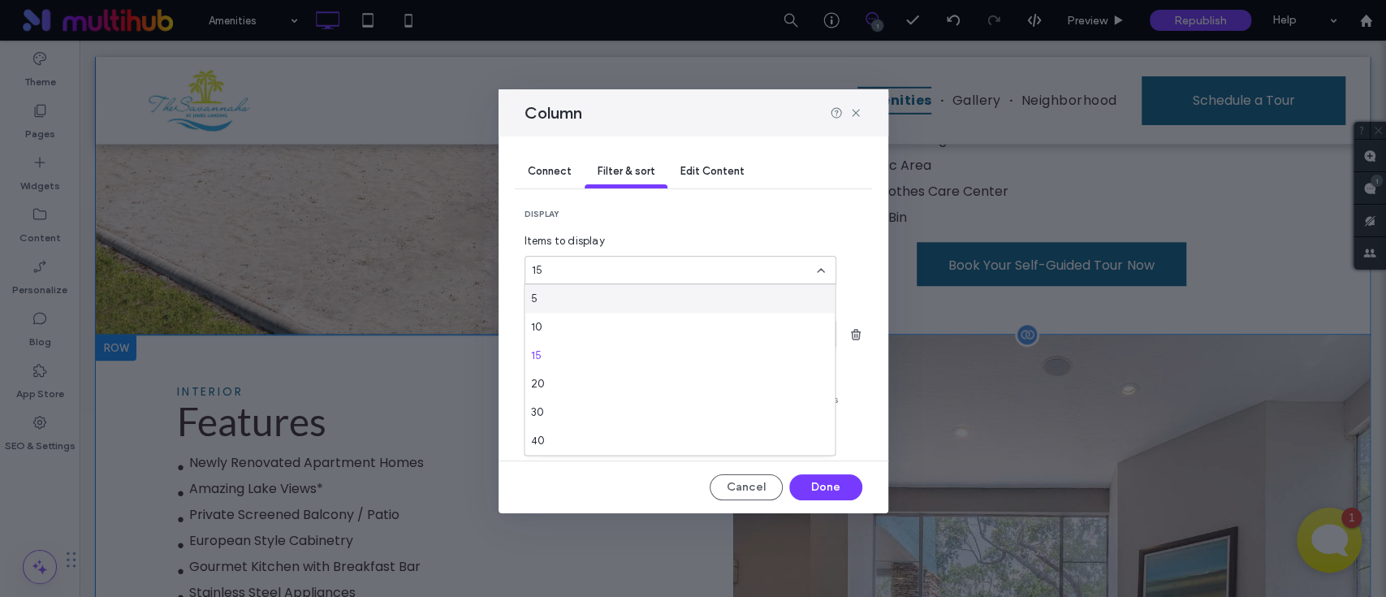
click at [750, 221] on section "display Items to display 15" at bounding box center [694, 247] width 338 height 76
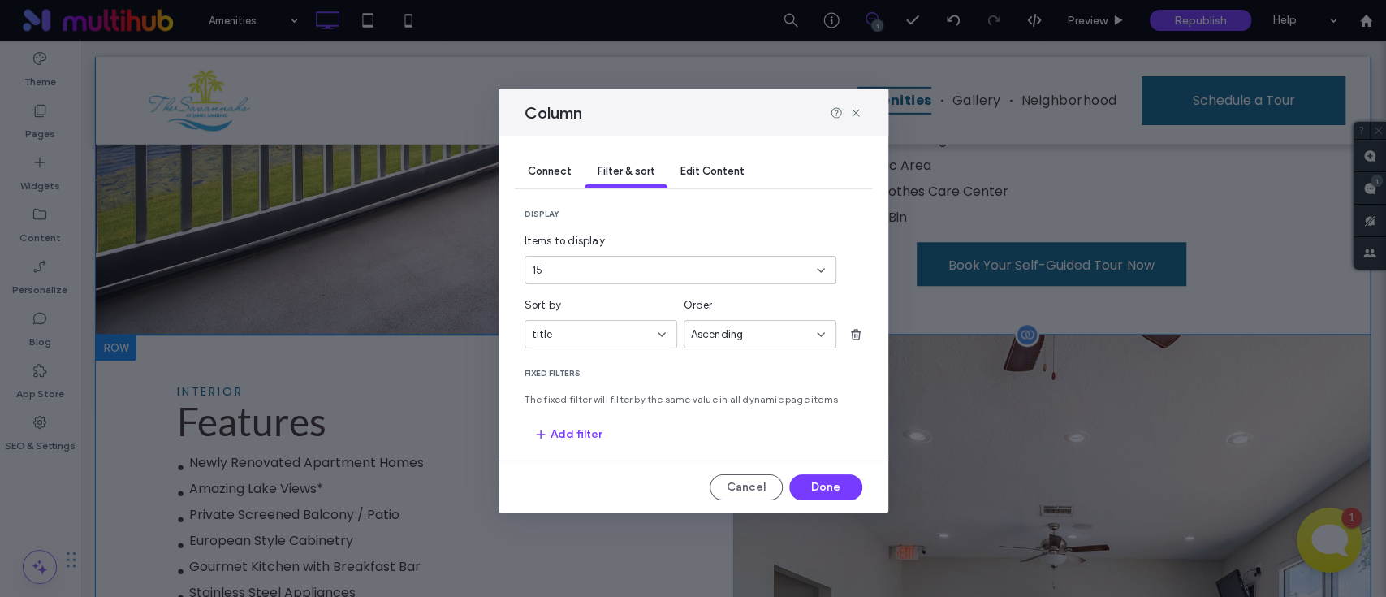
click at [710, 265] on div "15" at bounding box center [671, 270] width 278 height 16
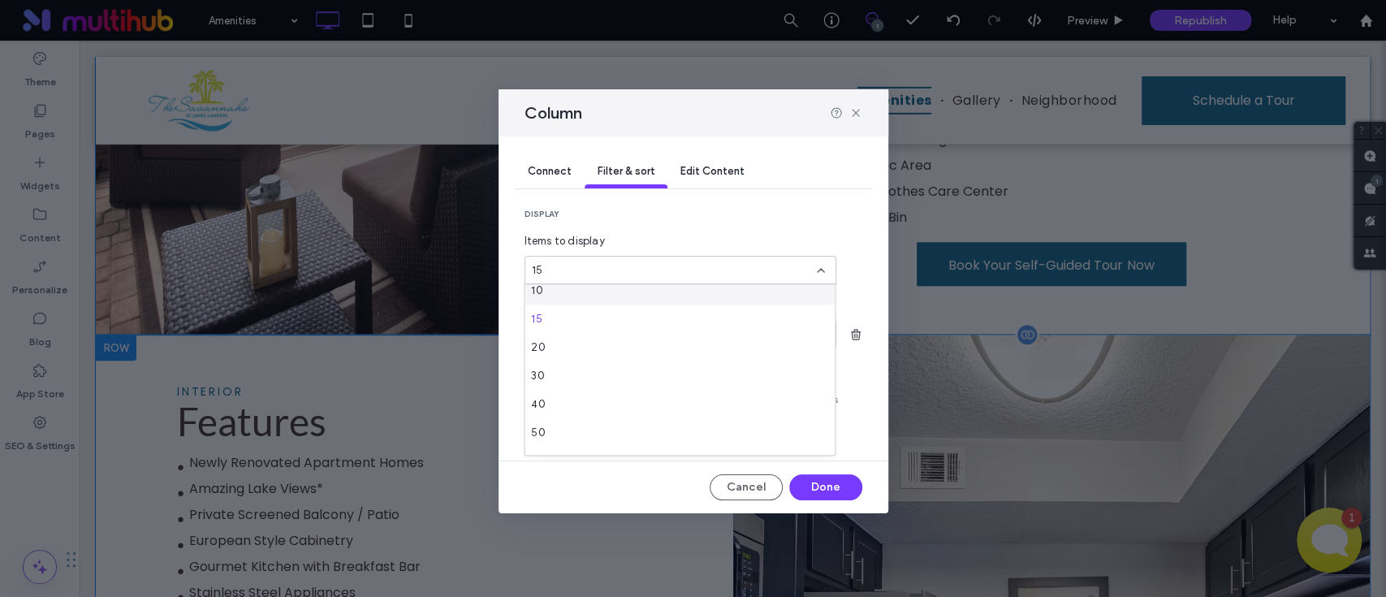
scroll to position [57, 0]
click at [715, 165] on span "Edit Content" at bounding box center [712, 171] width 64 height 12
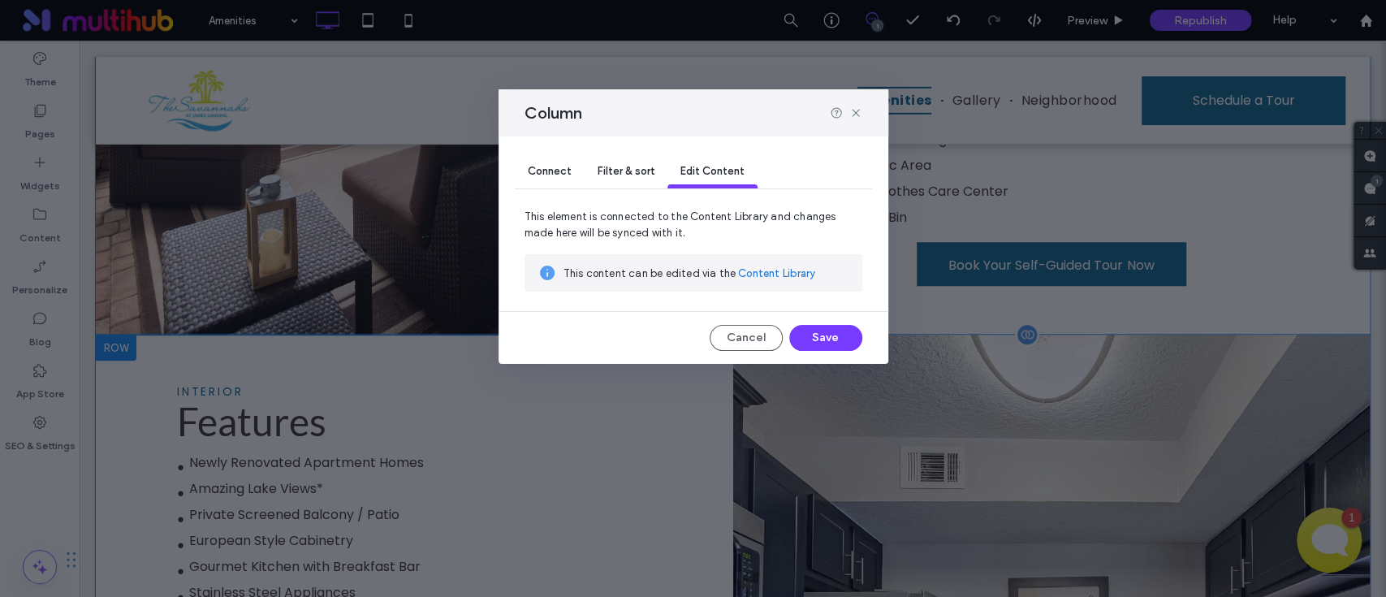
click at [657, 166] on div "Filter & sort" at bounding box center [626, 172] width 83 height 32
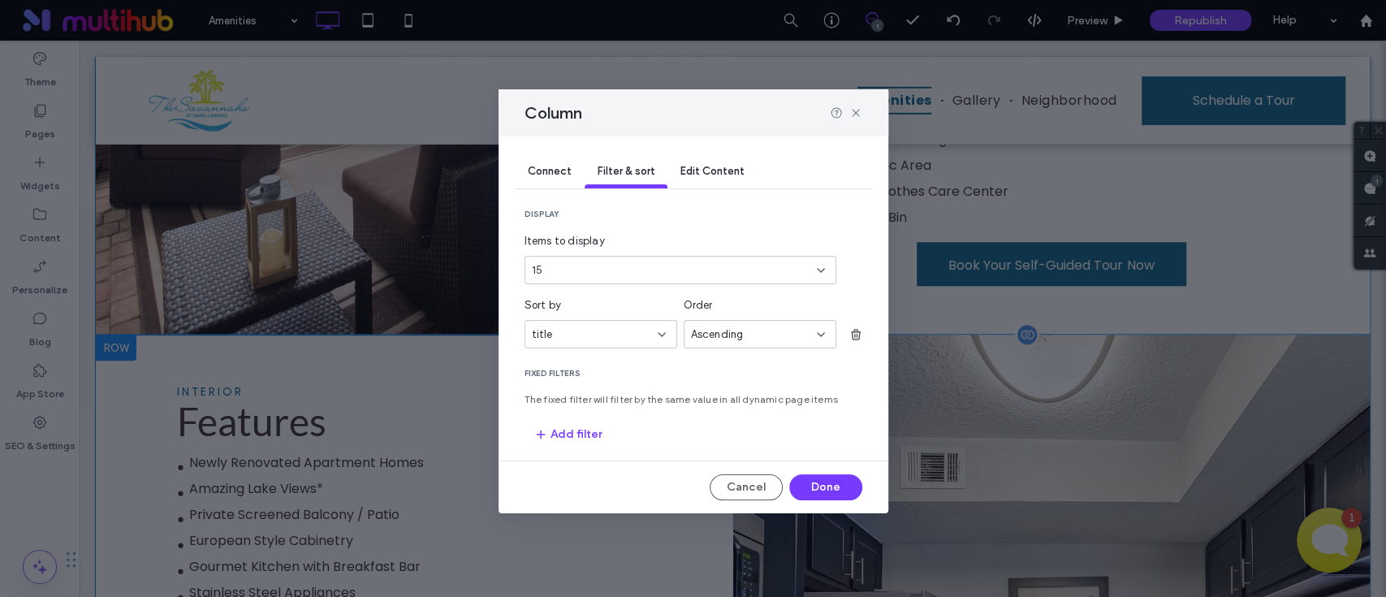
click at [641, 166] on span "Filter & sort" at bounding box center [626, 171] width 57 height 12
click at [617, 272] on div "15" at bounding box center [671, 270] width 278 height 16
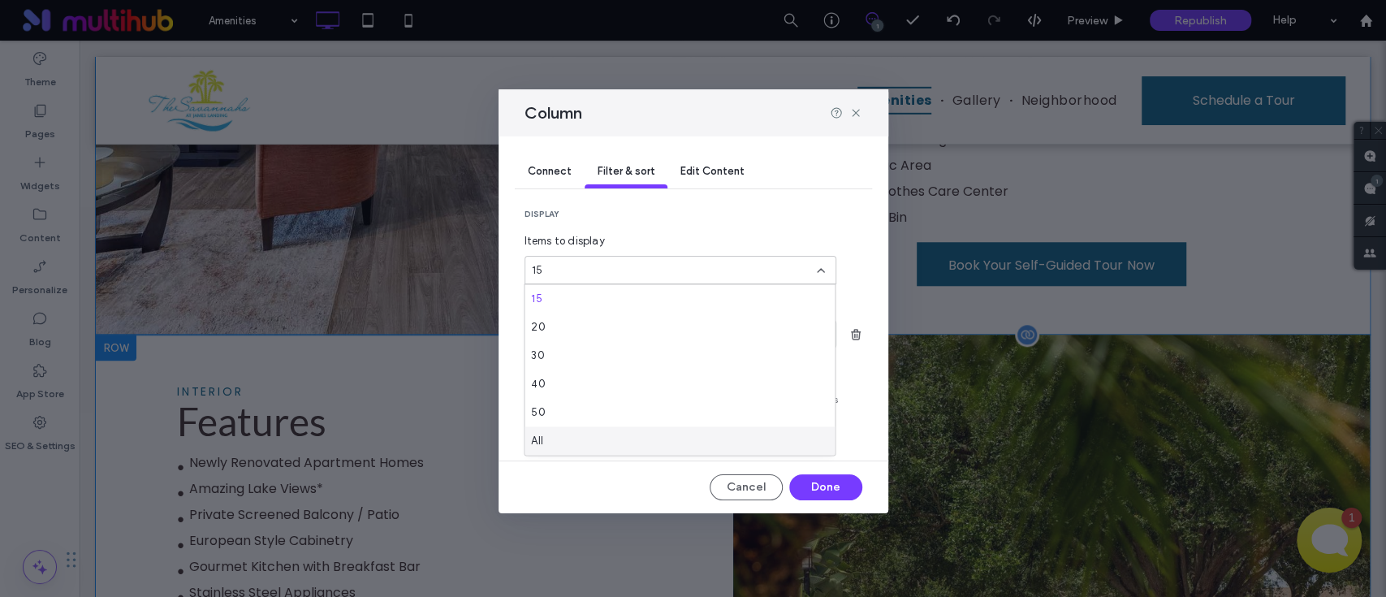
click at [607, 426] on div "All" at bounding box center [680, 440] width 310 height 28
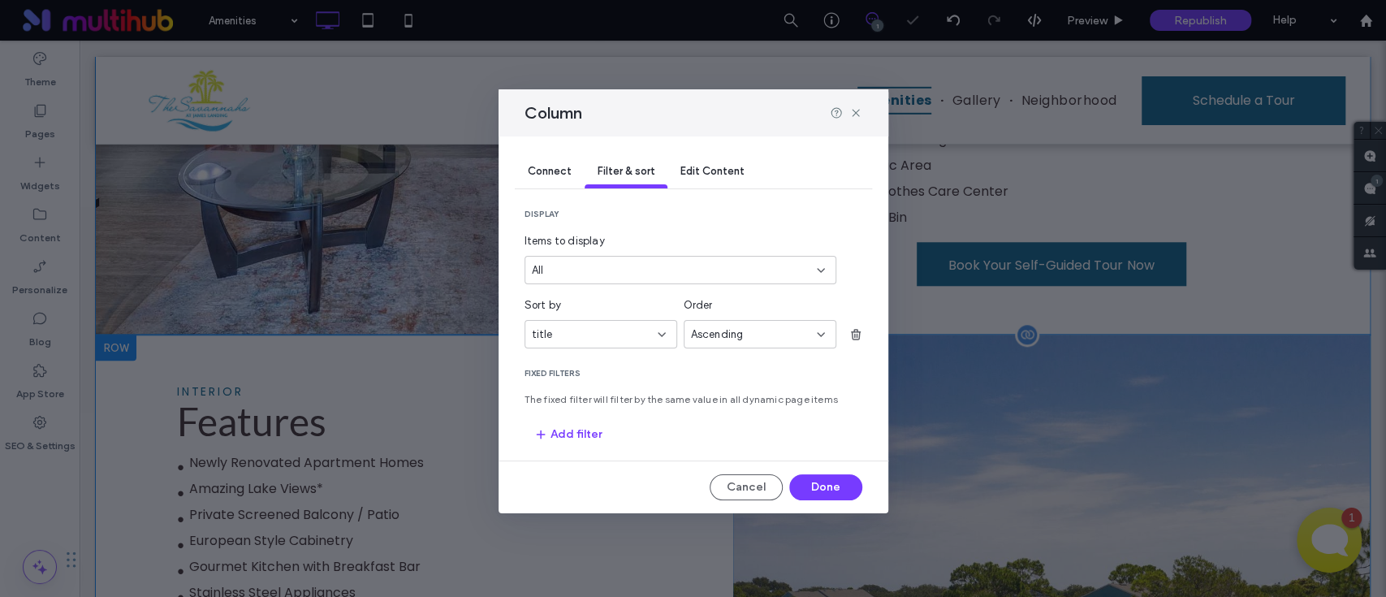
click at [767, 223] on section "display Items to display All" at bounding box center [694, 247] width 338 height 76
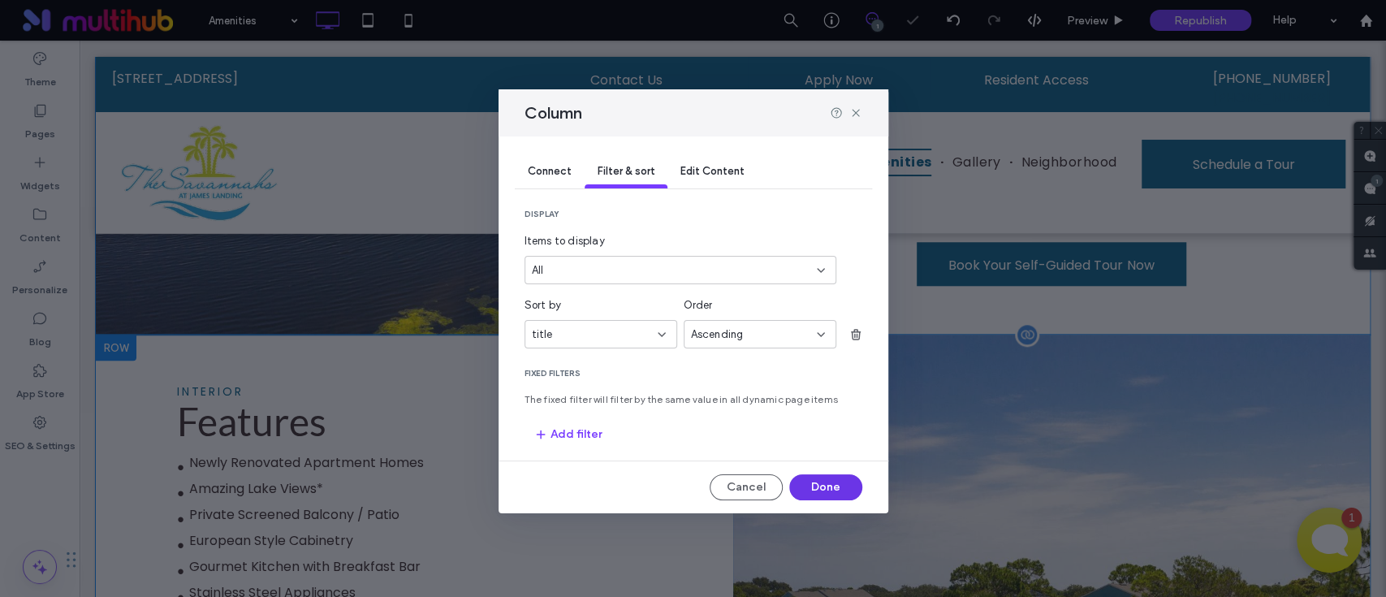
click at [811, 484] on button "Done" at bounding box center [825, 487] width 73 height 26
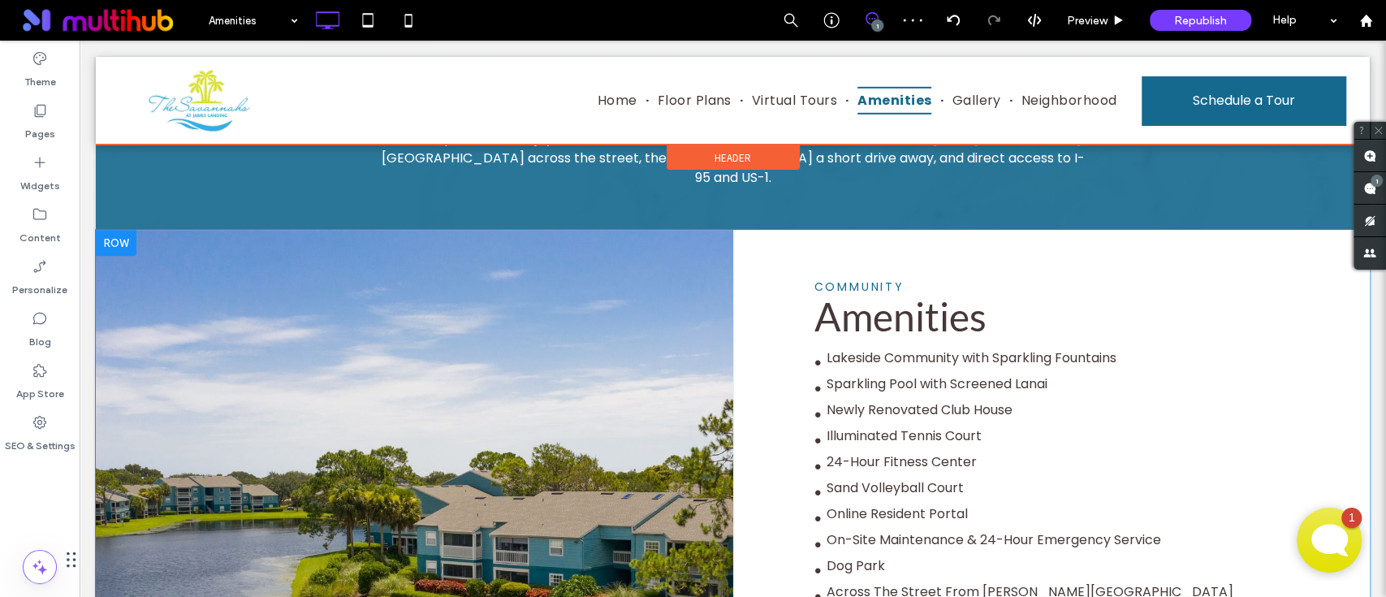
scroll to position [325, 0]
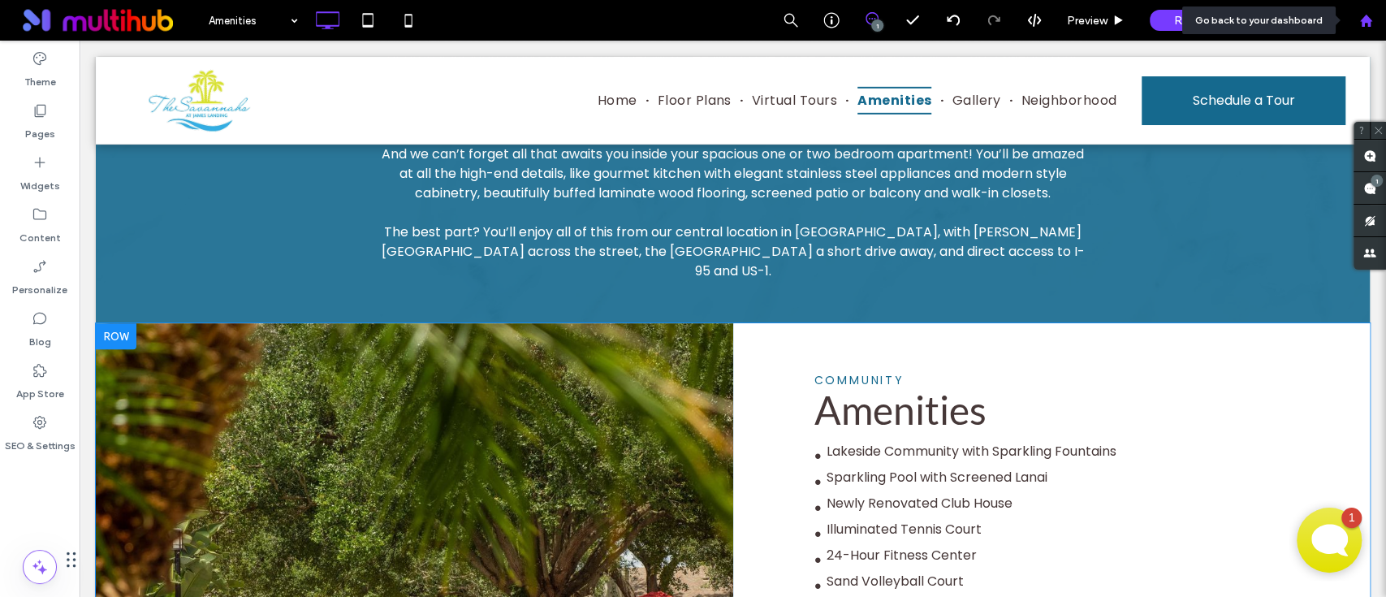
click at [1355, 24] on div at bounding box center [1365, 21] width 39 height 14
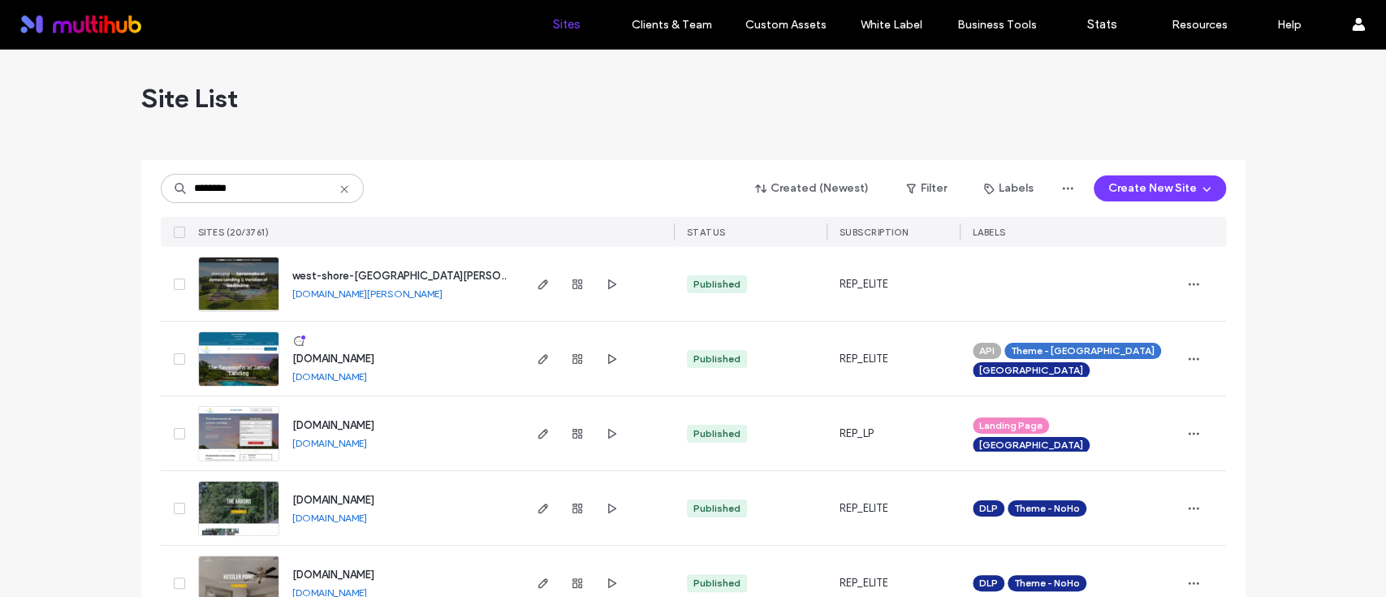
type input "********"
click at [607, 356] on use "button" at bounding box center [611, 358] width 8 height 10
click at [550, 352] on div at bounding box center [578, 359] width 88 height 74
click at [537, 353] on icon "button" at bounding box center [543, 358] width 13 height 13
